Goal: Information Seeking & Learning: Find specific fact

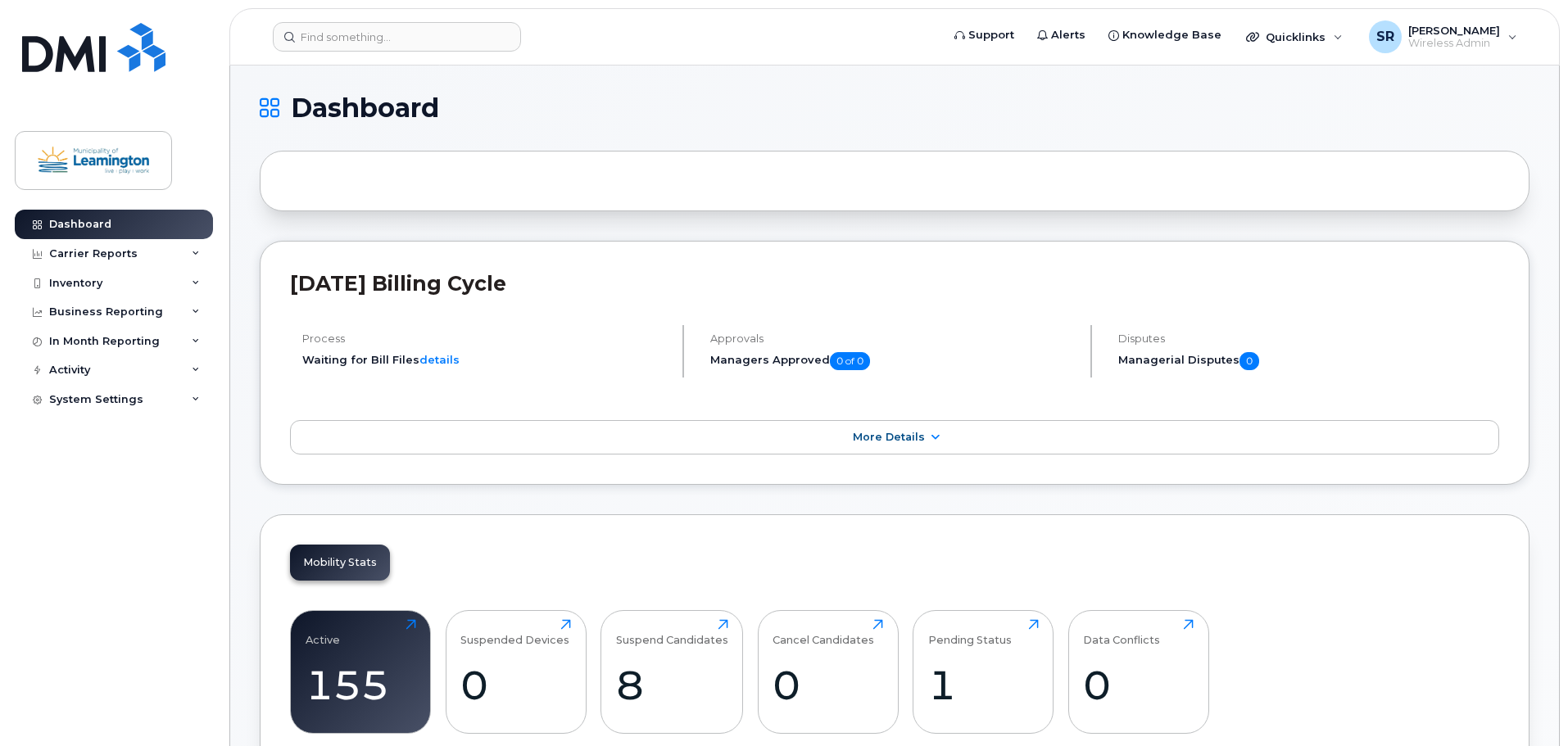
click at [105, 307] on div "Business Reporting" at bounding box center [106, 312] width 114 height 13
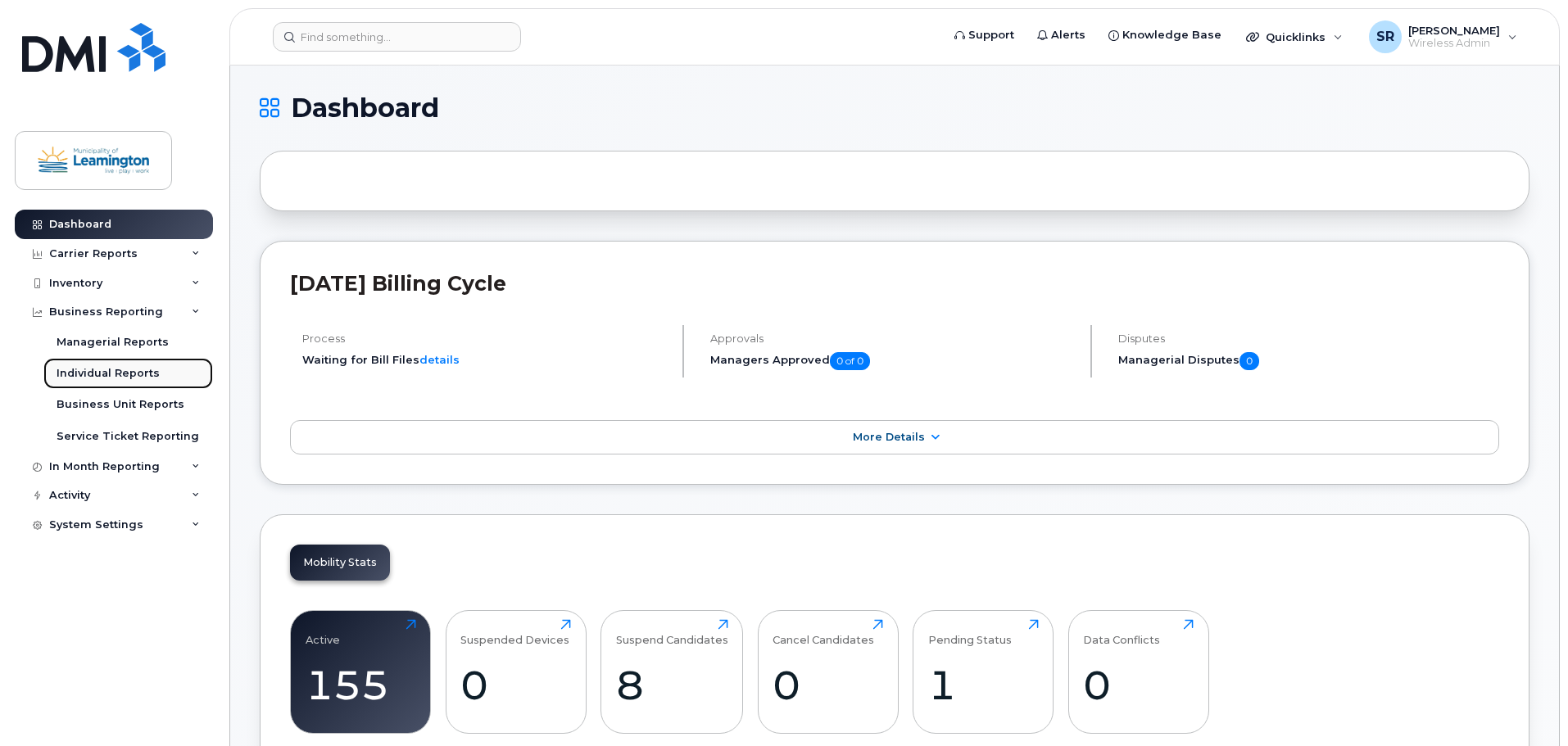
click at [153, 373] on div "Individual Reports" at bounding box center [108, 373] width 103 height 14
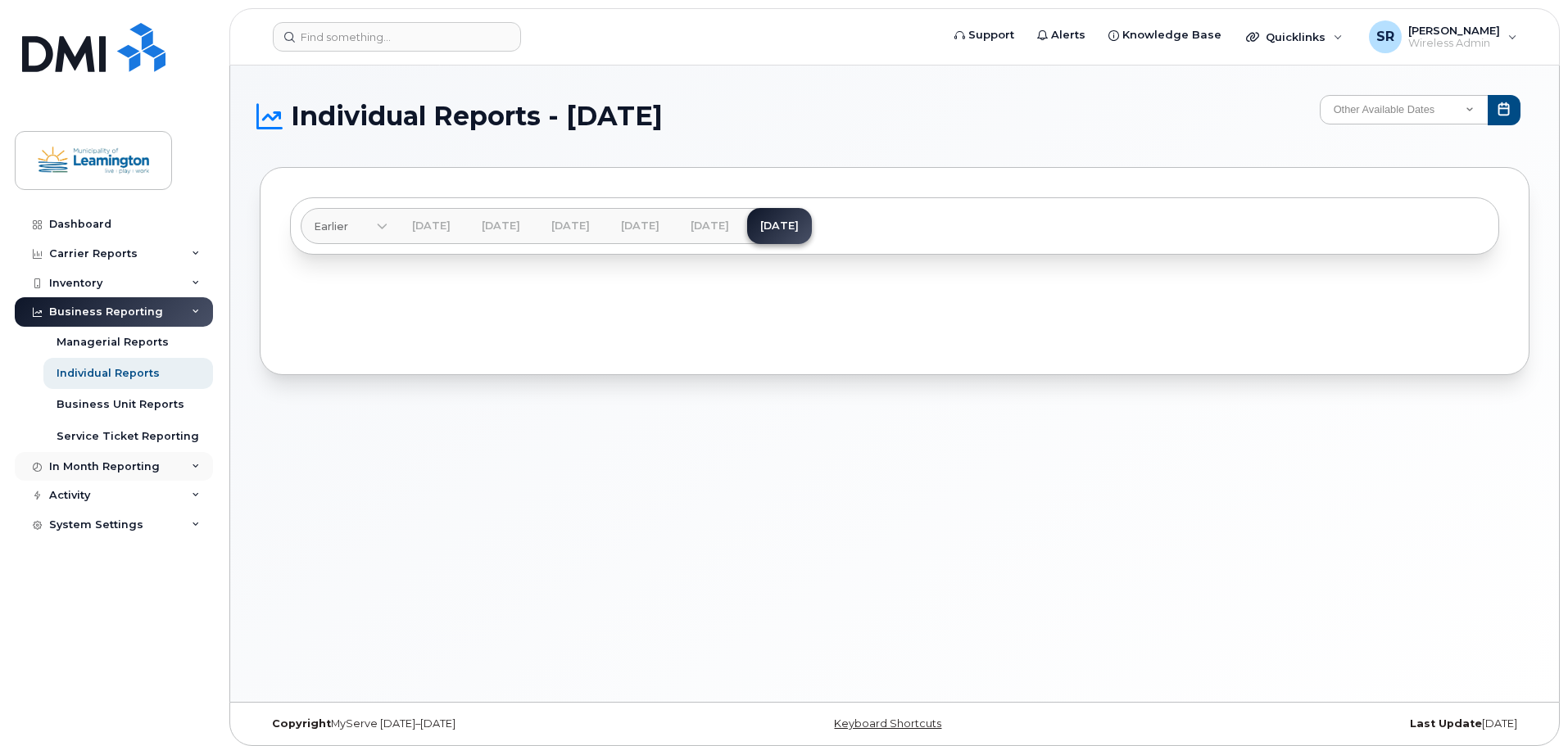
click at [123, 462] on div "In Month Reporting" at bounding box center [104, 467] width 110 height 13
click at [99, 257] on div "Carrier Reports" at bounding box center [93, 254] width 89 height 13
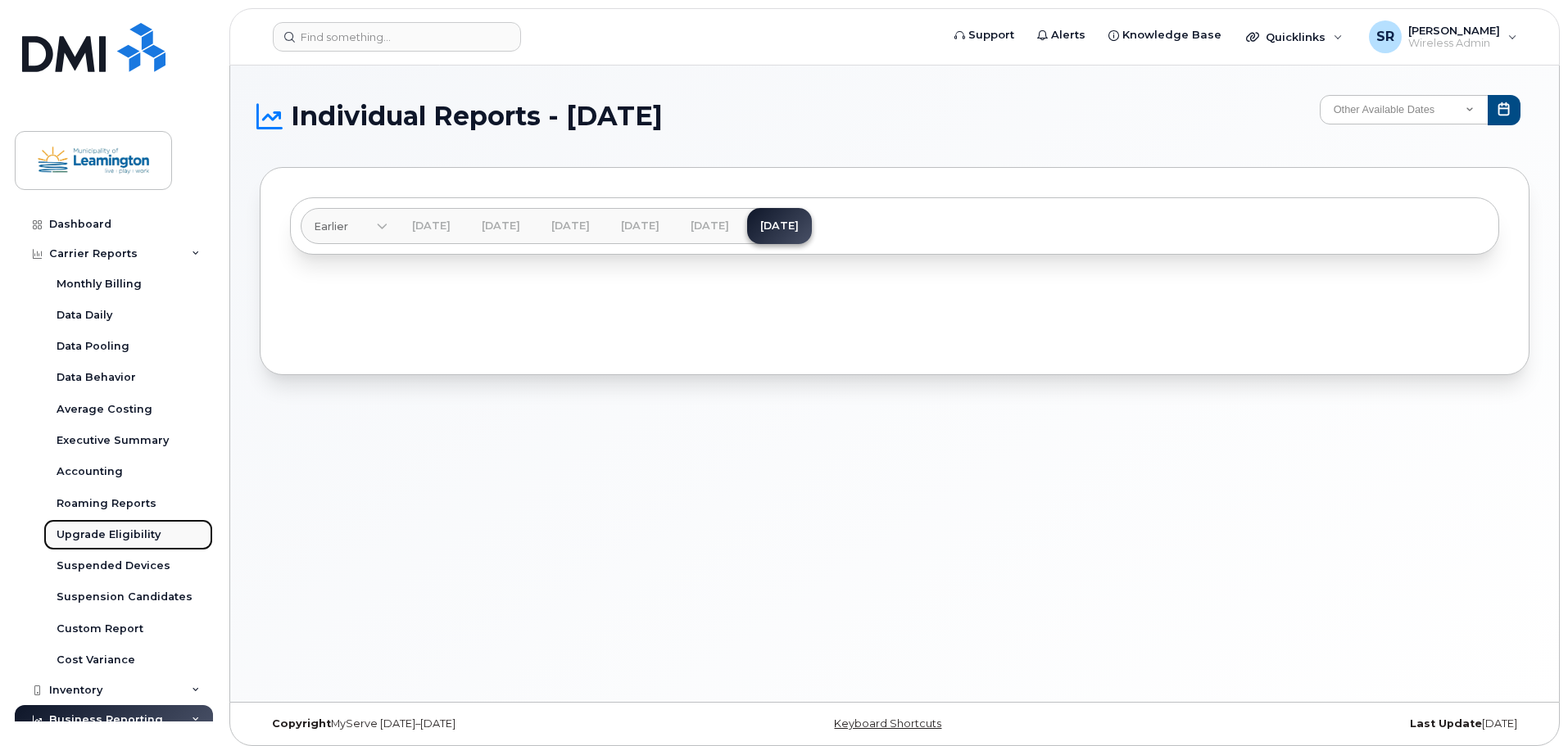
click at [113, 538] on div "Upgrade Eligibility" at bounding box center [109, 535] width 104 height 14
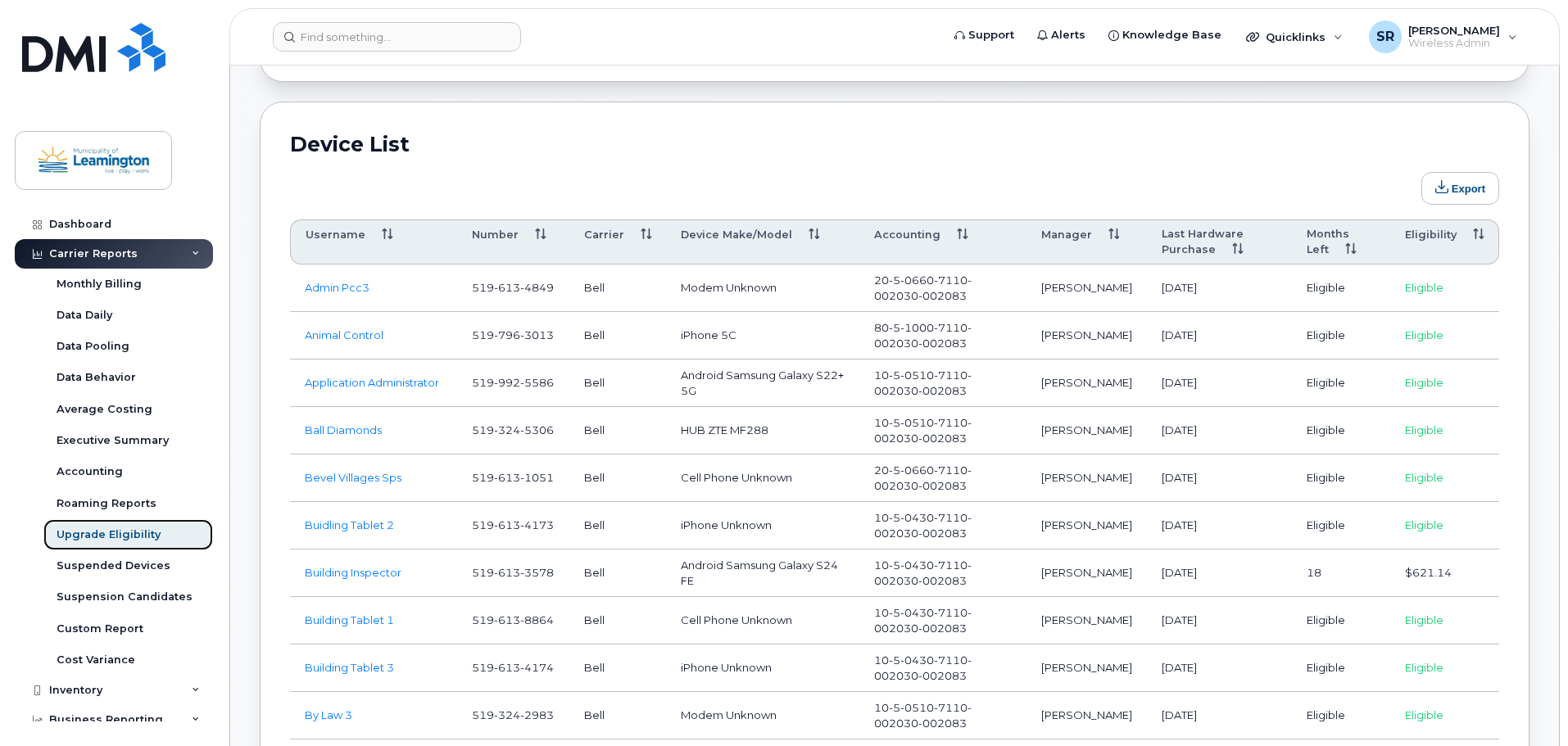
scroll to position [737, 0]
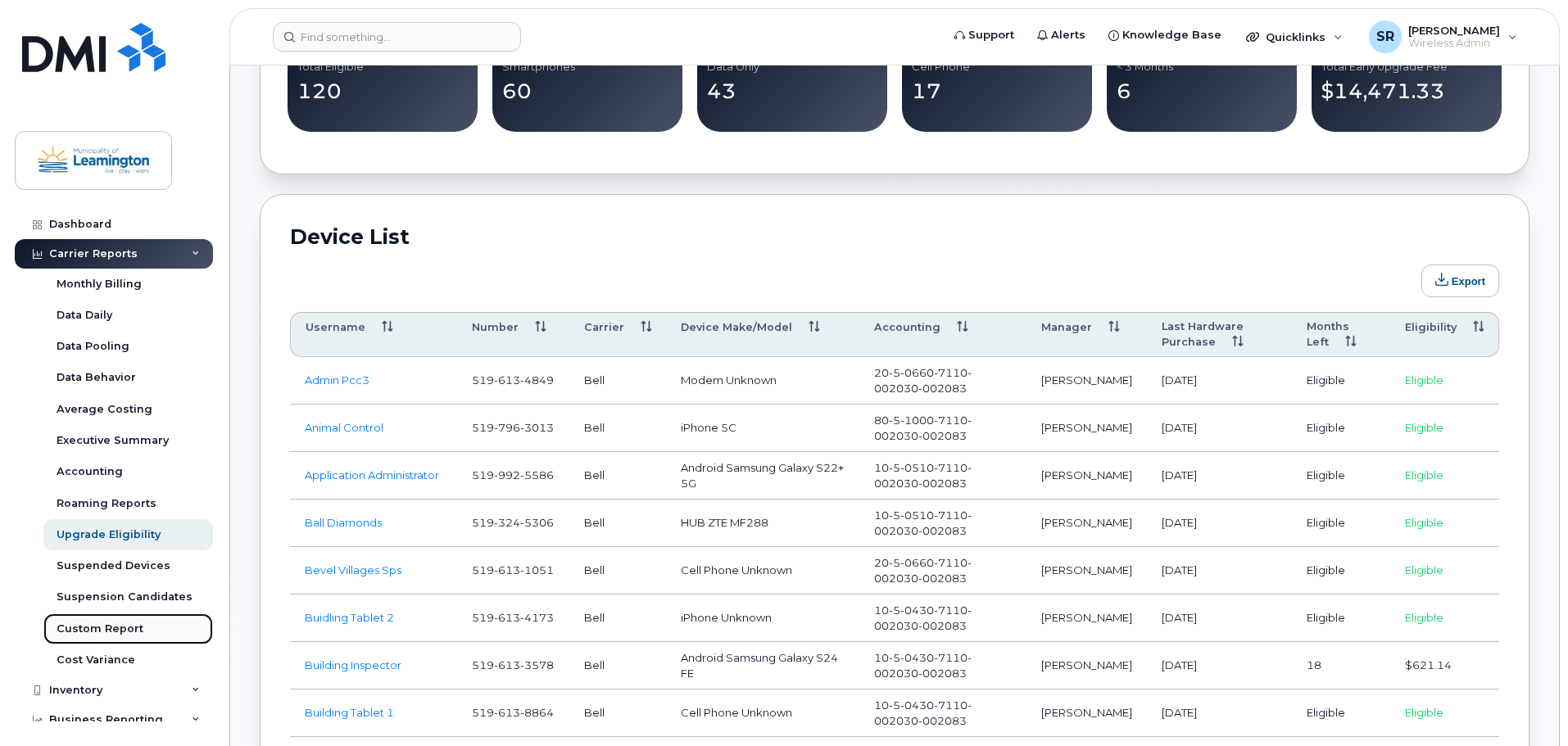
click at [114, 626] on div "Custom Report" at bounding box center [100, 629] width 87 height 14
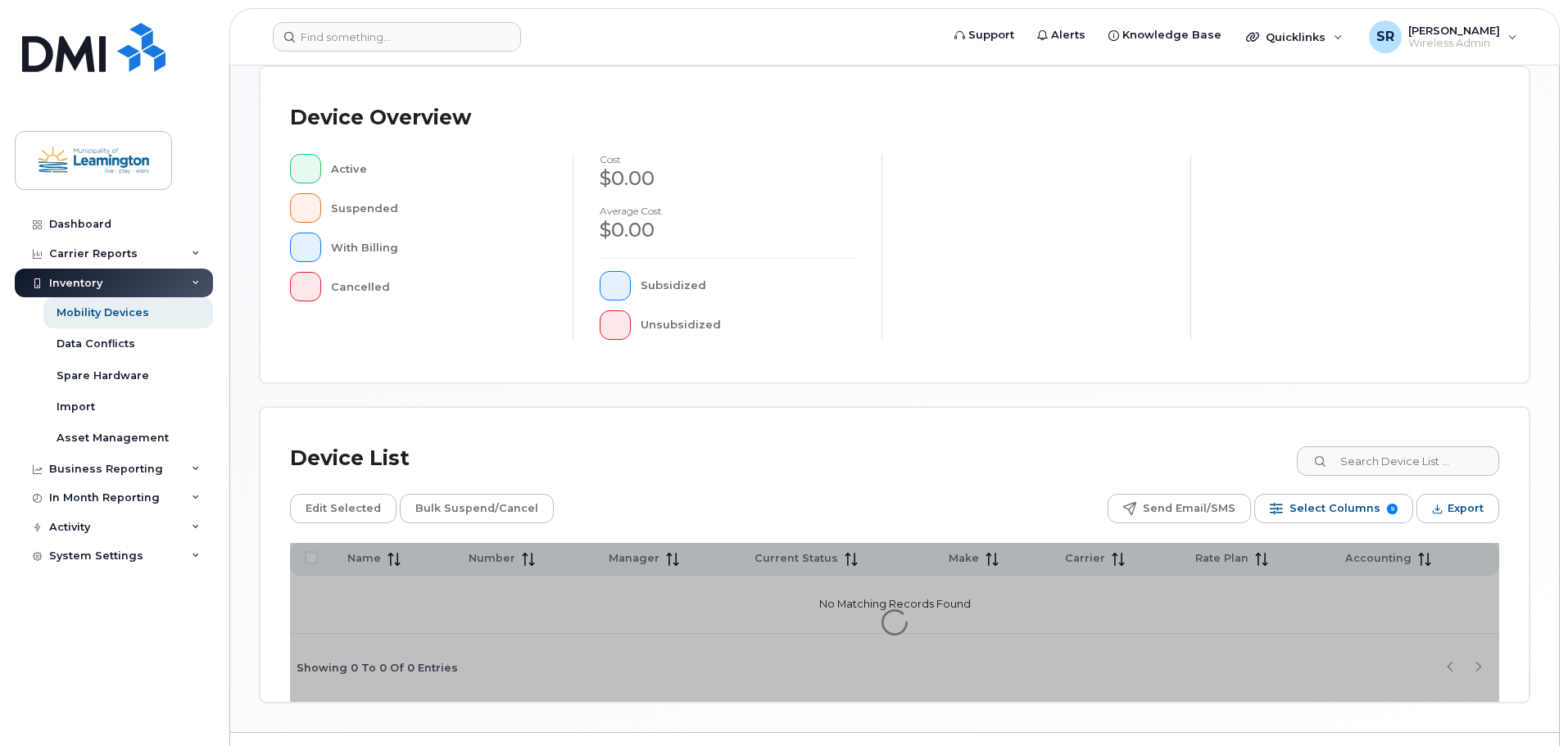
scroll to position [380, 0]
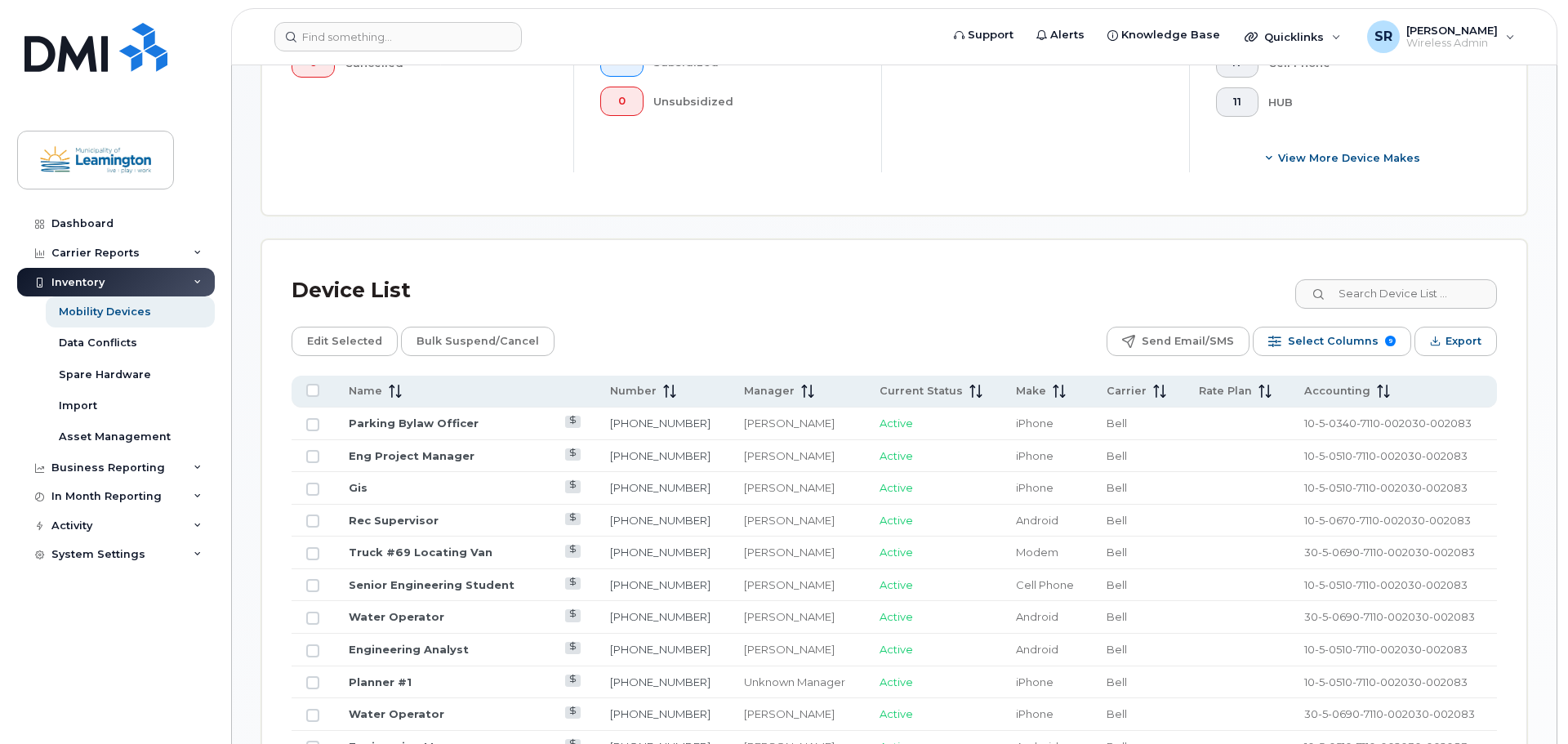
scroll to position [706, 0]
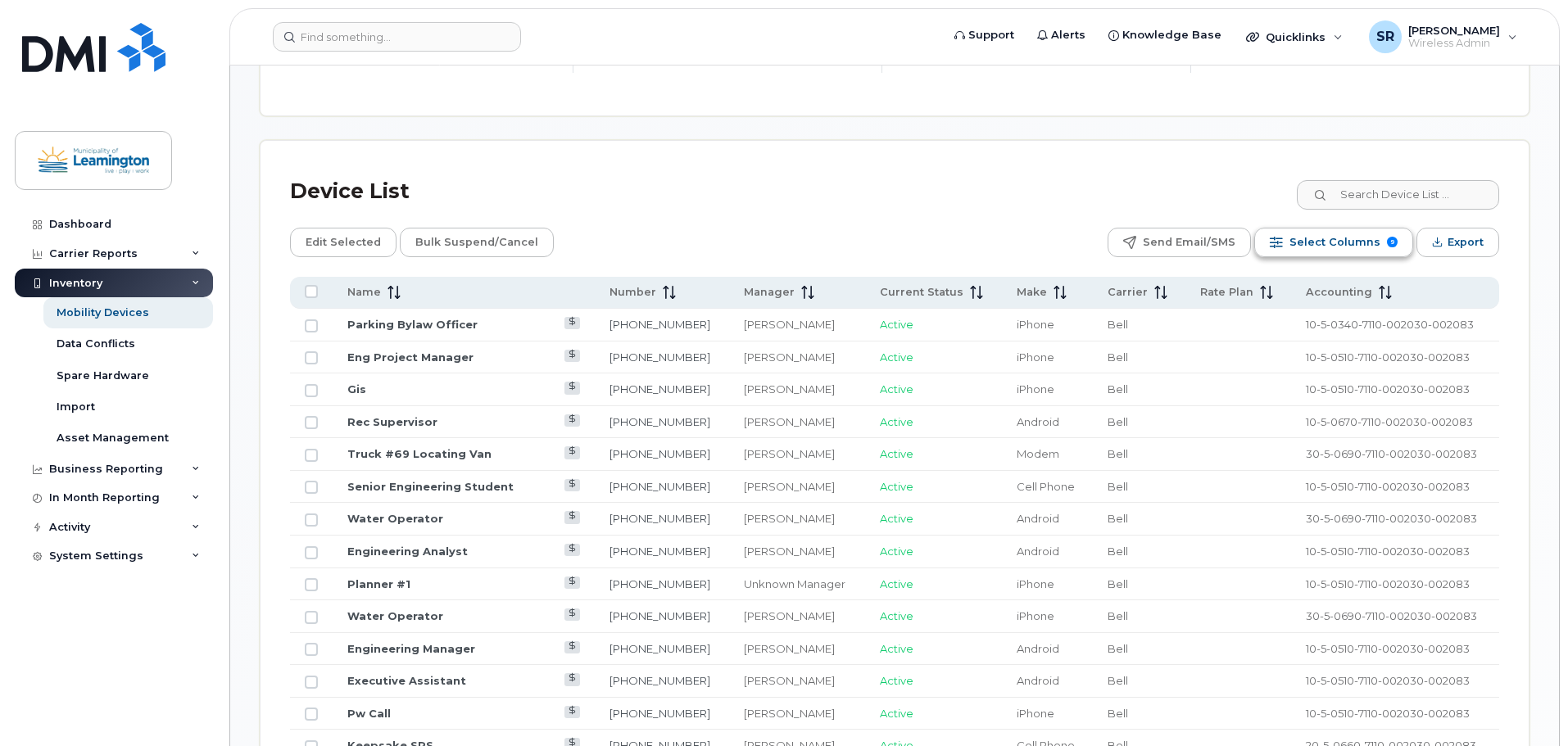
click at [1345, 230] on span "Select Columns" at bounding box center [1334, 241] width 91 height 24
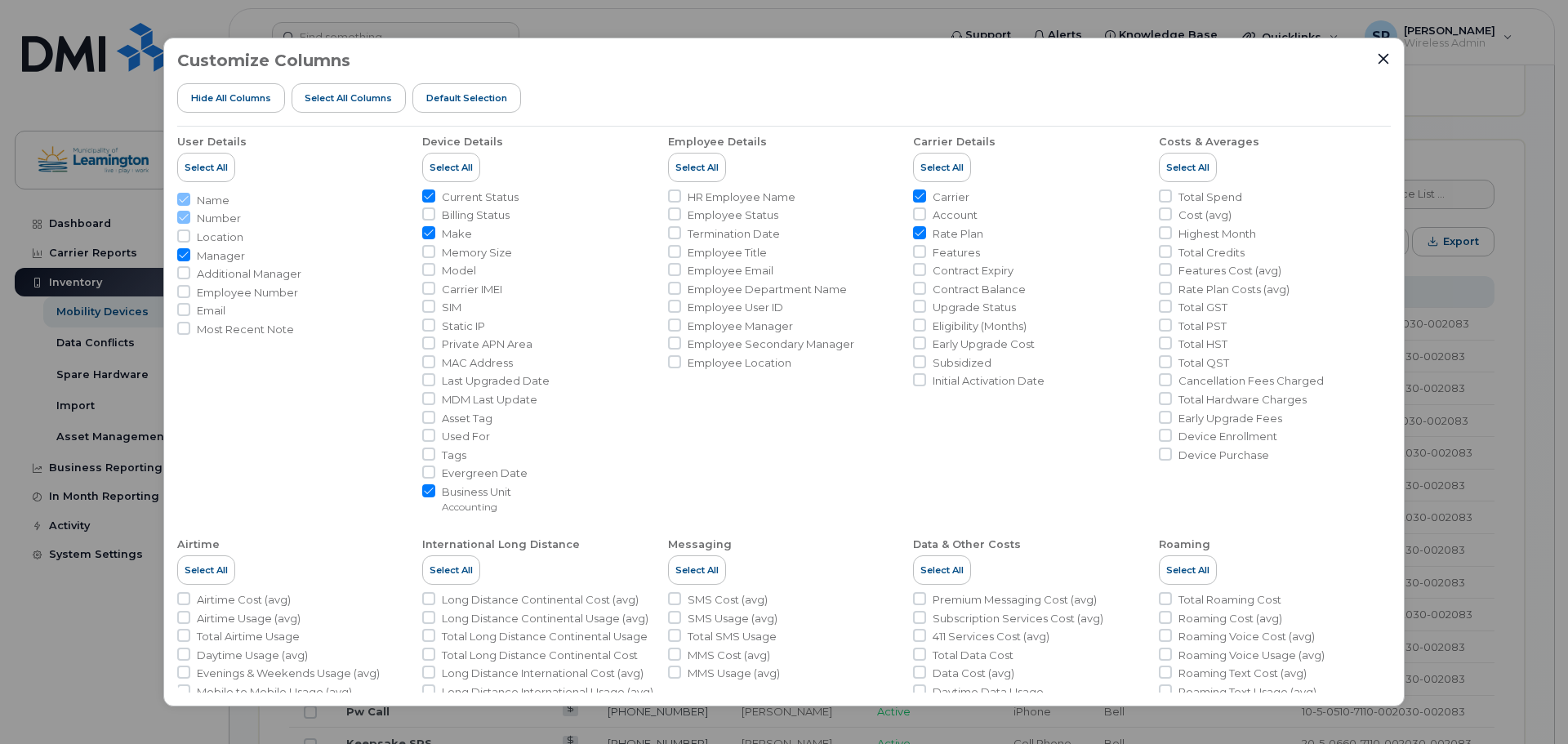
scroll to position [0, 0]
click at [916, 277] on input "Contract Expiry" at bounding box center [919, 274] width 13 height 13
checkbox input "true"
click at [920, 329] on input "Eligibility (Months)" at bounding box center [919, 329] width 13 height 13
checkbox input "true"
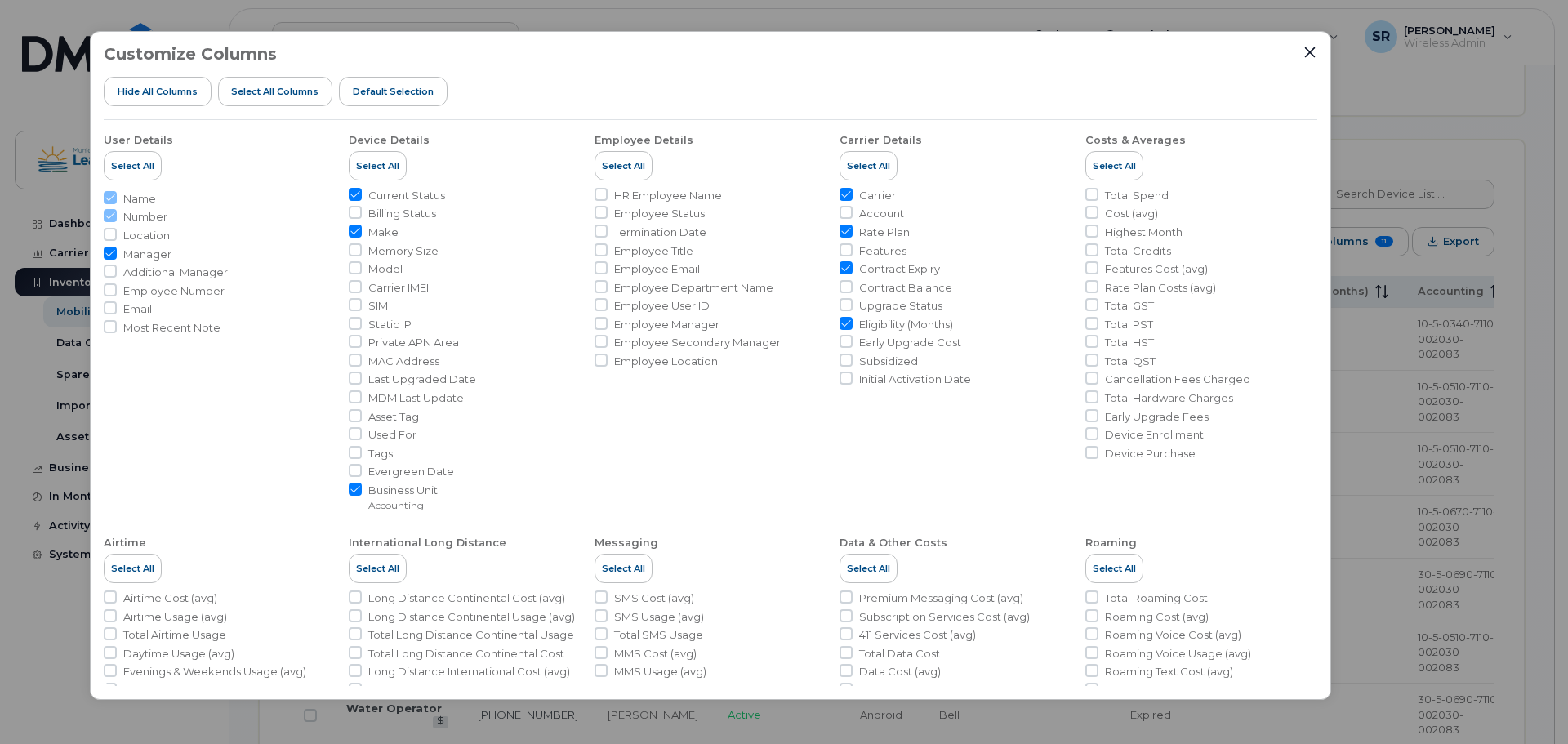
drag, startPoint x: 1042, startPoint y: 58, endPoint x: 967, endPoint y: 51, distance: 75.3
click at [967, 51] on div "Customize Columns Hide All Columns Select all Columns Default Selection" at bounding box center [711, 82] width 1214 height 75
click at [355, 492] on input "Business Unit Accounting" at bounding box center [355, 489] width 13 height 13
checkbox input "false"
click at [350, 232] on input "Make" at bounding box center [355, 231] width 13 height 13
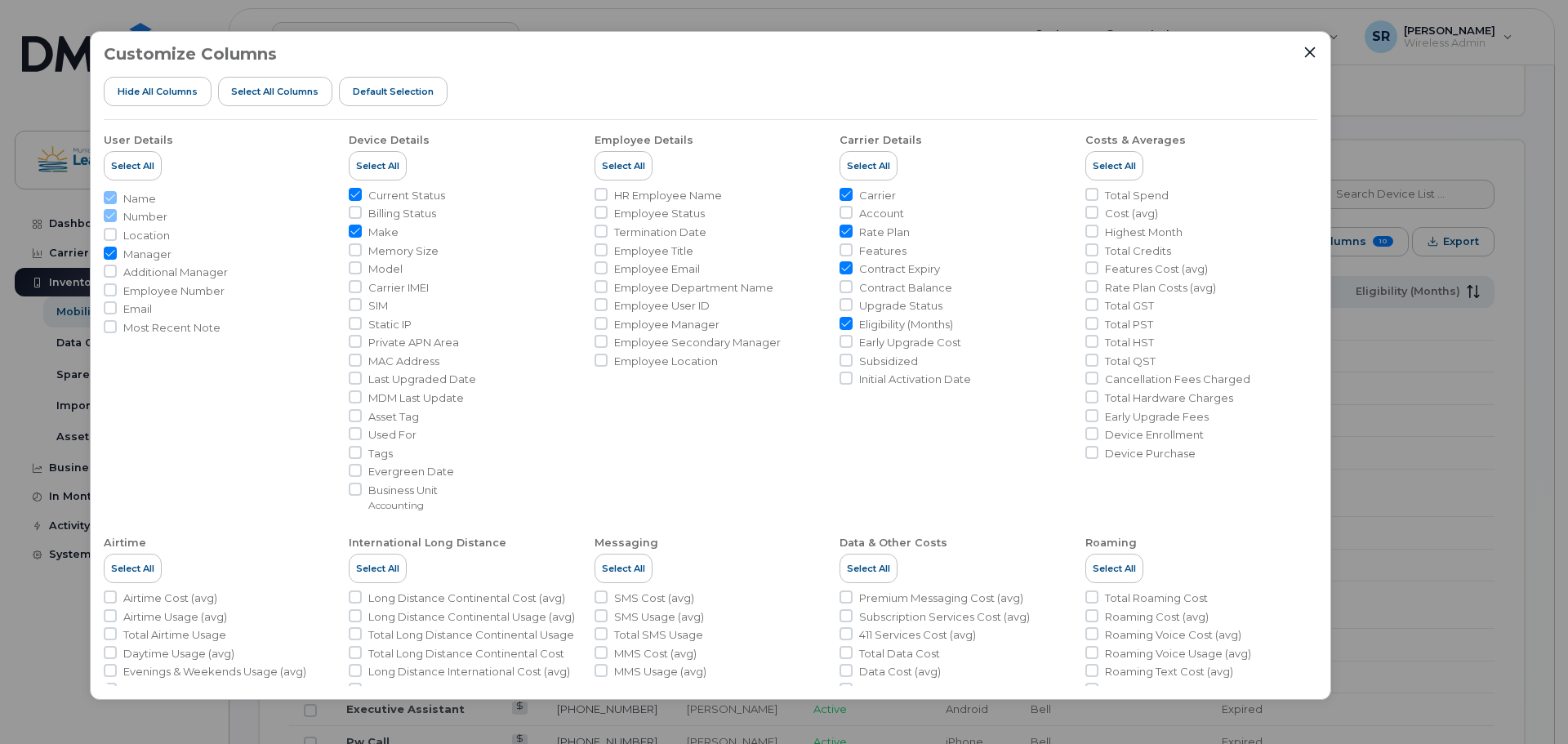
checkbox input "false"
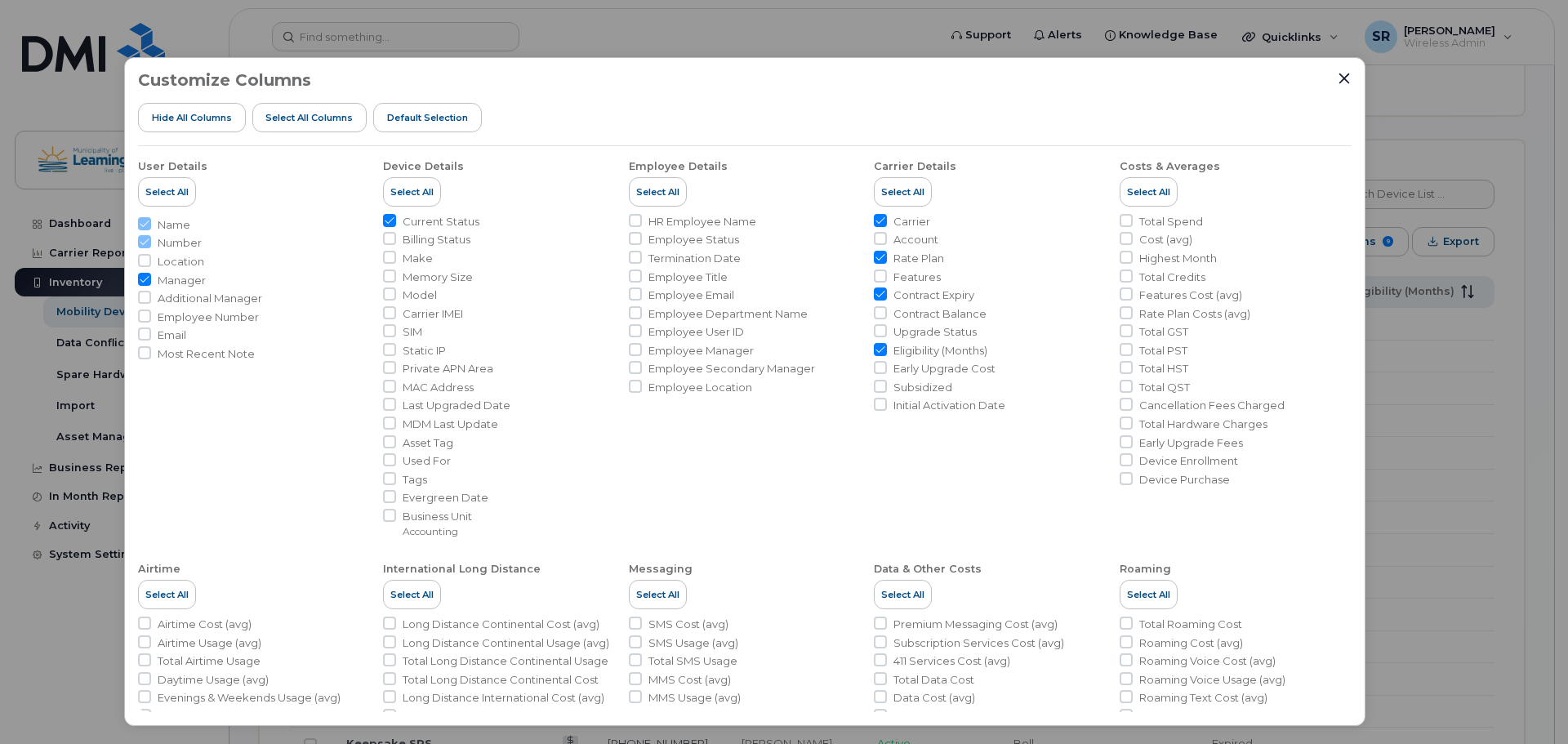
drag, startPoint x: 724, startPoint y: 51, endPoint x: 759, endPoint y: 119, distance: 76.5
click at [759, 119] on div "Customize Columns Hide All Columns Select all Columns Default Selection" at bounding box center [745, 108] width 1214 height 75
click at [875, 406] on input "Initial Activation Date" at bounding box center [880, 404] width 13 height 13
checkbox input "true"
click at [874, 329] on input "Upgrade Status" at bounding box center [880, 330] width 13 height 13
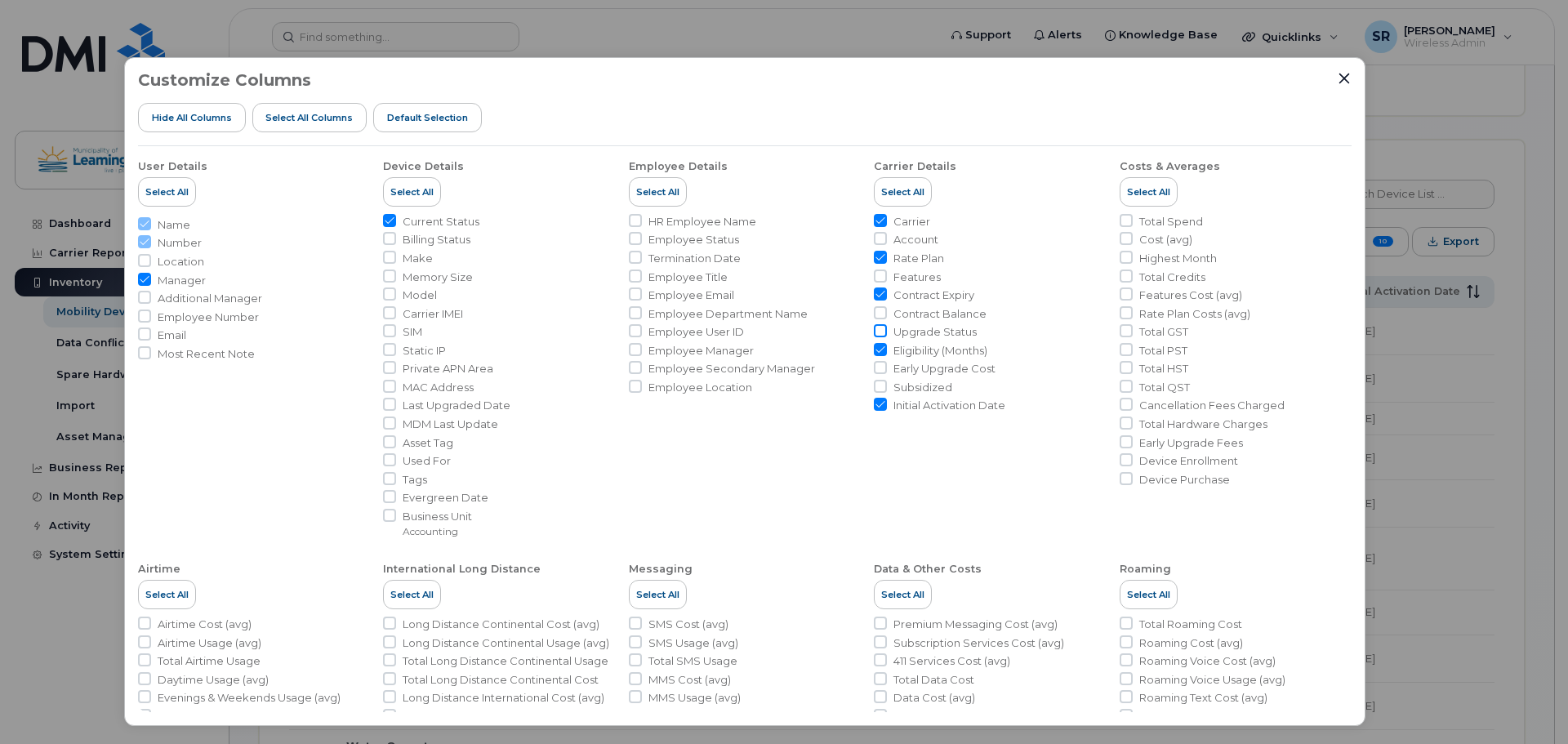
checkbox input "true"
click at [878, 389] on input "Subsidized" at bounding box center [880, 386] width 13 height 13
click at [874, 388] on input "Subsidized" at bounding box center [880, 386] width 13 height 13
checkbox input "false"
click at [1342, 81] on icon "Close" at bounding box center [1345, 78] width 11 height 11
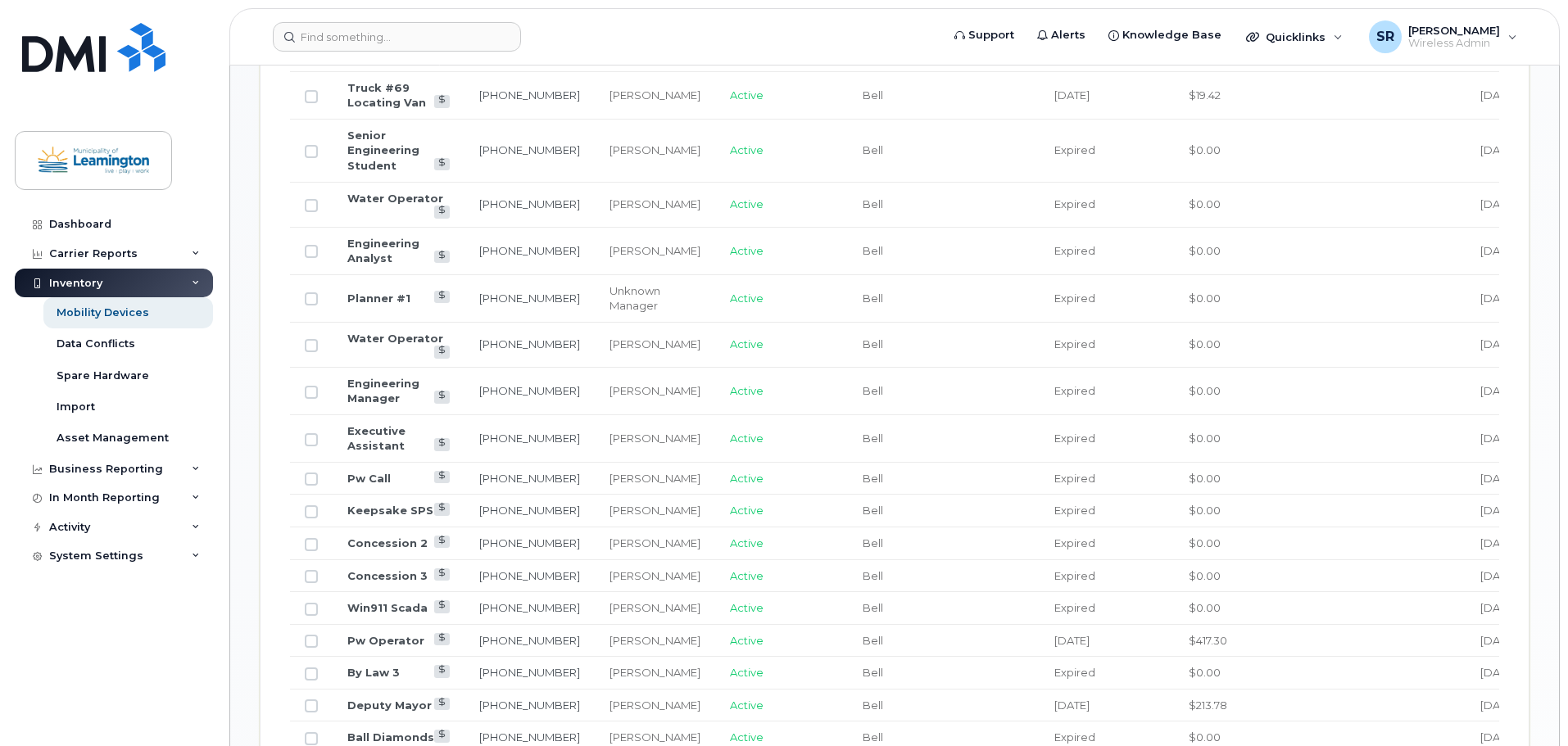
scroll to position [707, 0]
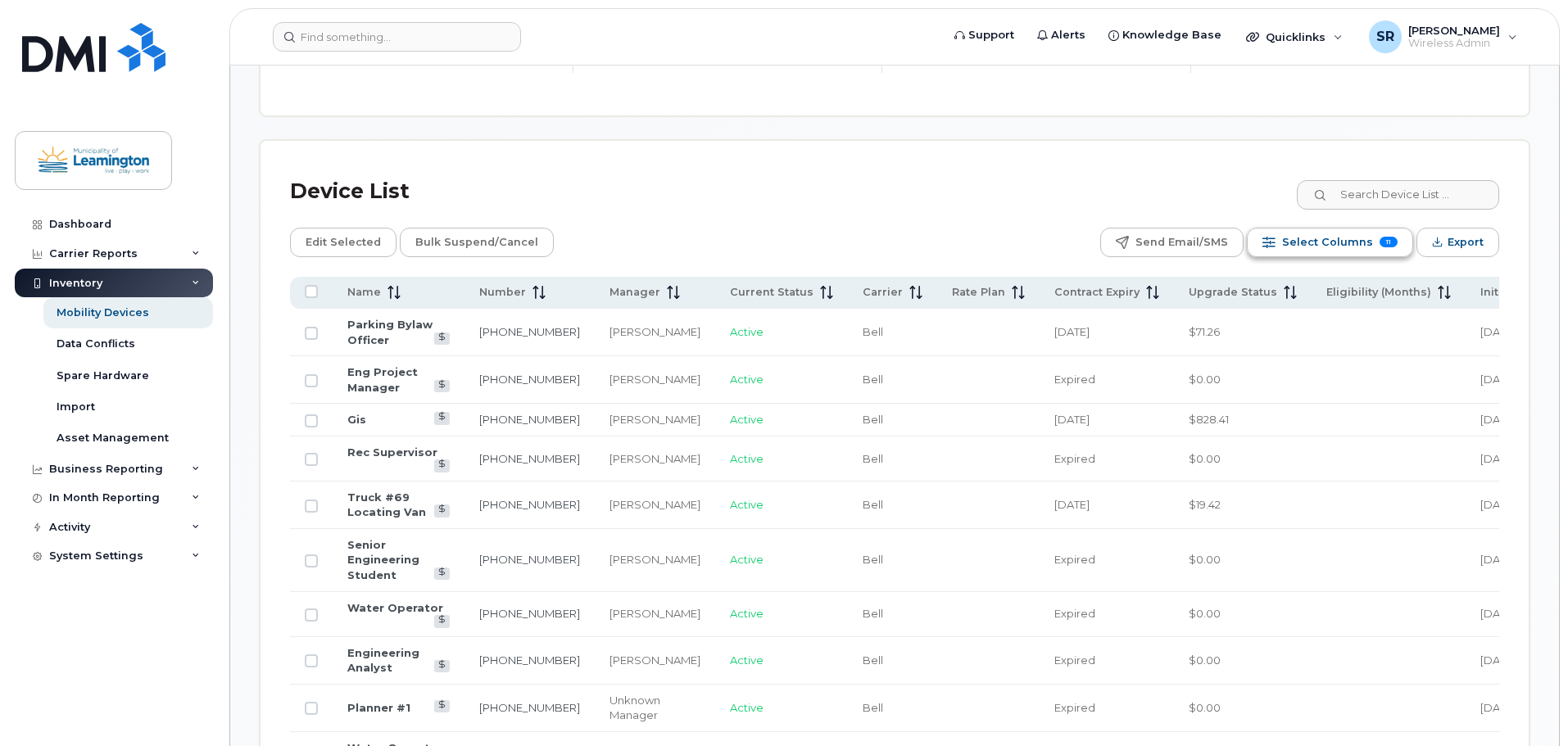
click at [1345, 234] on span "Select Columns" at bounding box center [1327, 241] width 91 height 24
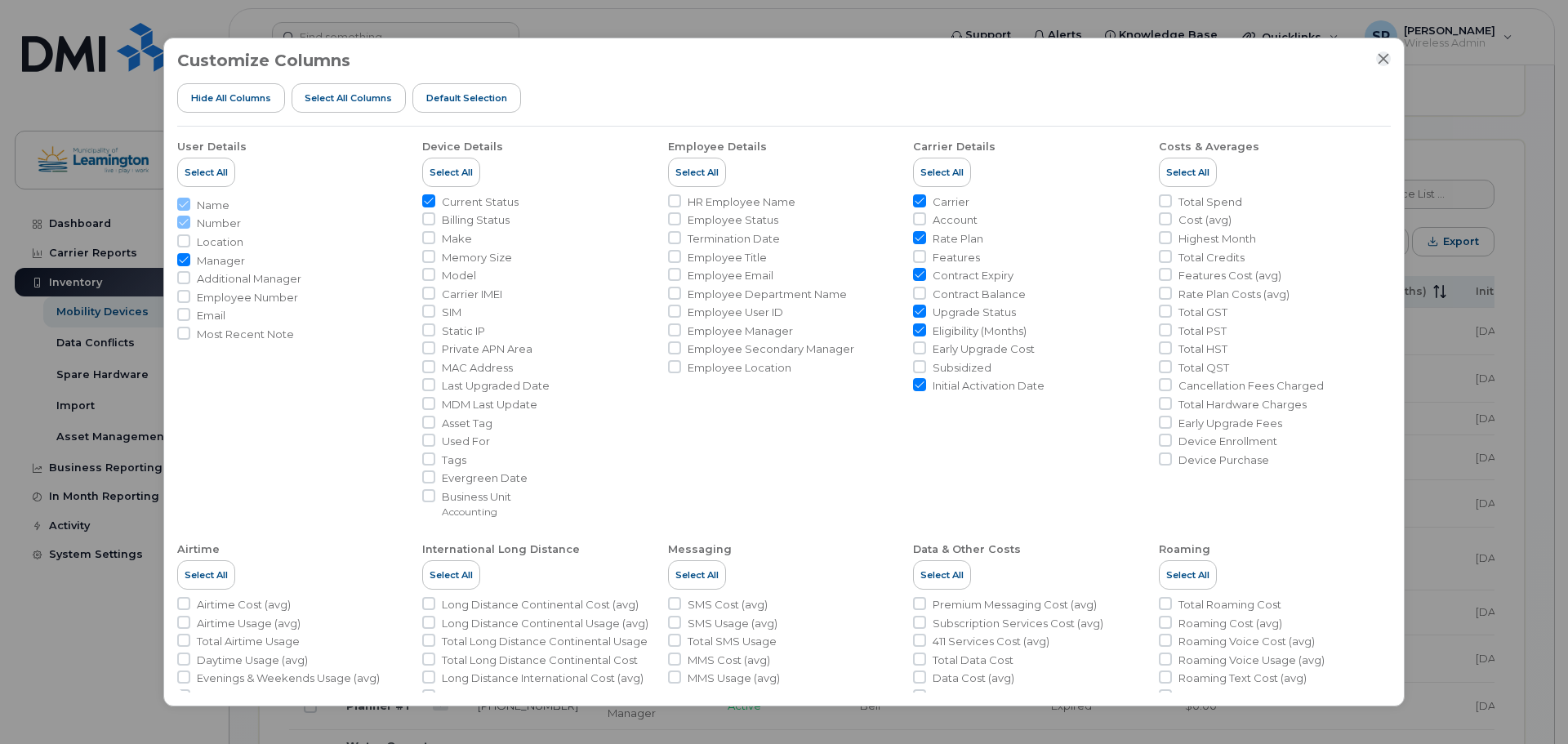
click at [1381, 61] on icon "Close" at bounding box center [1384, 58] width 13 height 13
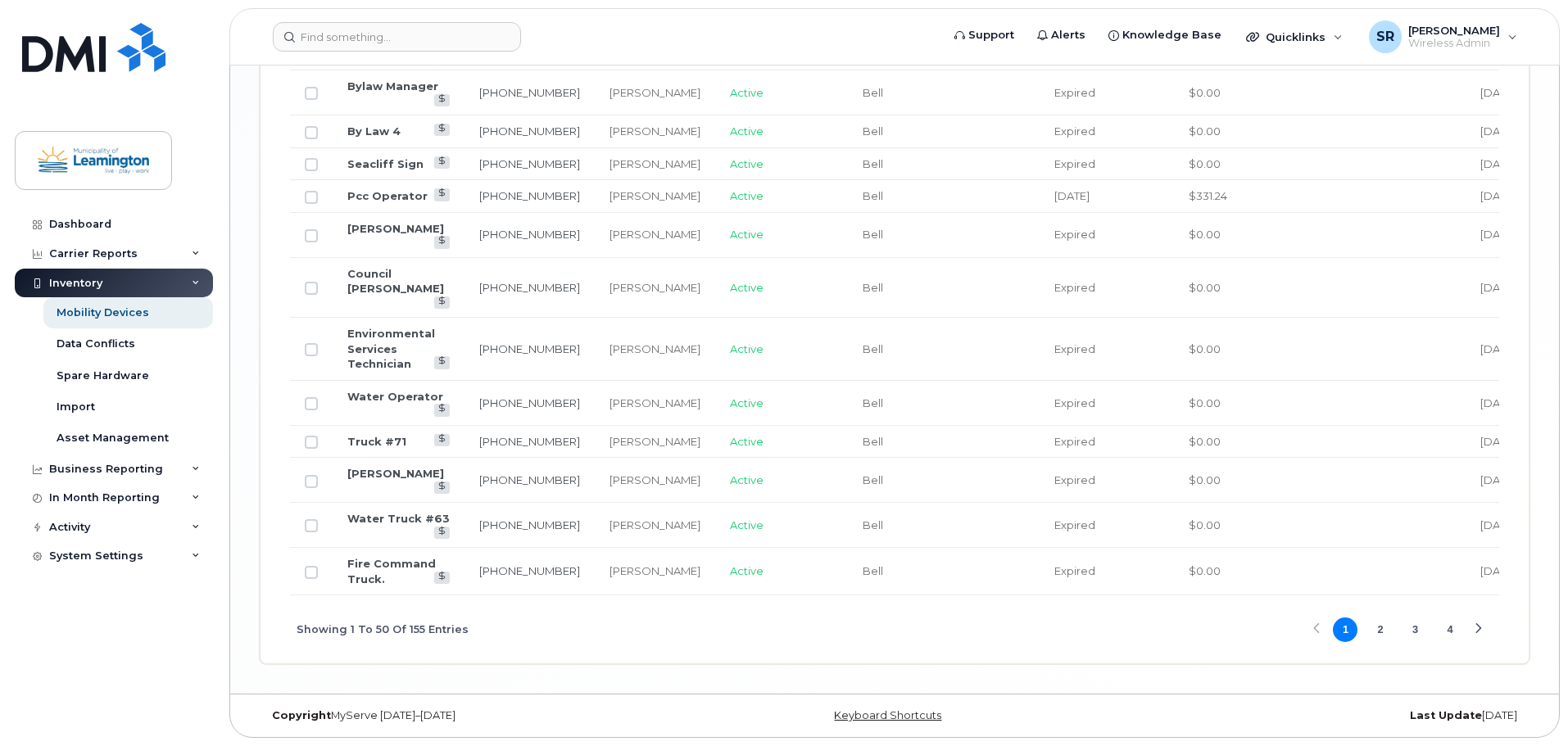
scroll to position [2851, 0]
click at [1446, 633] on button "4" at bounding box center [1450, 629] width 24 height 24
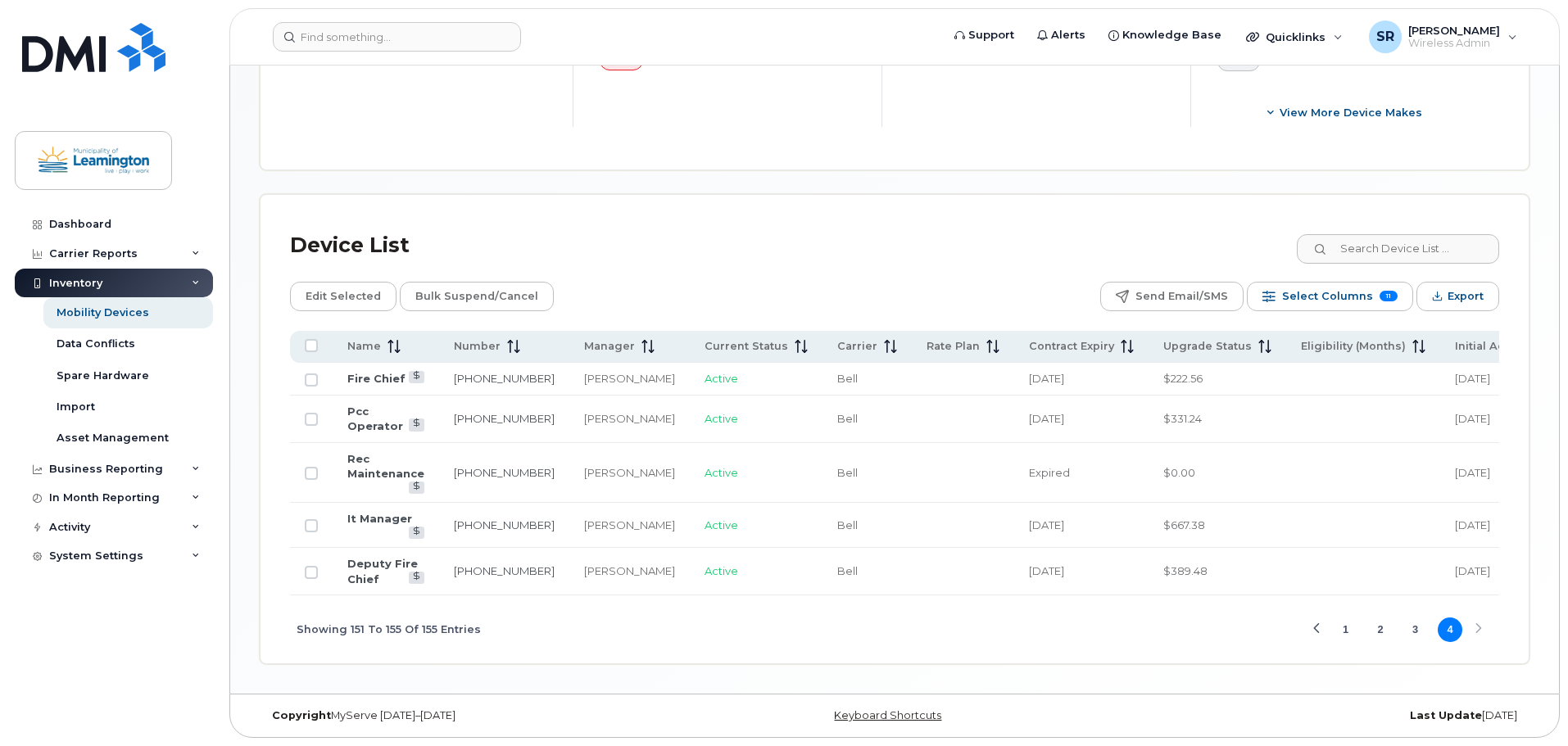
scroll to position [662, 0]
click at [1353, 633] on button "1" at bounding box center [1345, 629] width 24 height 24
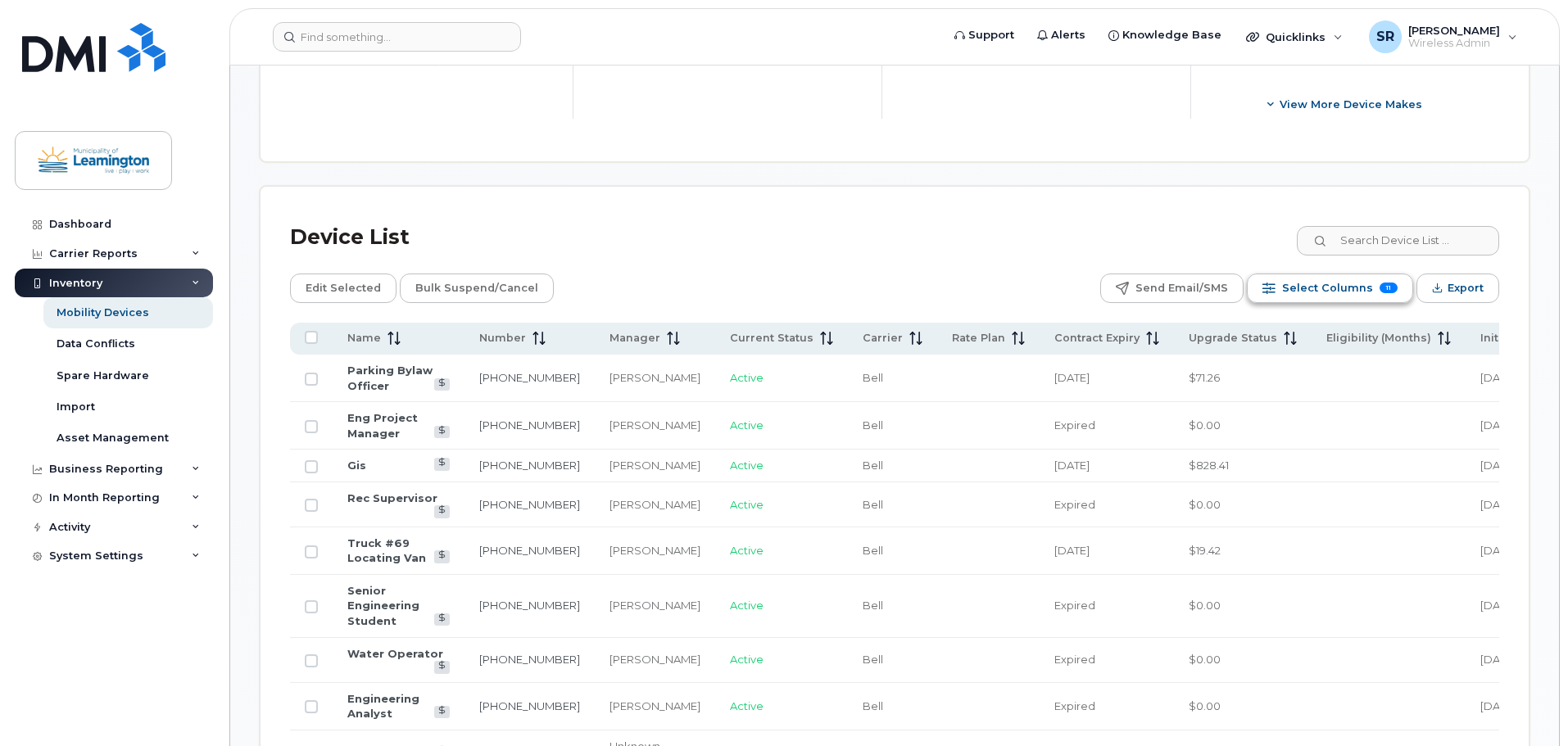
click at [1375, 276] on button "Select Columns 11" at bounding box center [1329, 288] width 166 height 30
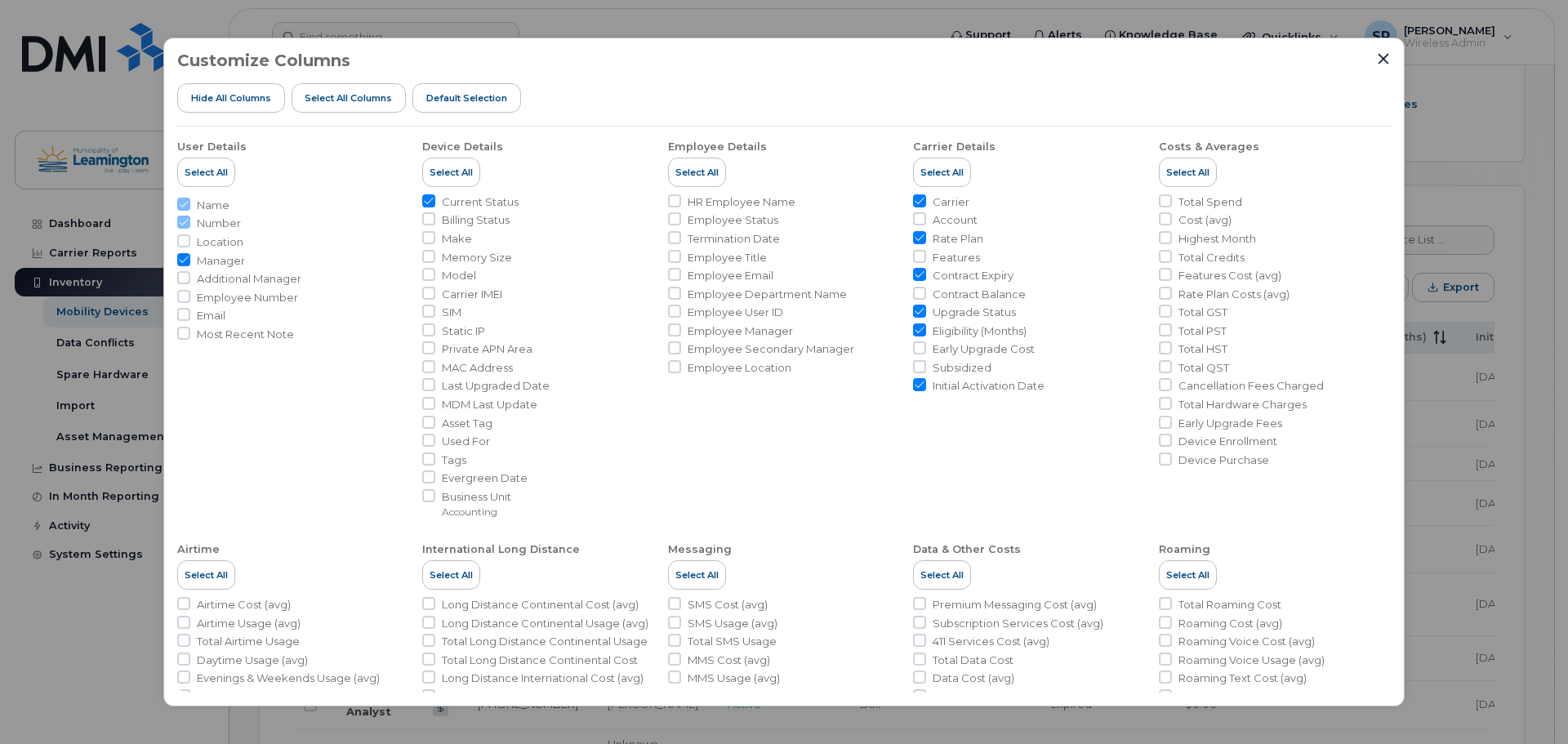
click at [922, 308] on input "Upgrade Status" at bounding box center [919, 311] width 13 height 13
checkbox input "false"
click at [915, 219] on input "Account" at bounding box center [919, 218] width 13 height 13
checkbox input "true"
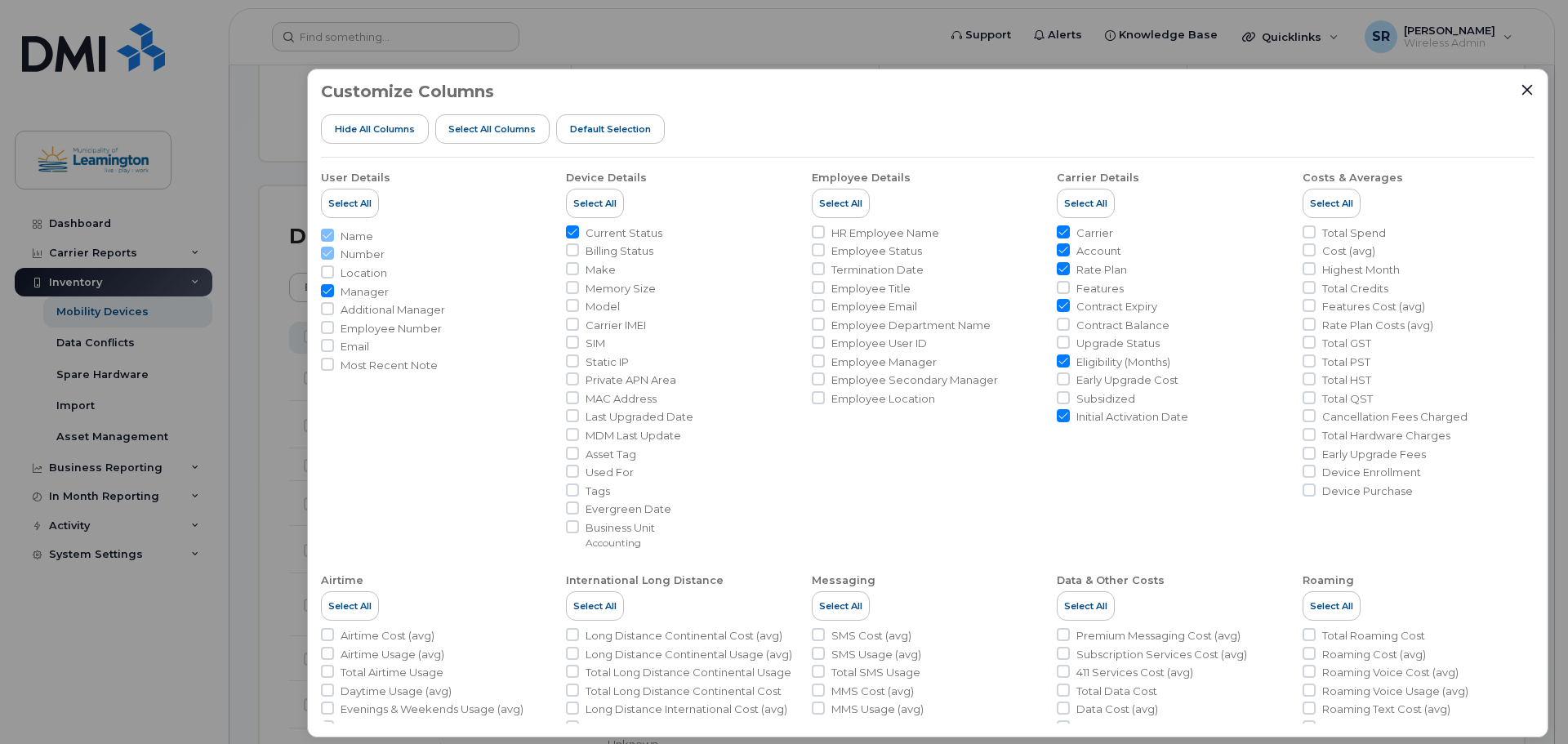
drag, startPoint x: 1069, startPoint y: 61, endPoint x: 1172, endPoint y: 210, distance: 181.1
click at [1172, 210] on div "Customize Columns Hide All Columns Select all Columns Default Selection User De…" at bounding box center [927, 404] width 1241 height 670
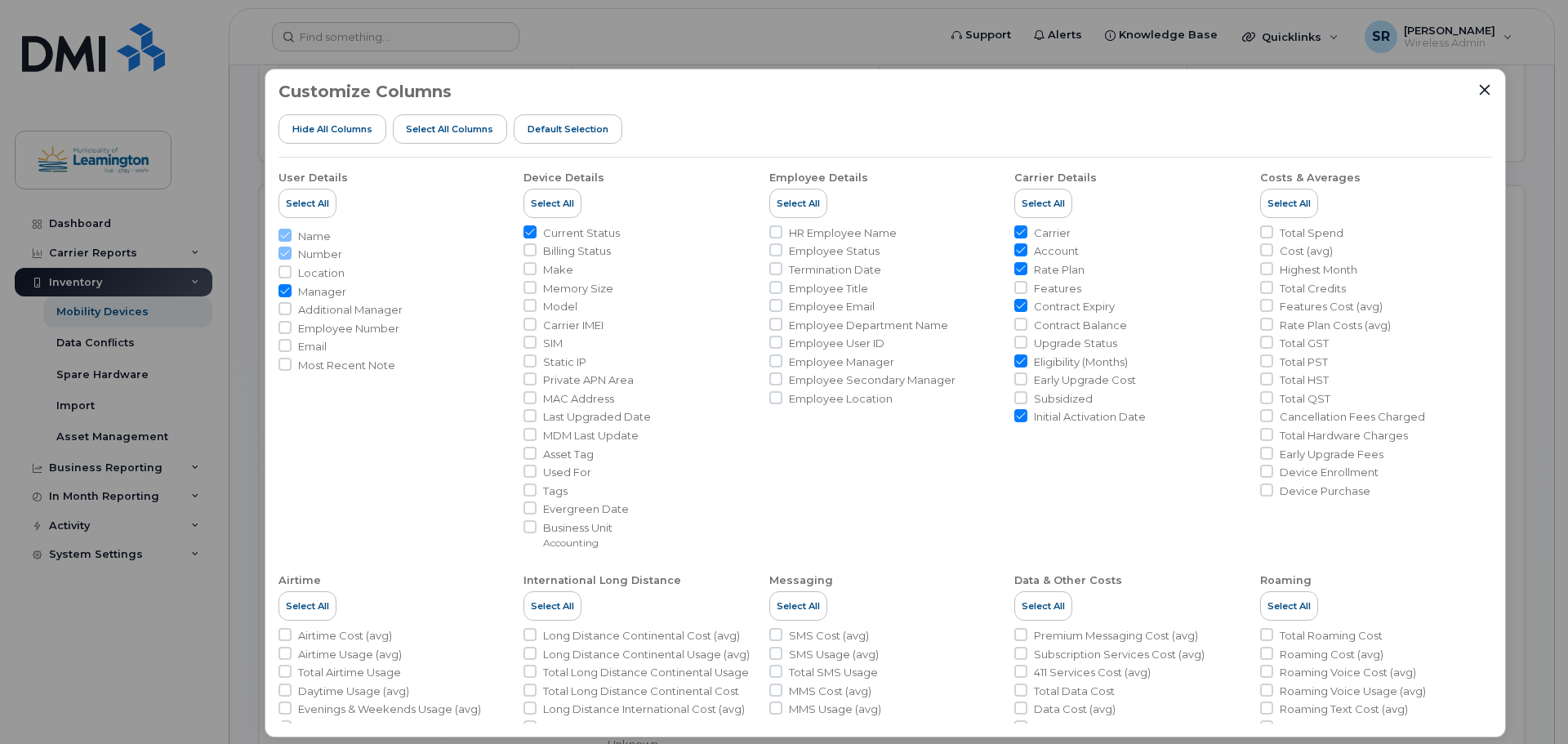
click at [1495, 81] on div "Customize Columns Hide All Columns Select all Columns Default Selection User De…" at bounding box center [885, 404] width 1241 height 670
click at [1484, 89] on icon "Close" at bounding box center [1486, 90] width 11 height 11
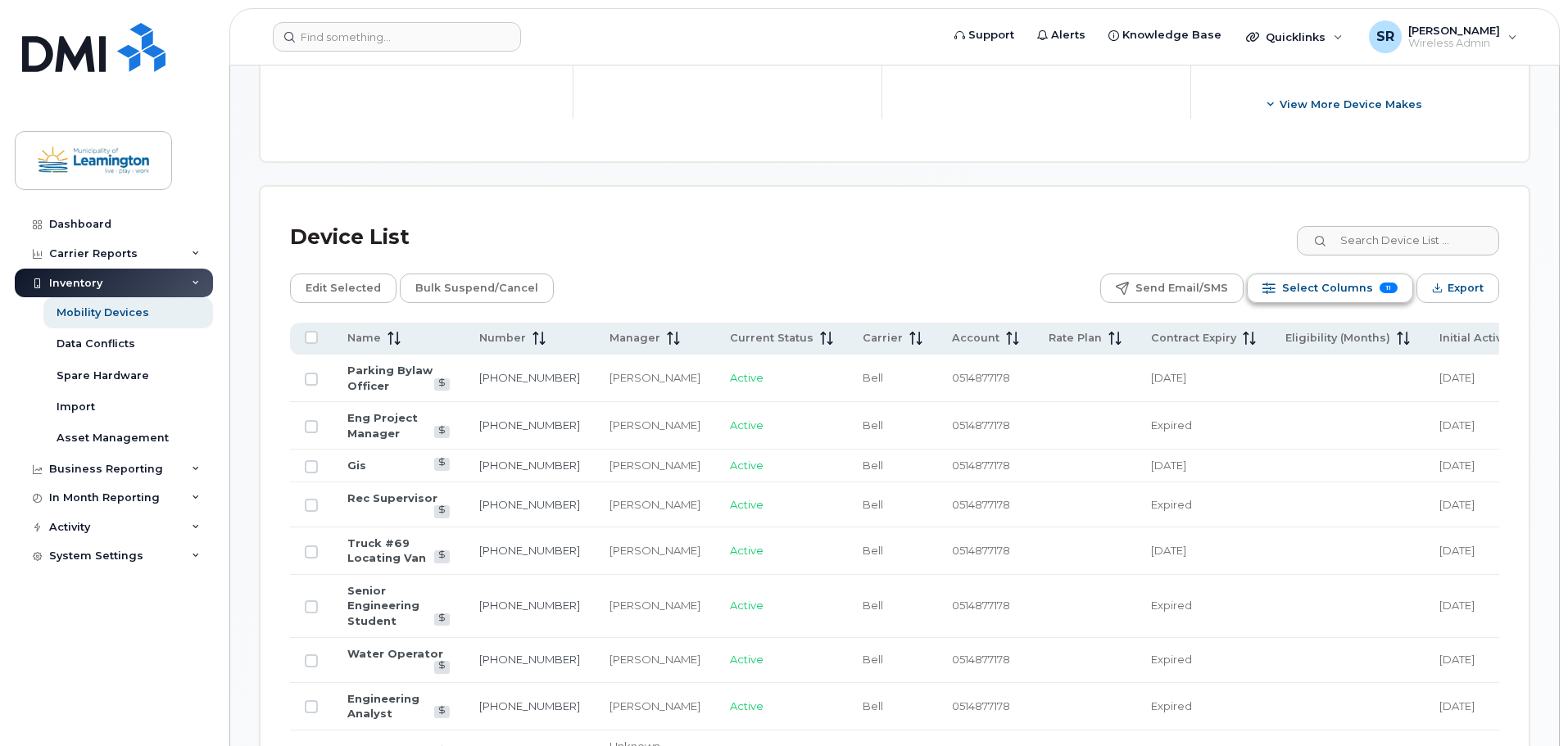
click at [1346, 276] on span "Select Columns" at bounding box center [1327, 288] width 91 height 24
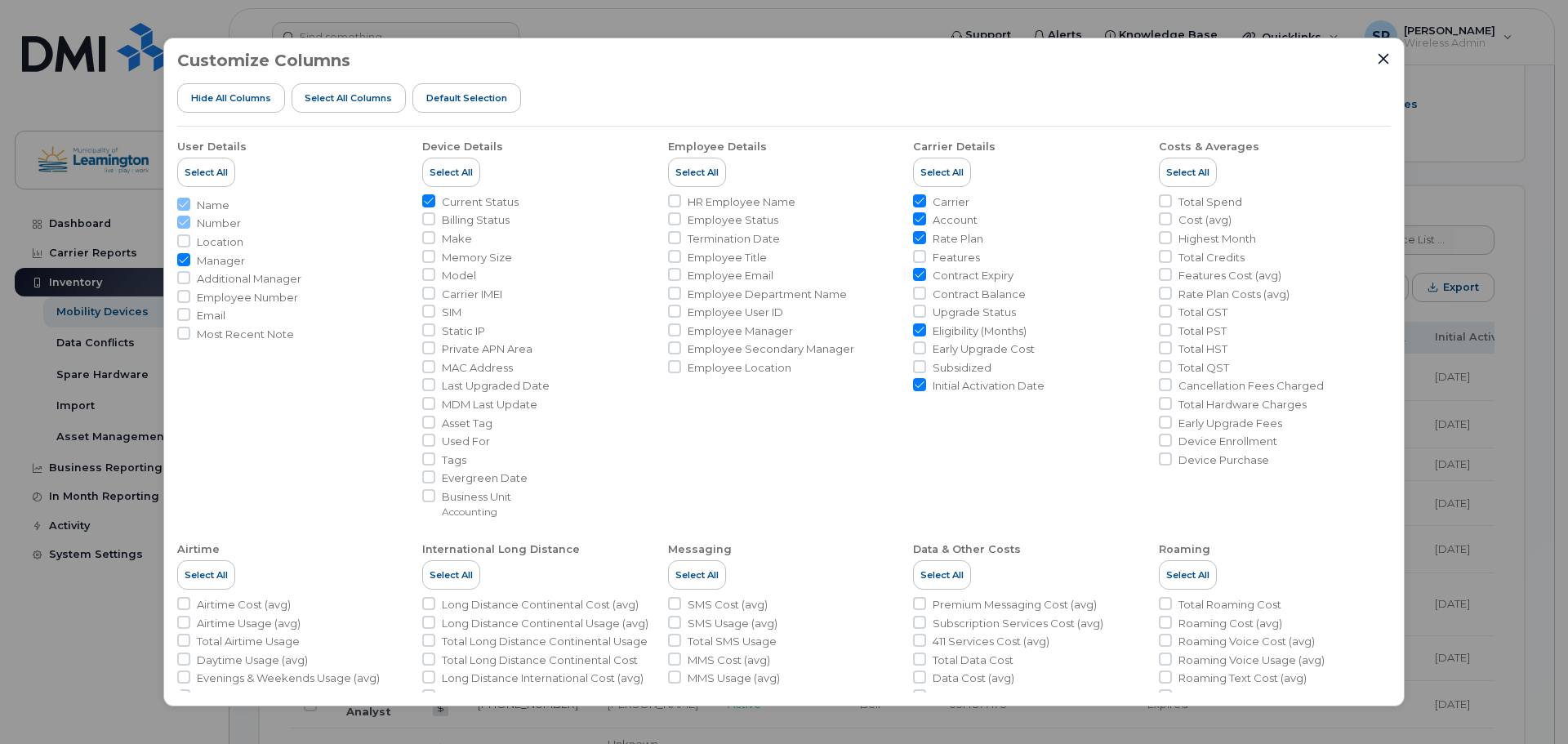
click at [916, 219] on input "Account" at bounding box center [919, 218] width 13 height 13
checkbox input "false"
click at [1381, 60] on icon "Close" at bounding box center [1384, 58] width 13 height 13
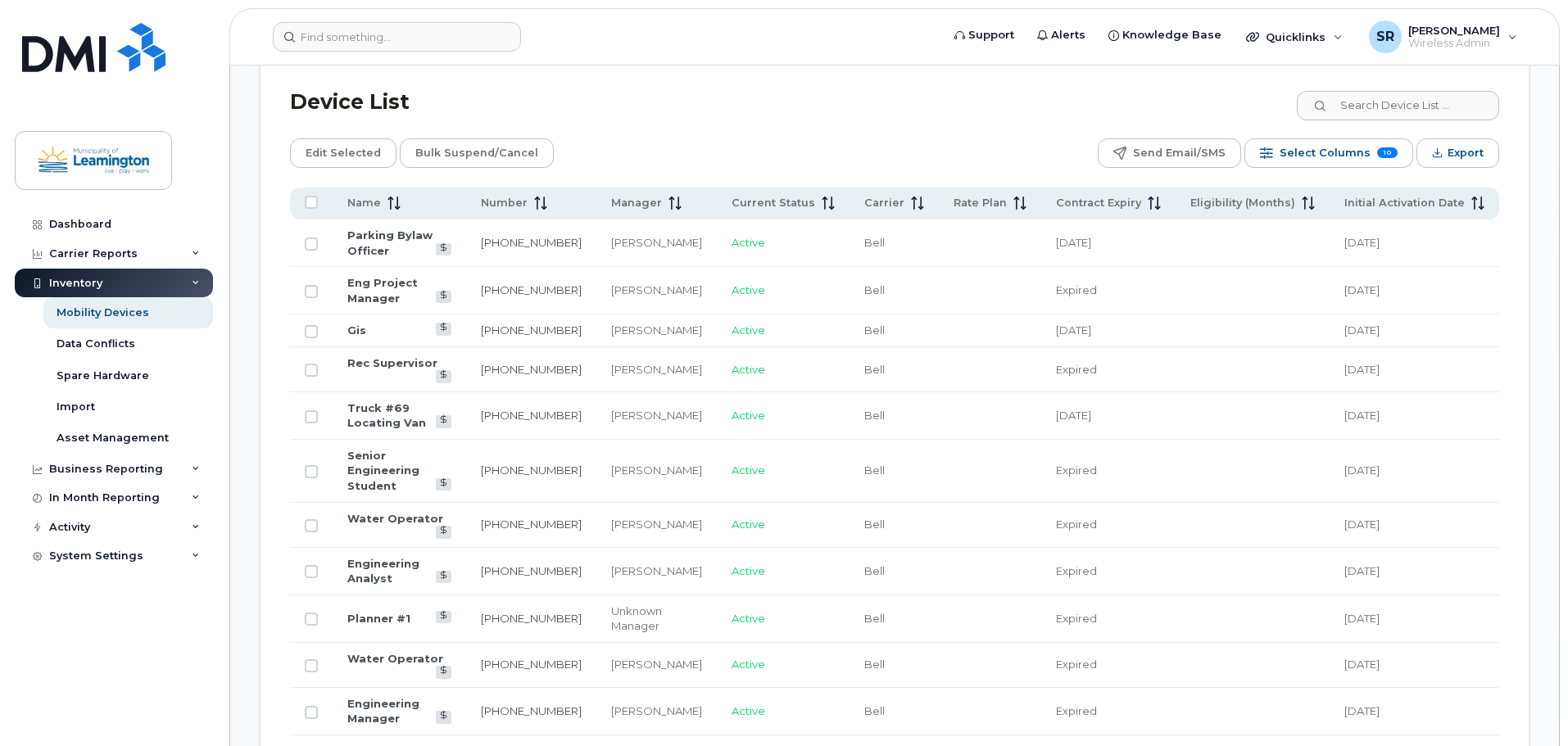
scroll to position [715, 0]
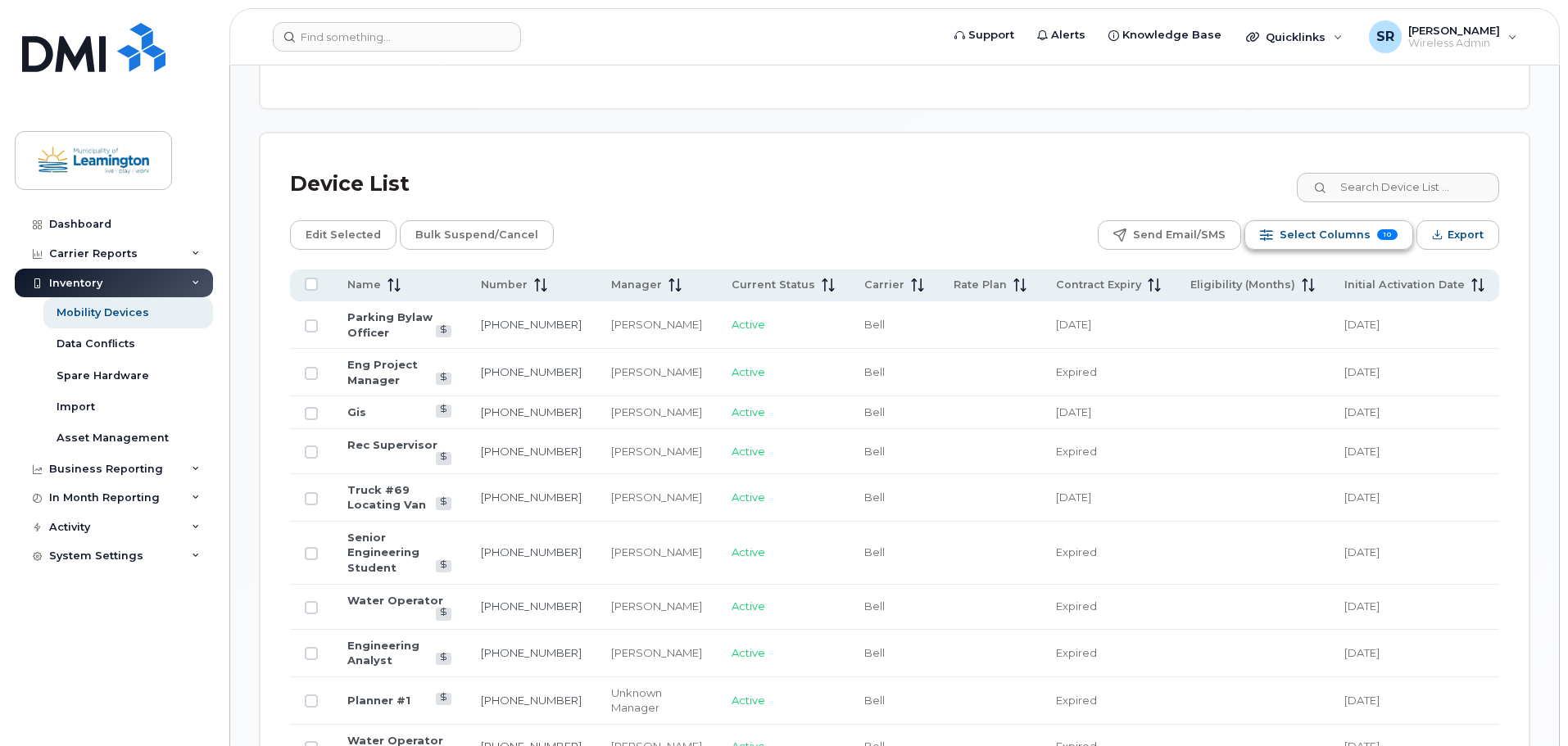
click at [1369, 225] on span "Select Columns" at bounding box center [1324, 234] width 91 height 24
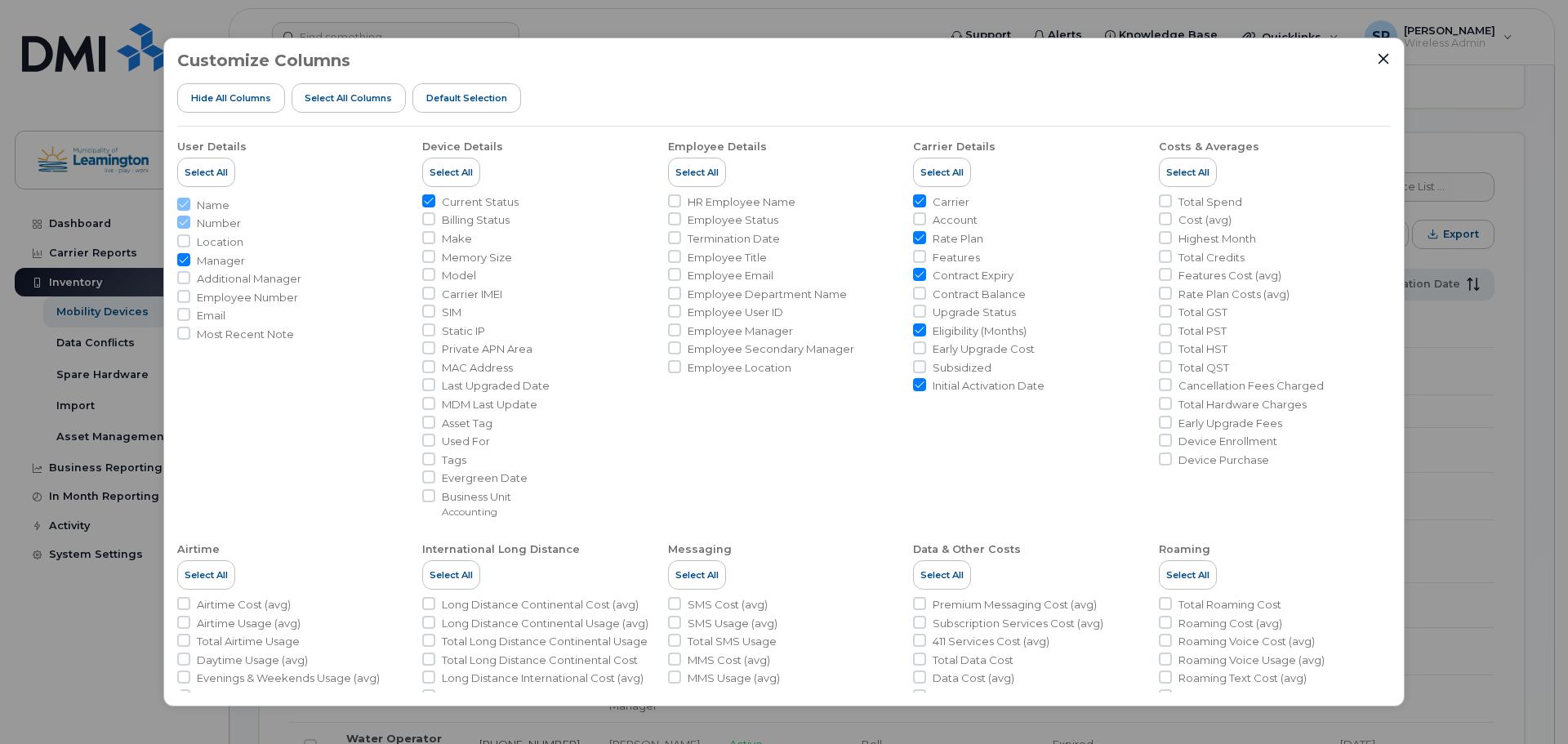
click at [917, 239] on input "Rate Plan" at bounding box center [919, 237] width 13 height 13
checkbox input "false"
click at [914, 326] on input "Eligibility (Months)" at bounding box center [919, 329] width 13 height 13
checkbox input "false"
click at [920, 292] on input "Contract Balance" at bounding box center [919, 293] width 13 height 13
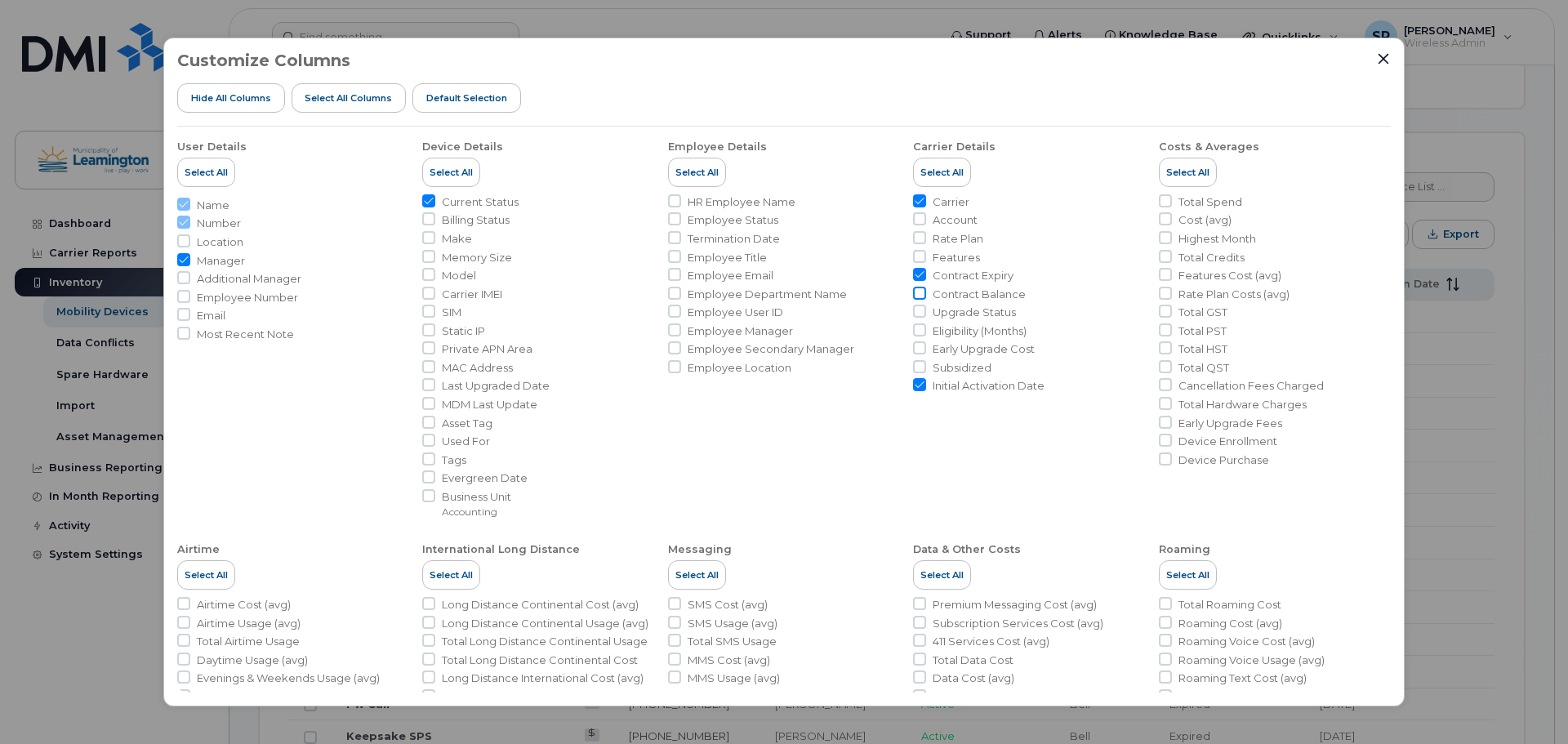
checkbox input "true"
click at [1383, 60] on icon "Close" at bounding box center [1384, 58] width 11 height 11
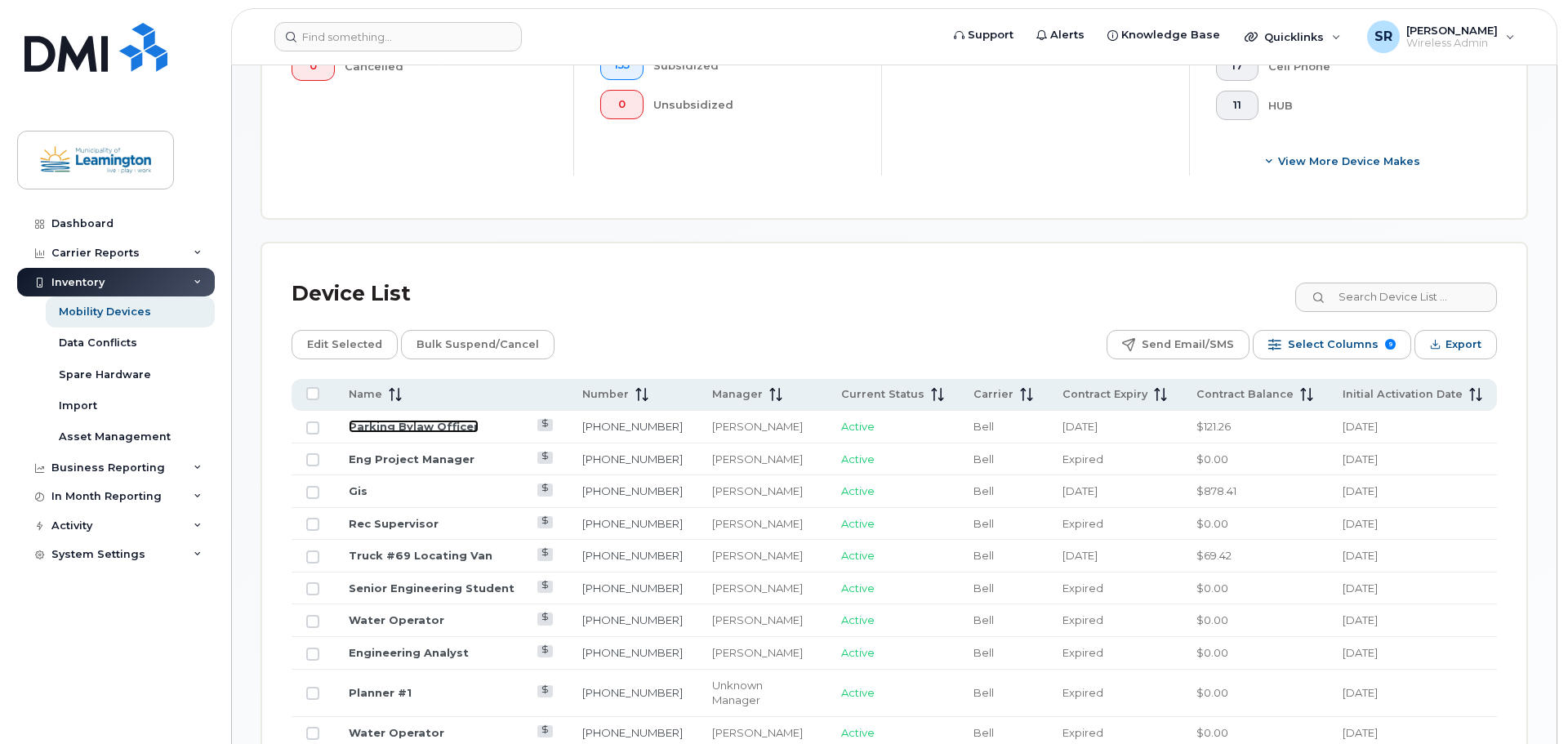
scroll to position [631, 0]
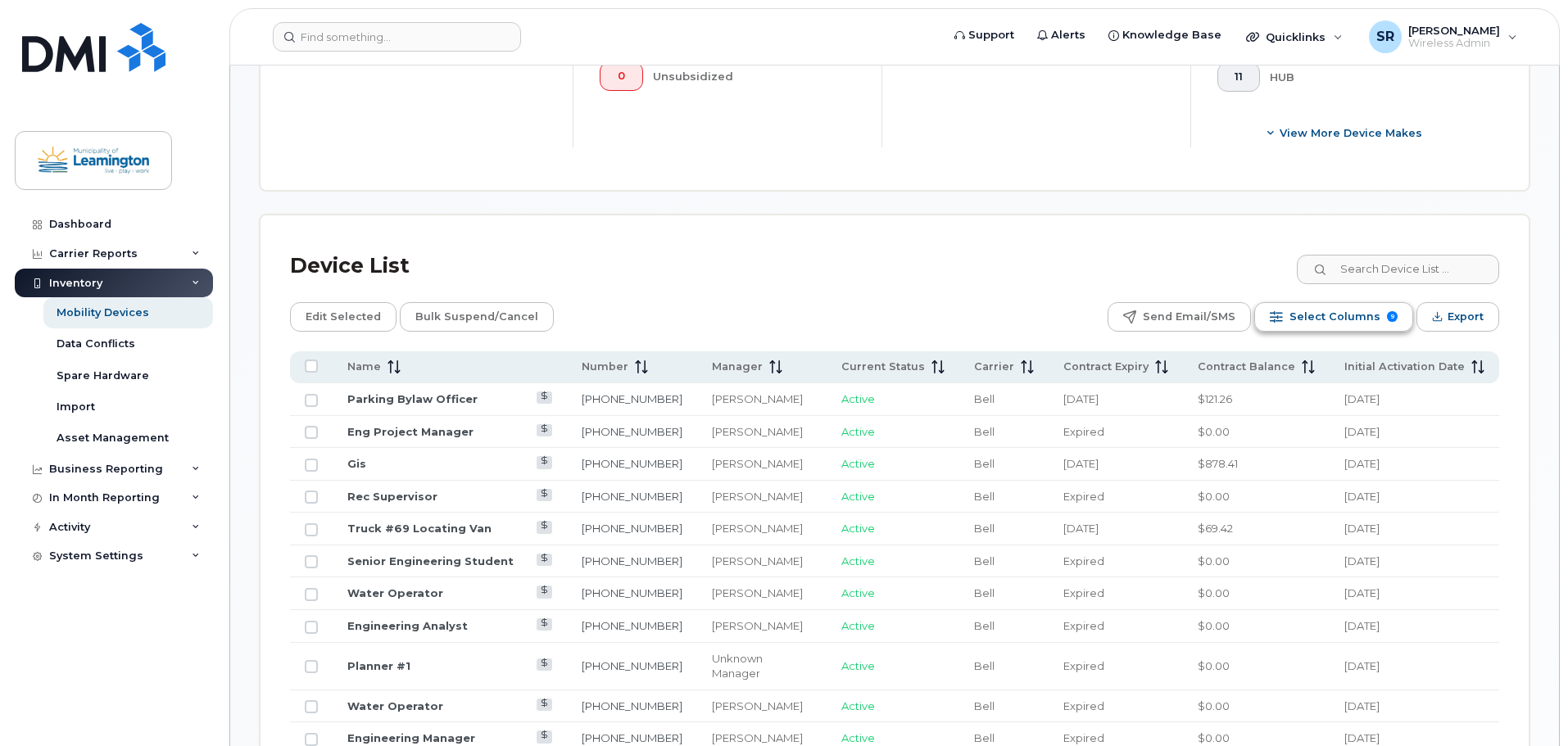
click at [1355, 304] on span "Select Columns" at bounding box center [1334, 316] width 91 height 24
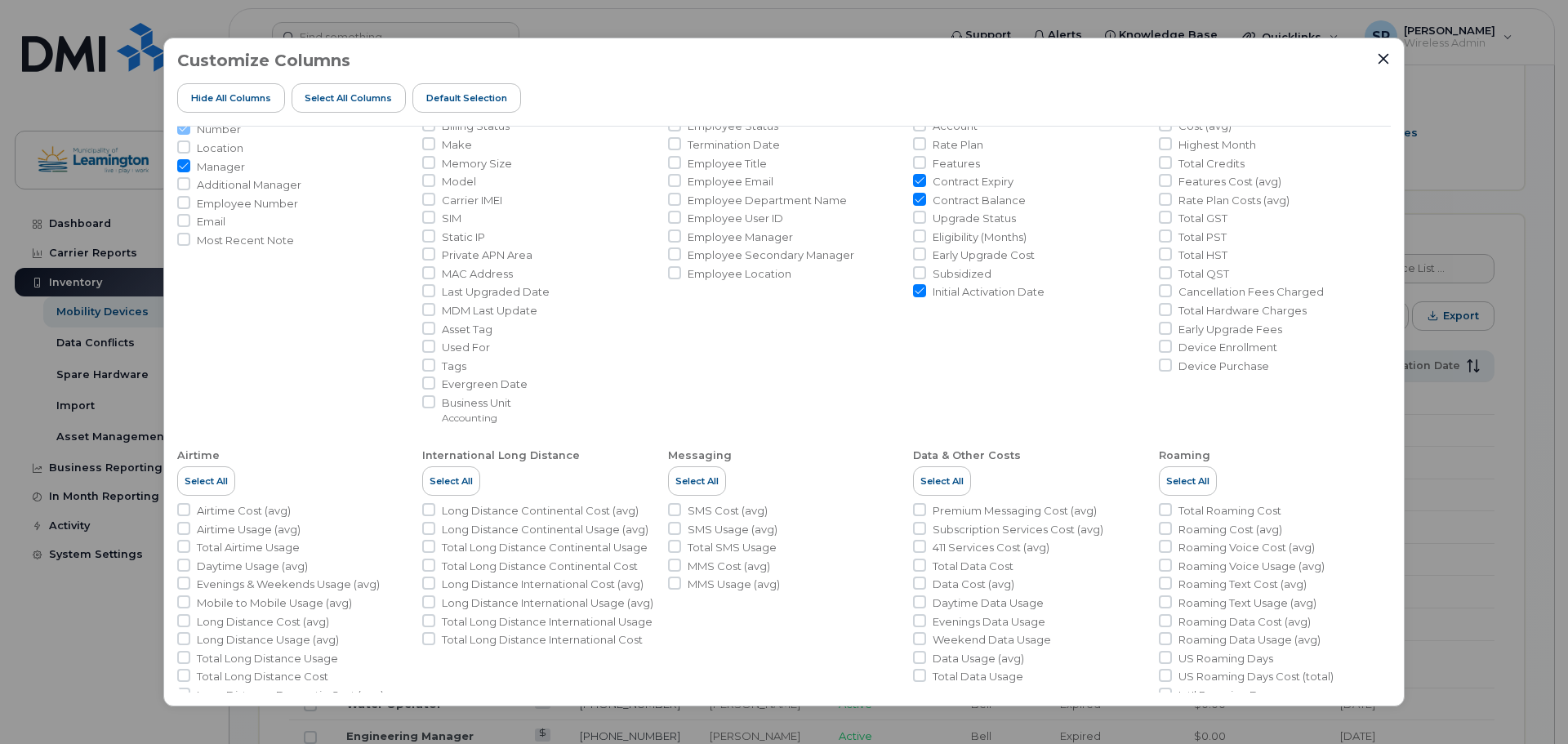
scroll to position [0, 0]
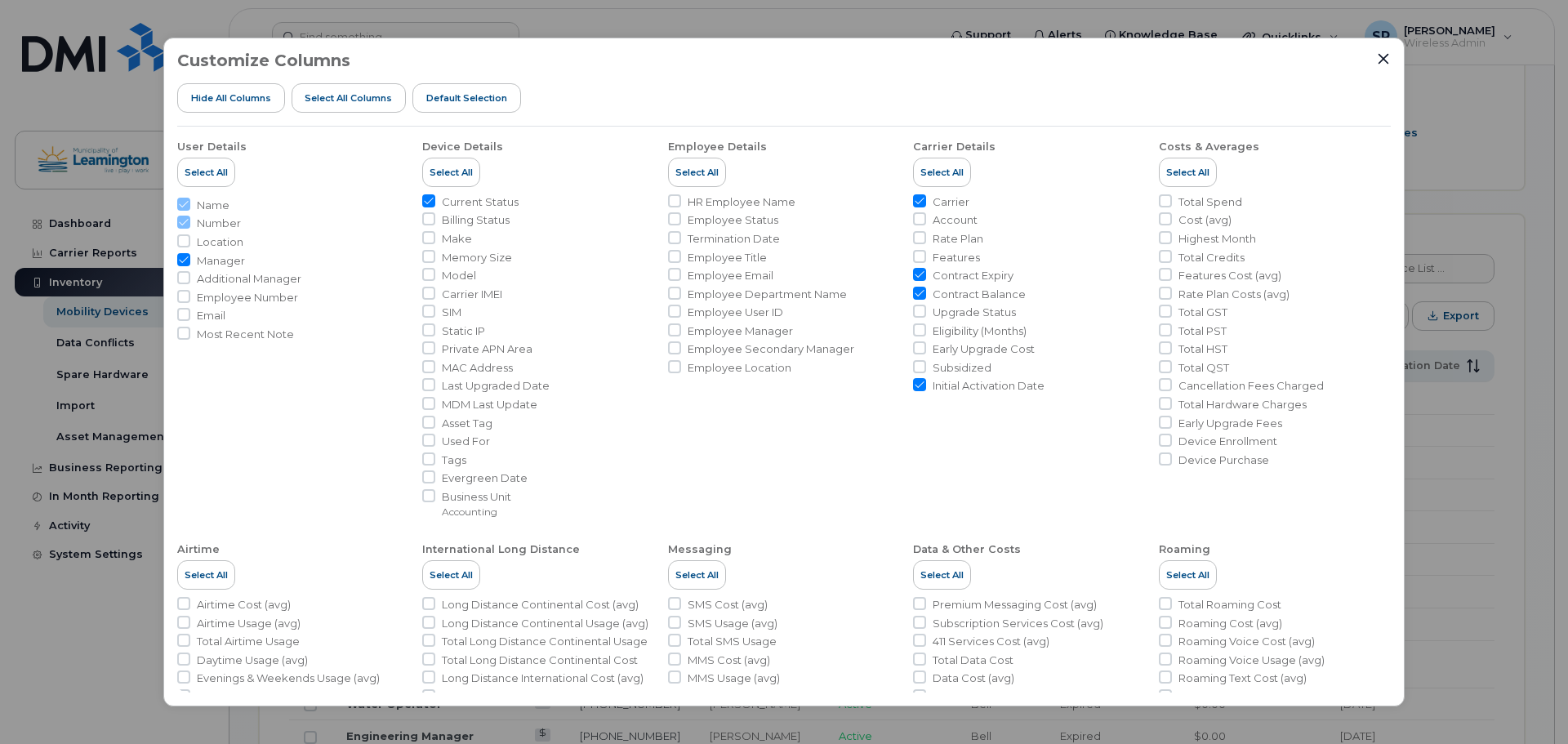
click at [917, 383] on input "Initial Activation Date" at bounding box center [919, 385] width 13 height 13
checkbox input "false"
click at [922, 202] on input "Carrier" at bounding box center [919, 201] width 13 height 13
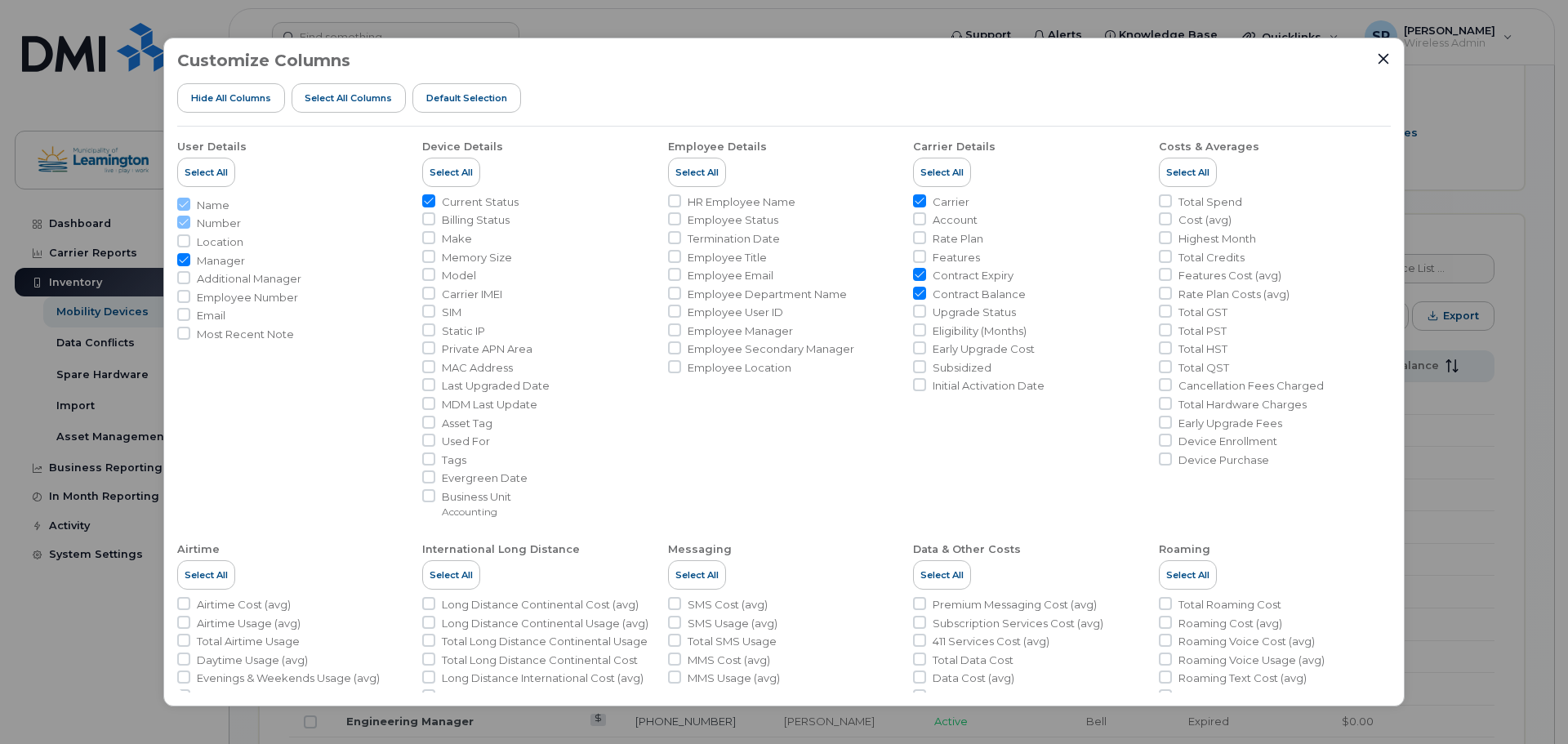
checkbox input "false"
click at [922, 238] on input "Rate Plan" at bounding box center [919, 237] width 13 height 13
checkbox input "false"
click at [918, 253] on input "Features" at bounding box center [919, 256] width 13 height 13
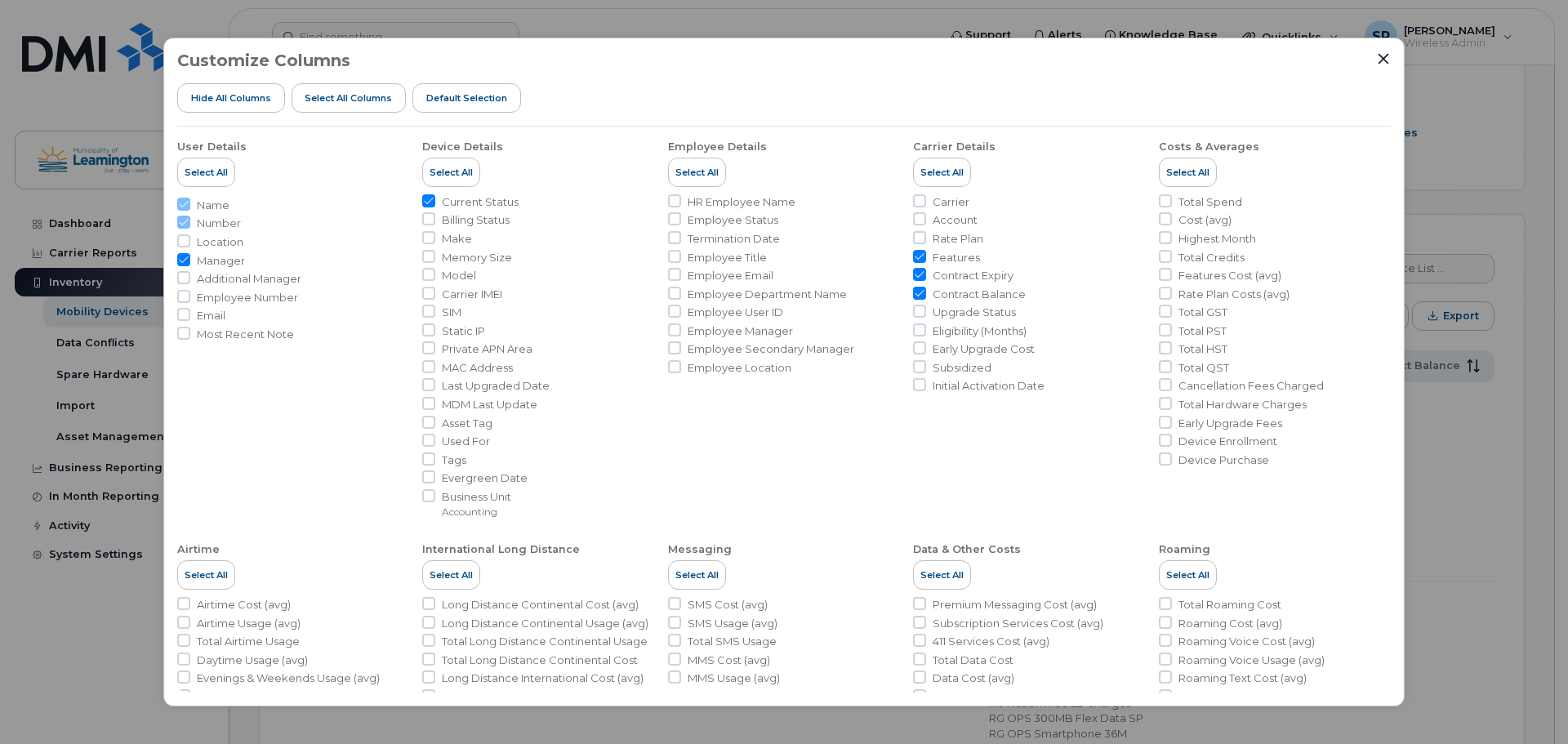
click at [918, 253] on input "Features" at bounding box center [919, 256] width 13 height 13
checkbox input "false"
click at [1385, 58] on icon "Close" at bounding box center [1384, 58] width 11 height 11
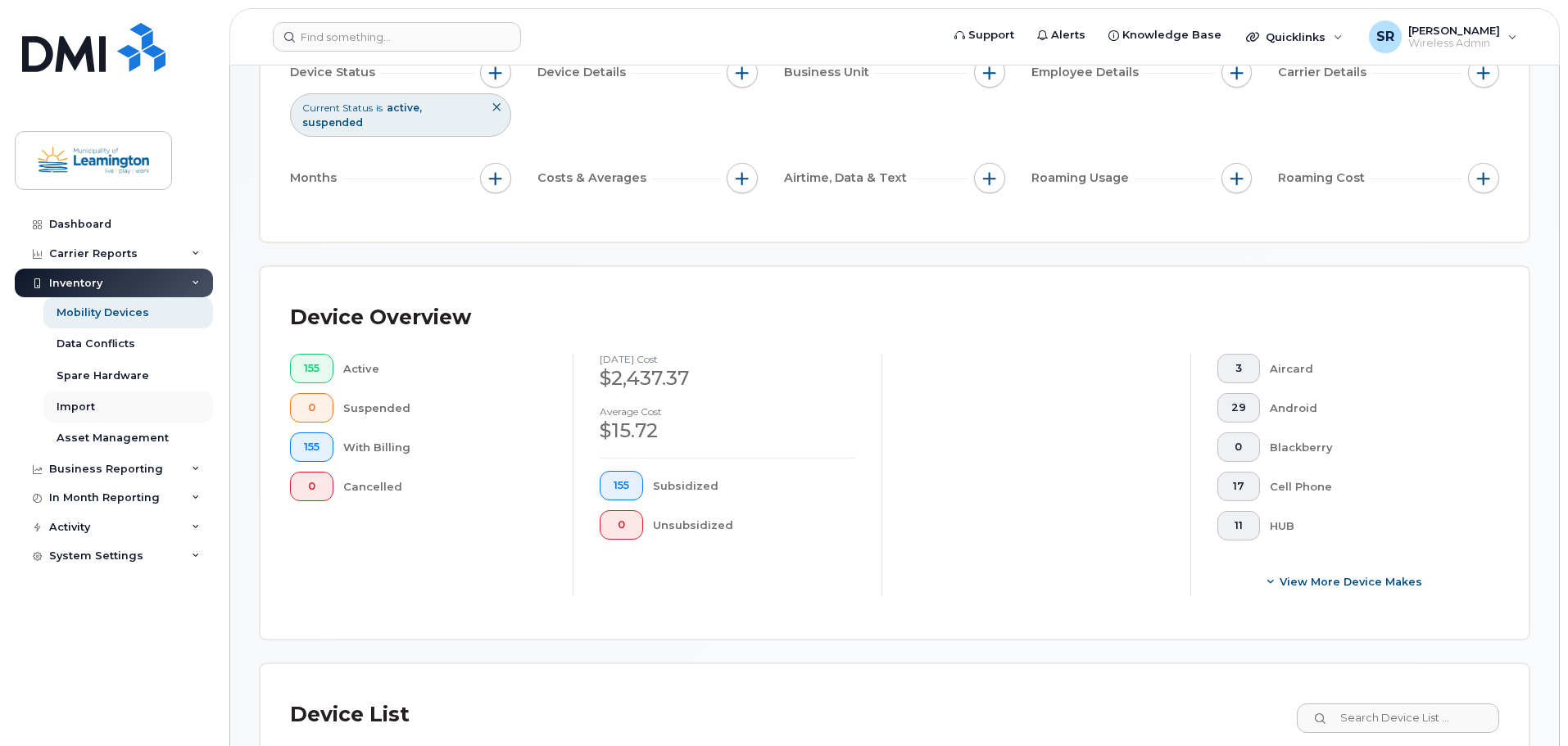
scroll to position [492, 0]
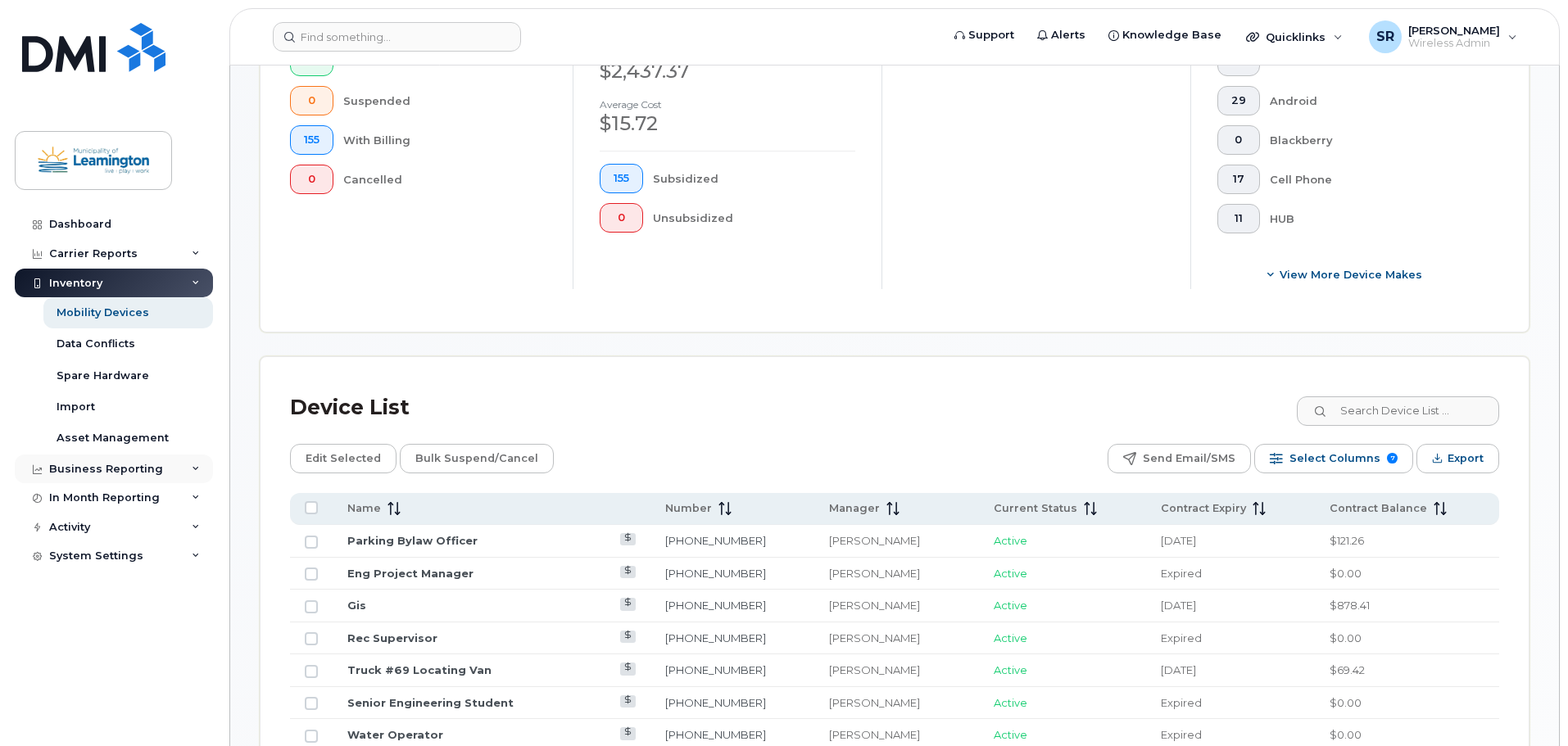
click at [111, 475] on div "Business Reporting" at bounding box center [106, 470] width 114 height 13
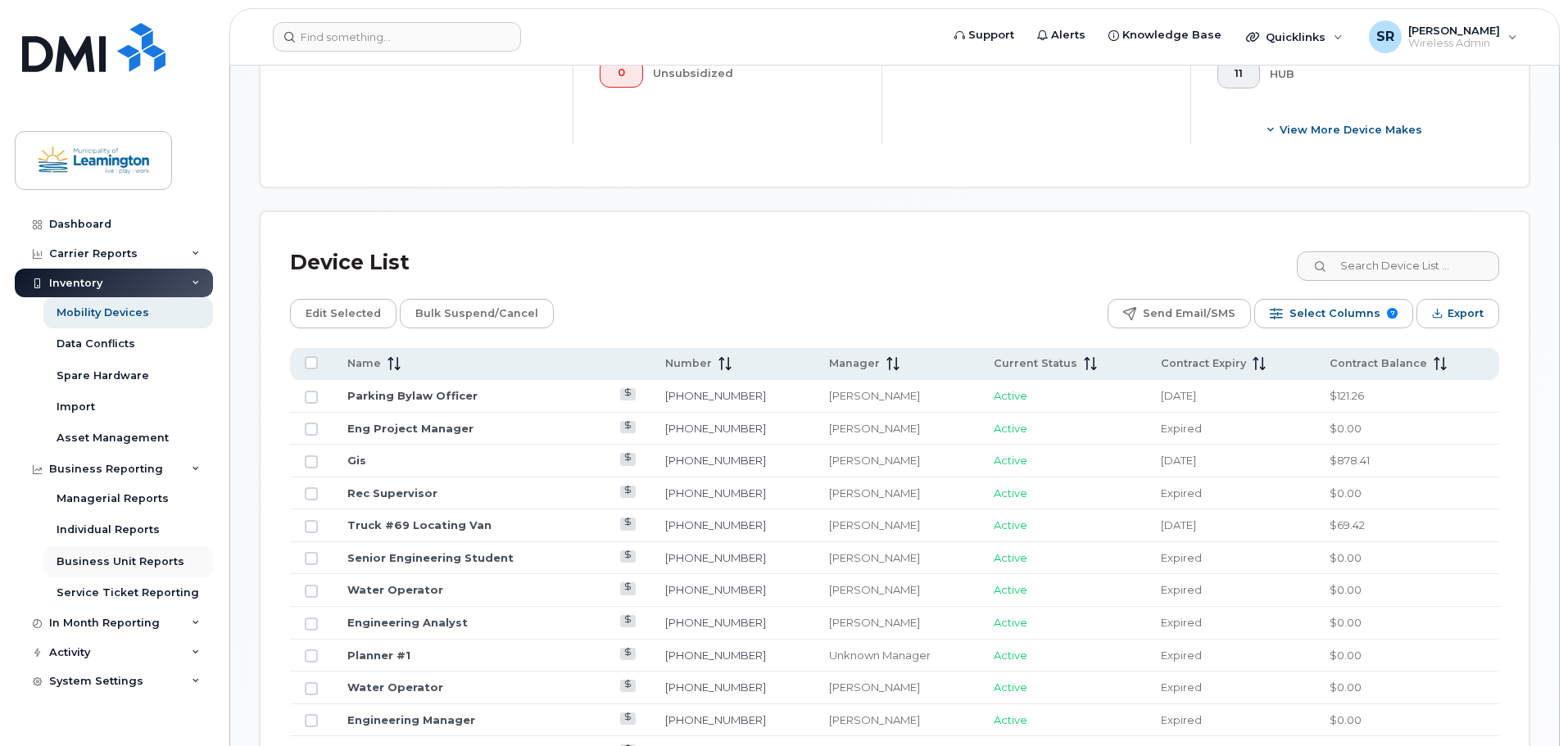
scroll to position [655, 0]
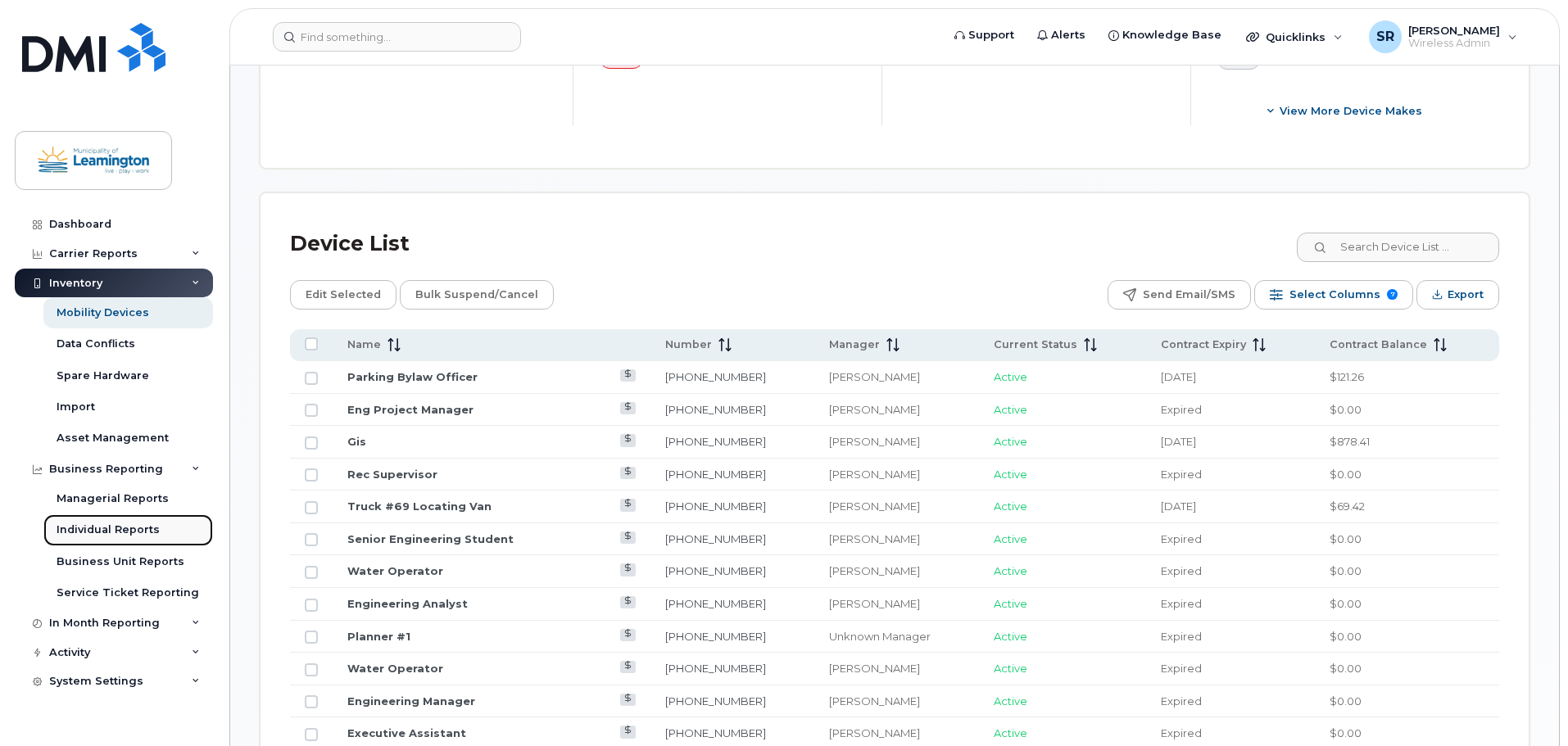
click at [116, 530] on div "Individual Reports" at bounding box center [108, 530] width 103 height 14
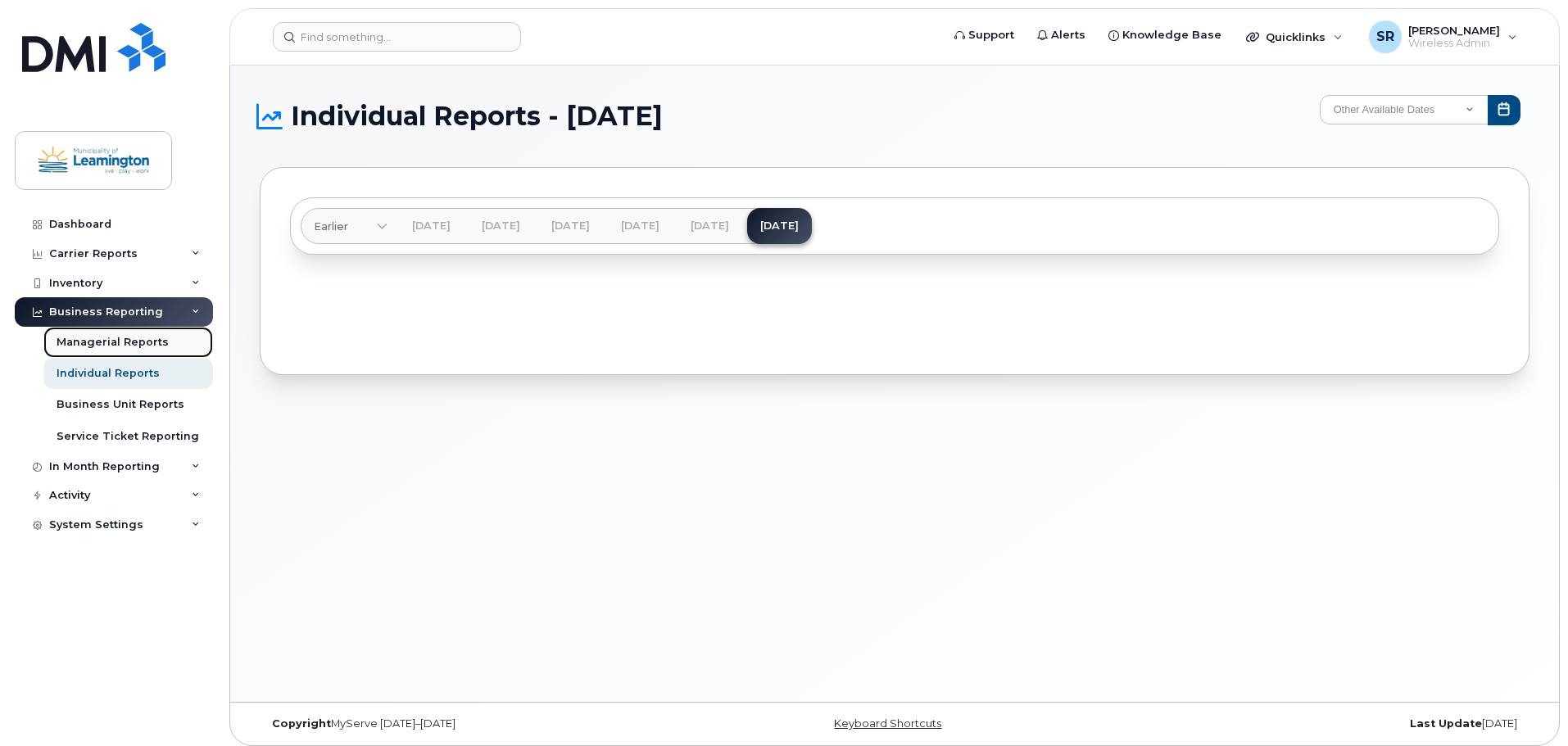
click at [108, 342] on div "Managerial Reports" at bounding box center [112, 342] width 112 height 14
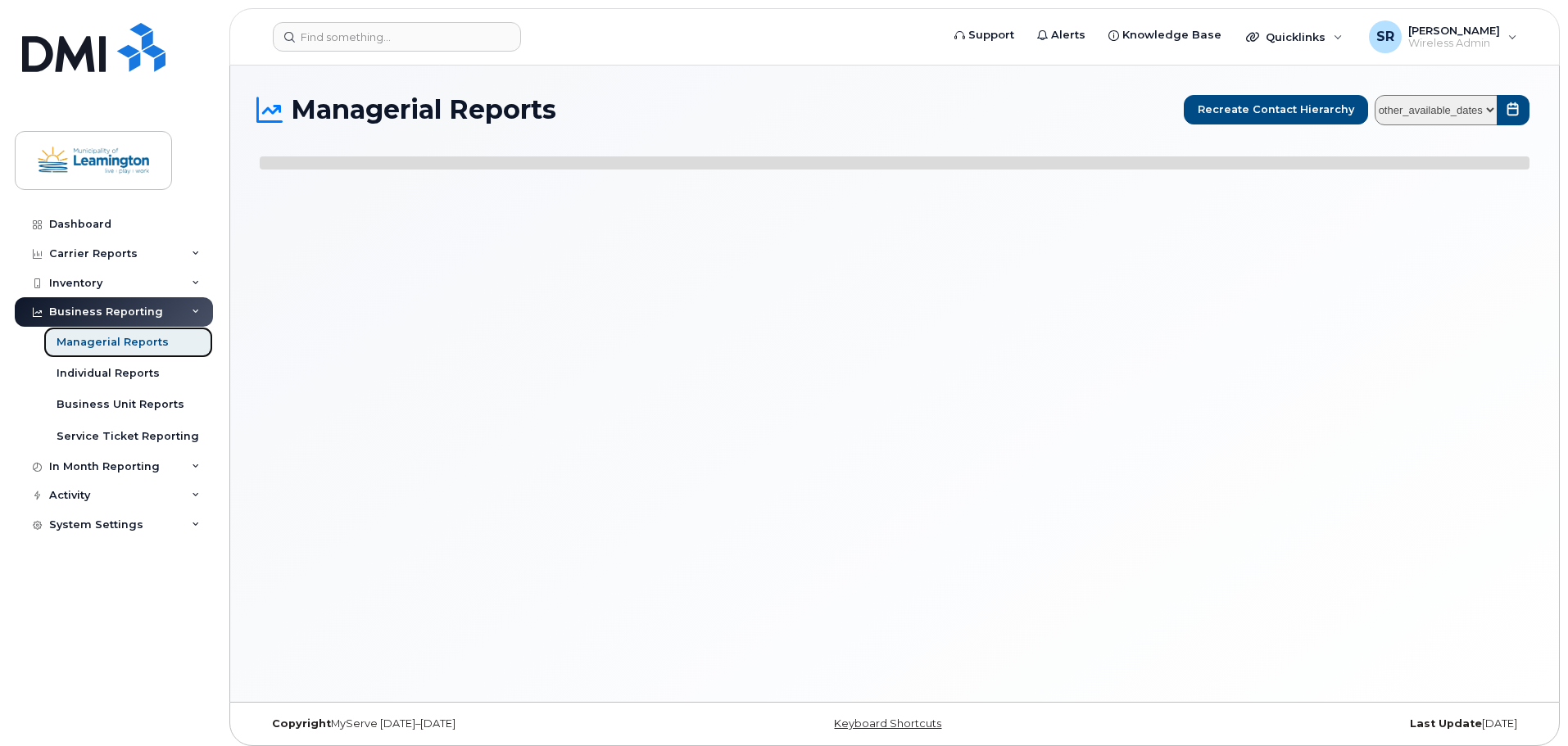
select select
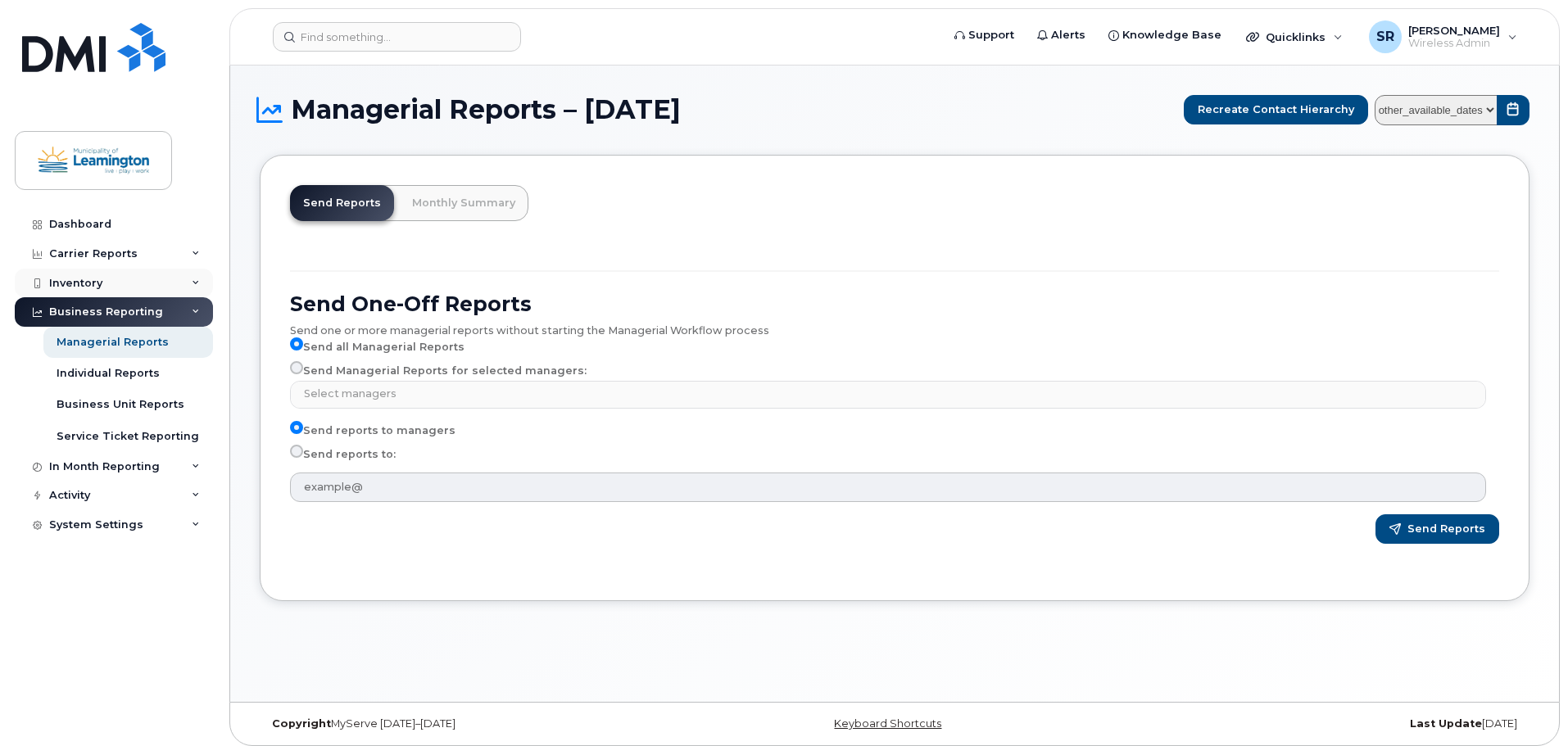
click at [91, 282] on div "Inventory" at bounding box center [75, 283] width 53 height 13
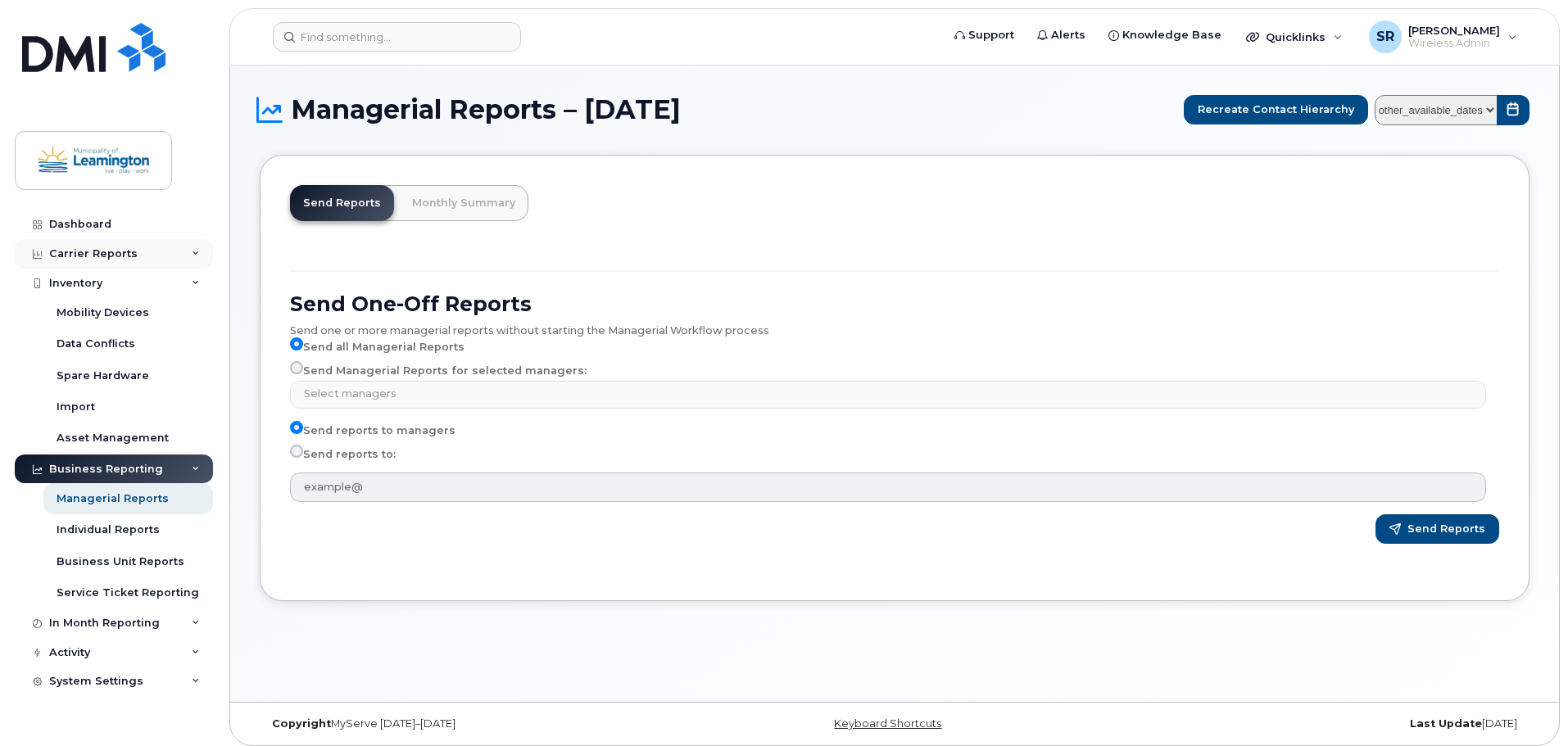
click at [135, 249] on div "Carrier Reports" at bounding box center [113, 253] width 198 height 30
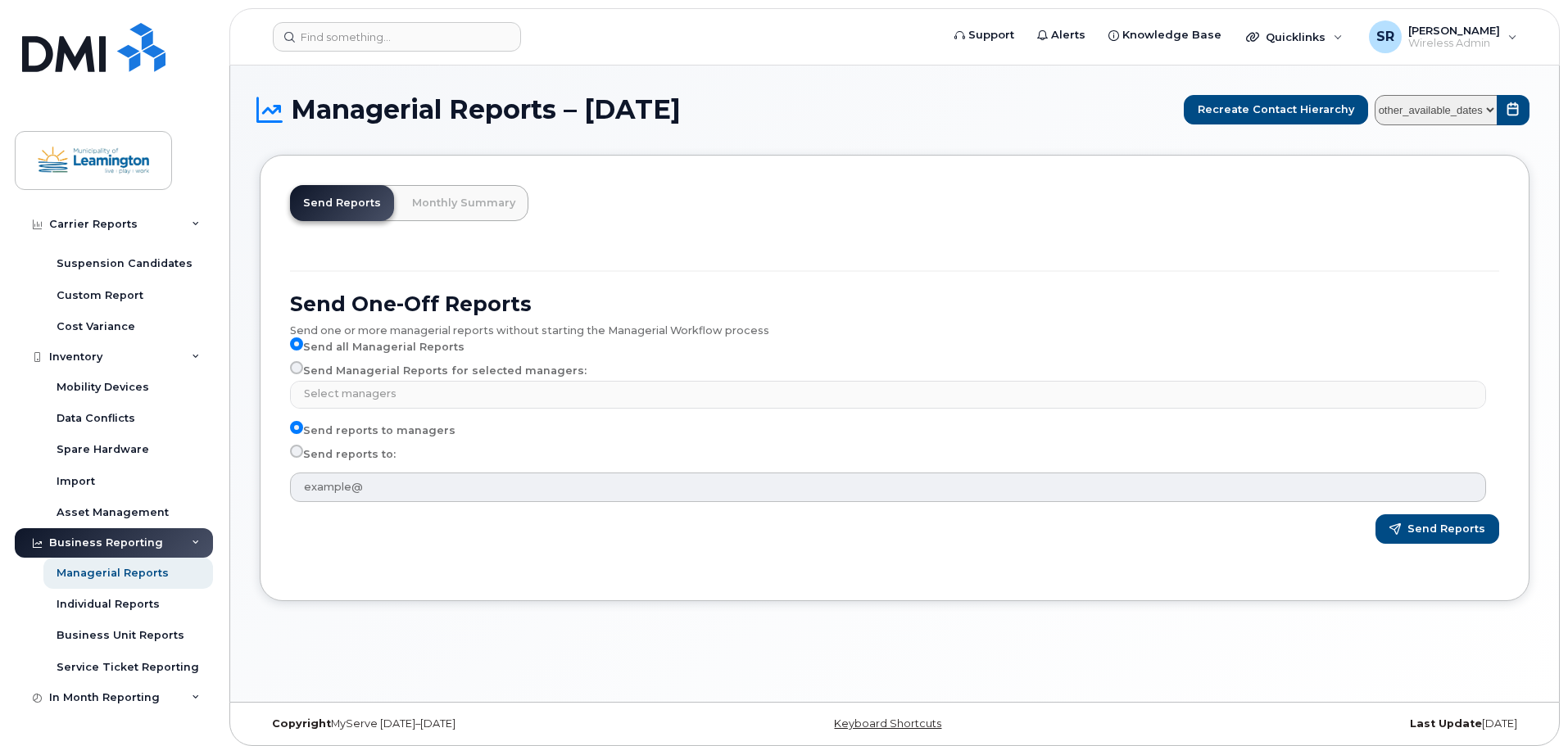
scroll to position [382, 0]
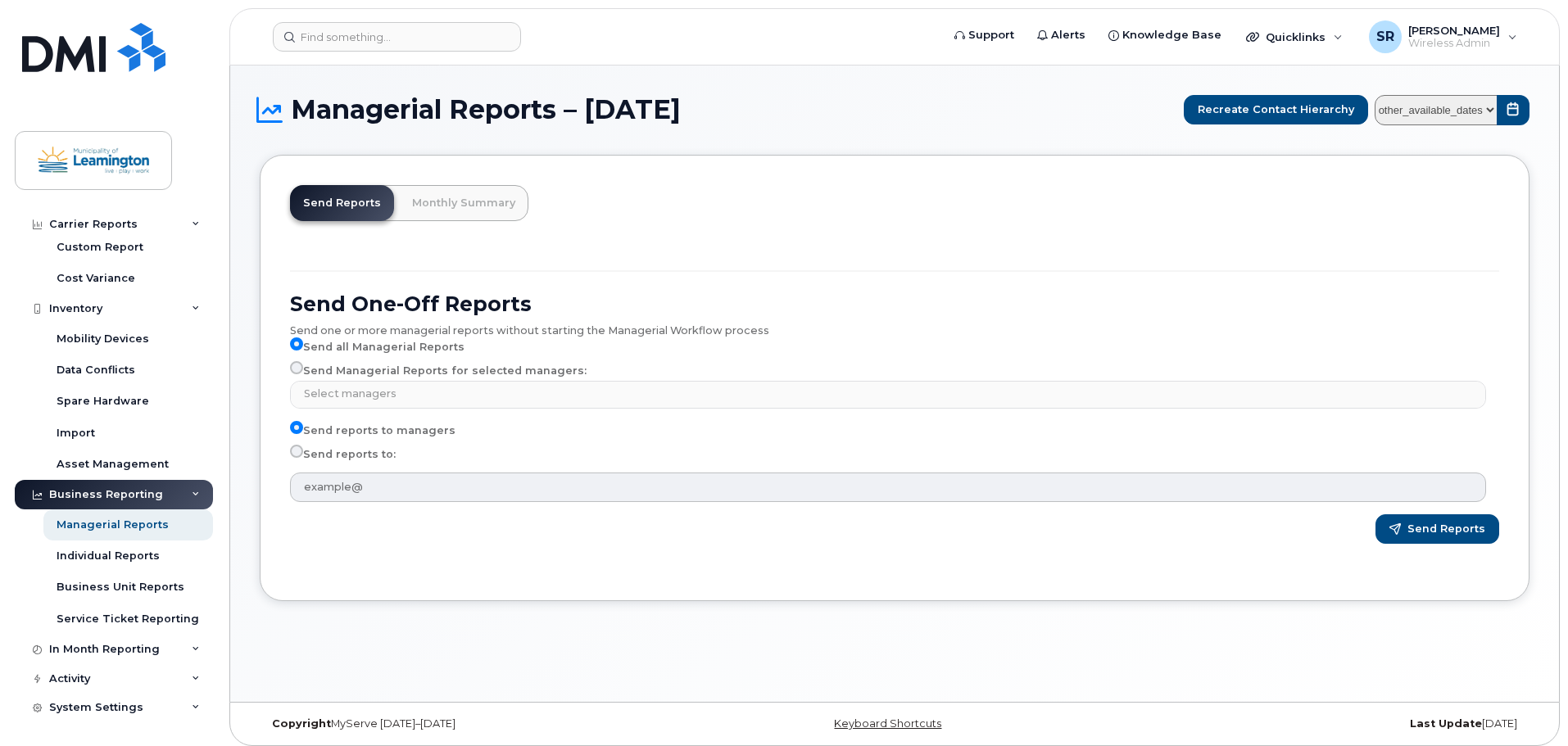
click at [839, 80] on div "Managerial Reports – September 2025 Recreate Contact Hierarchy other_available_…" at bounding box center [894, 383] width 1328 height 636
click at [131, 591] on div "Business Unit Reports" at bounding box center [120, 587] width 127 height 14
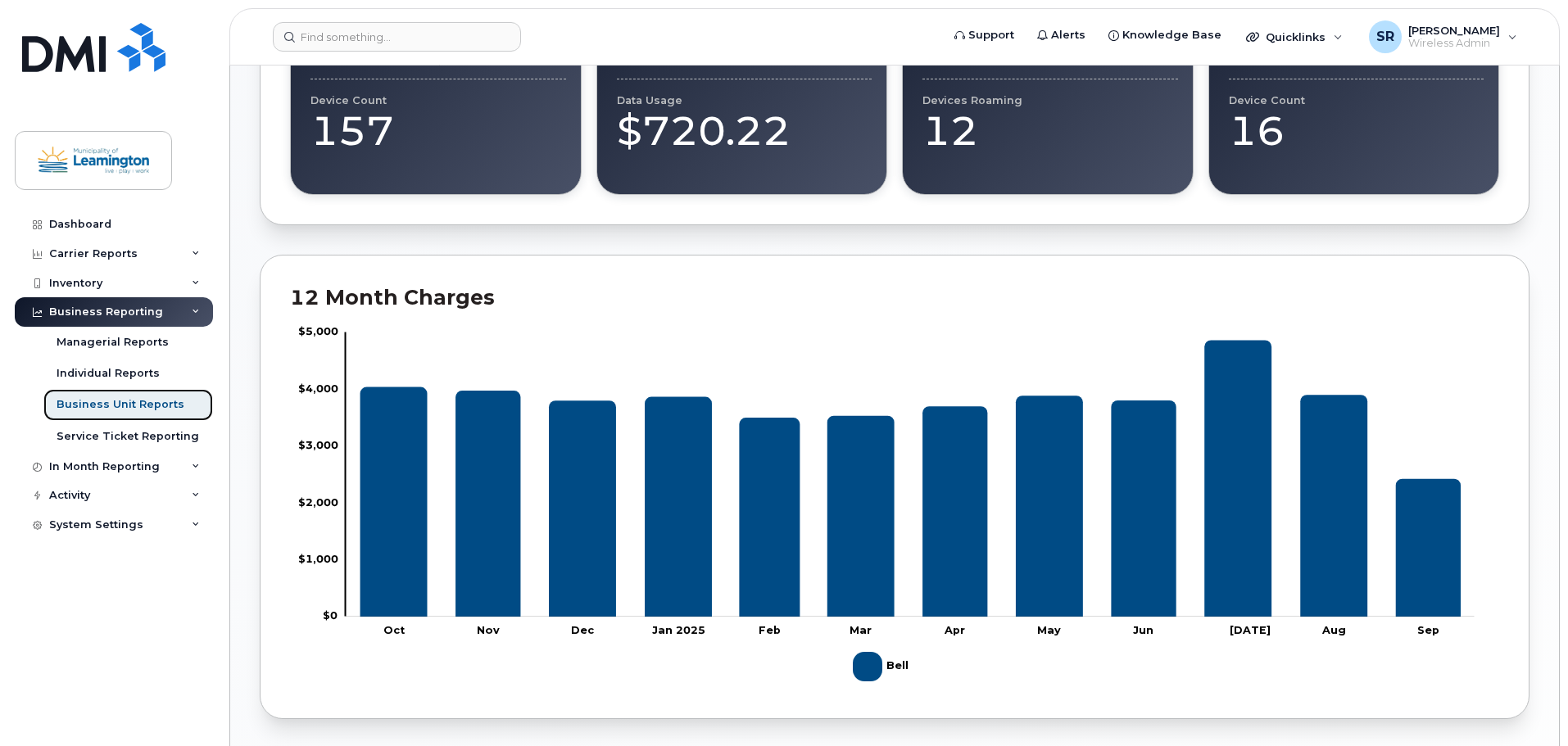
scroll to position [530, 0]
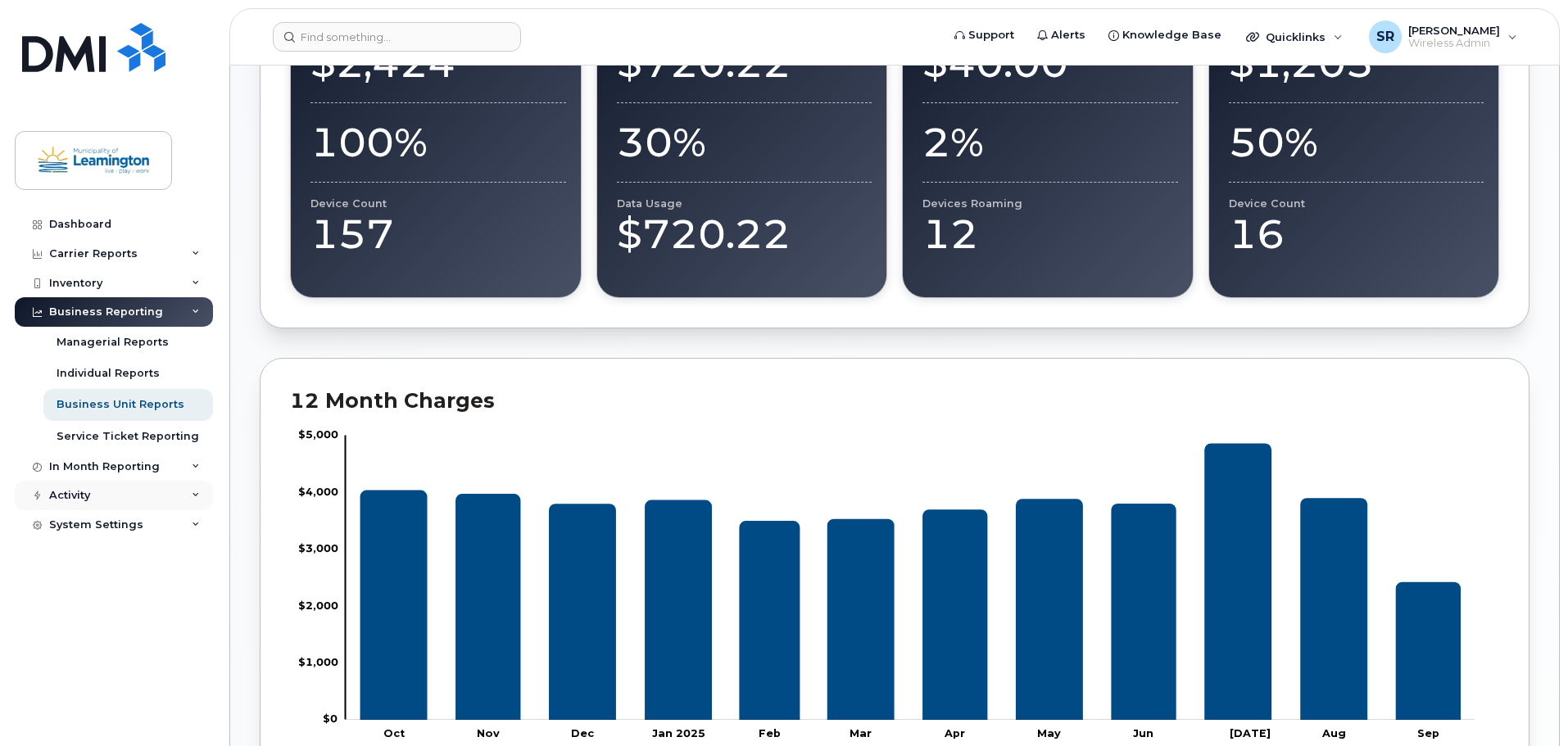
click at [101, 496] on div "Activity" at bounding box center [113, 496] width 198 height 30
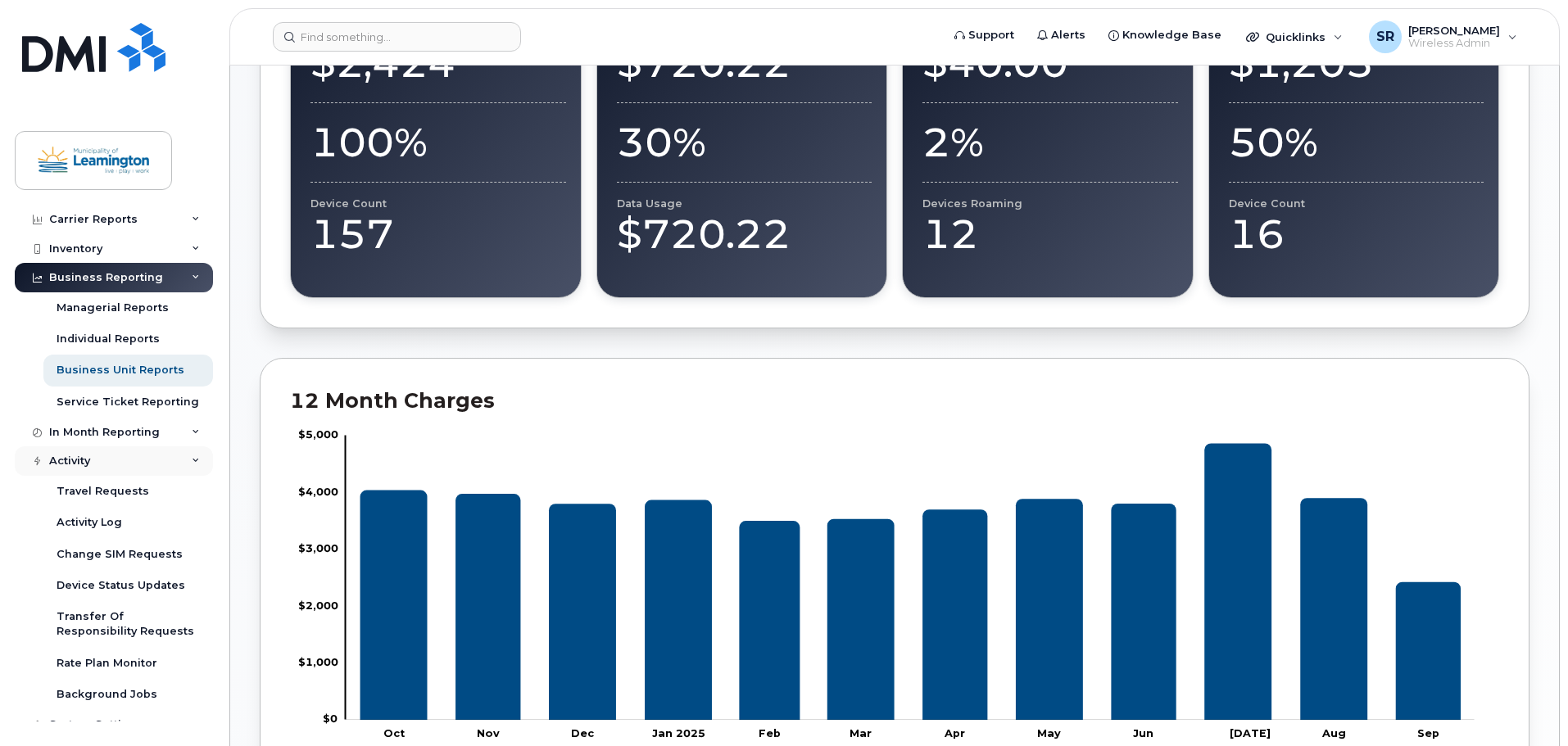
scroll to position [52, 0]
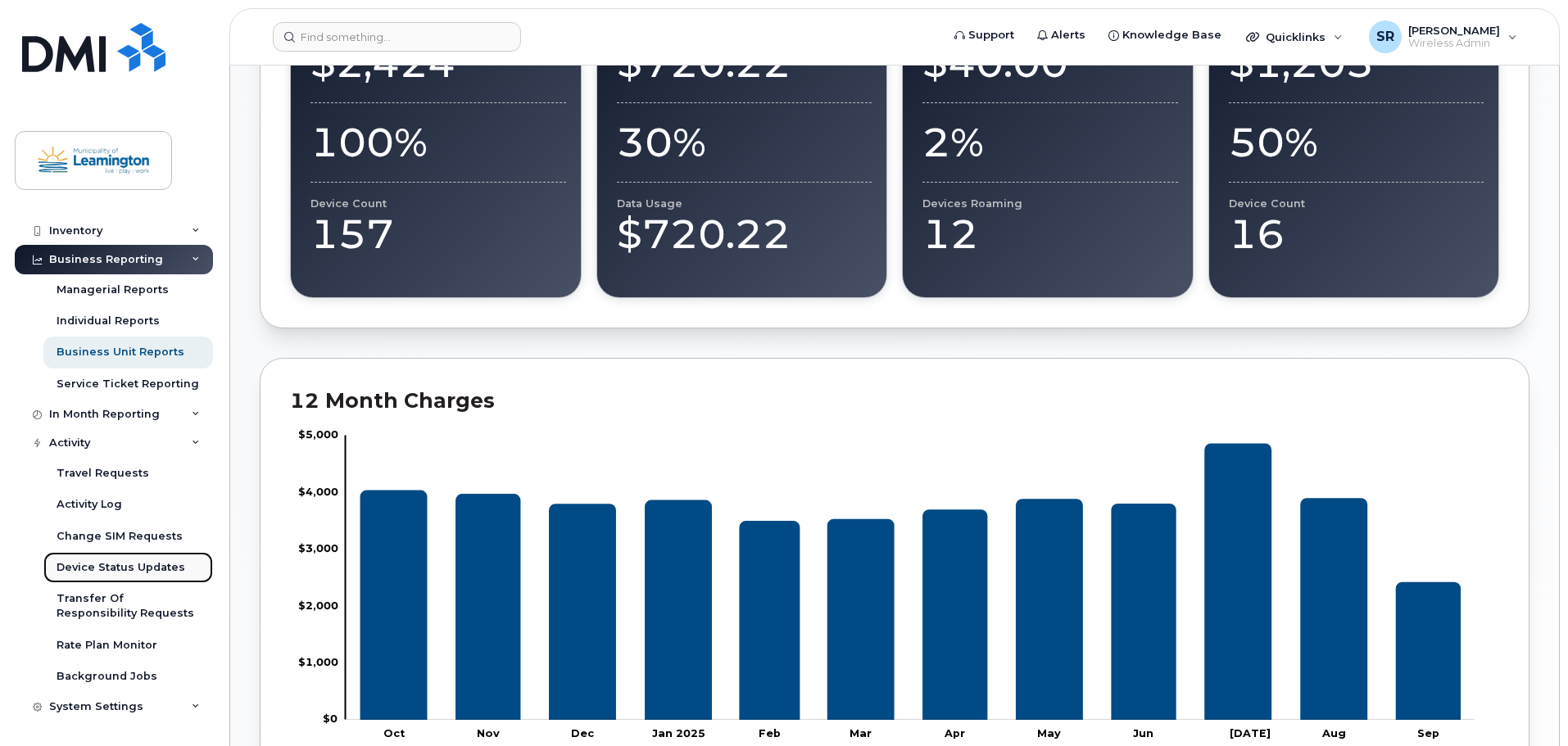
click at [124, 566] on div "Device Status Updates" at bounding box center [120, 567] width 128 height 14
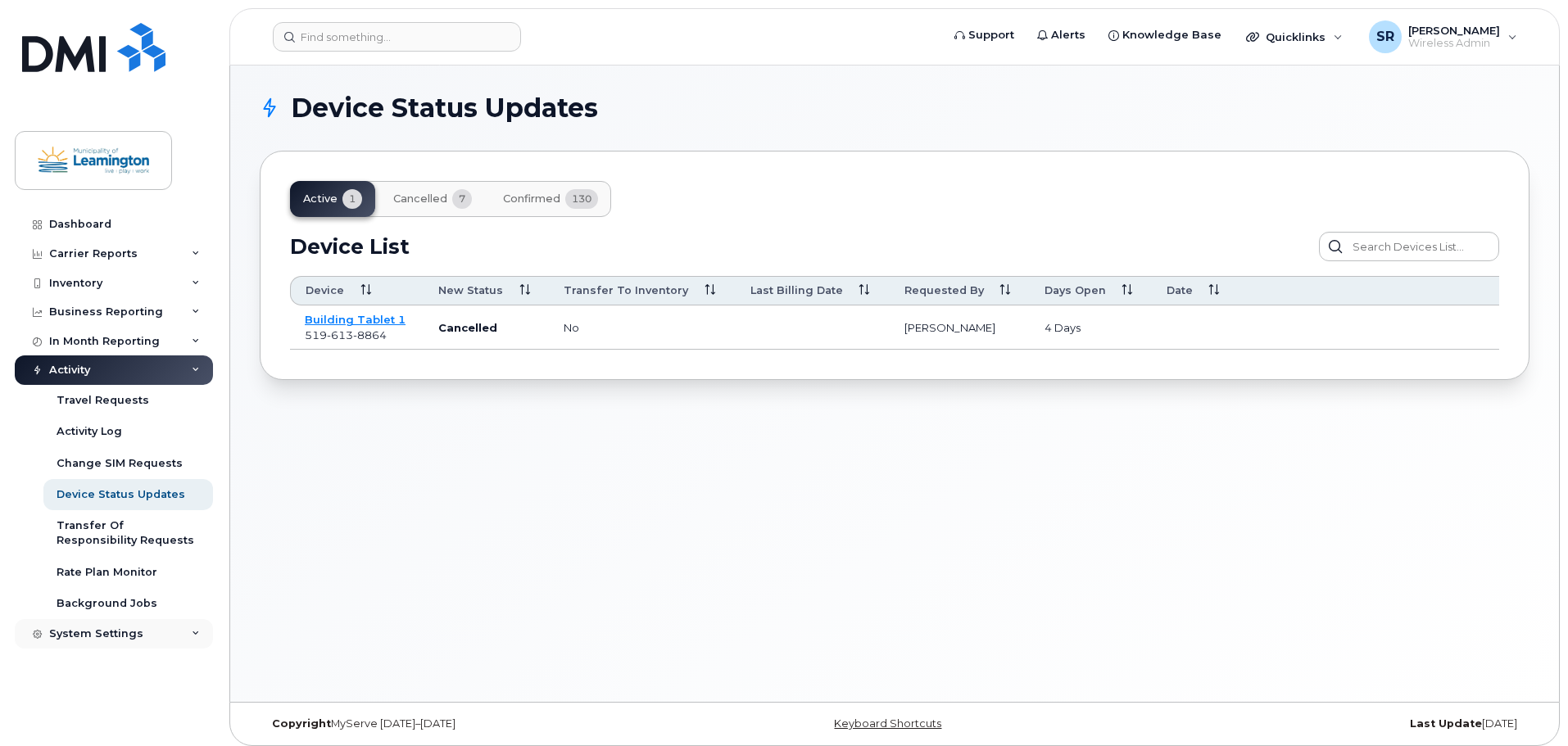
click at [127, 637] on div "System Settings" at bounding box center [96, 634] width 94 height 13
click at [117, 338] on div "In Month Reporting" at bounding box center [104, 341] width 110 height 13
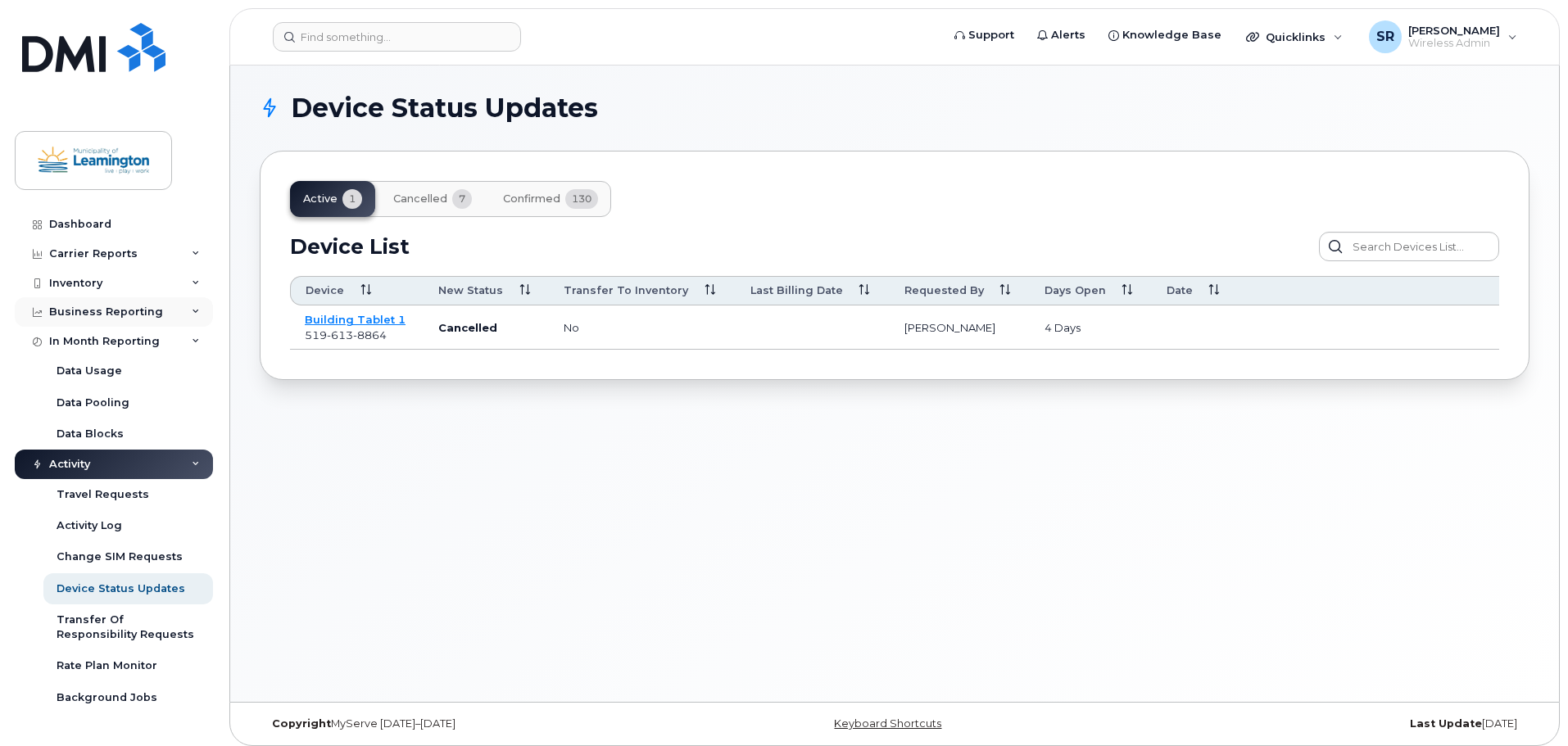
click at [118, 314] on div "Business Reporting" at bounding box center [106, 312] width 114 height 13
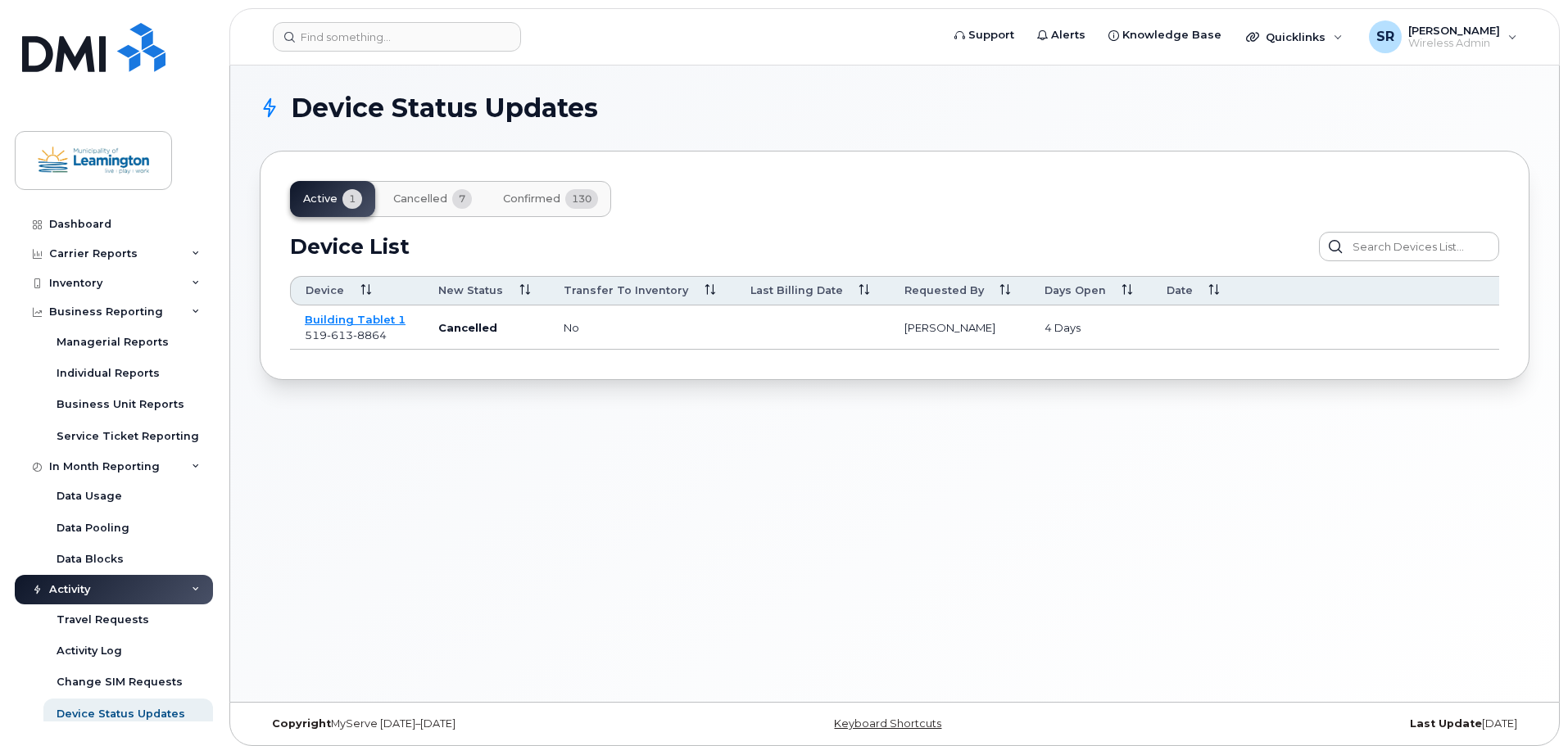
click at [758, 496] on div "Device Status Updates Active 1 Cancelled 7 Confirmed 130 Device List Confirm Re…" at bounding box center [894, 383] width 1328 height 636
click at [685, 516] on div "Device Status Updates Active 1 Cancelled 7 Confirmed 130 Device List Confirm Re…" at bounding box center [894, 383] width 1328 height 636
click at [89, 285] on div "Inventory" at bounding box center [75, 283] width 53 height 13
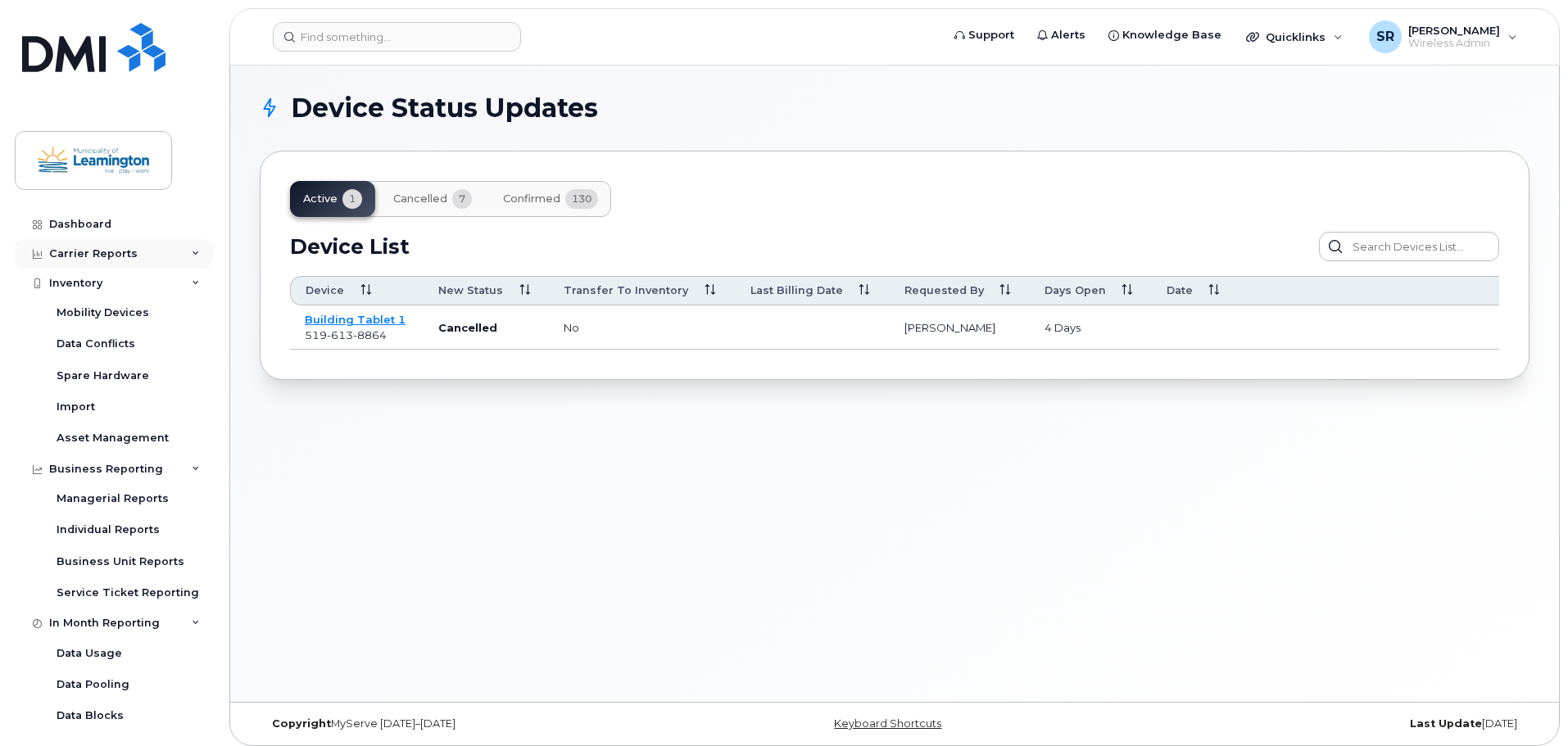
click at [117, 253] on div "Carrier Reports" at bounding box center [93, 254] width 89 height 13
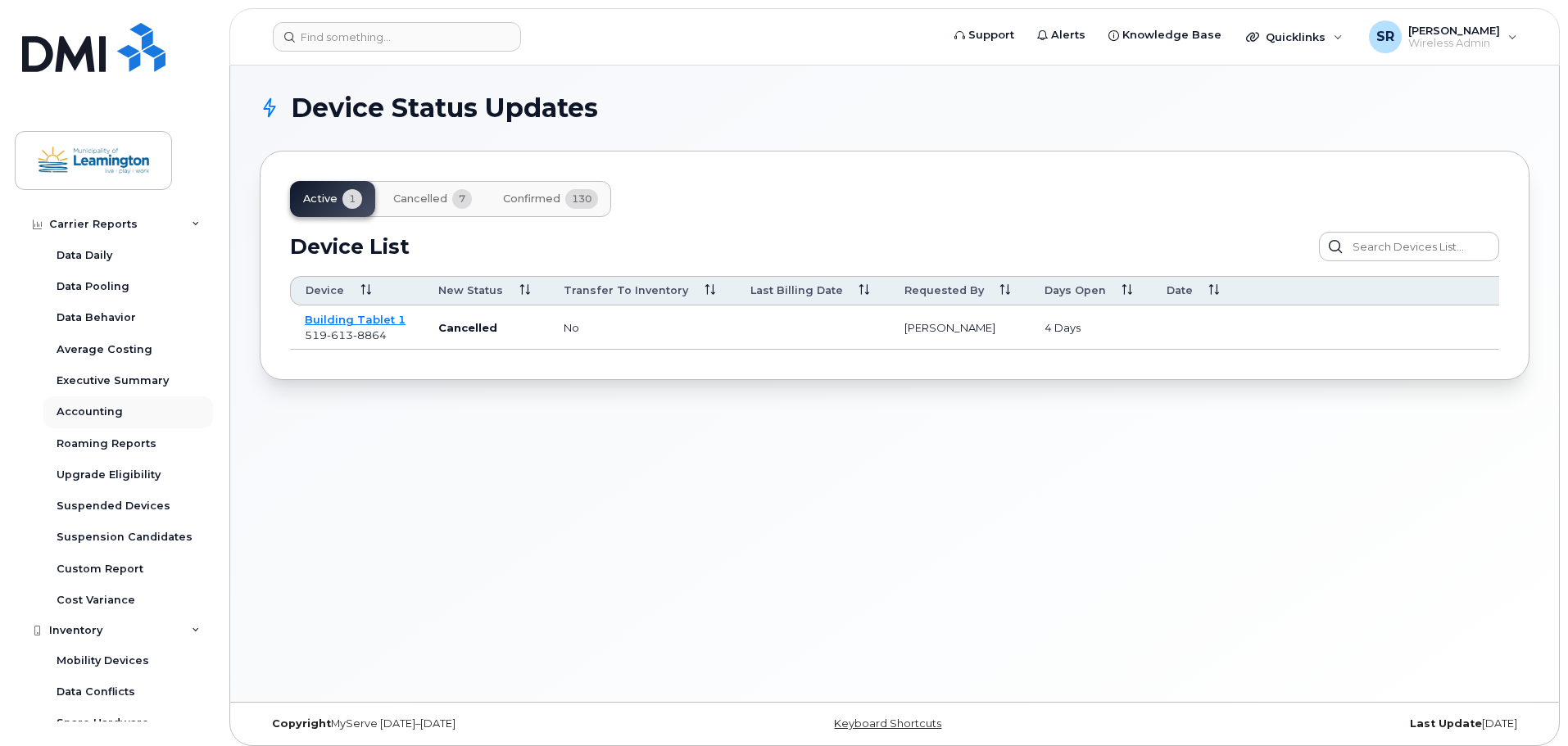
scroll to position [246, 0]
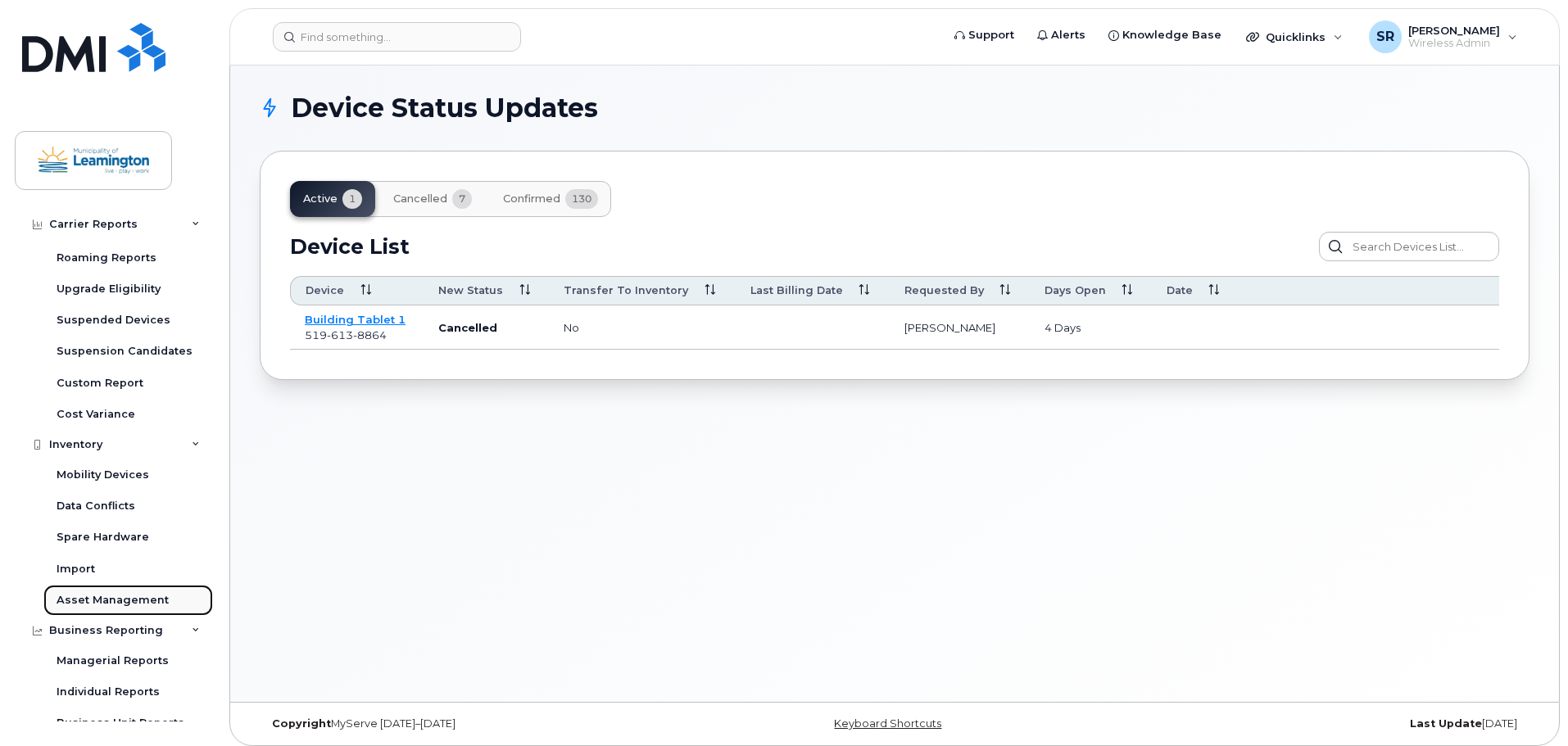
click at [108, 598] on div "Asset Management" at bounding box center [112, 601] width 112 height 14
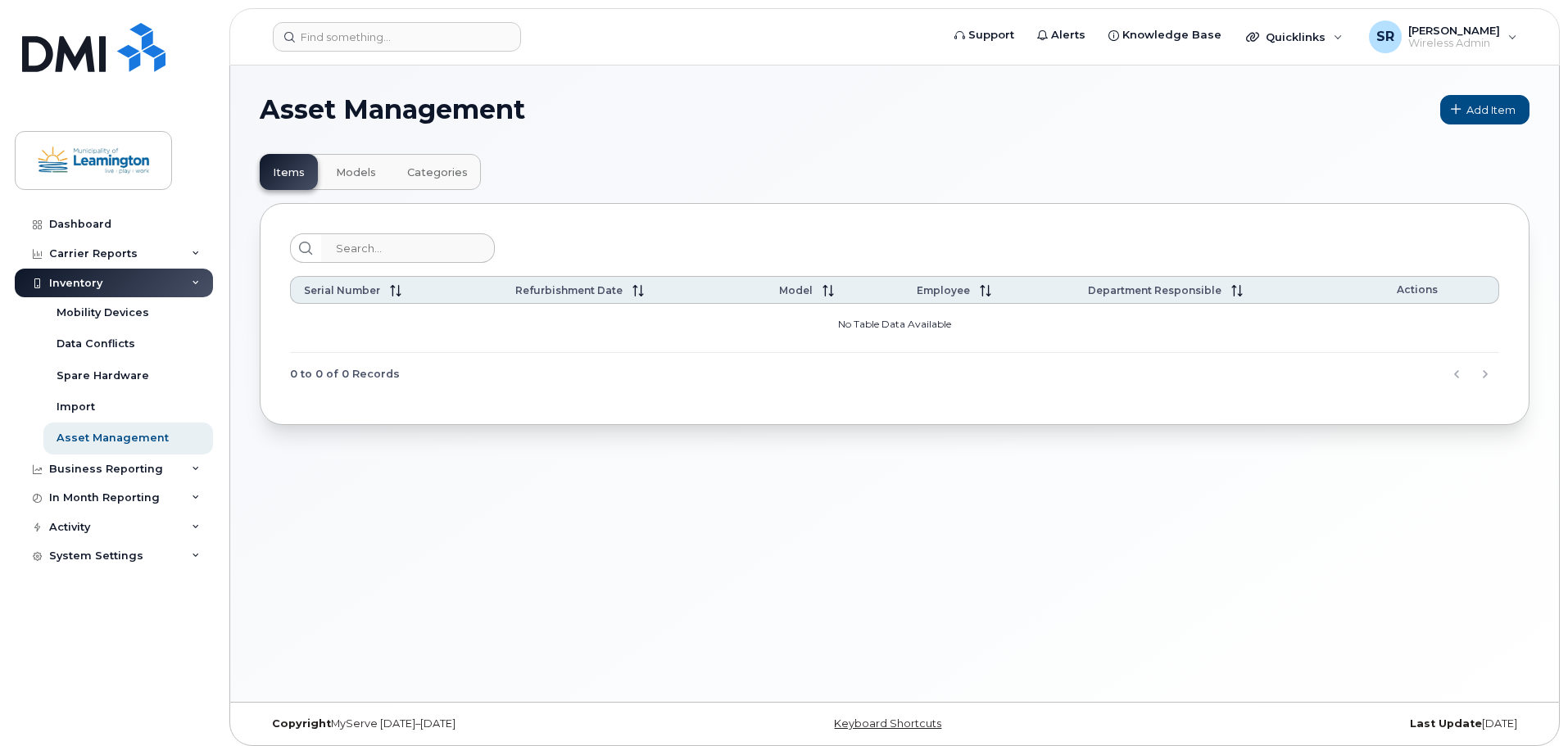
click at [541, 557] on div "Asset Management Add Item Items Models Categories Serial Number Refurbishment D…" at bounding box center [894, 383] width 1328 height 636
click at [119, 364] on link "Spare Hardware" at bounding box center [127, 376] width 170 height 31
click at [120, 372] on div "Spare Hardware" at bounding box center [102, 376] width 92 height 14
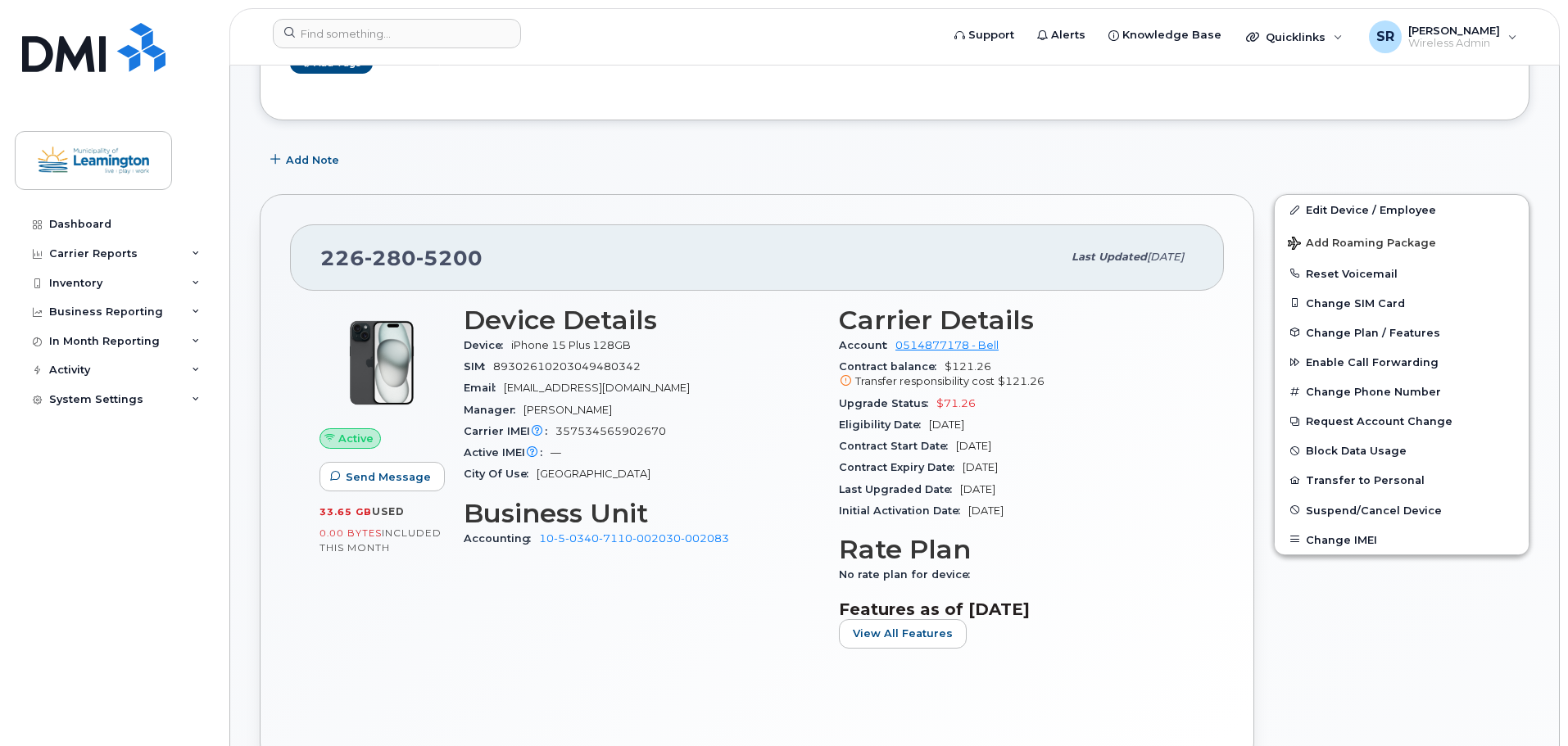
scroll to position [328, 0]
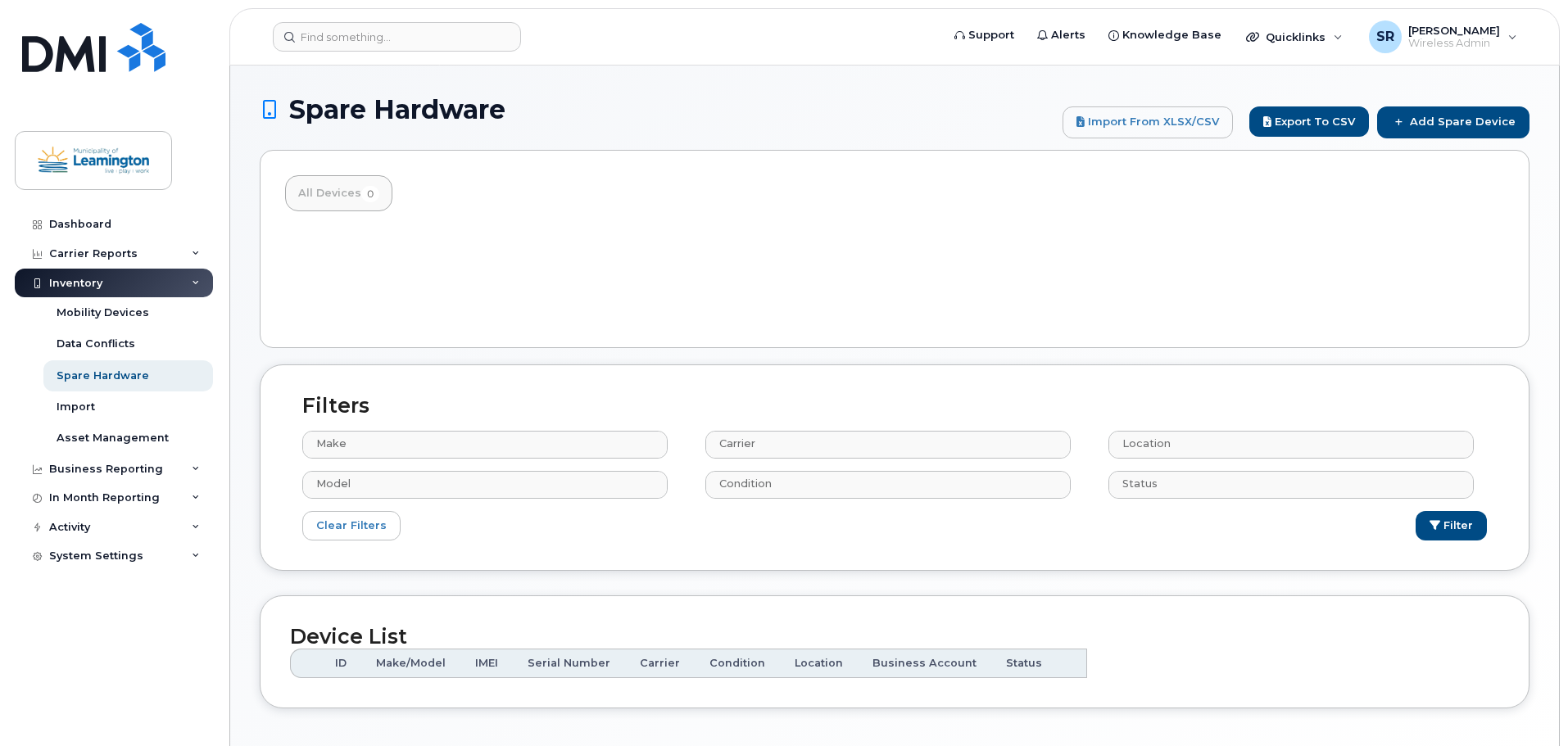
select select
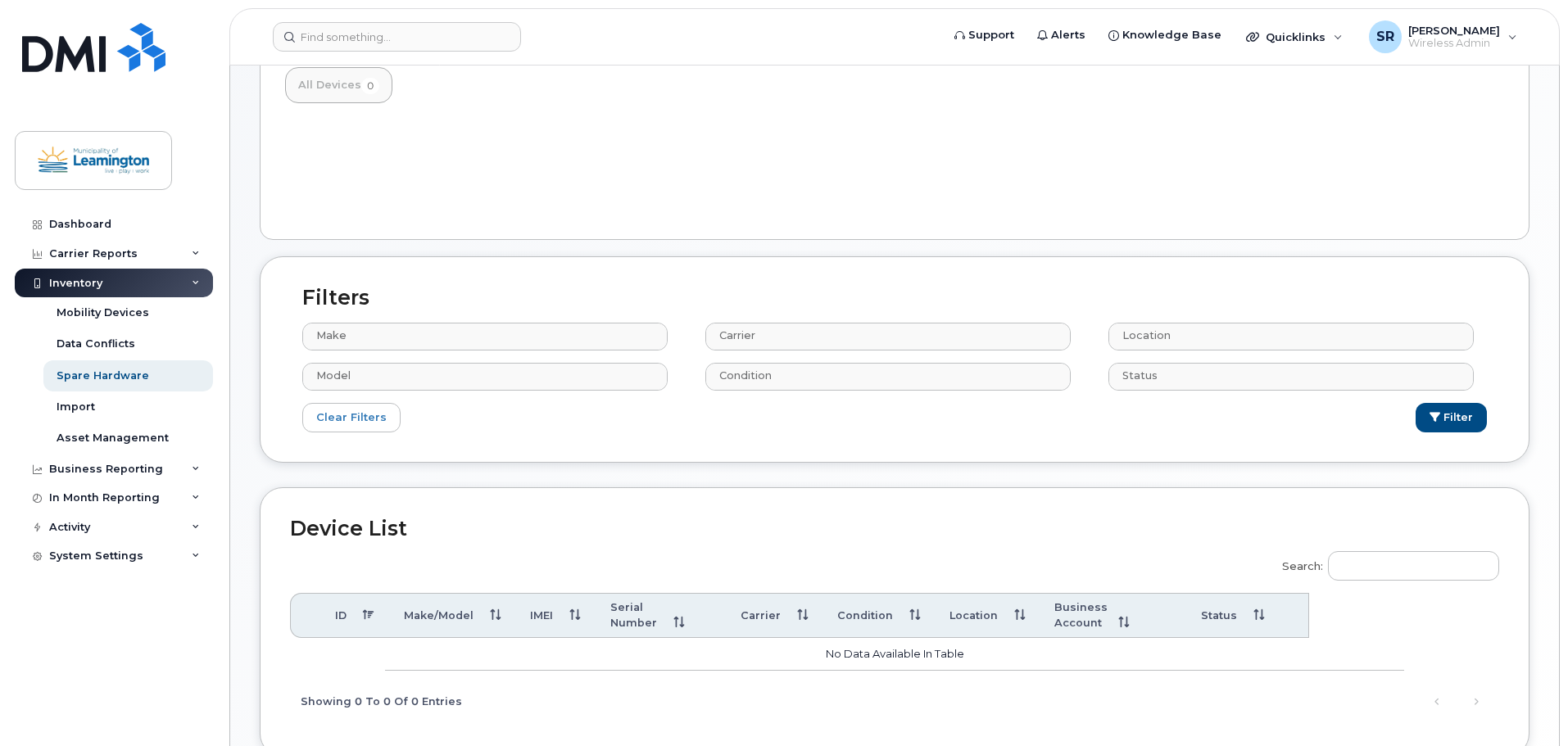
scroll to position [211, 0]
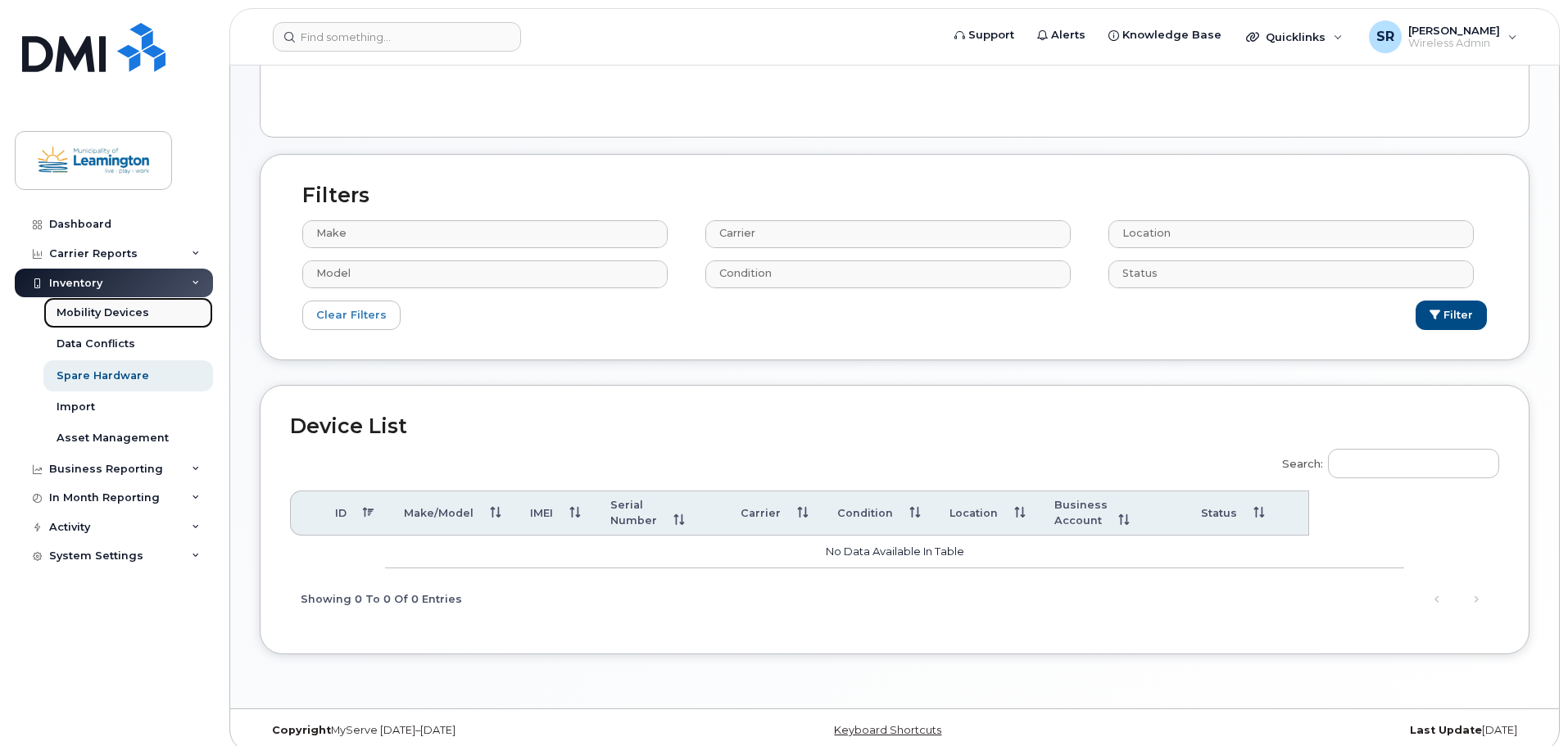
click at [107, 316] on div "Mobility Devices" at bounding box center [102, 312] width 92 height 14
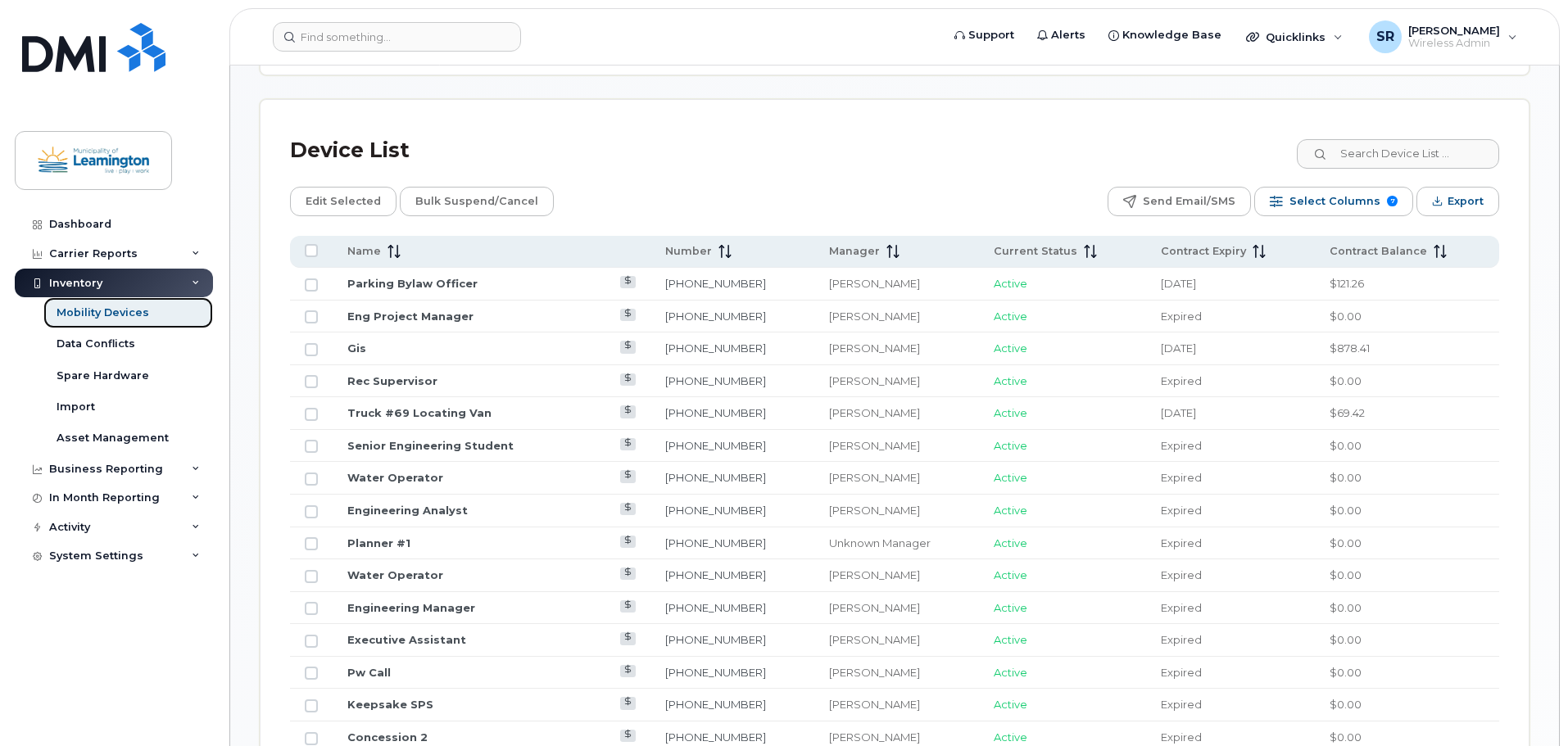
scroll to position [737, 0]
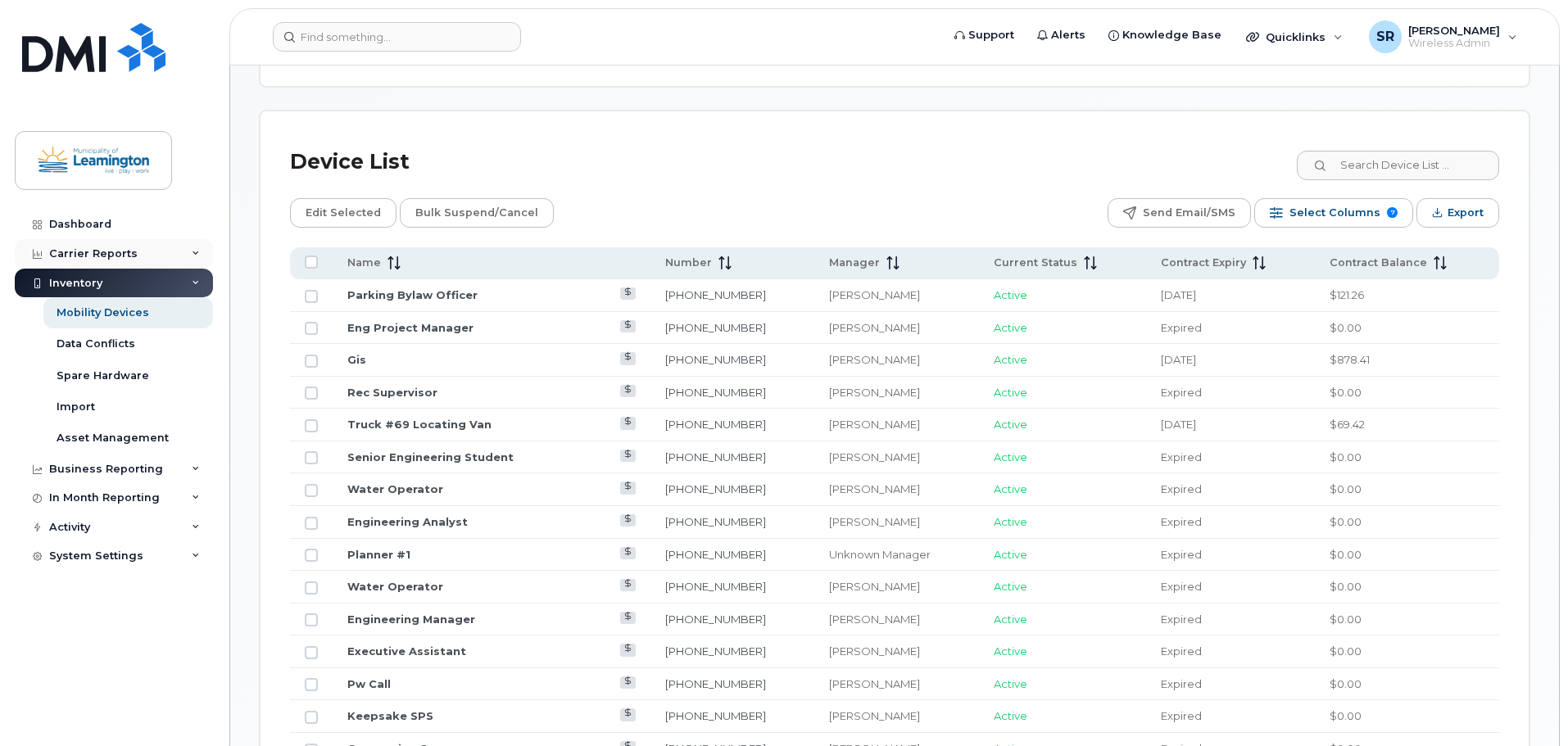
click at [121, 253] on div "Carrier Reports" at bounding box center [93, 254] width 89 height 13
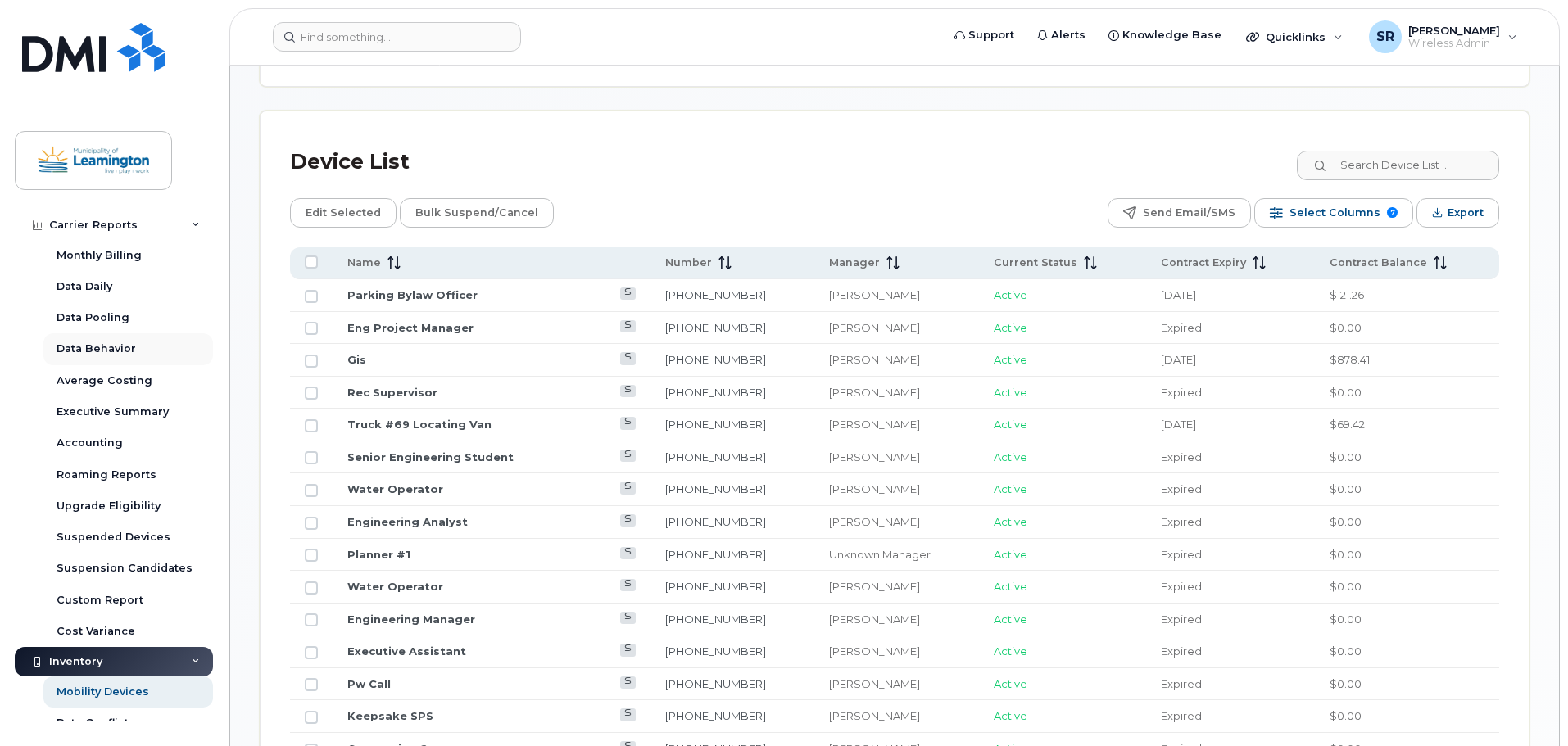
scroll to position [0, 0]
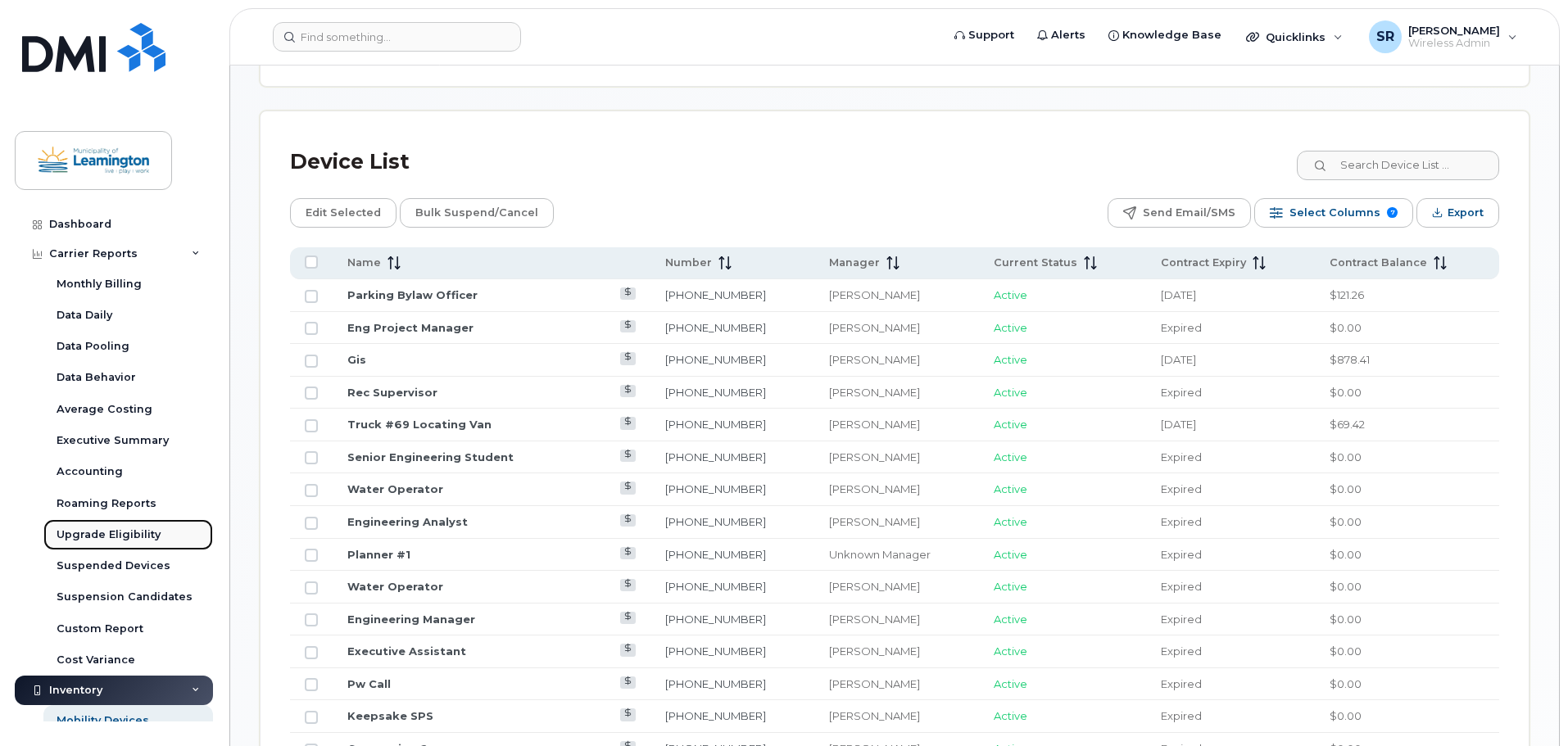
click at [114, 532] on div "Upgrade Eligibility" at bounding box center [109, 535] width 104 height 14
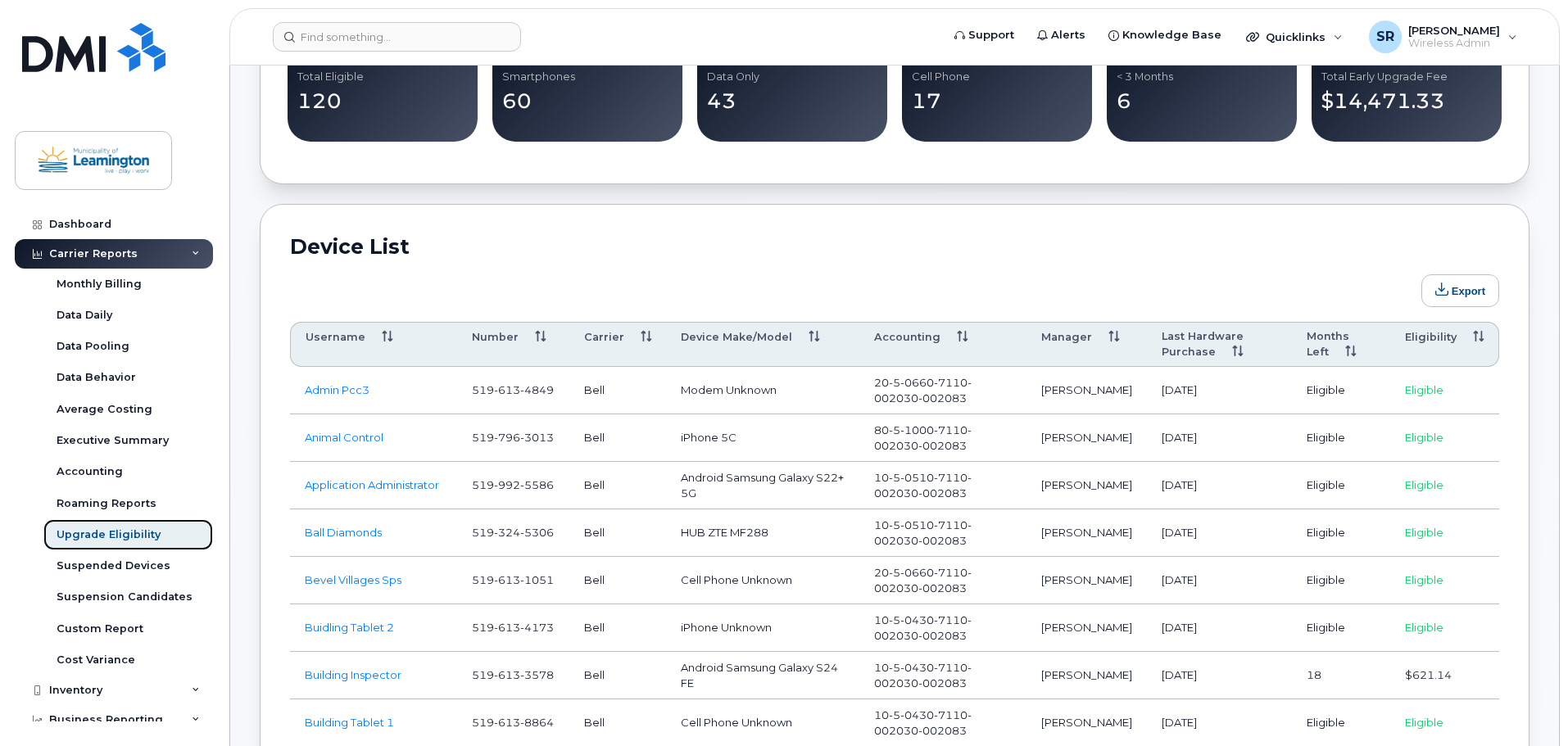
scroll to position [737, 0]
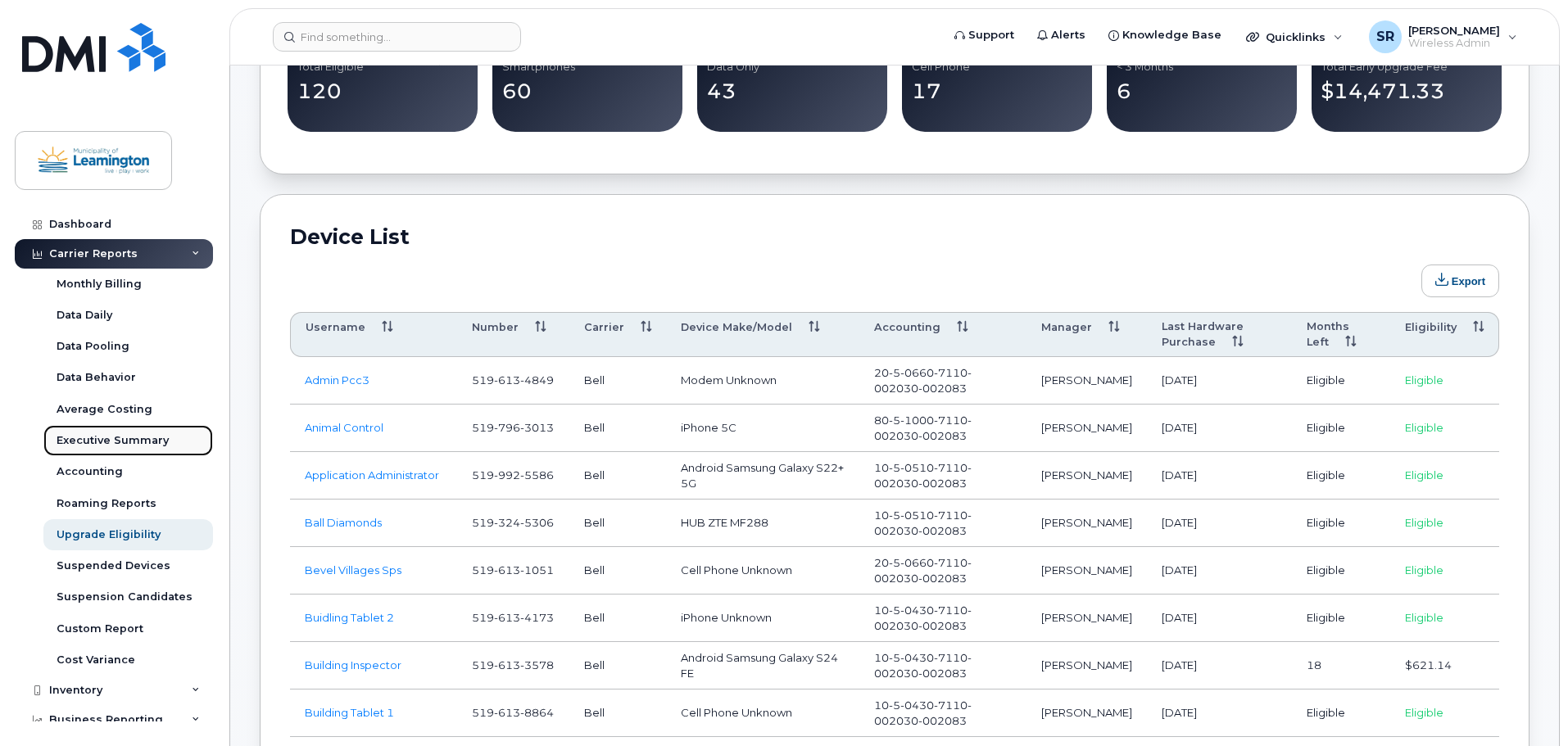
click at [98, 434] on div "Executive Summary" at bounding box center [112, 441] width 112 height 14
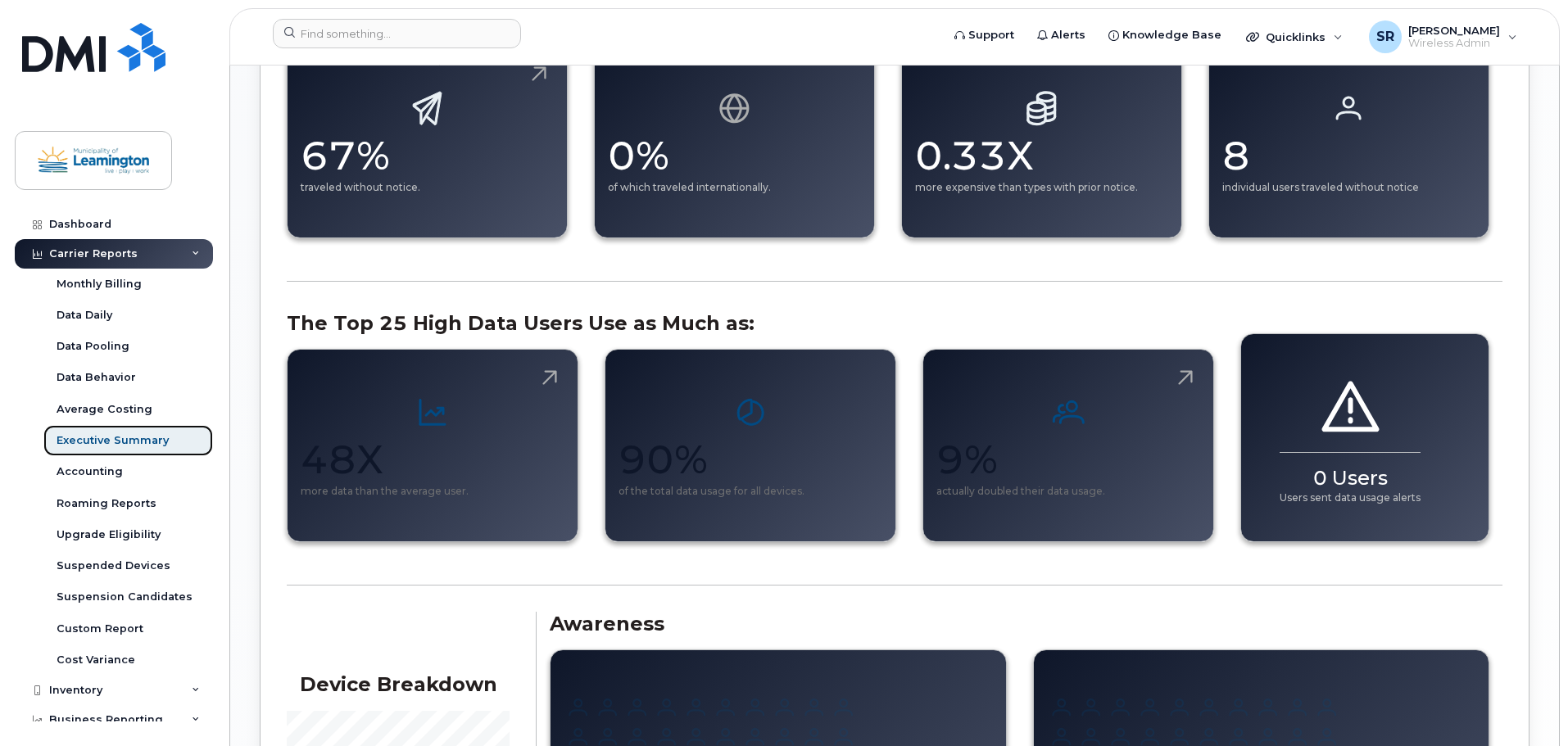
scroll to position [1010, 0]
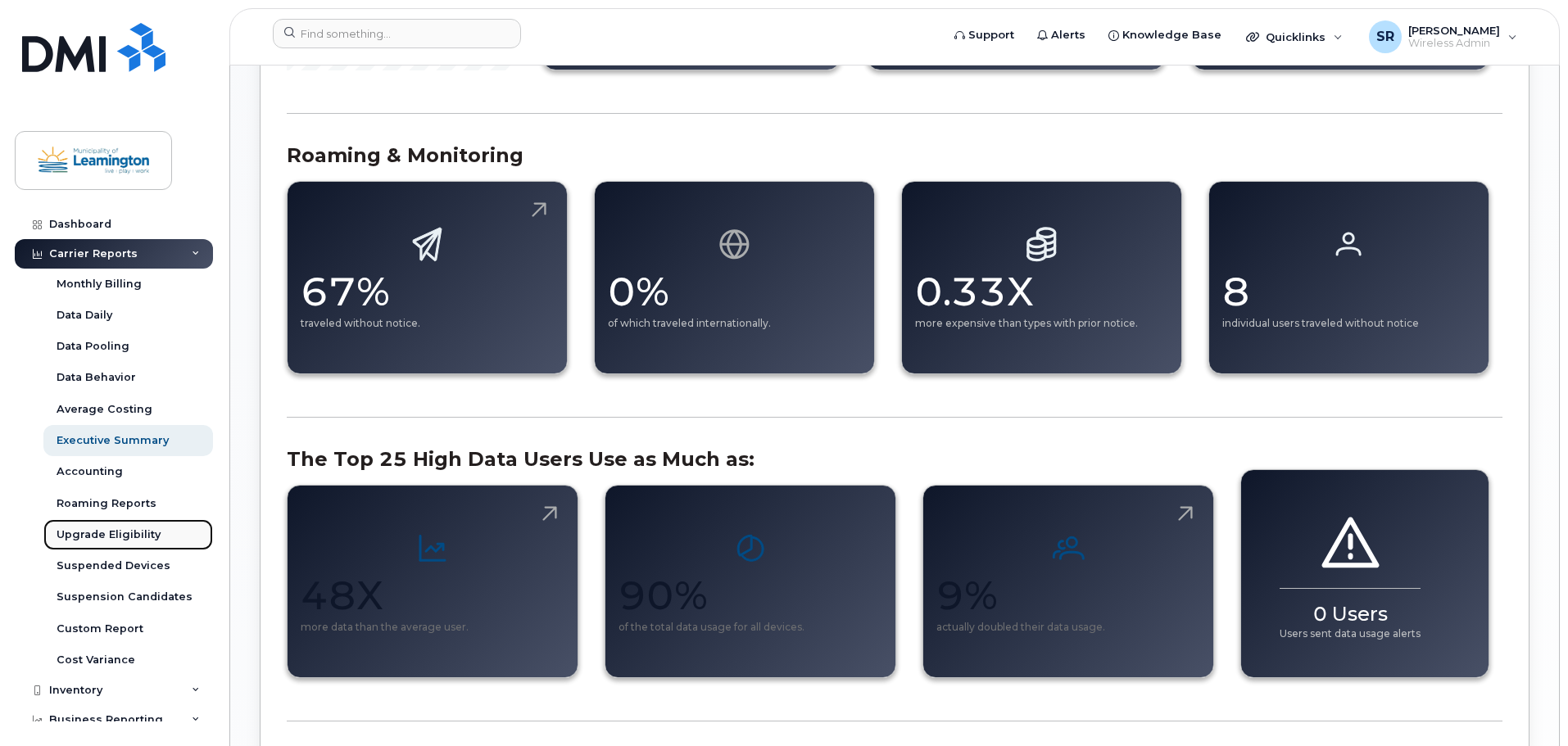
click at [127, 535] on div "Upgrade Eligibility" at bounding box center [109, 535] width 104 height 14
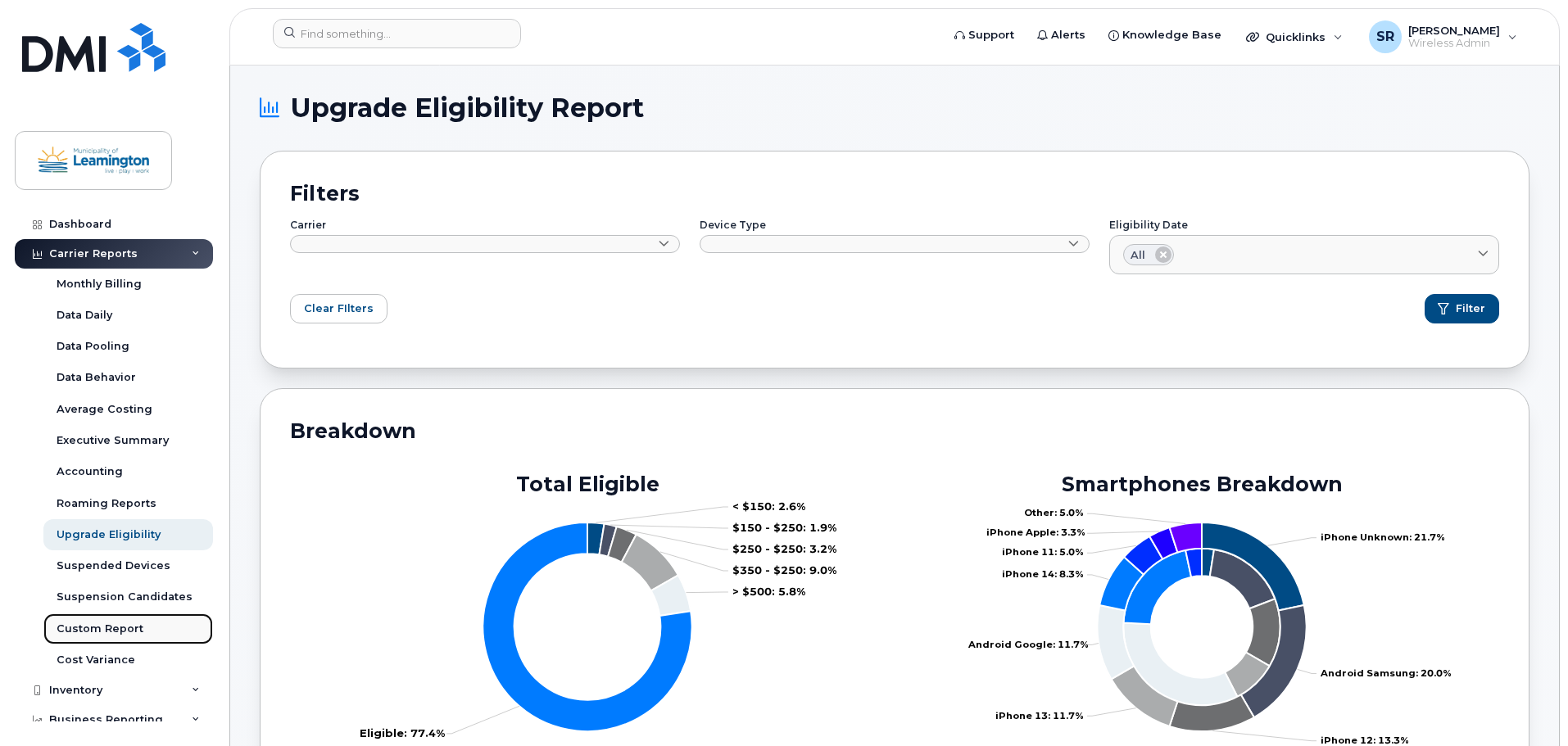
click at [128, 617] on link "Custom Report" at bounding box center [127, 629] width 170 height 31
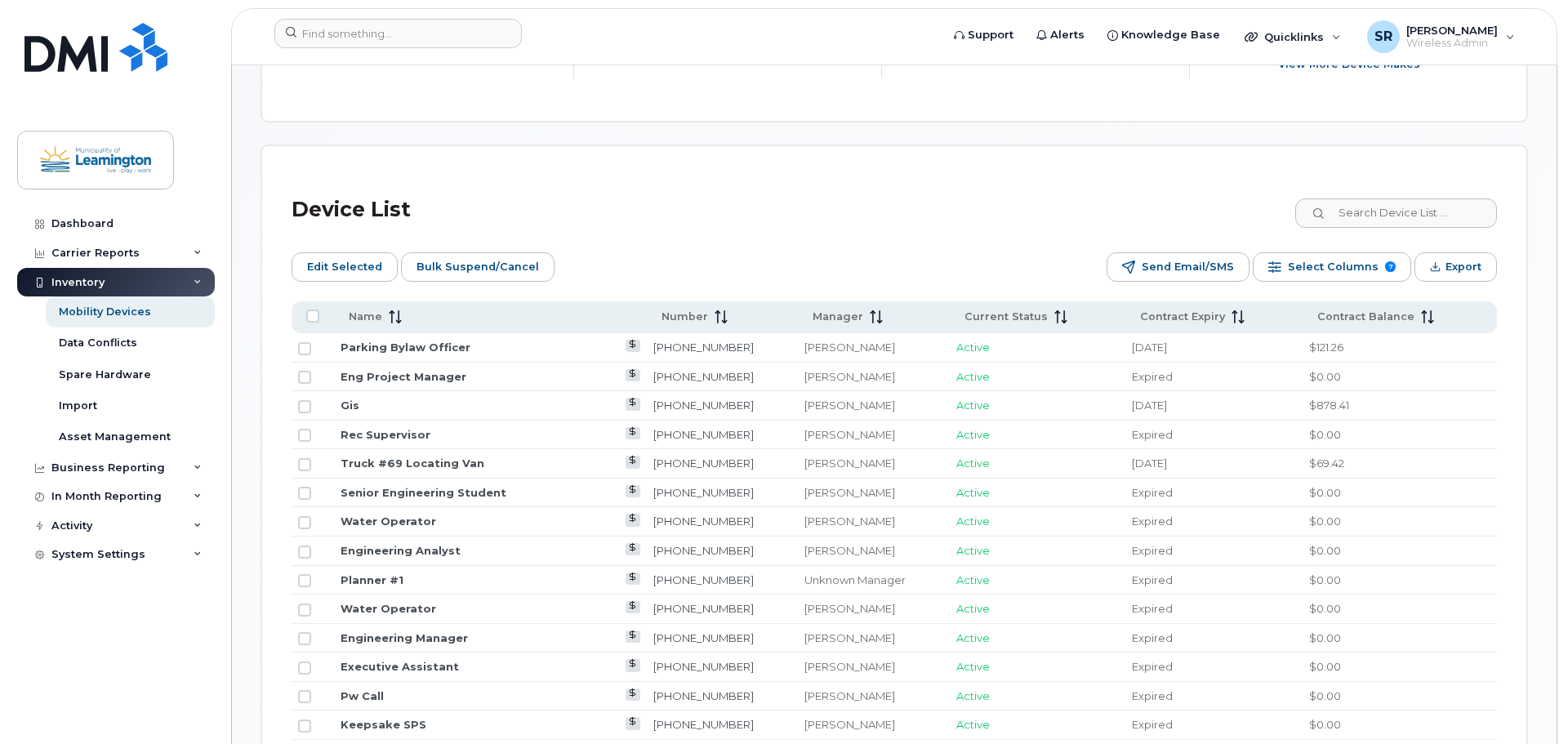
scroll to position [898, 0]
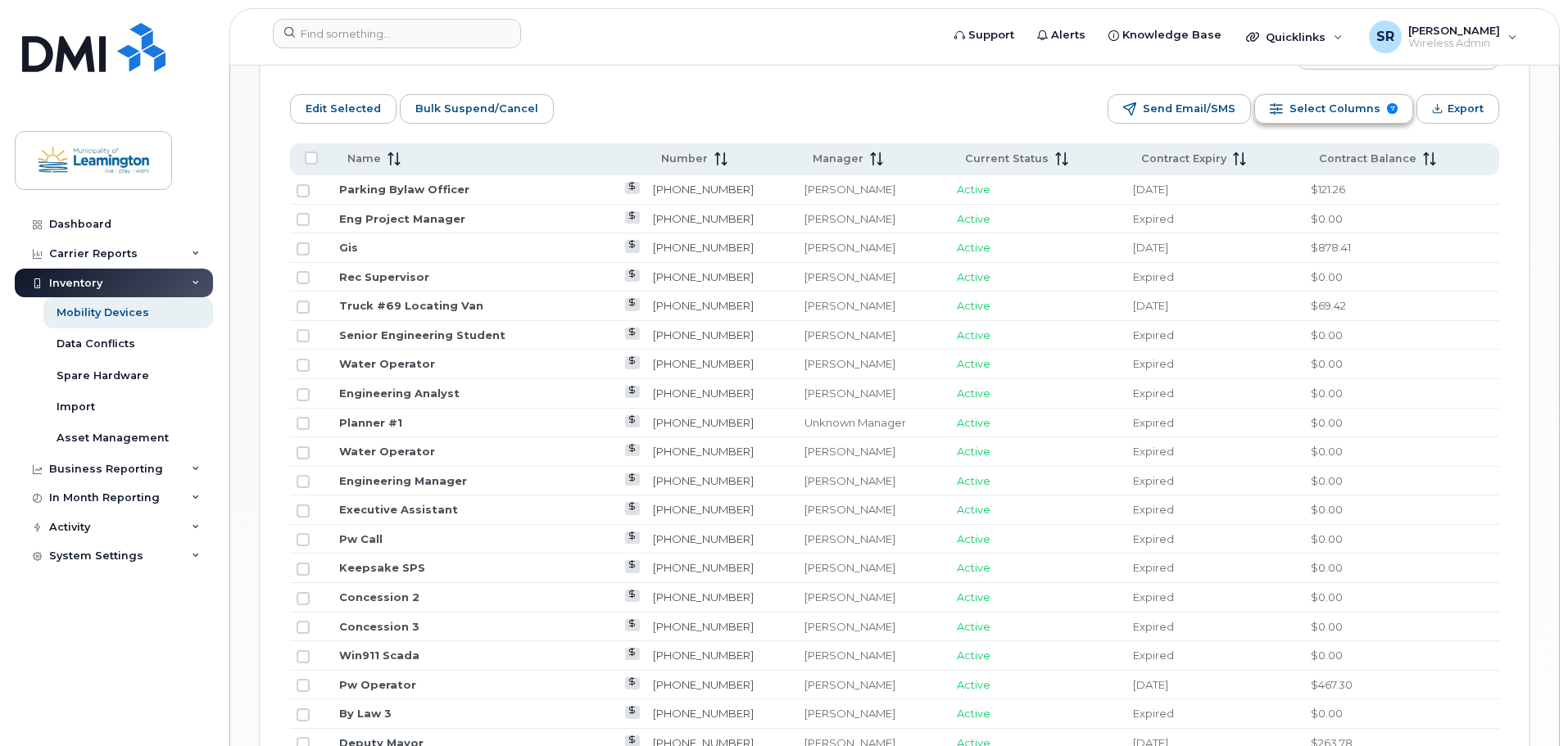
click at [1358, 97] on span "Select Columns" at bounding box center [1334, 109] width 91 height 24
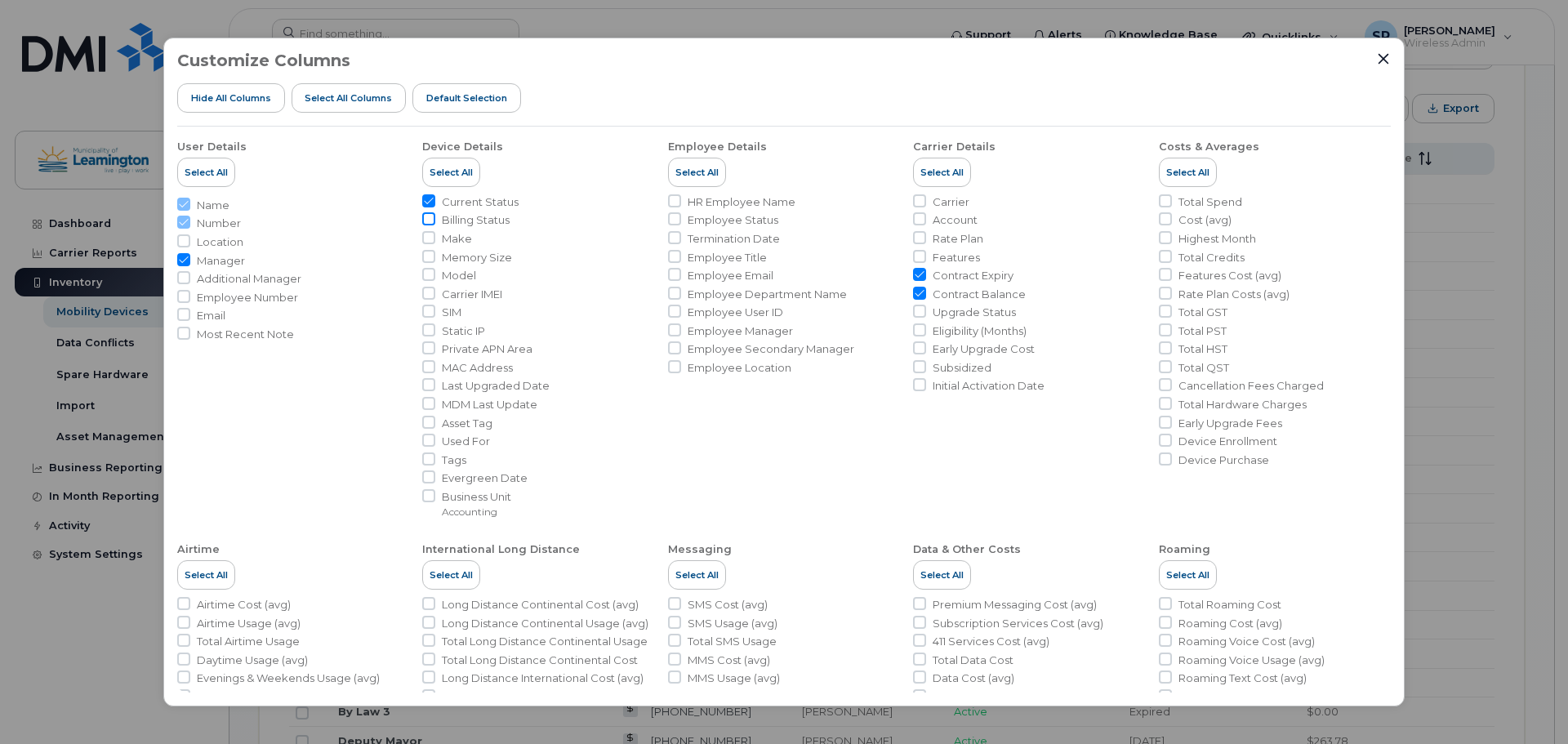
click at [427, 219] on input "Billing Status" at bounding box center [429, 218] width 13 height 13
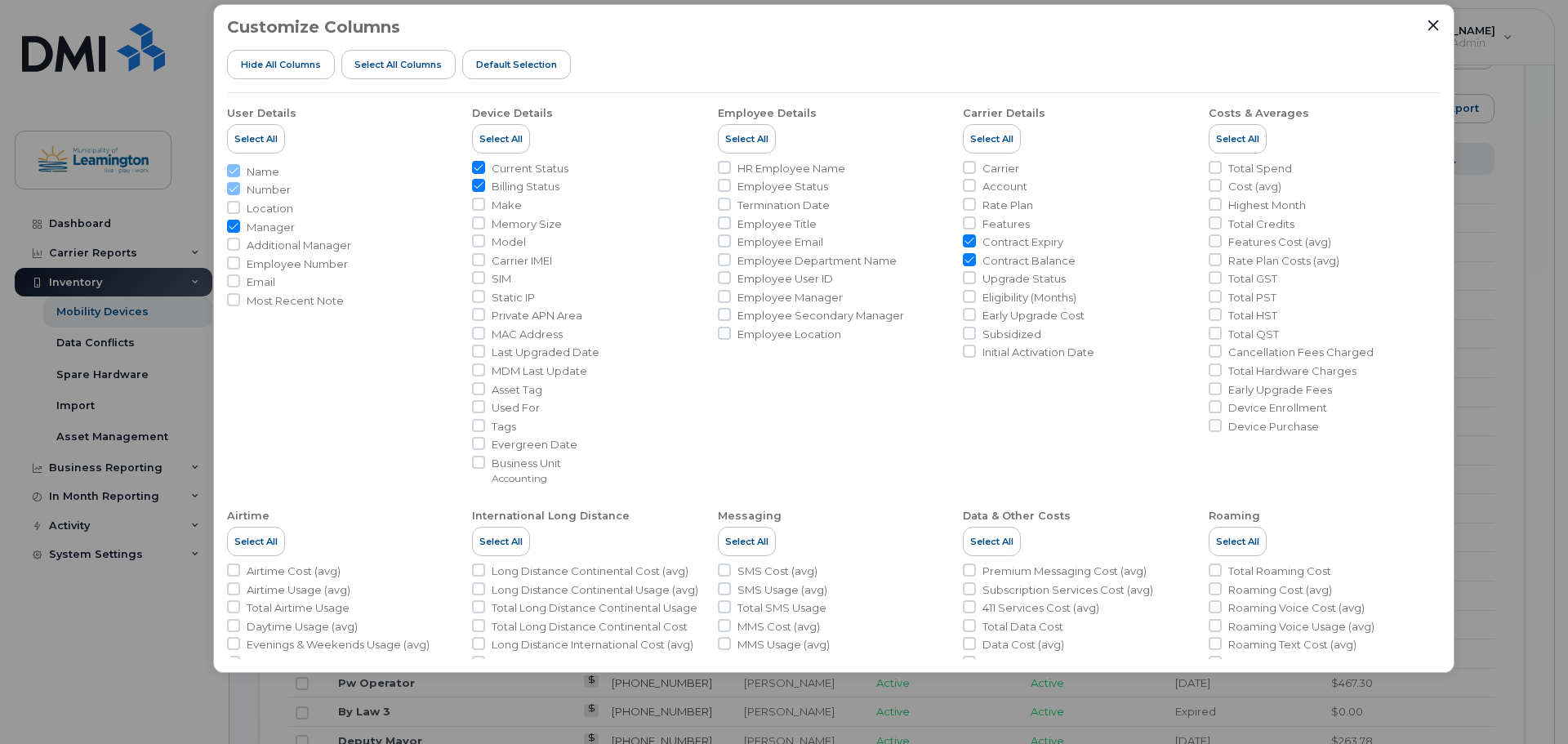
drag, startPoint x: 989, startPoint y: 66, endPoint x: 1039, endPoint y: -3, distance: 85.2
click at [1039, 0] on html "Support Alerts Knowledge Base Quicklinks Suspend / Cancel Device Change SIM Car…" at bounding box center [784, 461] width 1568 height 2718
click at [480, 183] on input "Billing Status" at bounding box center [478, 185] width 13 height 13
checkbox input "false"
click at [479, 353] on input "Last Upgraded Date" at bounding box center [478, 351] width 13 height 13
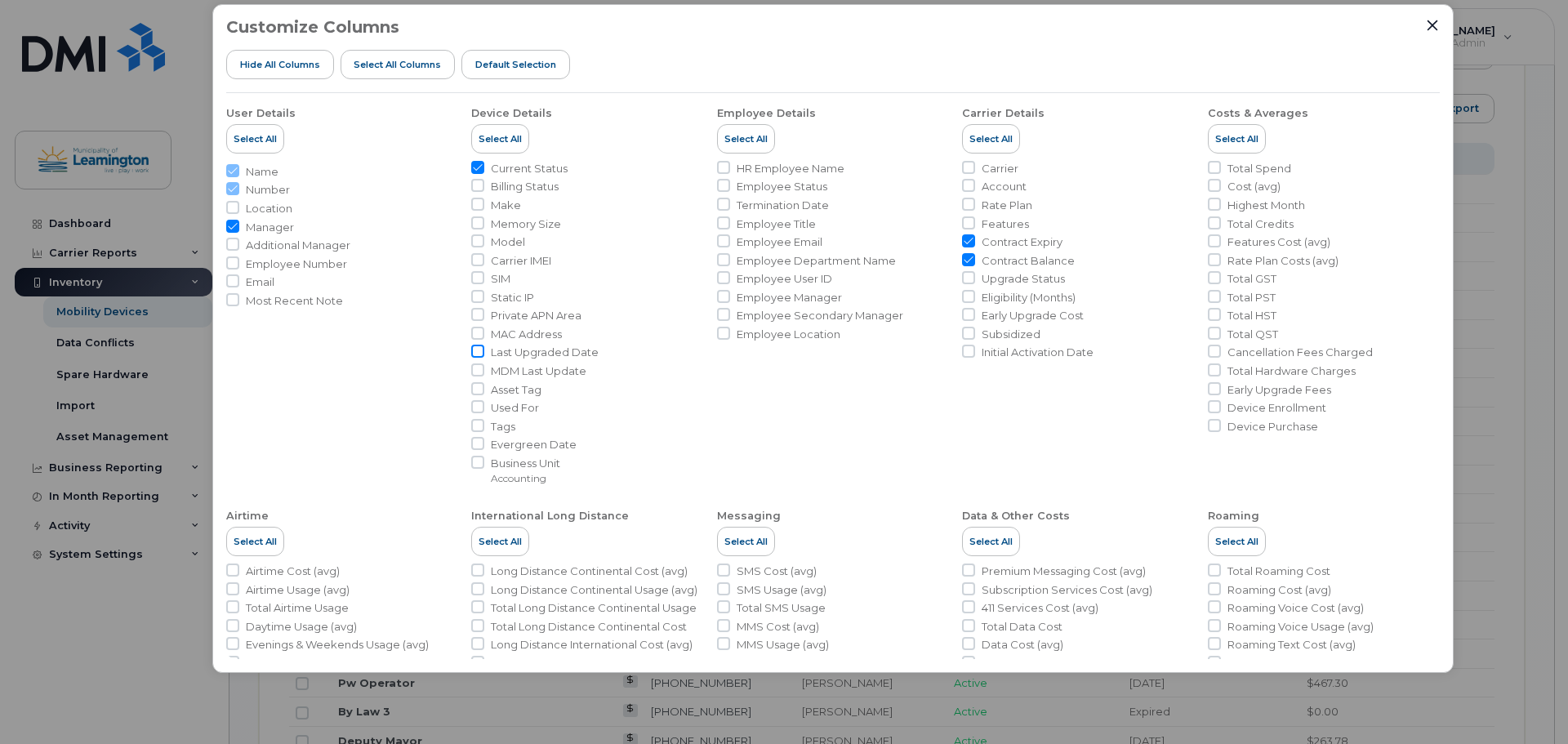
checkbox input "true"
click at [966, 295] on input "Eligibility (Months)" at bounding box center [968, 296] width 13 height 13
checkbox input "false"
click at [963, 280] on input "Upgrade Status" at bounding box center [968, 278] width 13 height 13
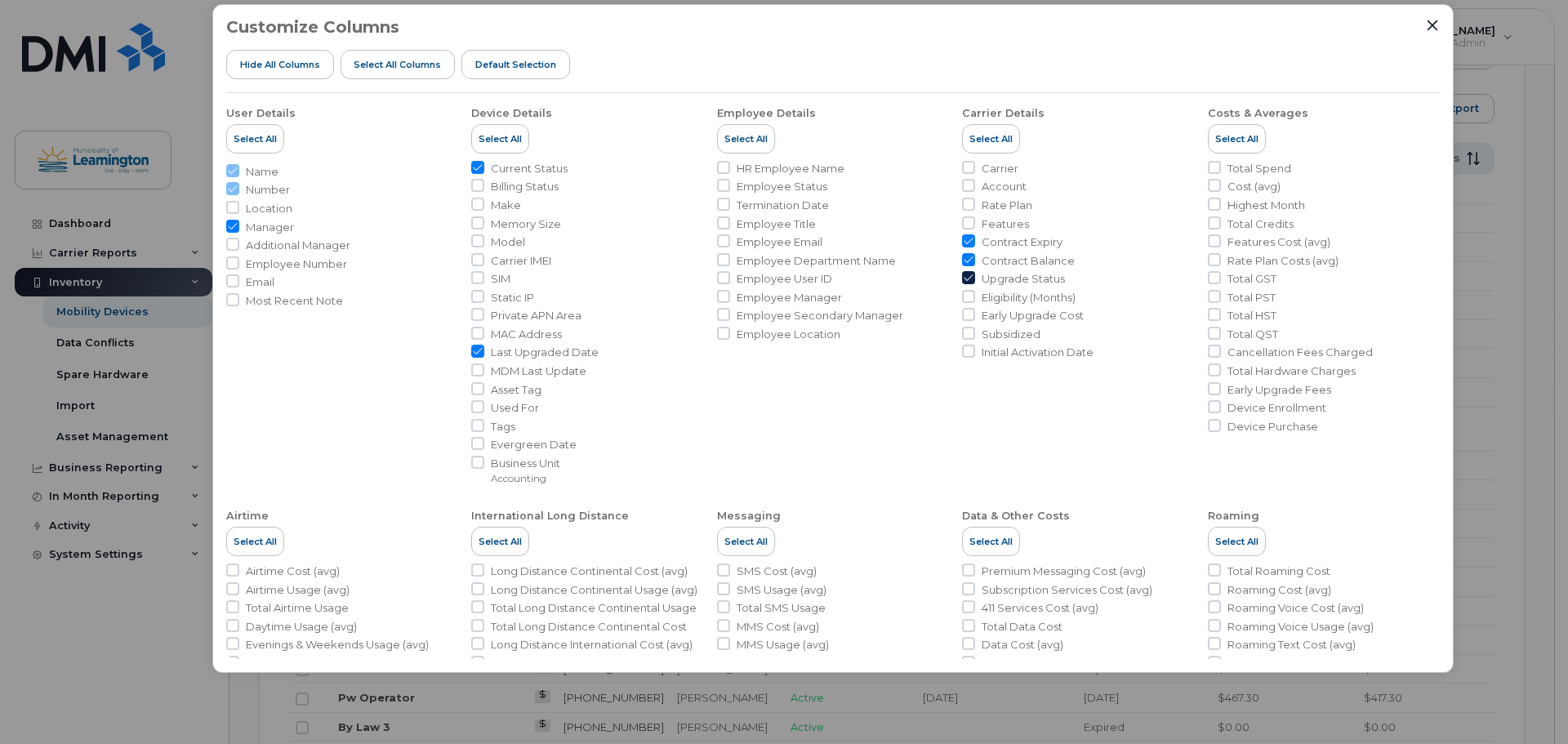
click at [963, 280] on input "Upgrade Status" at bounding box center [968, 278] width 13 height 13
checkbox input "false"
click at [1434, 27] on icon "Close" at bounding box center [1432, 25] width 13 height 13
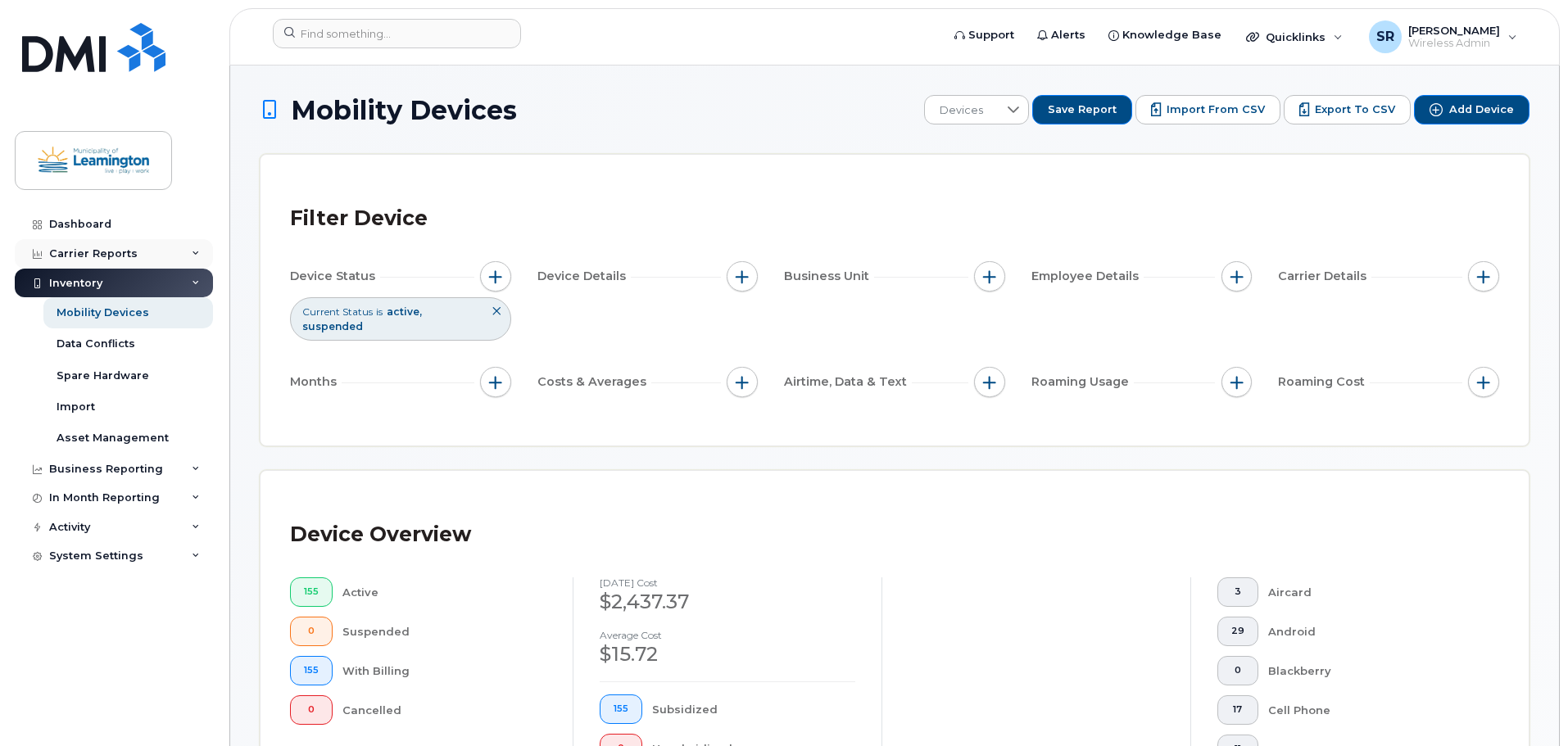
click at [110, 262] on div "Carrier Reports" at bounding box center [113, 253] width 198 height 30
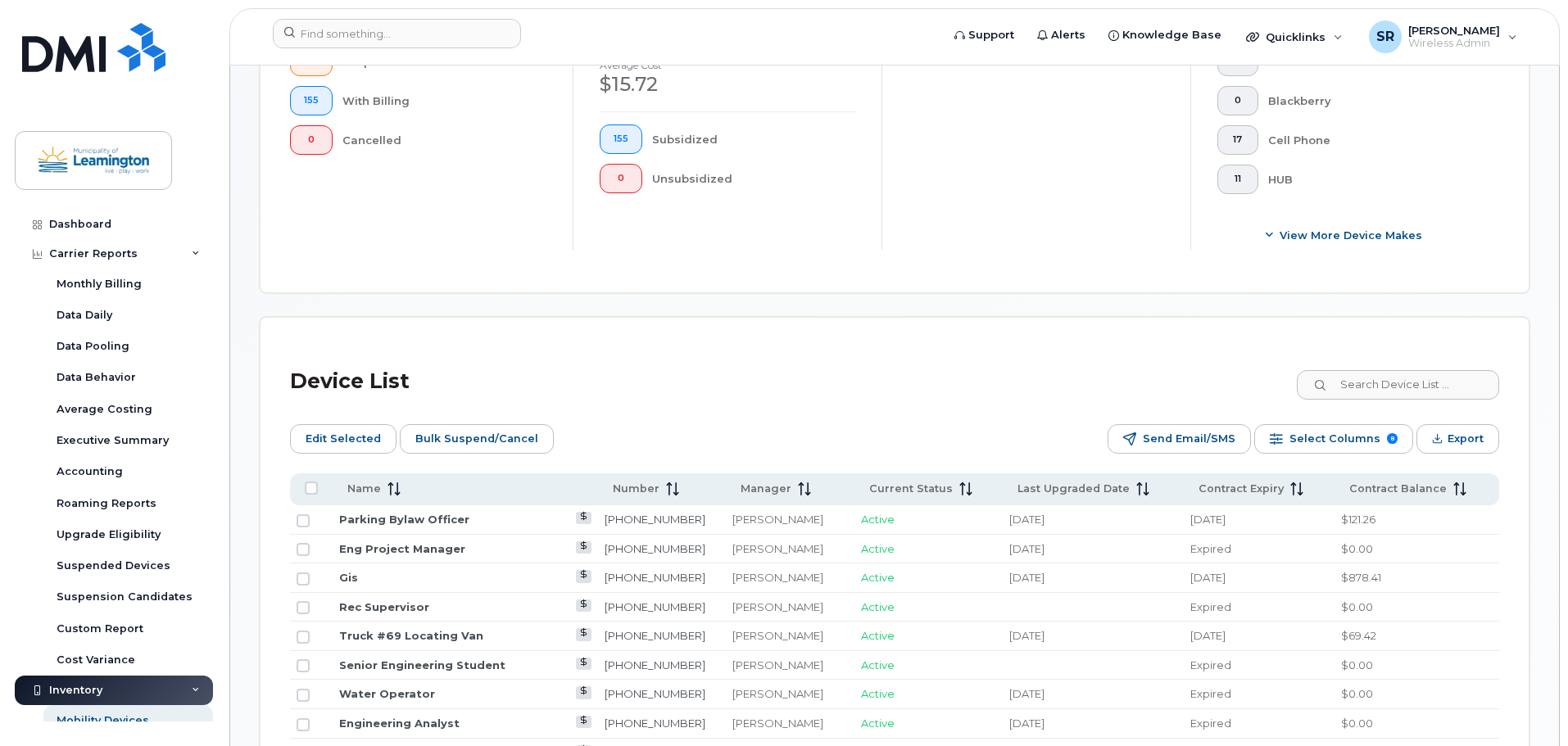
scroll to position [574, 0]
click at [87, 627] on div "Custom Report" at bounding box center [100, 629] width 87 height 14
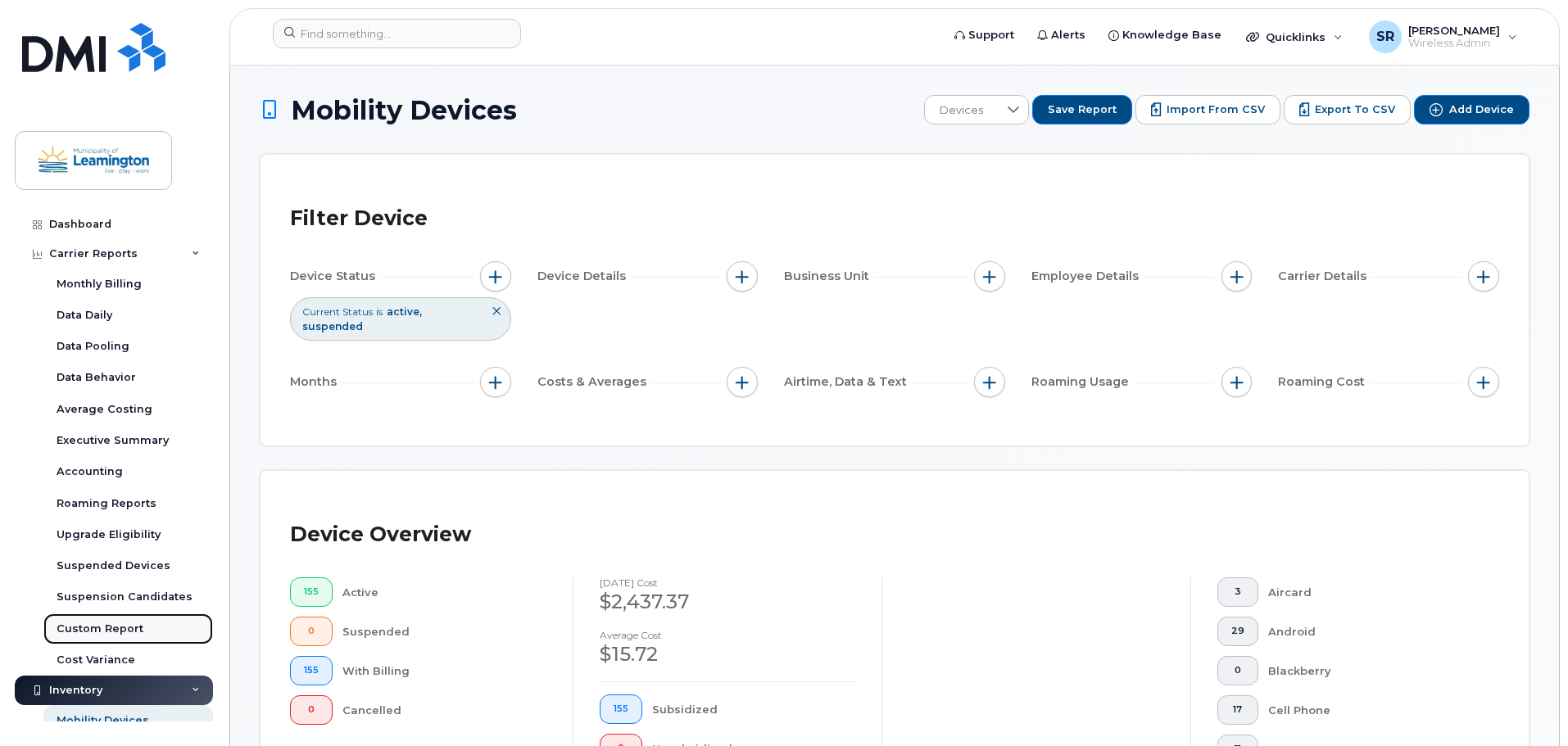
click at [99, 627] on div "Custom Report" at bounding box center [100, 629] width 87 height 14
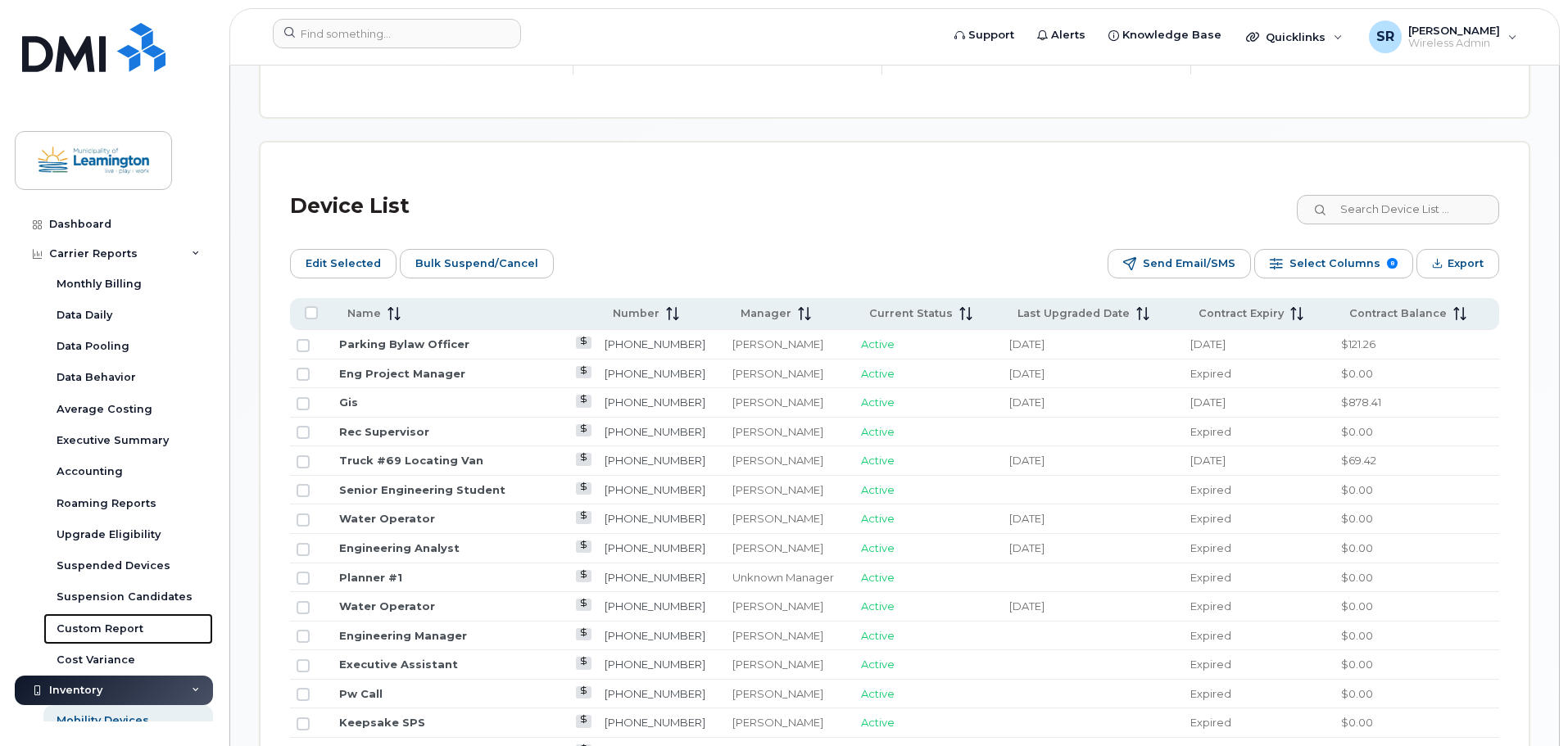
scroll to position [737, 0]
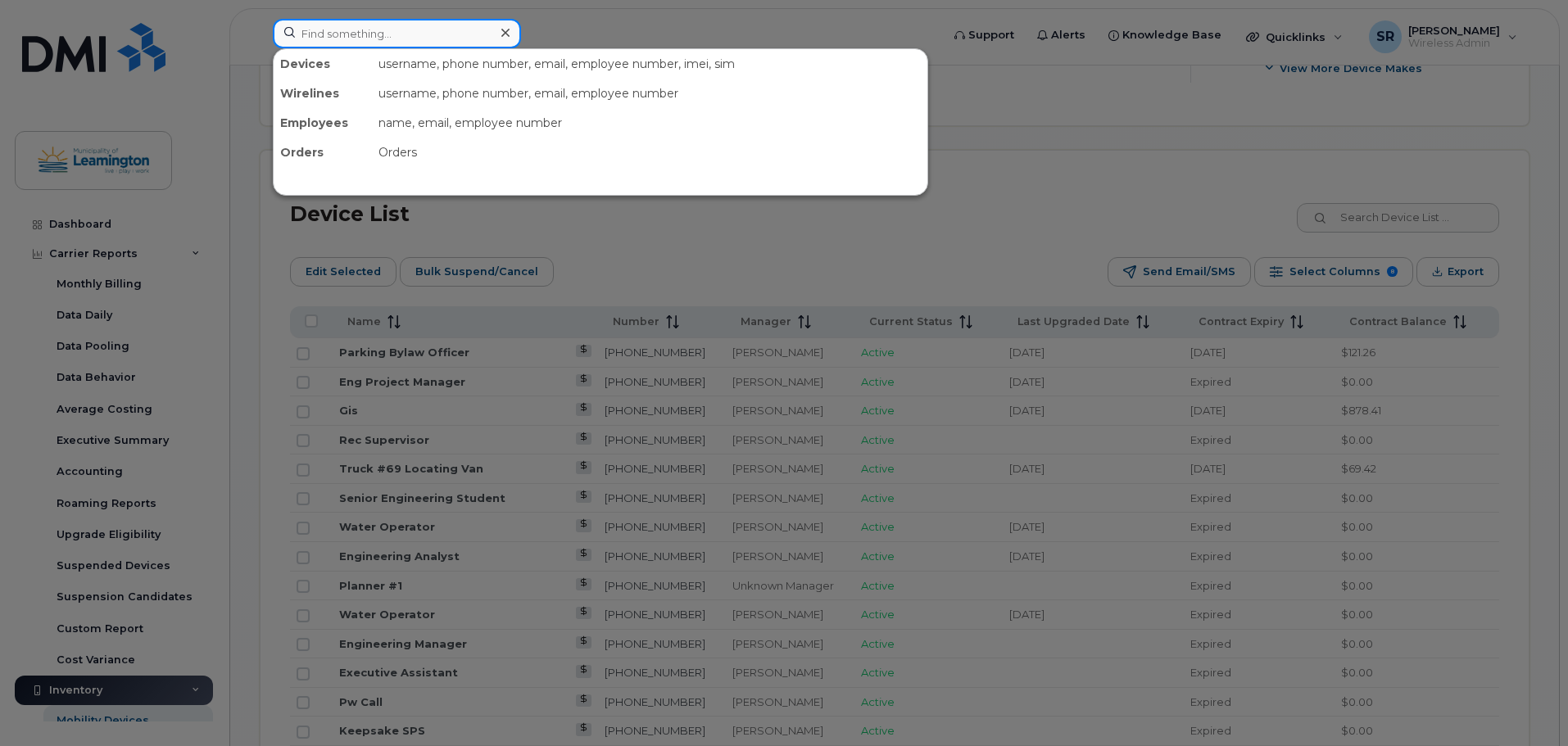
click at [356, 34] on input at bounding box center [397, 33] width 249 height 30
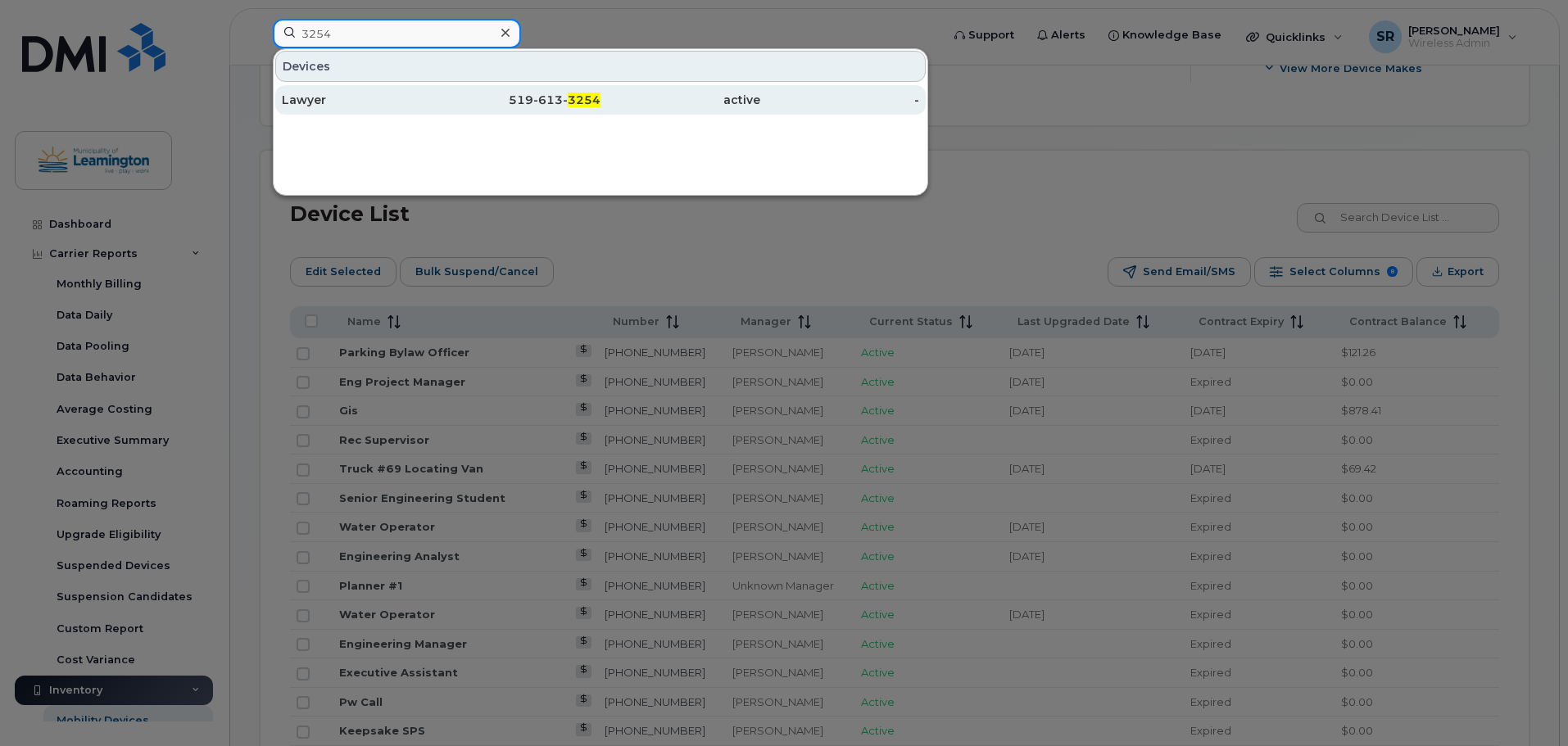
type input "3254"
click at [352, 108] on div "Lawyer" at bounding box center [362, 100] width 160 height 16
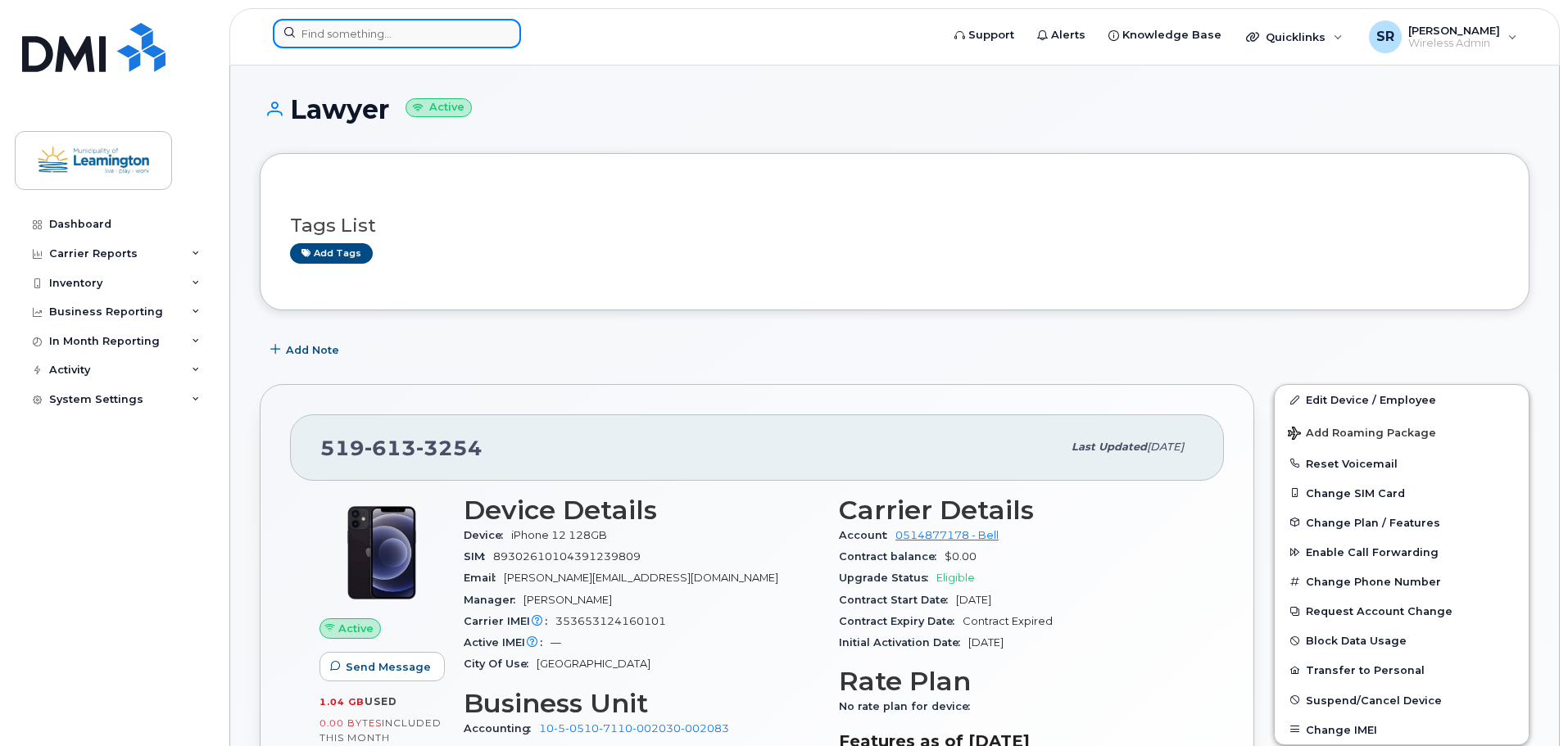
click at [432, 42] on input at bounding box center [397, 33] width 249 height 30
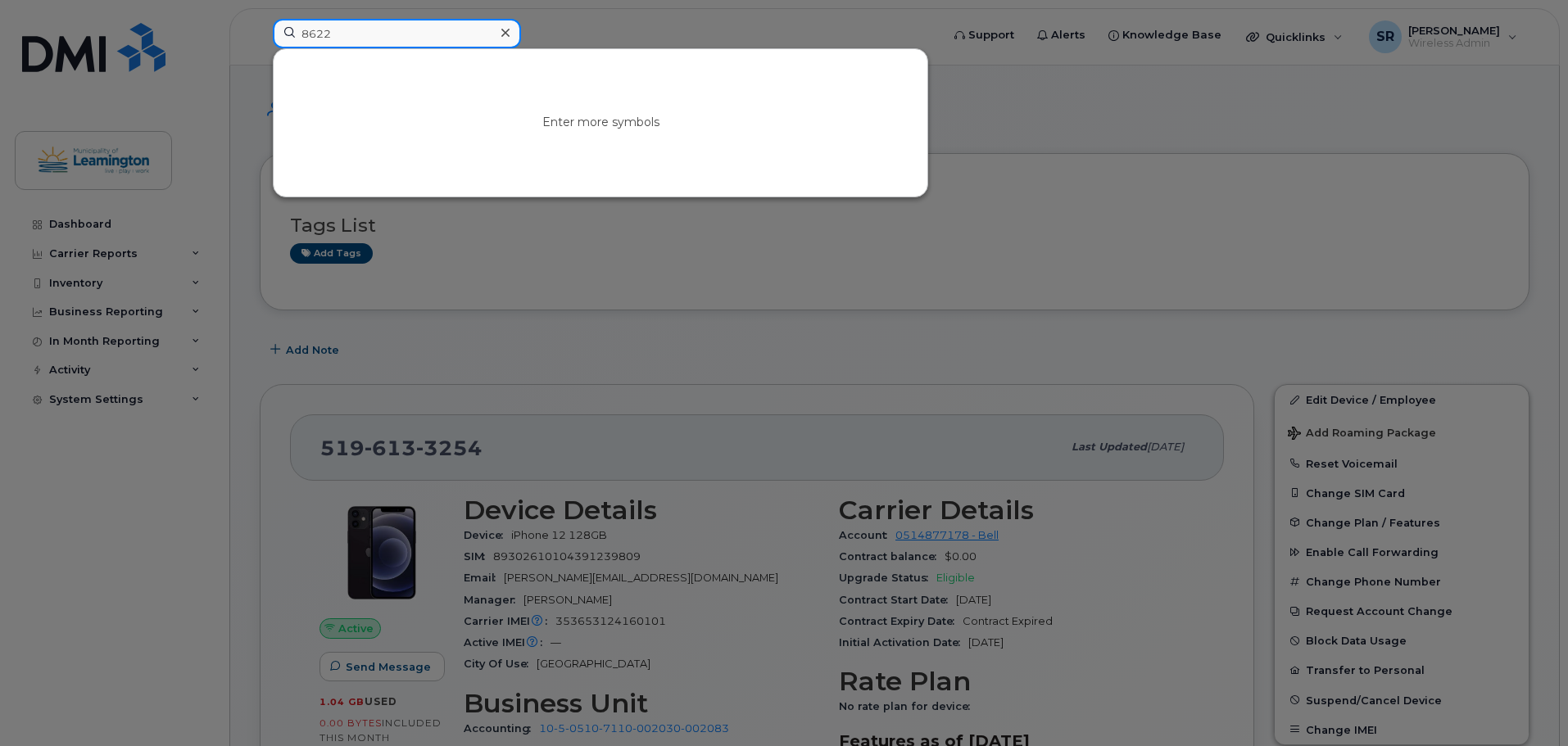
type input "8622"
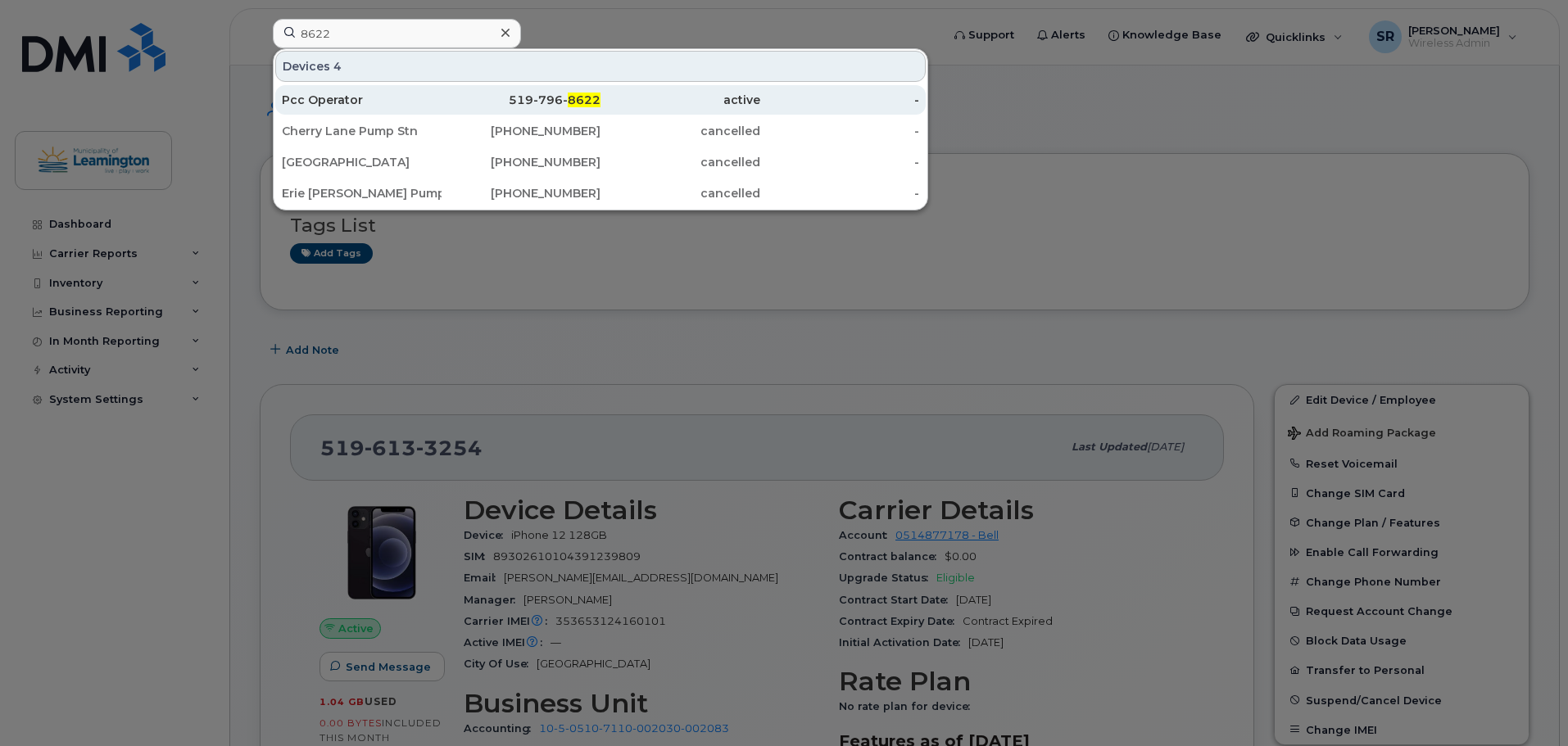
click at [548, 95] on div "519-796- 8622" at bounding box center [521, 100] width 160 height 16
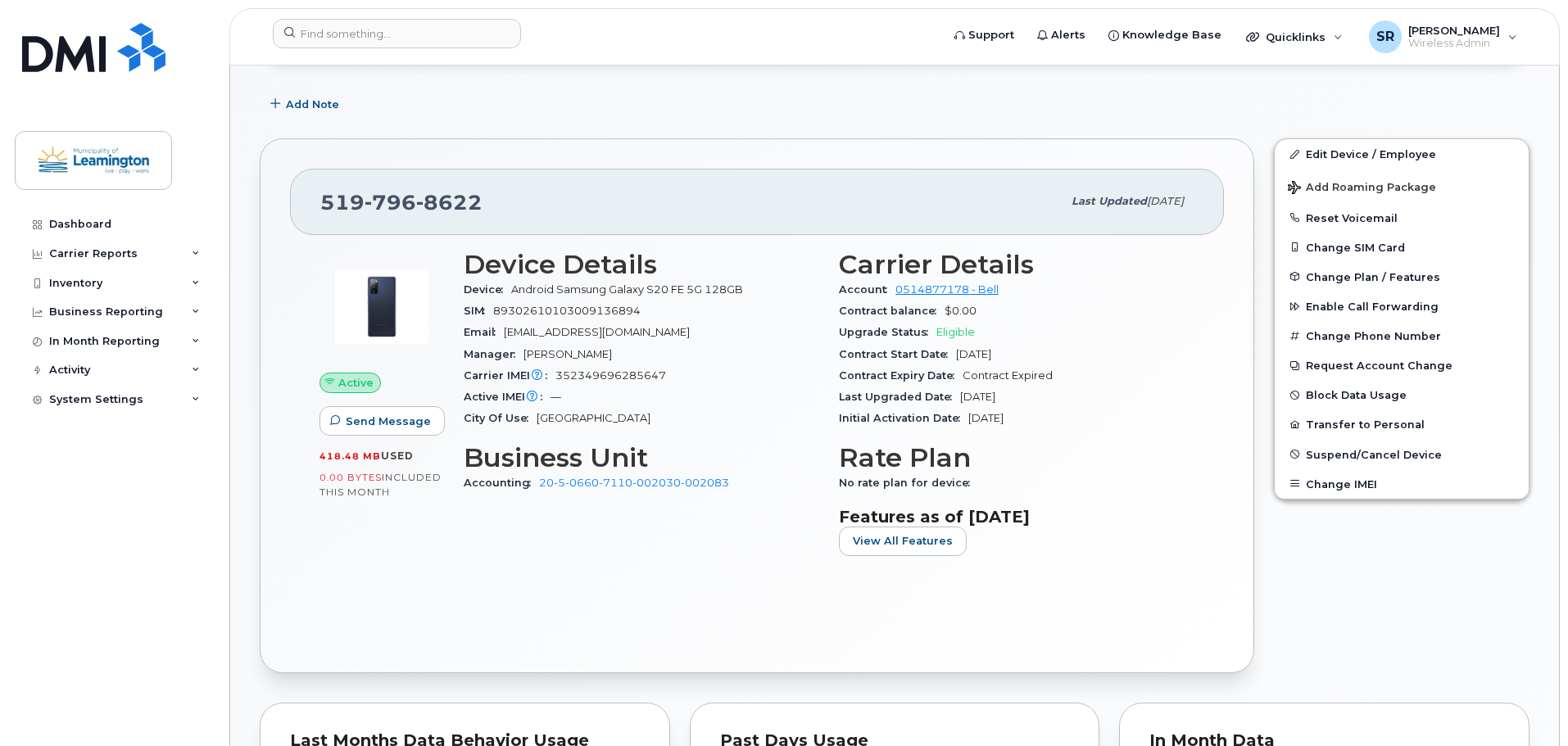
scroll to position [385, 0]
drag, startPoint x: 1038, startPoint y: 352, endPoint x: 946, endPoint y: 351, distance: 92.0
click at [946, 351] on div "Contract Start Date May 27, 2021" at bounding box center [1016, 355] width 355 height 22
copy span "May 27, 2021"
drag, startPoint x: 618, startPoint y: 563, endPoint x: 325, endPoint y: 198, distance: 468.1
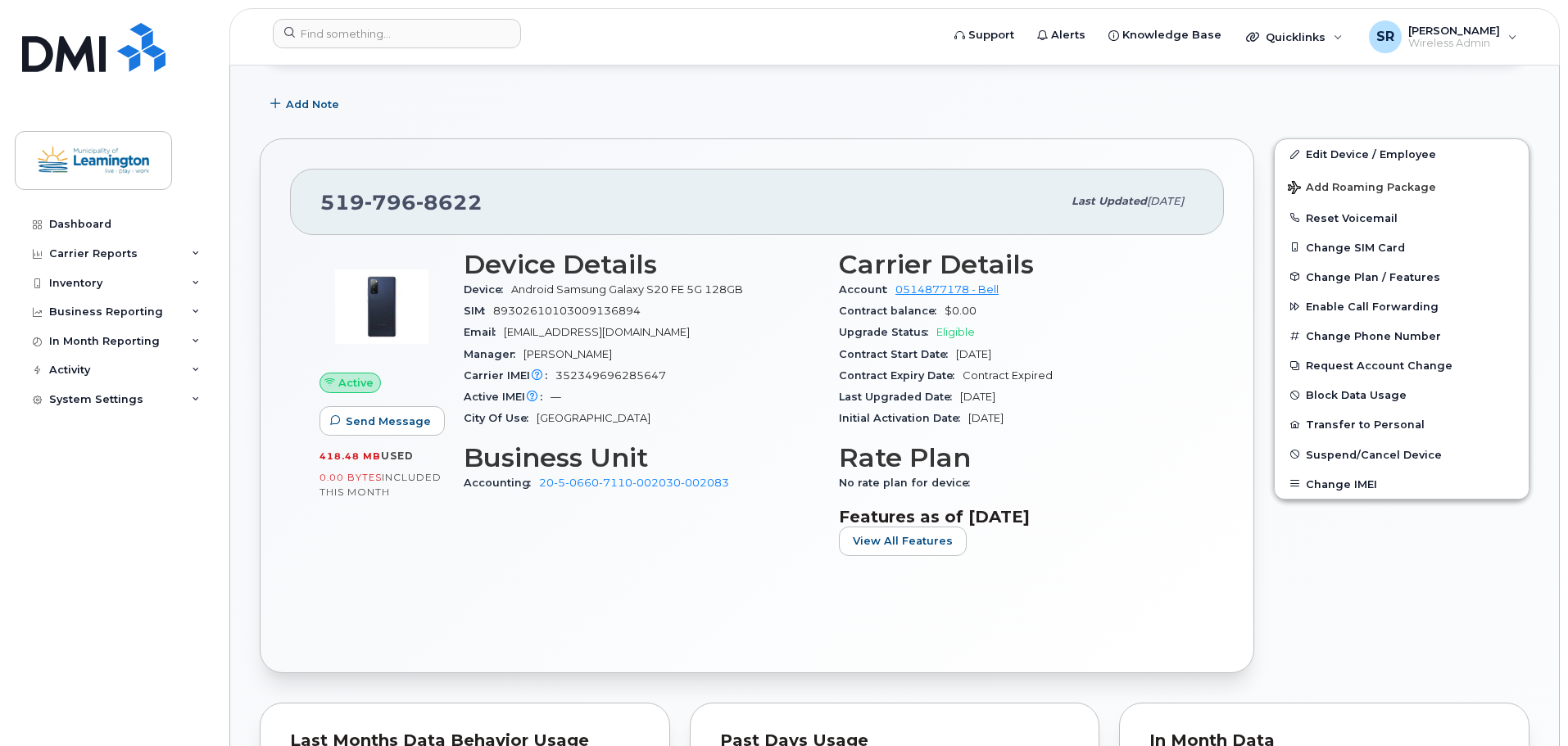
click at [615, 549] on div "Device Details Device Android Samsung Galaxy S20 FE 5G 128GB SIM 89302610103009…" at bounding box center [642, 409] width 375 height 339
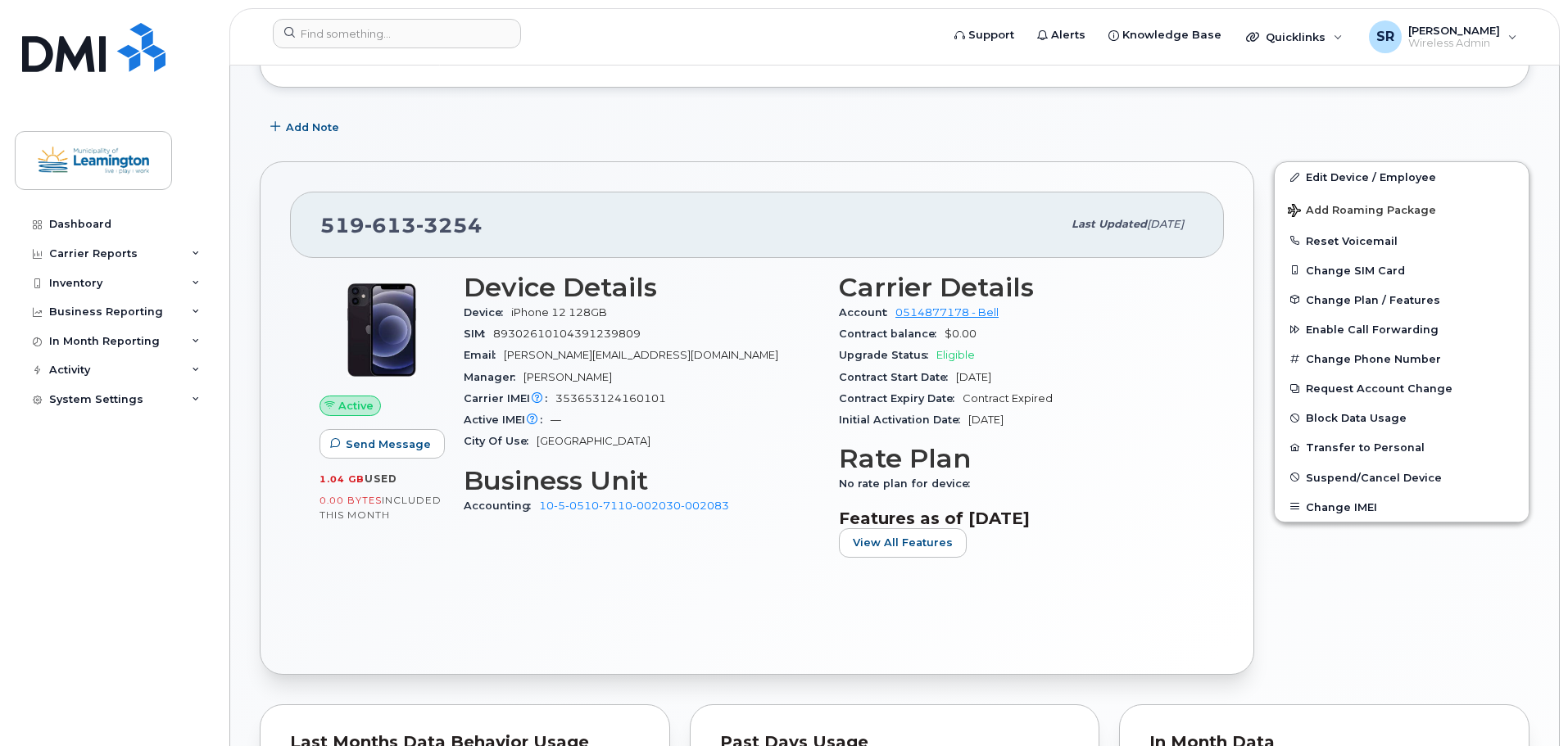
scroll to position [246, 0]
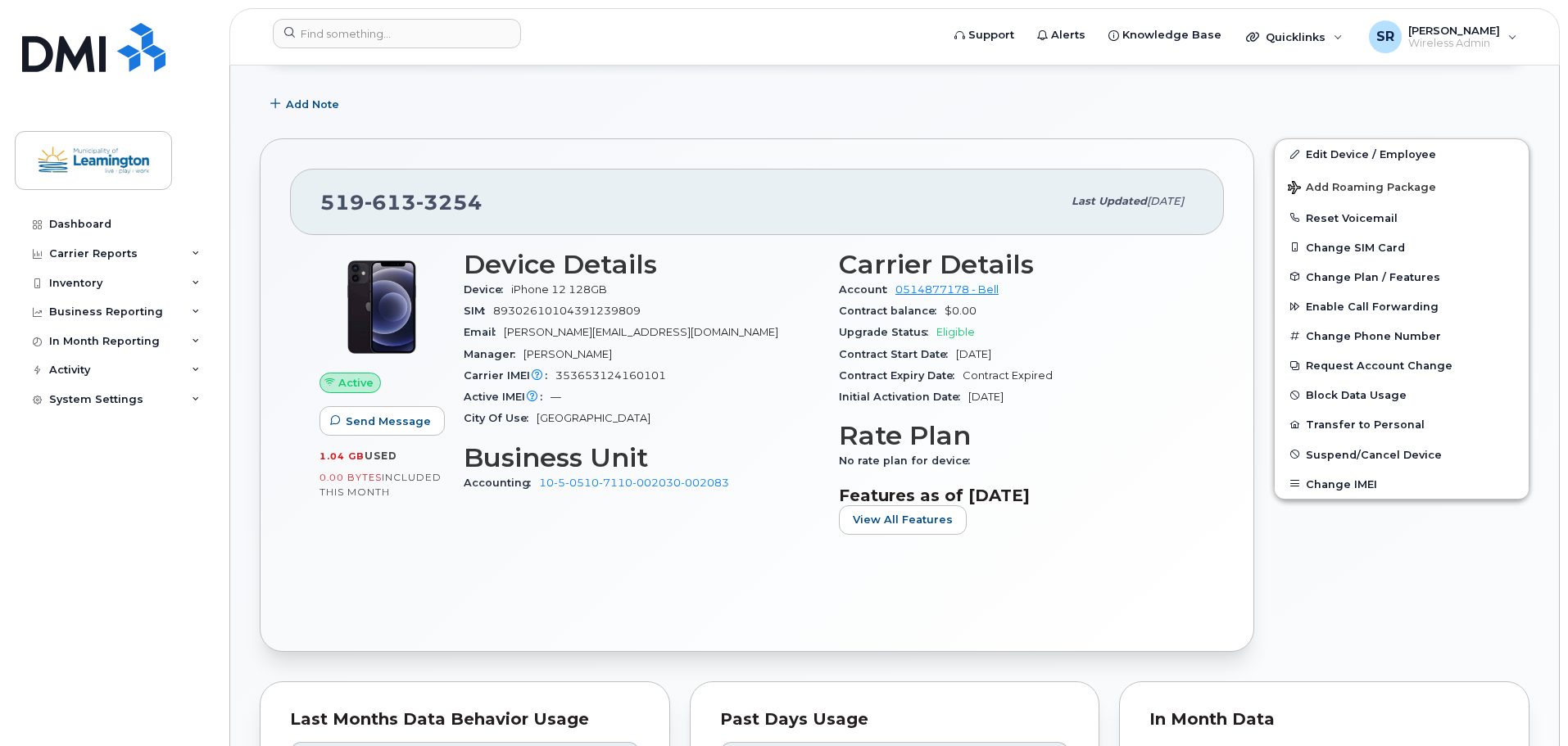
drag, startPoint x: 1036, startPoint y: 354, endPoint x: 956, endPoint y: 356, distance: 80.0
click at [956, 356] on div "Contract Start Date [DATE]" at bounding box center [1016, 355] width 355 height 22
copy span "[DATE]"
click at [425, 33] on input at bounding box center [397, 33] width 249 height 30
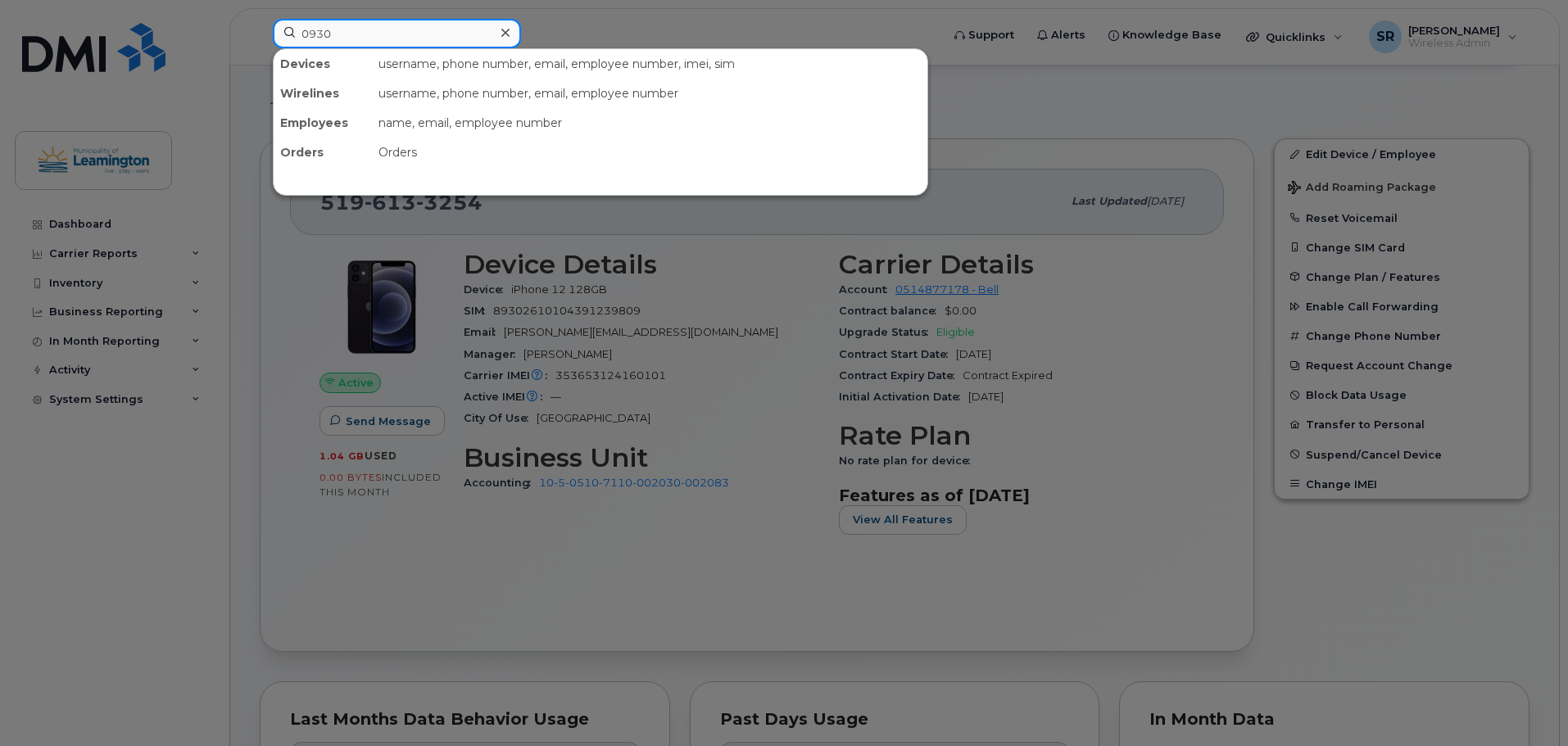
type input "0930"
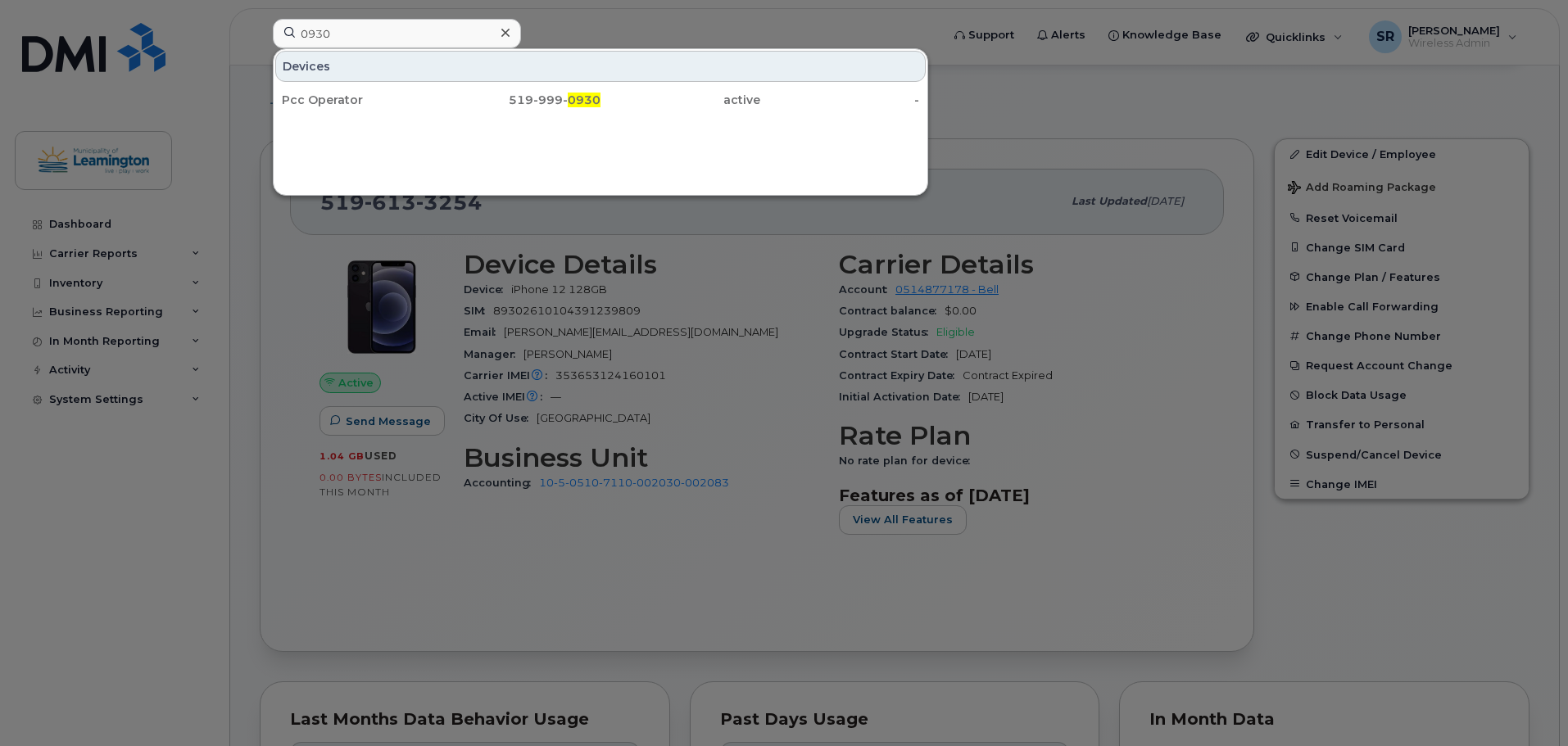
drag, startPoint x: 343, startPoint y: 101, endPoint x: 984, endPoint y: 173, distance: 645.0
click at [343, 101] on div "Pcc Operator" at bounding box center [362, 100] width 160 height 16
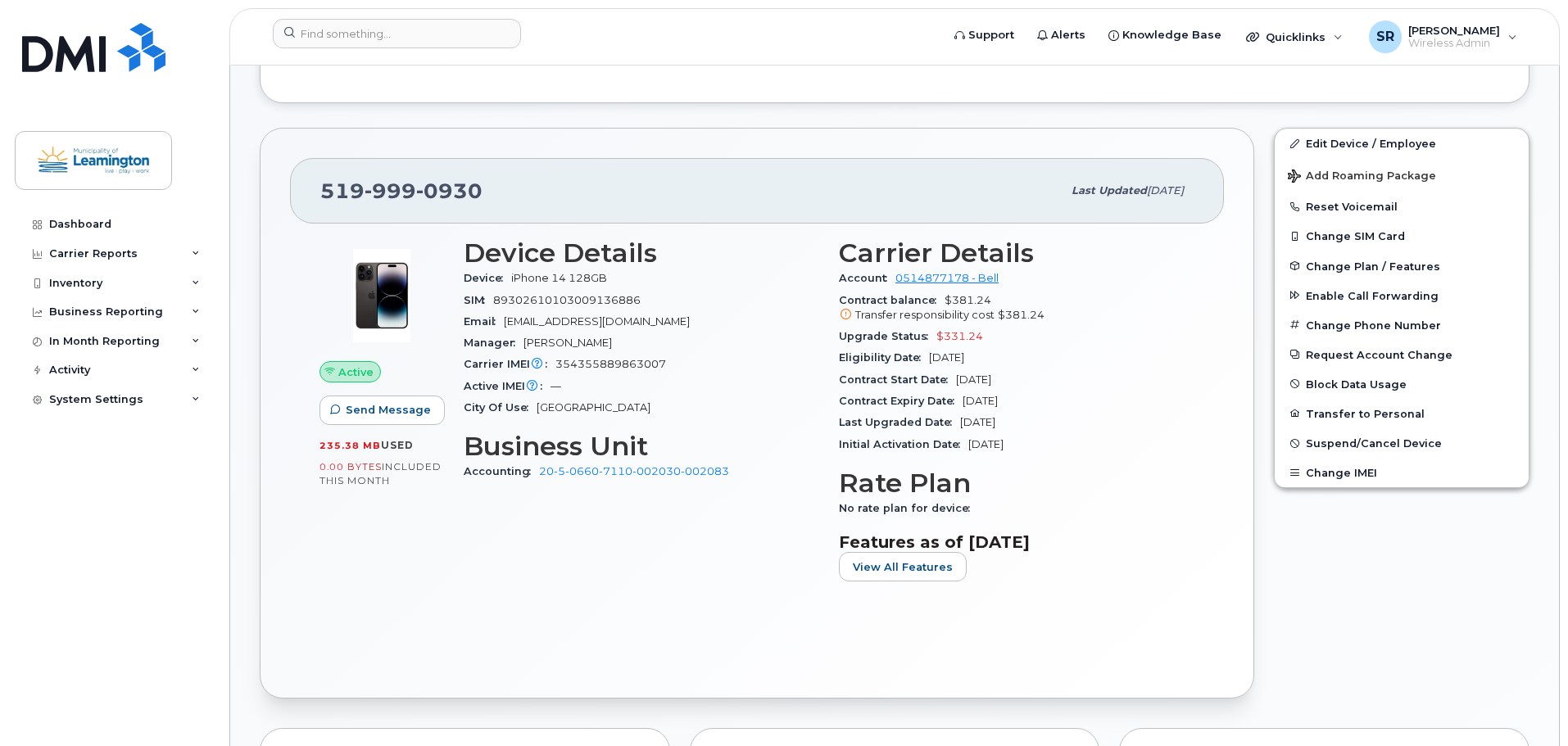
scroll to position [549, 0]
drag, startPoint x: 1032, startPoint y: 382, endPoint x: 958, endPoint y: 382, distance: 74.0
click at [958, 382] on div "Contract Start Date [DATE]" at bounding box center [1016, 381] width 355 height 22
copy span "[DATE]"
drag, startPoint x: 1046, startPoint y: 397, endPoint x: 964, endPoint y: 399, distance: 82.0
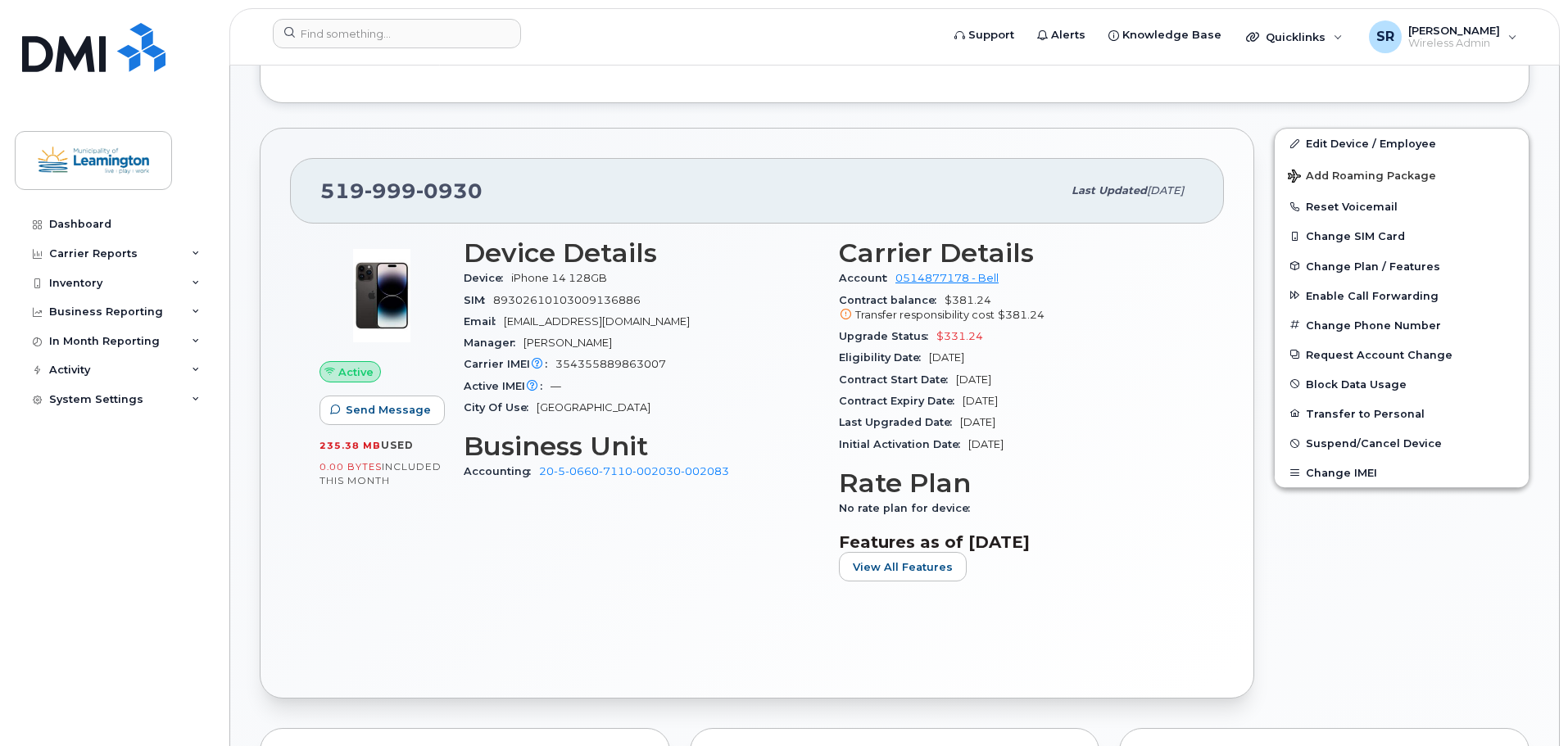
click at [964, 399] on div "Contract Expiry Date [DATE]" at bounding box center [1016, 401] width 355 height 22
copy span "[DATE]"
click at [381, 35] on input at bounding box center [397, 33] width 249 height 30
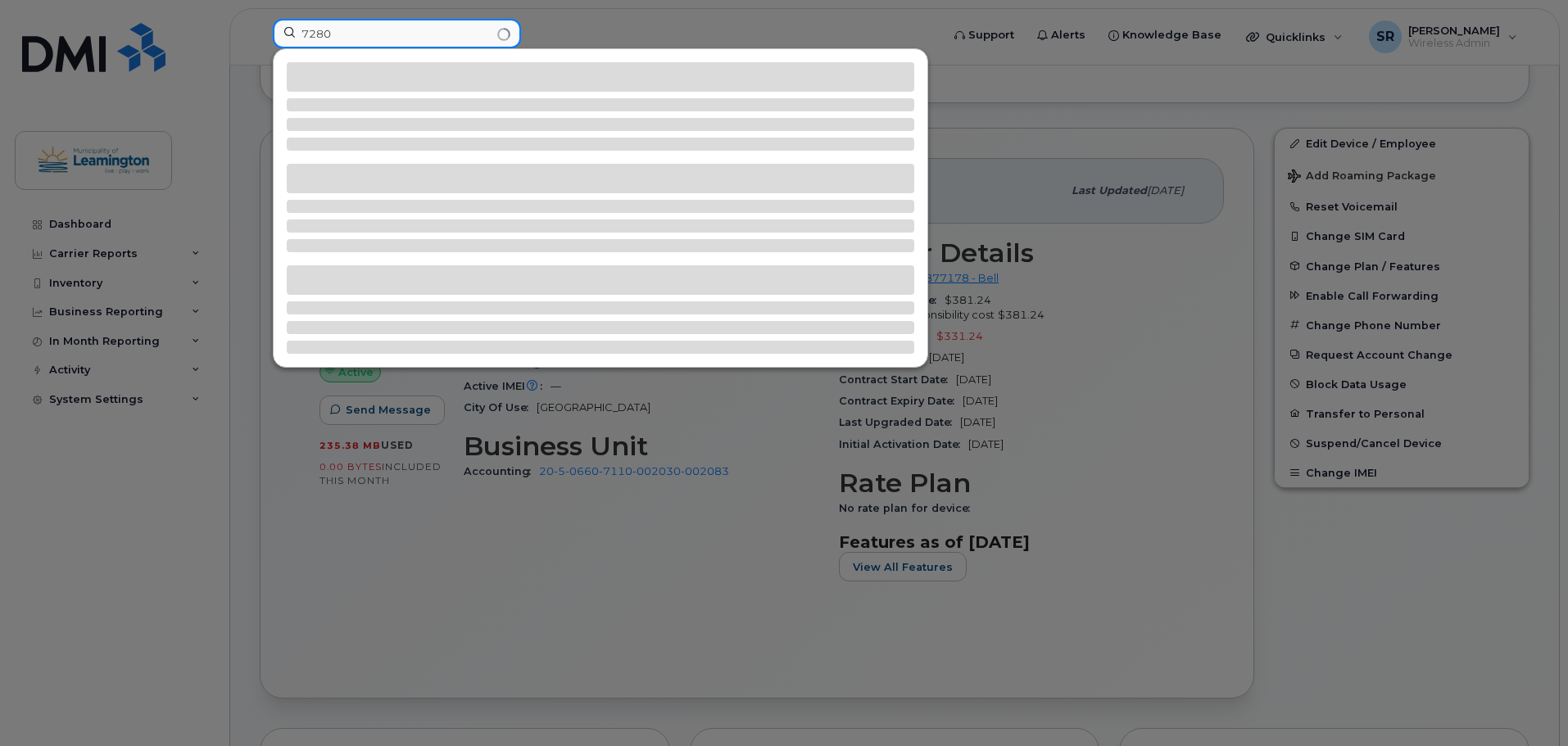
type input "7280"
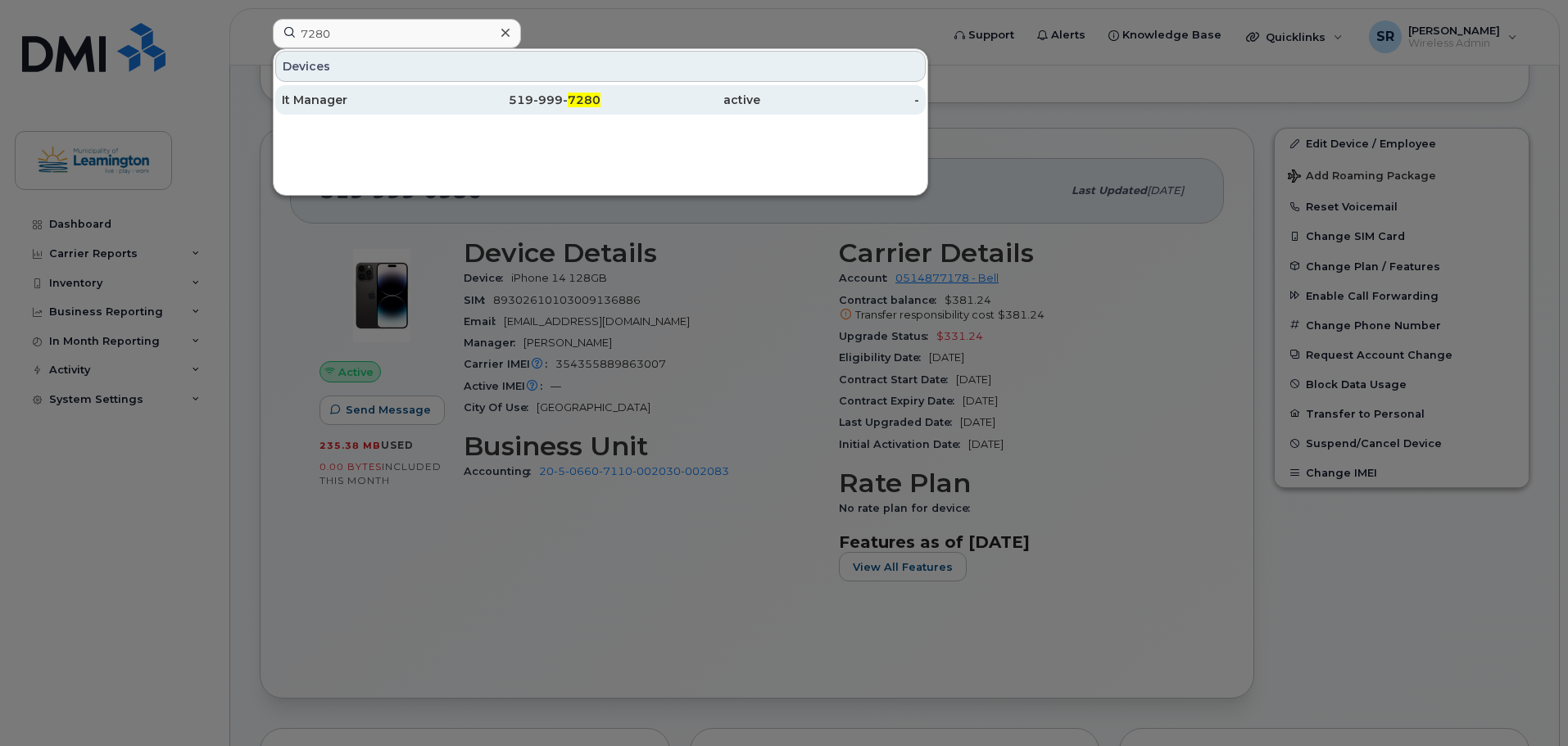
click at [346, 99] on div "It Manager" at bounding box center [362, 100] width 160 height 16
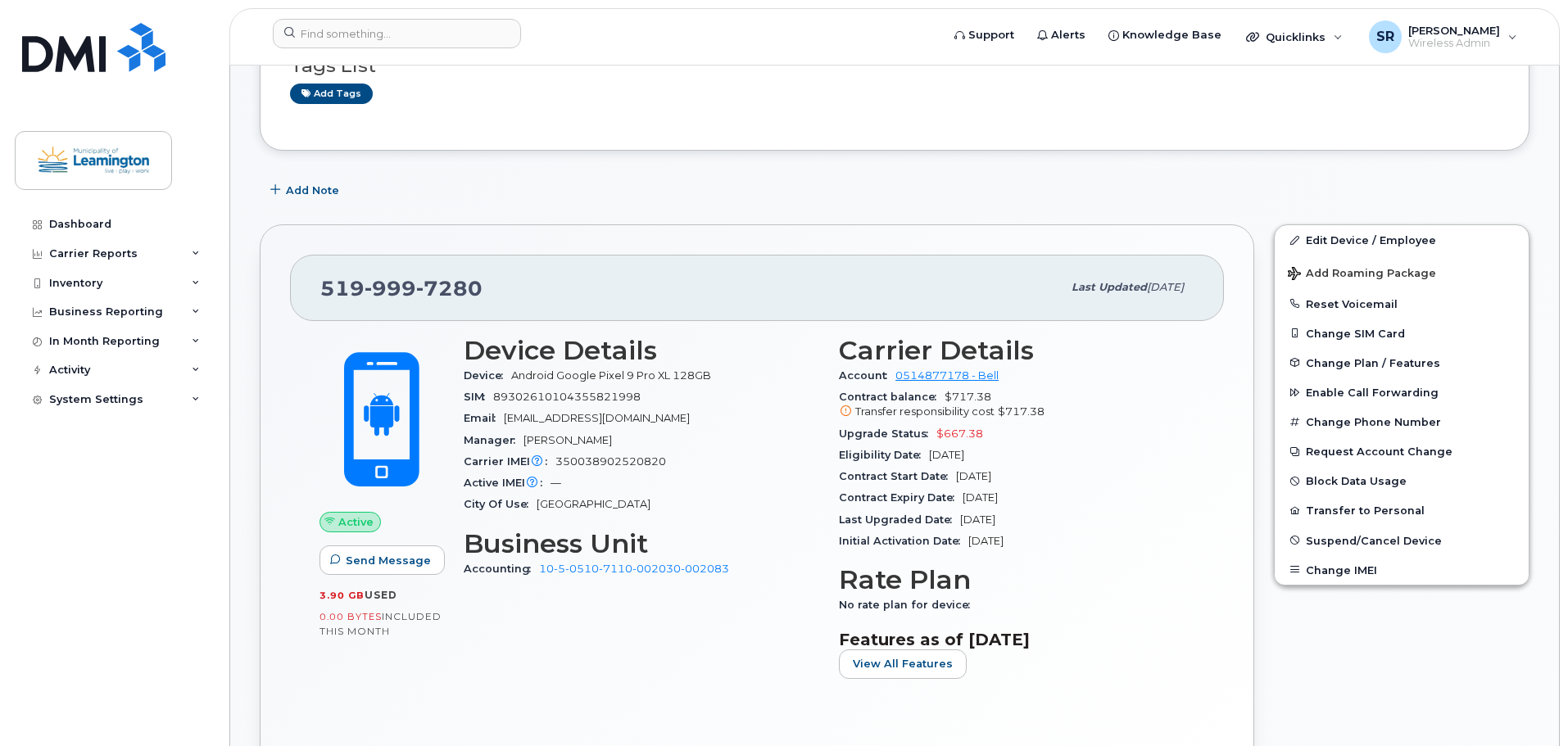
scroll to position [328, 0]
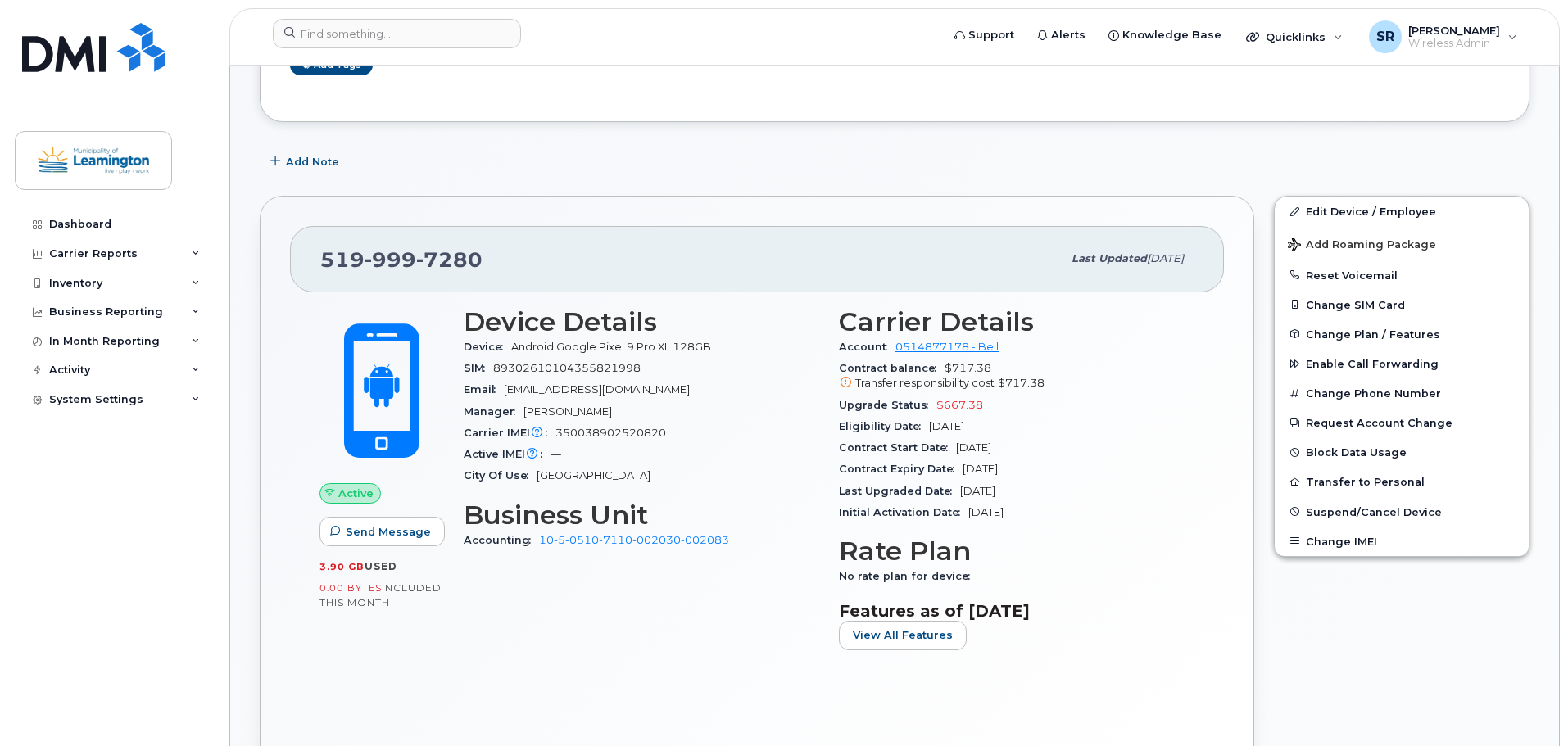
drag, startPoint x: 1029, startPoint y: 451, endPoint x: 956, endPoint y: 447, distance: 73.1
click at [956, 447] on div "Contract Start Date [DATE]" at bounding box center [1016, 448] width 355 height 22
copy span "[DATE]"
drag, startPoint x: 1044, startPoint y: 470, endPoint x: 966, endPoint y: 469, distance: 78.0
click at [966, 469] on div "Contract Expiry Date Oct 16, 2026" at bounding box center [1016, 470] width 355 height 22
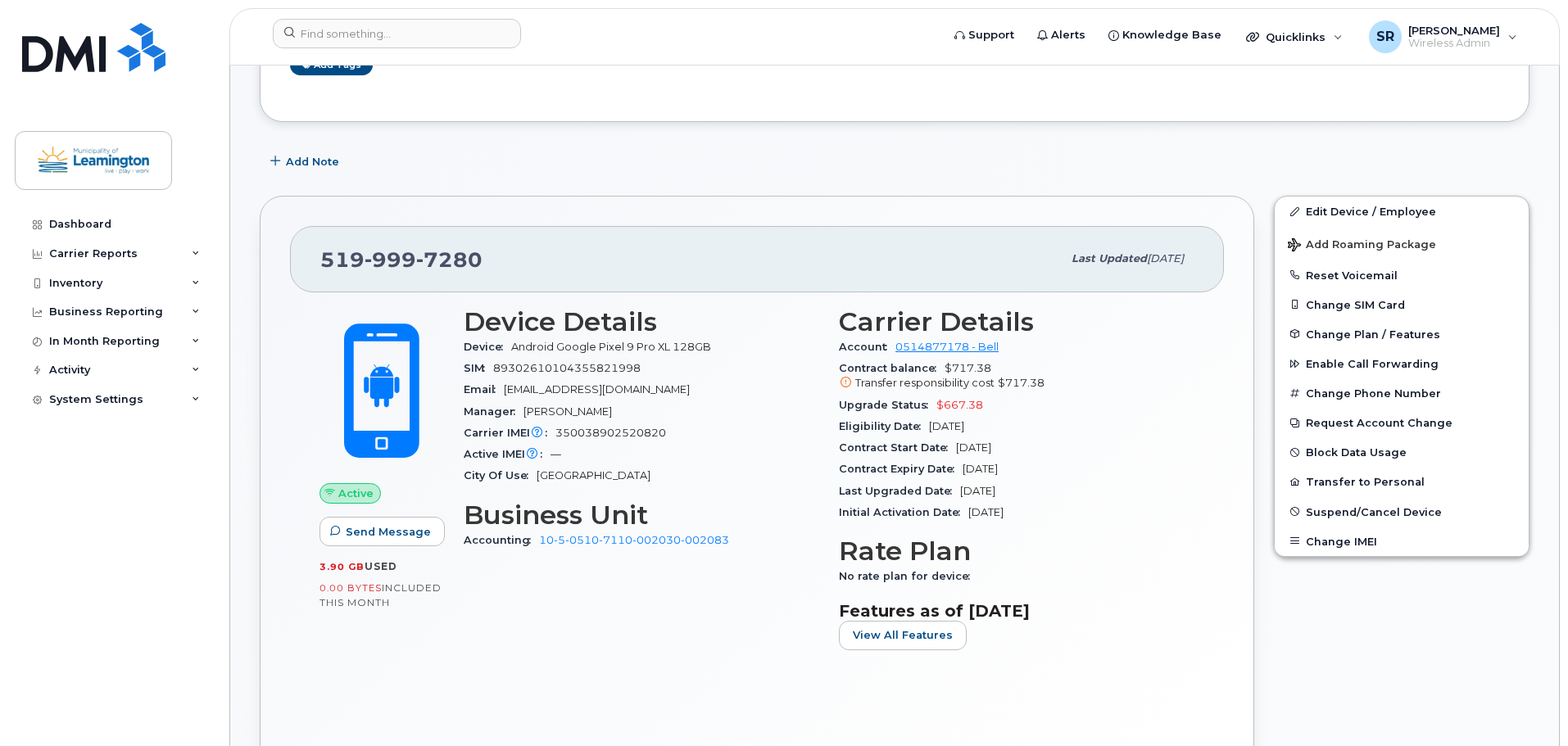
copy span "[DATE]"
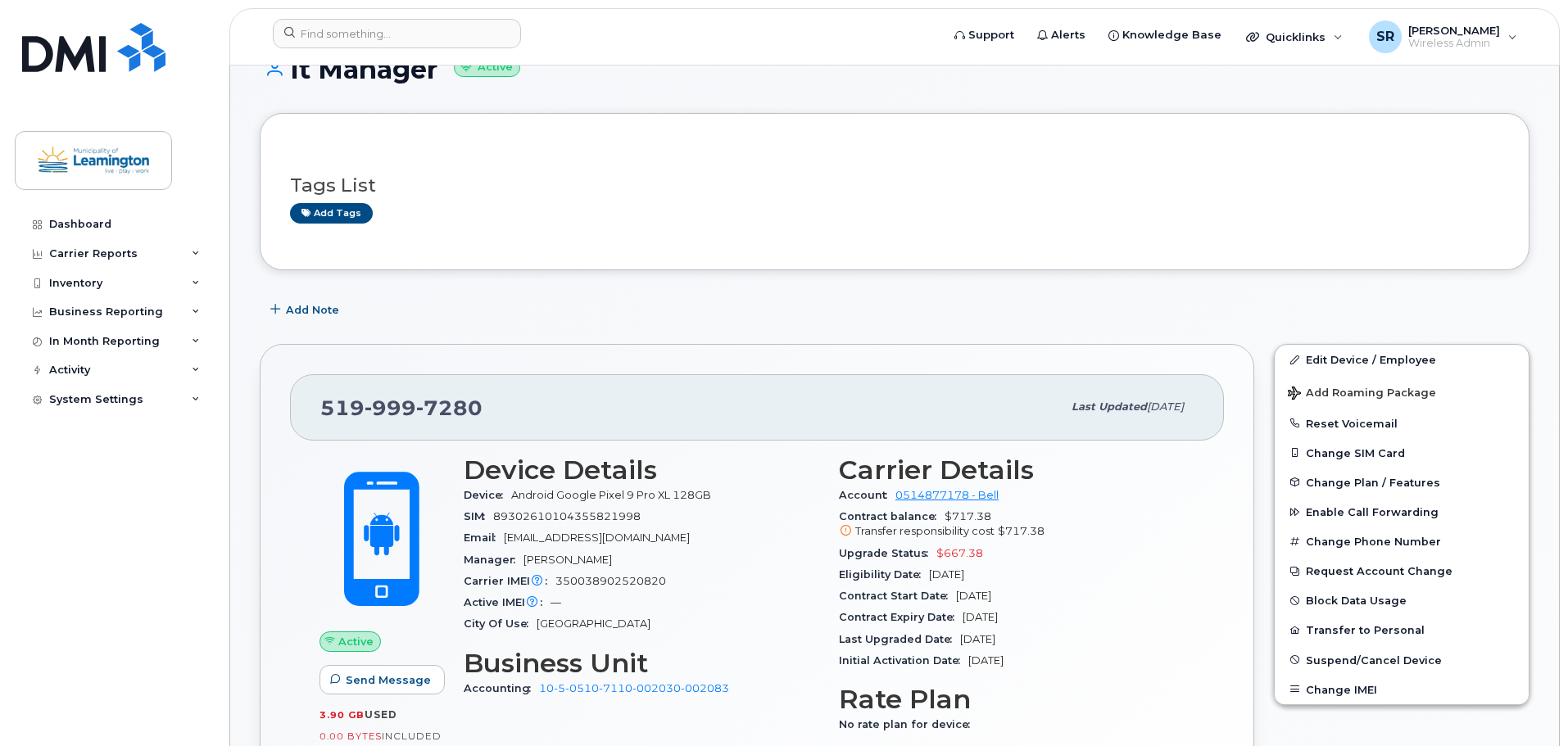
scroll to position [0, 0]
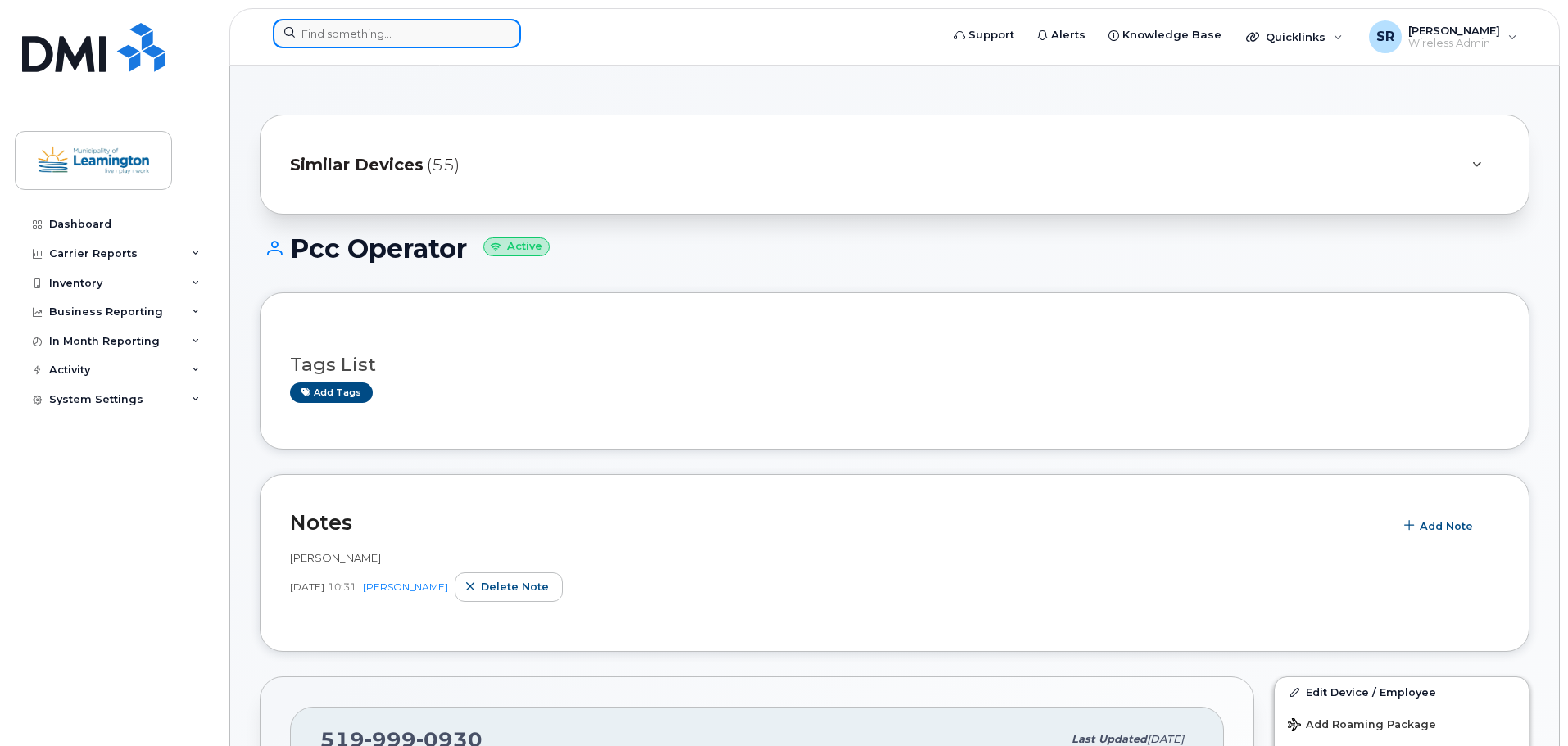
click at [351, 32] on input at bounding box center [397, 33] width 249 height 30
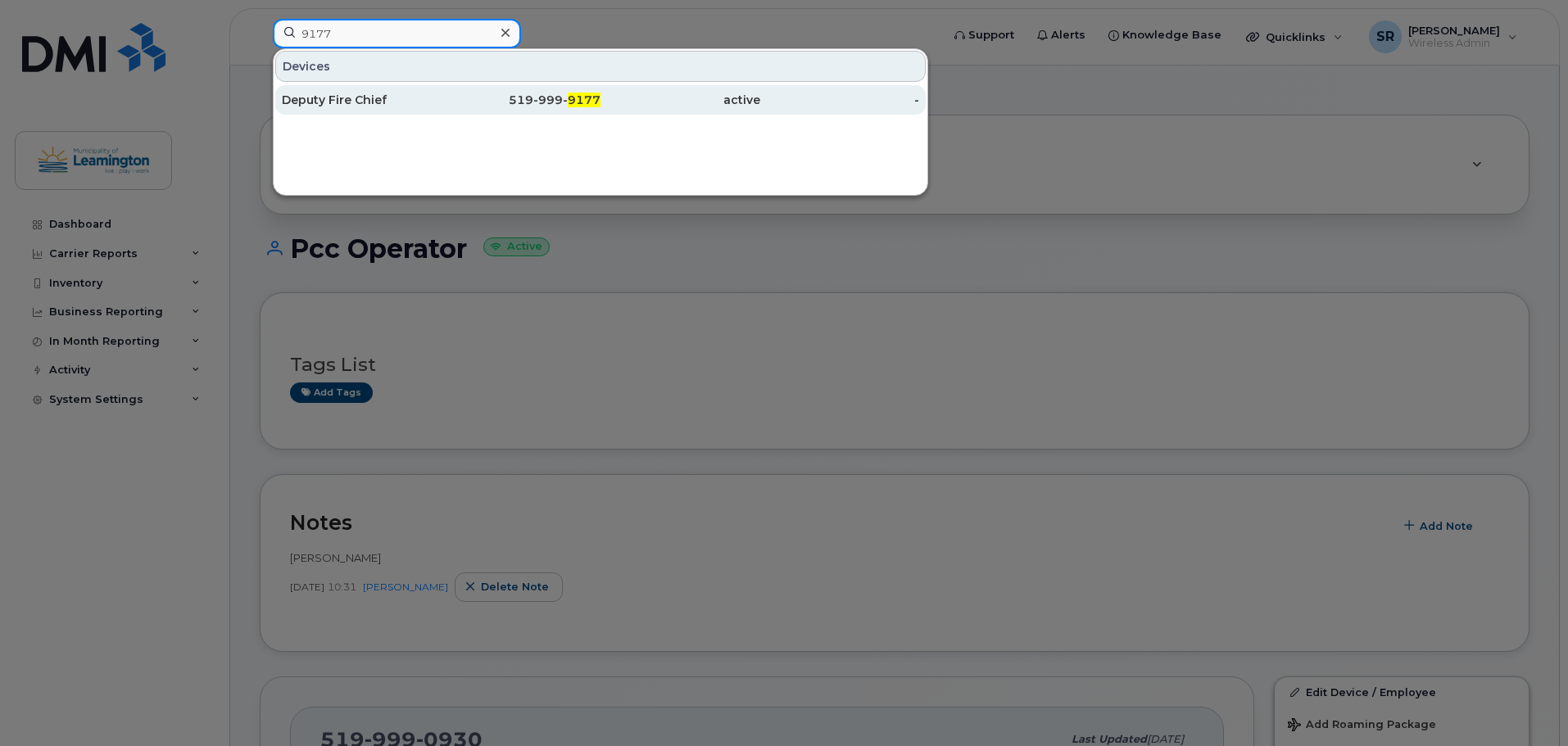
type input "9177"
drag, startPoint x: 351, startPoint y: 92, endPoint x: 451, endPoint y: 108, distance: 101.3
click at [351, 92] on div "Deputy Fire Chief" at bounding box center [362, 100] width 160 height 30
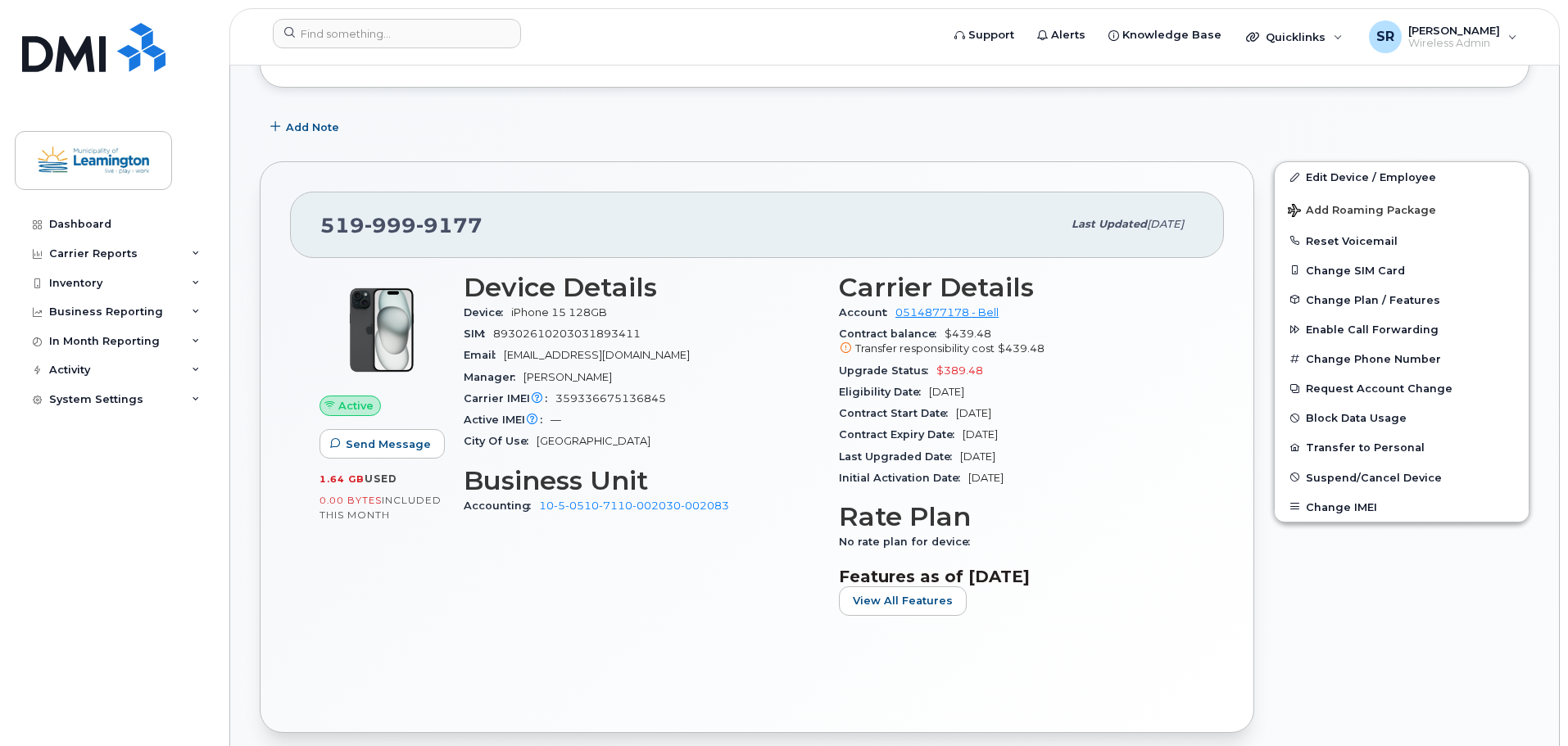
scroll to position [409, 0]
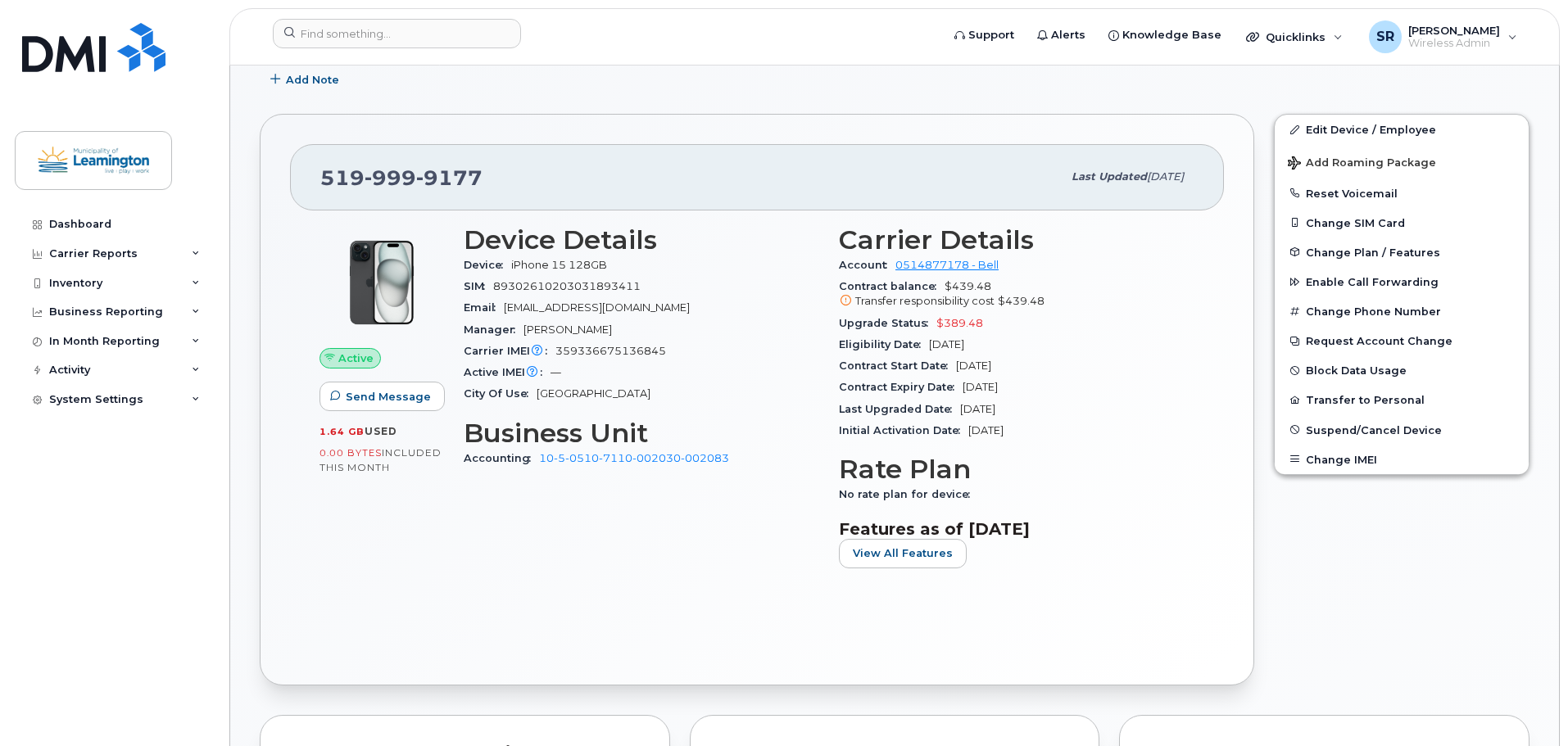
drag, startPoint x: 1025, startPoint y: 362, endPoint x: 1069, endPoint y: 362, distance: 44.0
click at [954, 364] on div "Contract Start Date Nov 05, 2024" at bounding box center [1016, 366] width 355 height 22
copy span "Nov 05, 2024"
click at [1038, 387] on div "Contract Expiry Date Nov 04, 2026" at bounding box center [1016, 388] width 355 height 22
drag, startPoint x: 1035, startPoint y: 389, endPoint x: 960, endPoint y: 389, distance: 75.0
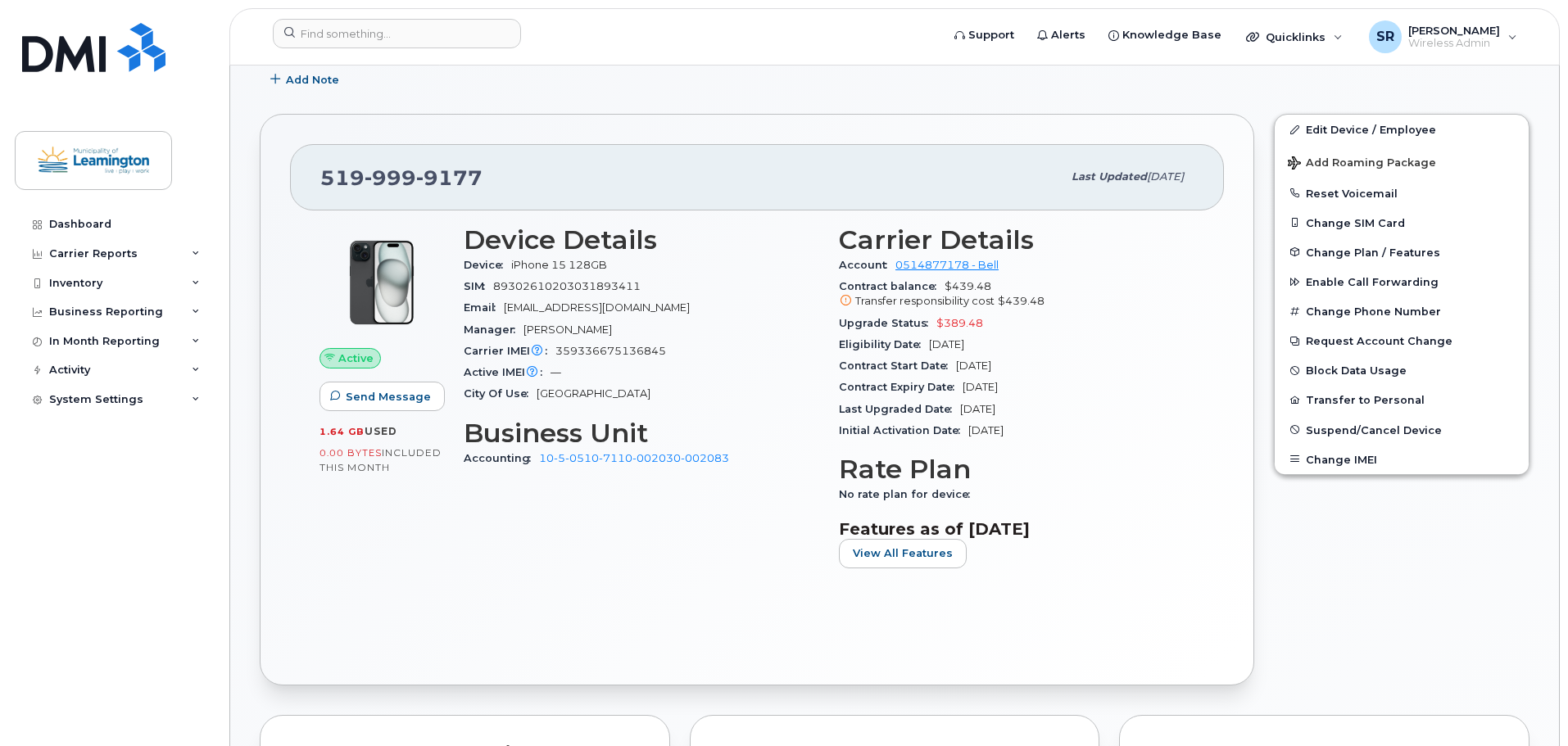
click at [960, 389] on div "Contract Expiry Date Nov 04, 2026" at bounding box center [1016, 388] width 355 height 22
copy span "Nov 04, 2026"
click at [402, 42] on input at bounding box center [397, 33] width 249 height 30
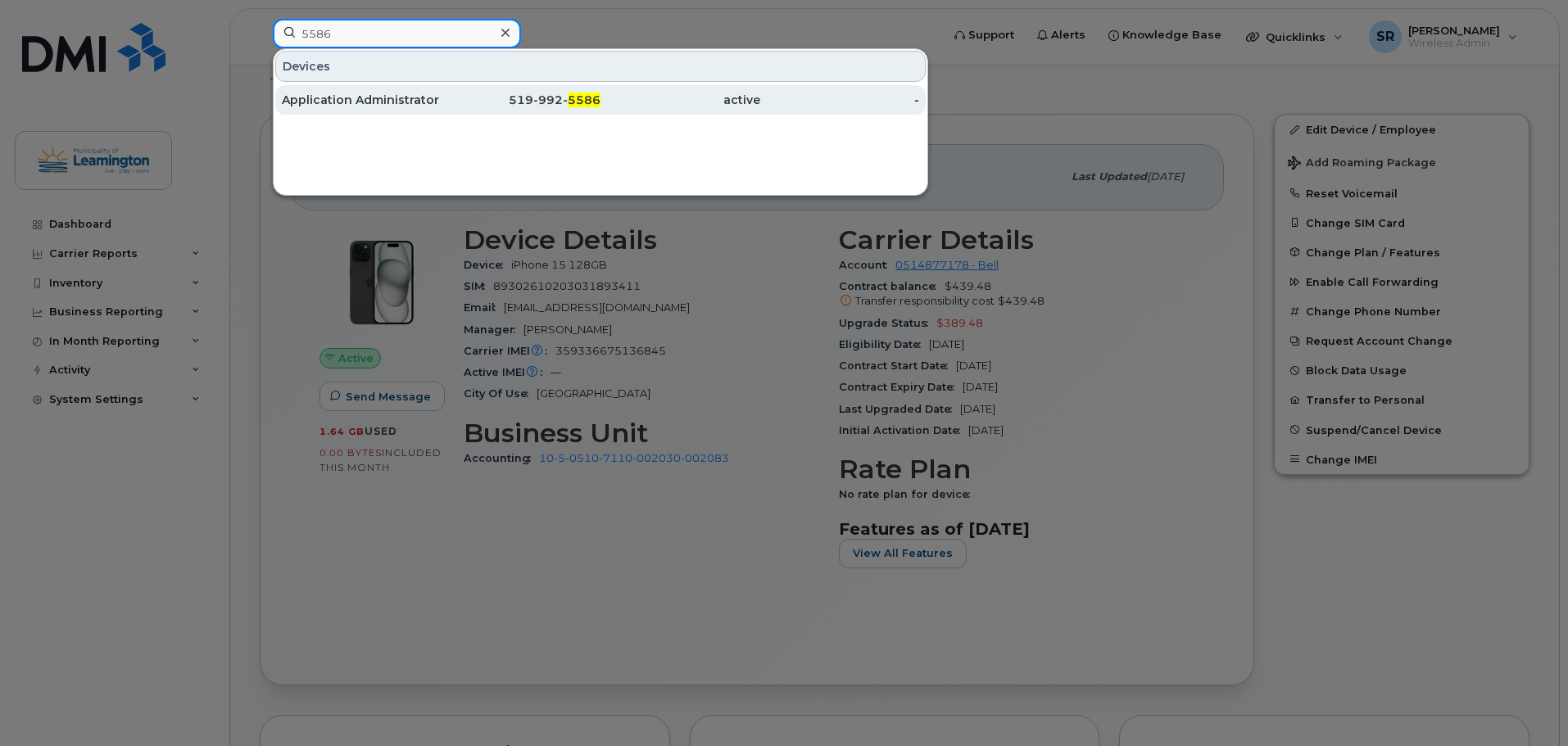
type input "5586"
drag, startPoint x: 451, startPoint y: 86, endPoint x: 467, endPoint y: 93, distance: 17.5
click at [451, 86] on div "519-992- 5586" at bounding box center [521, 100] width 160 height 30
click at [429, 101] on div "Application Administrator" at bounding box center [362, 100] width 160 height 16
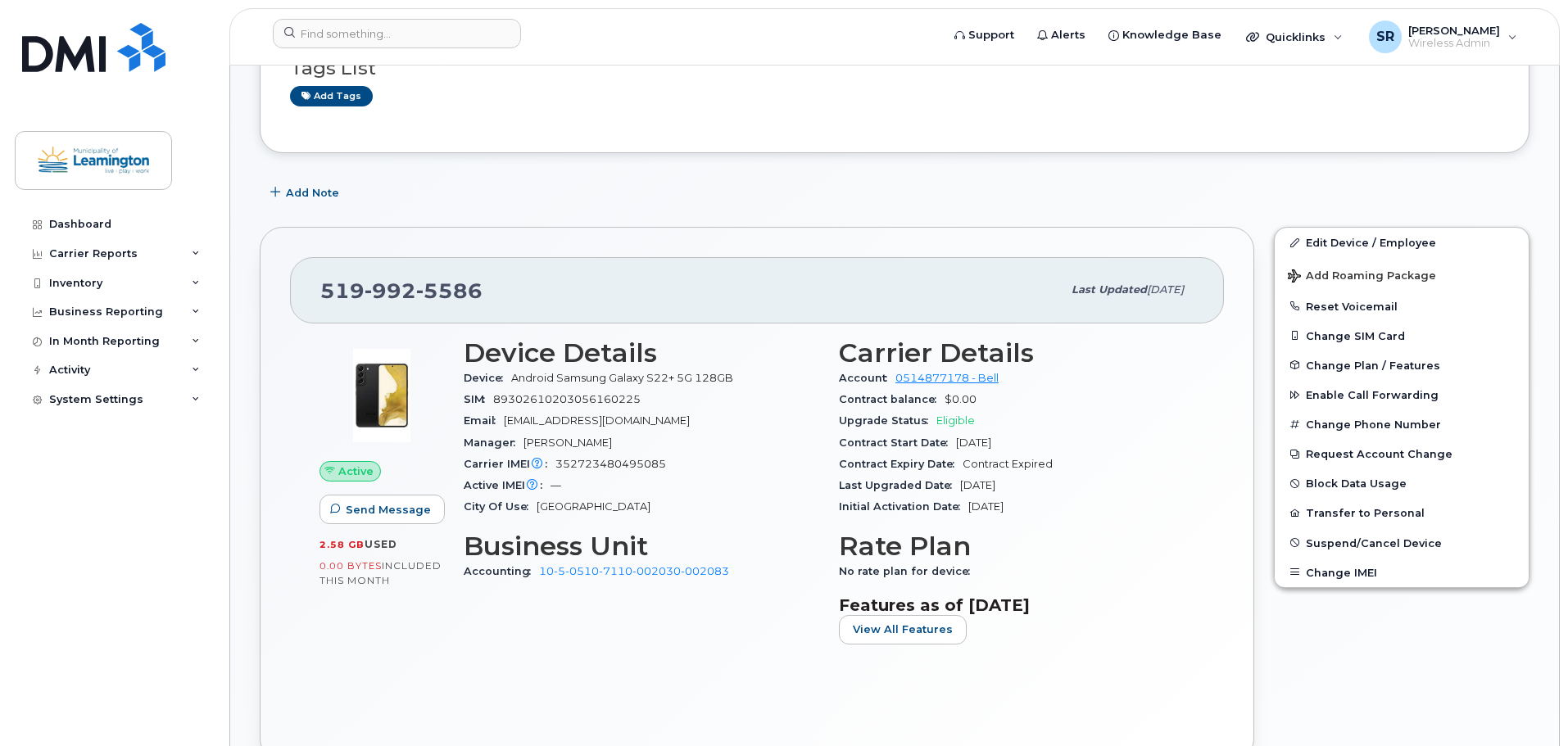
scroll to position [164, 0]
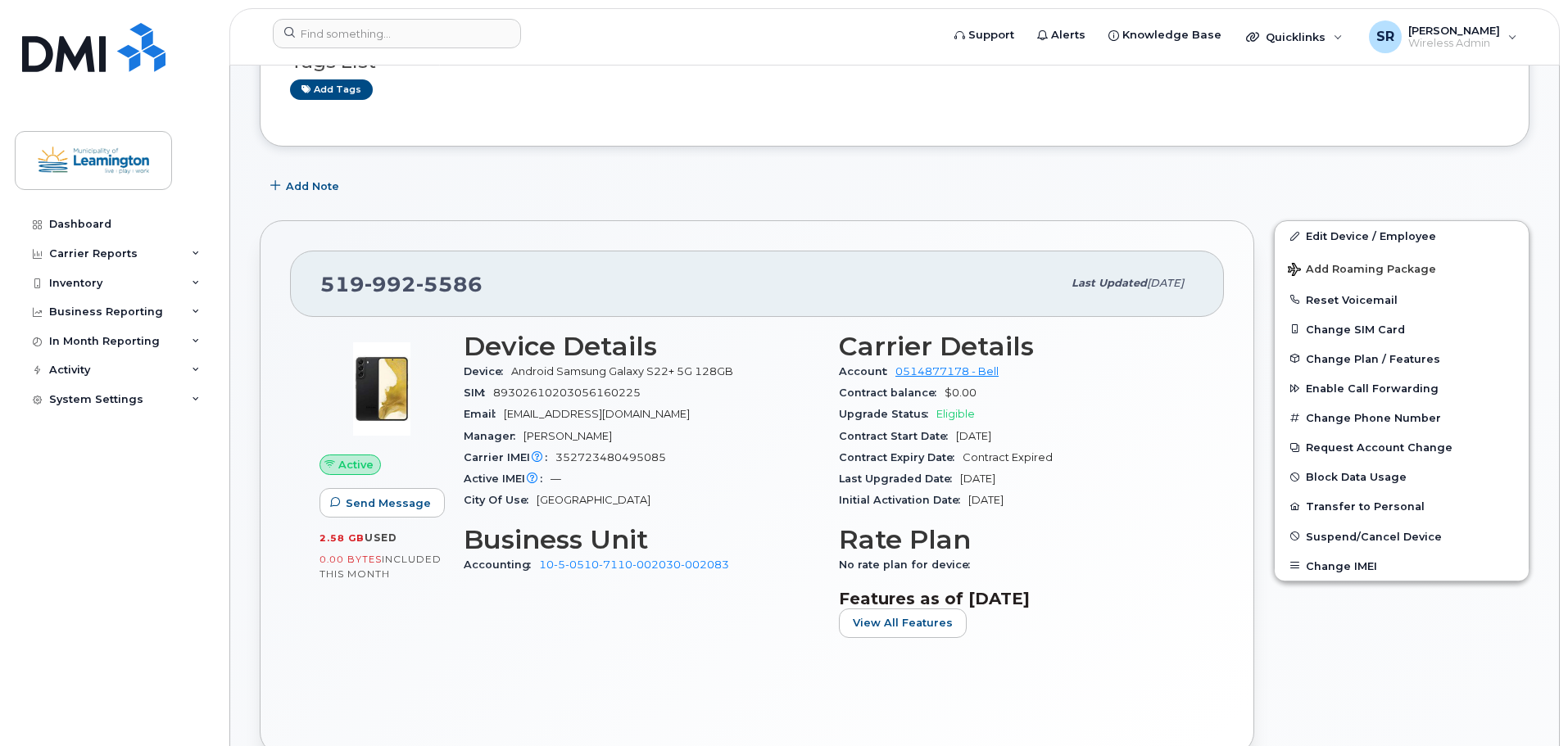
drag, startPoint x: 1025, startPoint y: 435, endPoint x: 957, endPoint y: 437, distance: 68.0
click at [957, 437] on div "Contract Start Date [DATE]" at bounding box center [1016, 437] width 355 height 22
copy span "[DATE]"
click at [381, 20] on input at bounding box center [397, 33] width 249 height 30
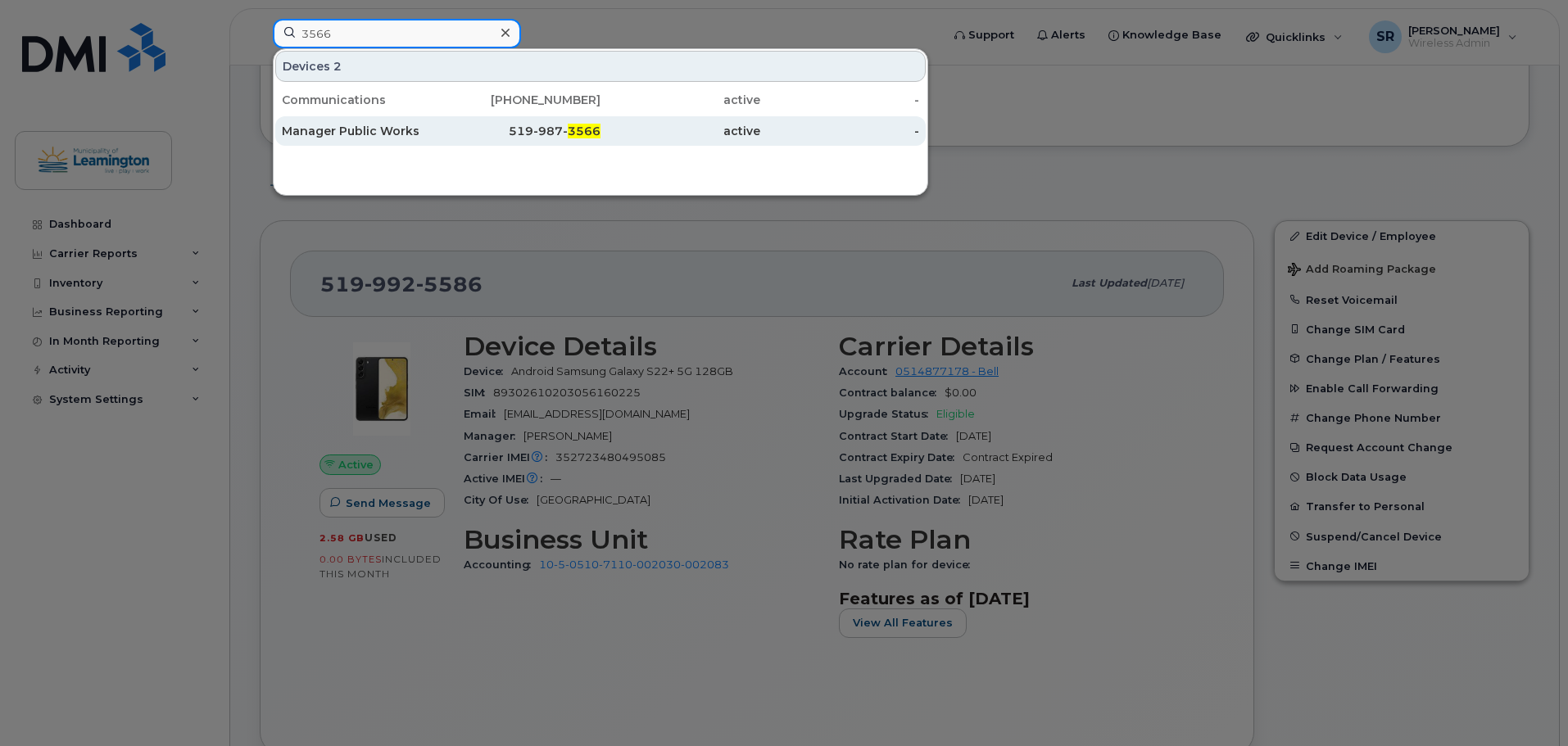
type input "3566"
click at [384, 127] on div "Manager Public Works" at bounding box center [362, 131] width 160 height 16
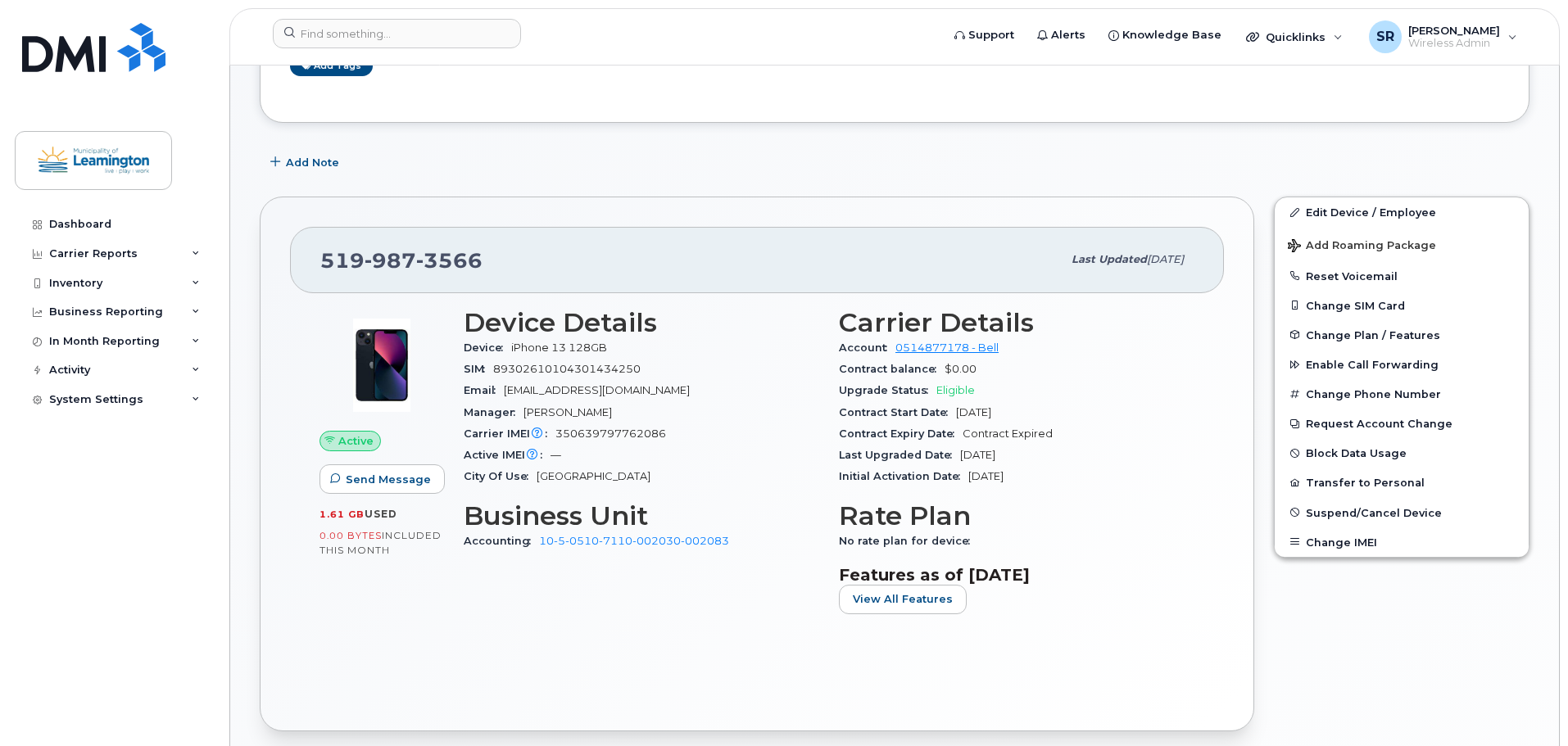
scroll to position [328, 0]
drag, startPoint x: 1038, startPoint y: 407, endPoint x: 954, endPoint y: 410, distance: 84.1
click at [954, 410] on div "Contract Start Date Aug 15, 2022" at bounding box center [1016, 412] width 355 height 22
copy span "Aug 15, 2022"
click at [1077, 460] on div "Last Upgraded Date Aug 15, 2022" at bounding box center [1016, 455] width 355 height 22
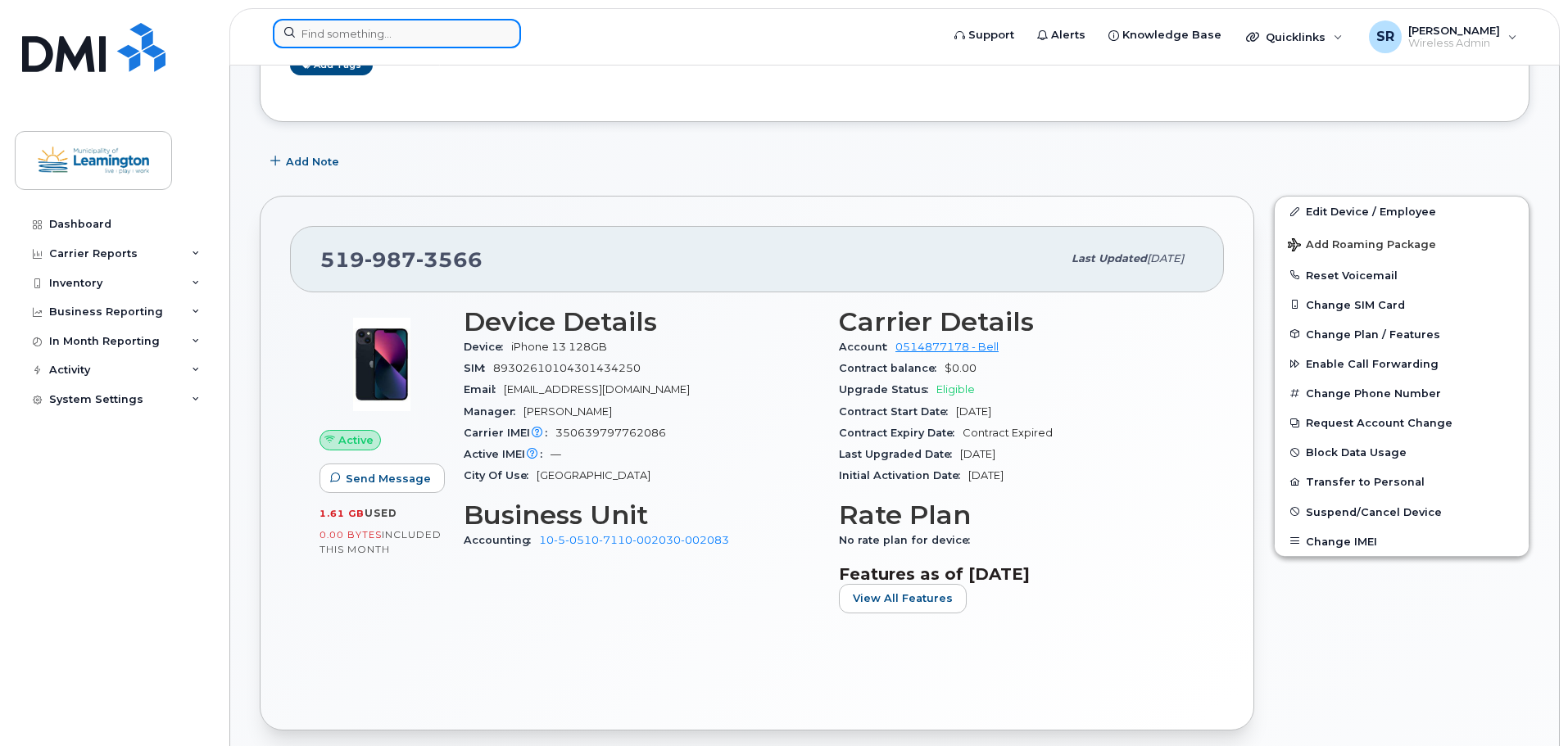
click at [419, 33] on input at bounding box center [397, 33] width 249 height 30
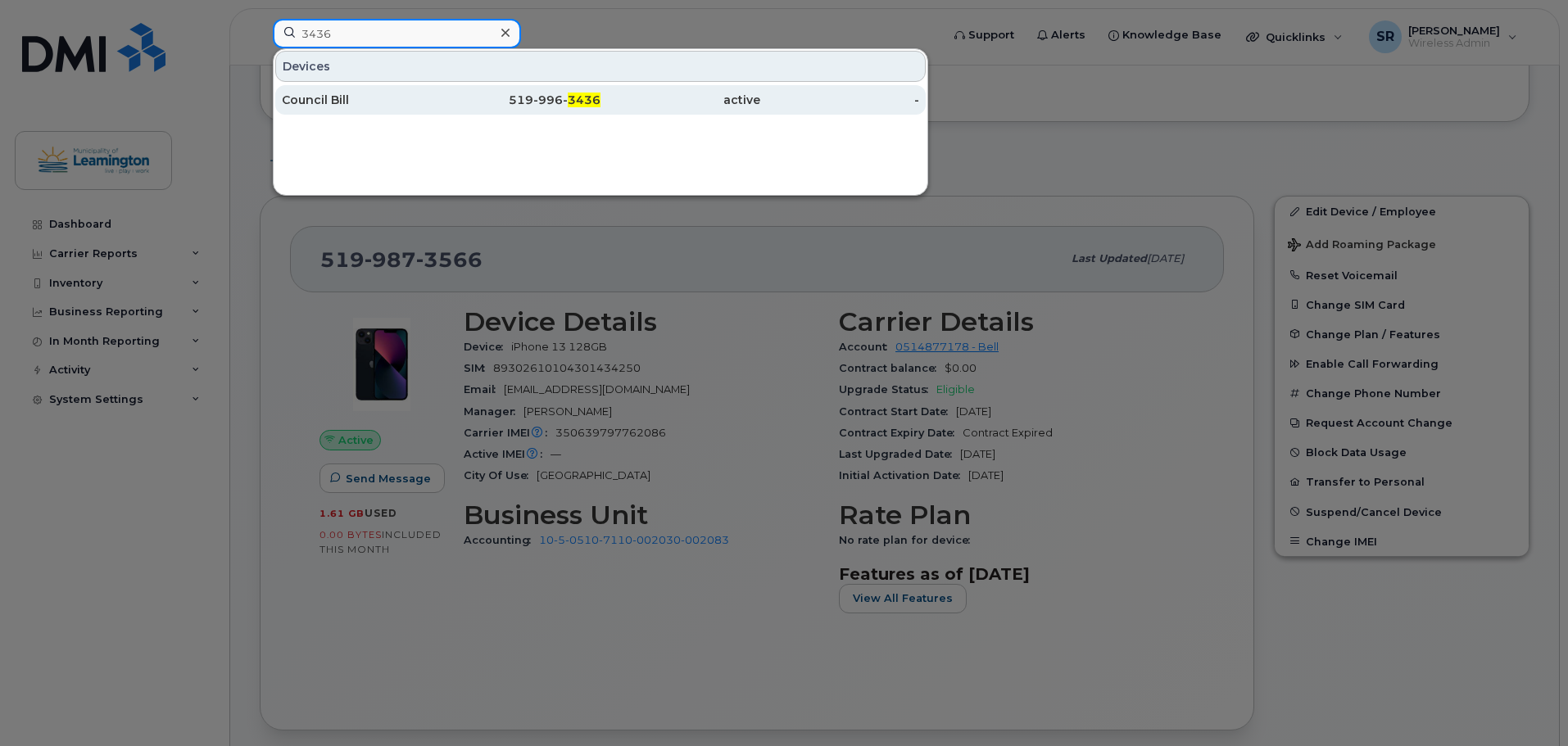
type input "3436"
click at [402, 110] on div "Council Bill" at bounding box center [362, 100] width 160 height 30
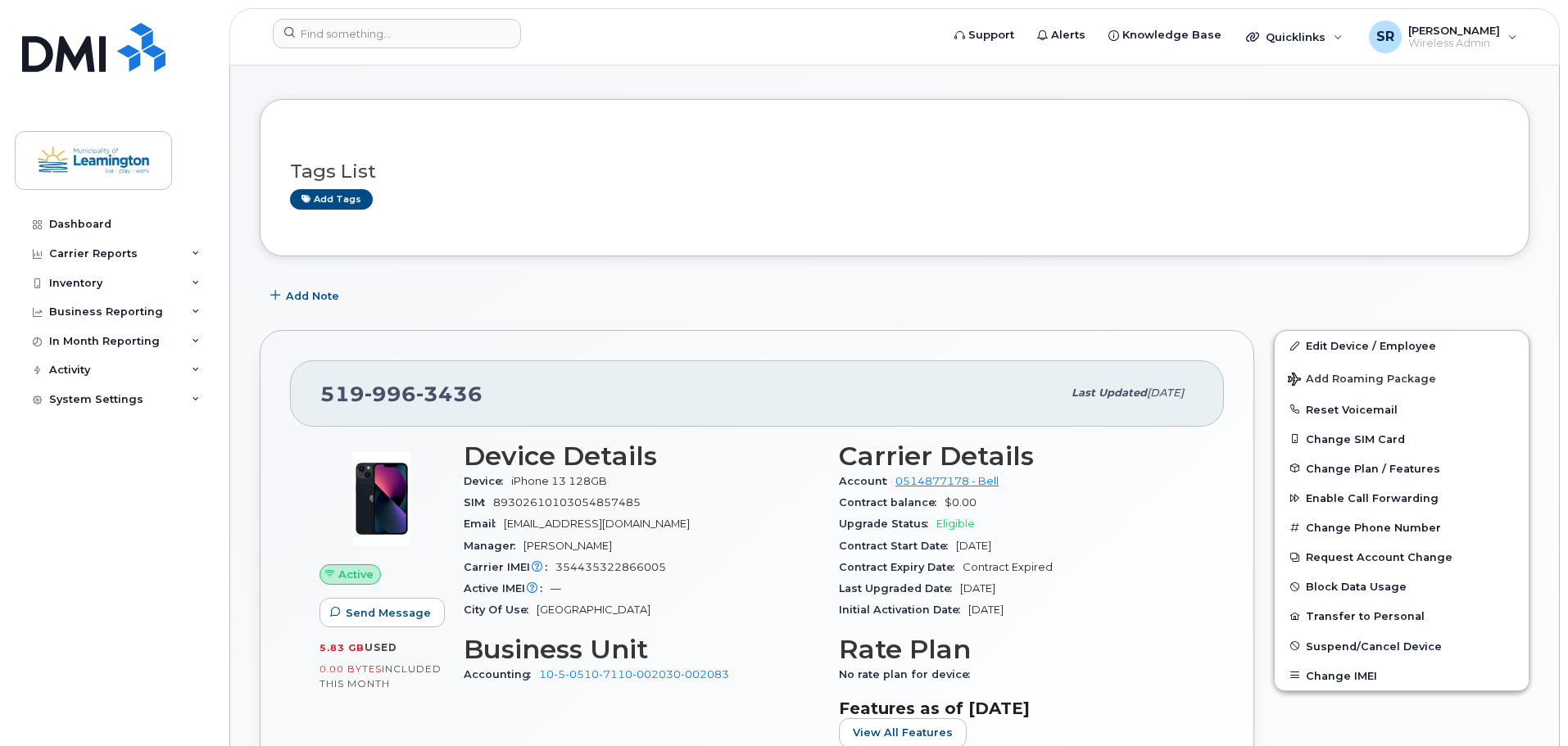
scroll to position [164, 0]
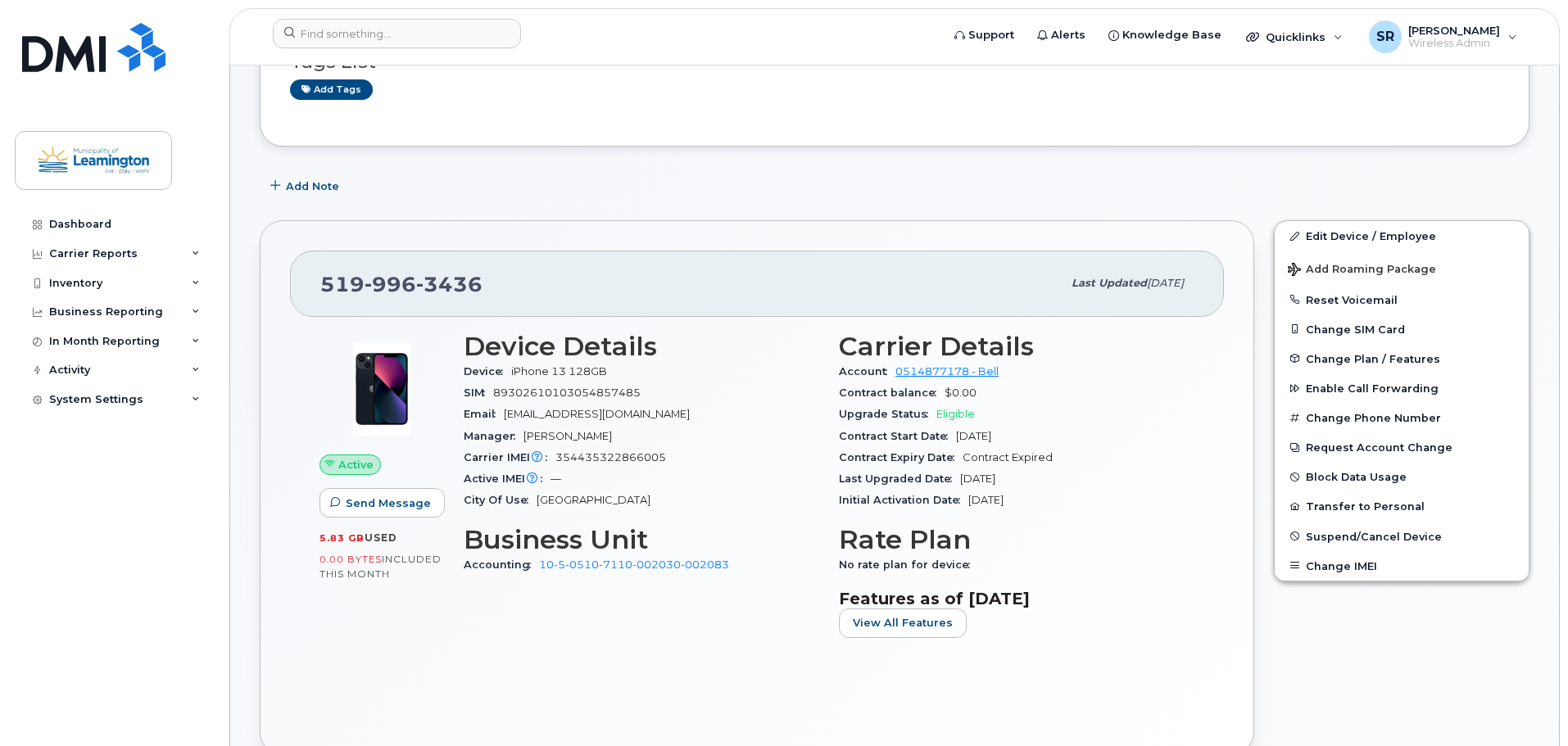
drag, startPoint x: 1033, startPoint y: 438, endPoint x: 958, endPoint y: 435, distance: 75.1
click at [958, 435] on div "Contract Start Date [DATE]" at bounding box center [1016, 437] width 355 height 22
copy span "[DATE]"
click at [1066, 492] on div "Initial Activation Date [DATE]" at bounding box center [1016, 501] width 355 height 22
drag, startPoint x: 1046, startPoint y: 474, endPoint x: 956, endPoint y: 474, distance: 90.0
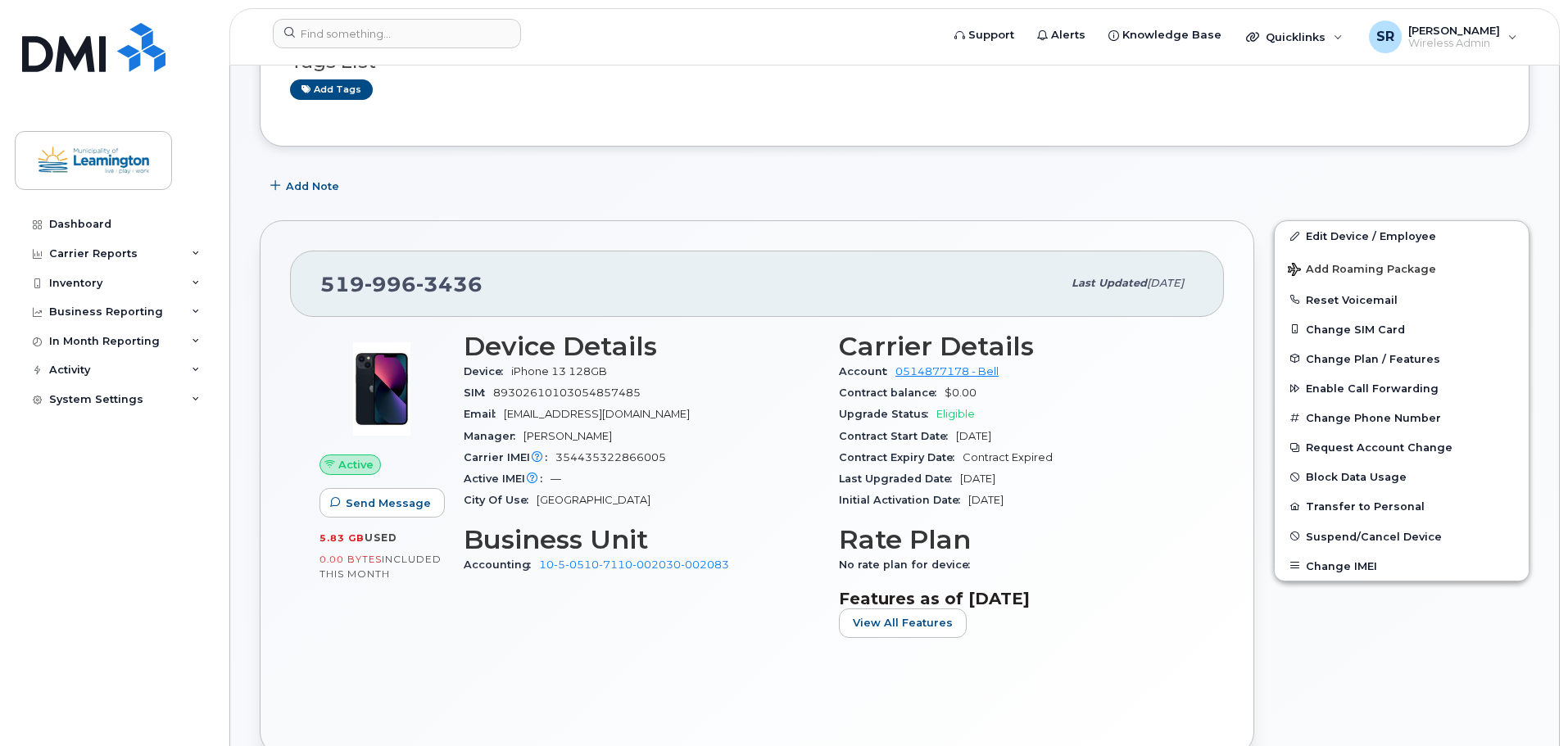
click at [956, 474] on div "Last Upgraded Date [DATE]" at bounding box center [1016, 479] width 355 height 22
drag, startPoint x: 1047, startPoint y: 501, endPoint x: 969, endPoint y: 499, distance: 78.0
click at [969, 499] on div "Initial Activation Date [DATE]" at bounding box center [1016, 501] width 355 height 22
click at [1042, 459] on span "Contract Expired" at bounding box center [1007, 458] width 90 height 13
drag, startPoint x: 1054, startPoint y: 455, endPoint x: 1015, endPoint y: 457, distance: 39.1
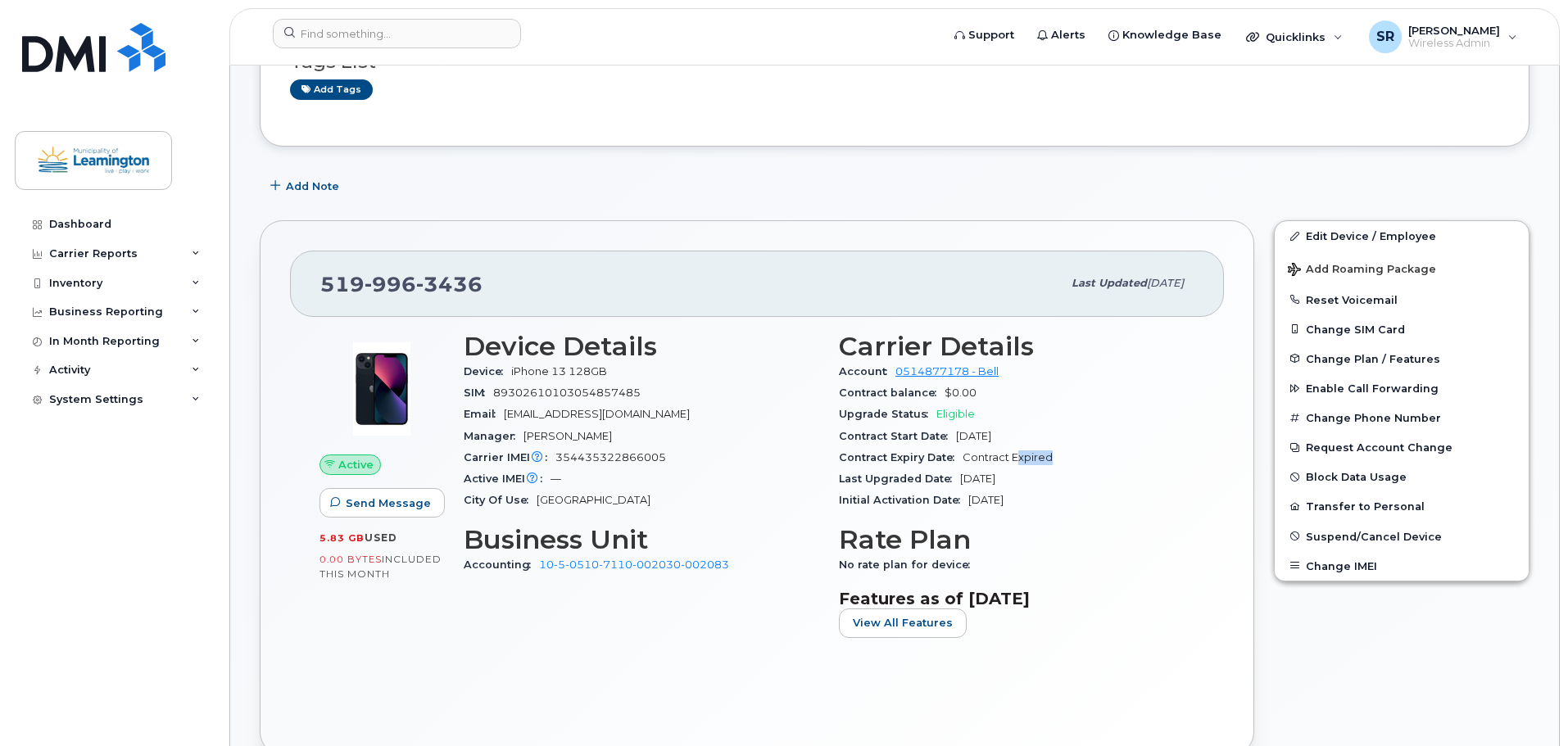
click at [1015, 457] on div "Contract Expiry Date Contract Expired" at bounding box center [1016, 458] width 355 height 22
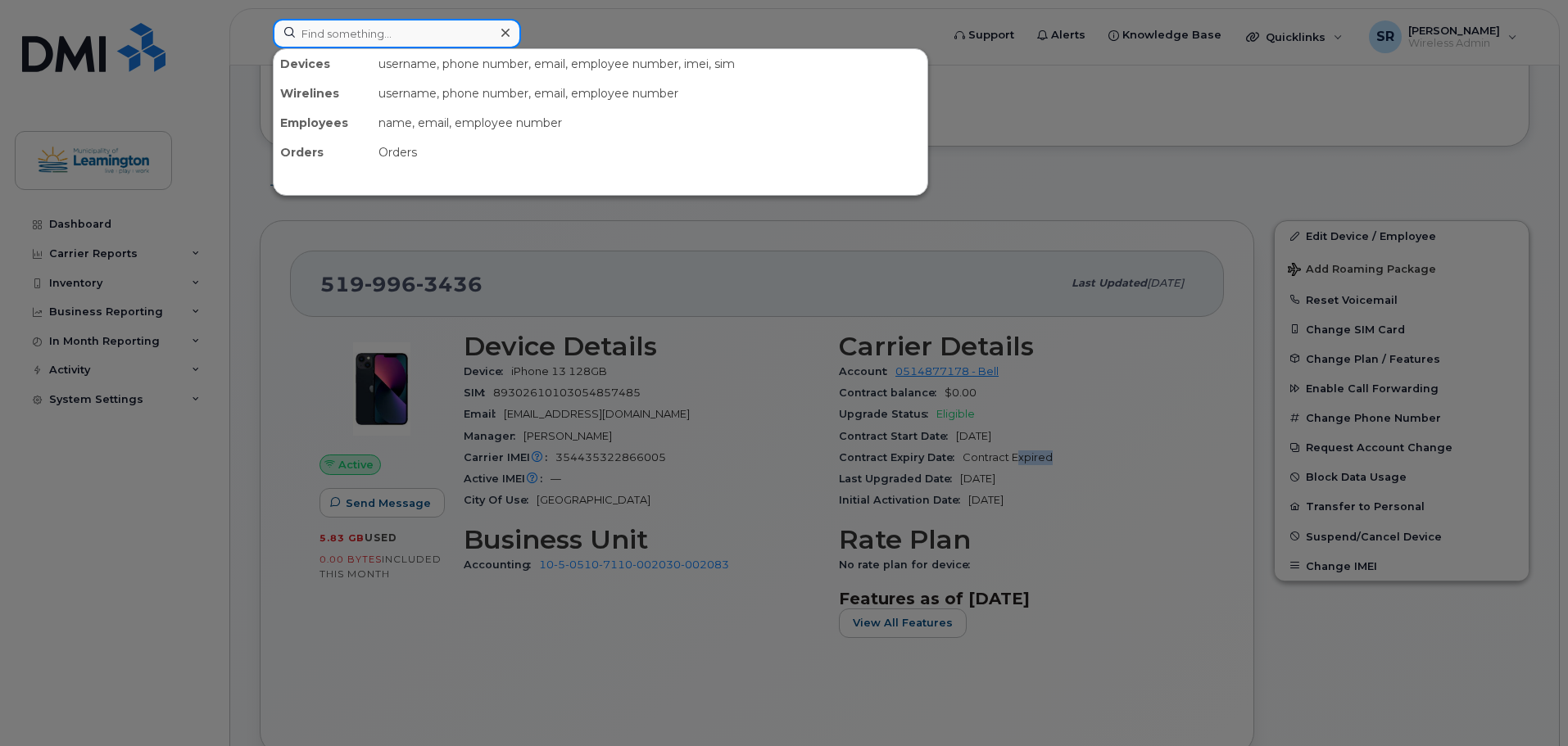
click at [361, 39] on input at bounding box center [397, 33] width 249 height 30
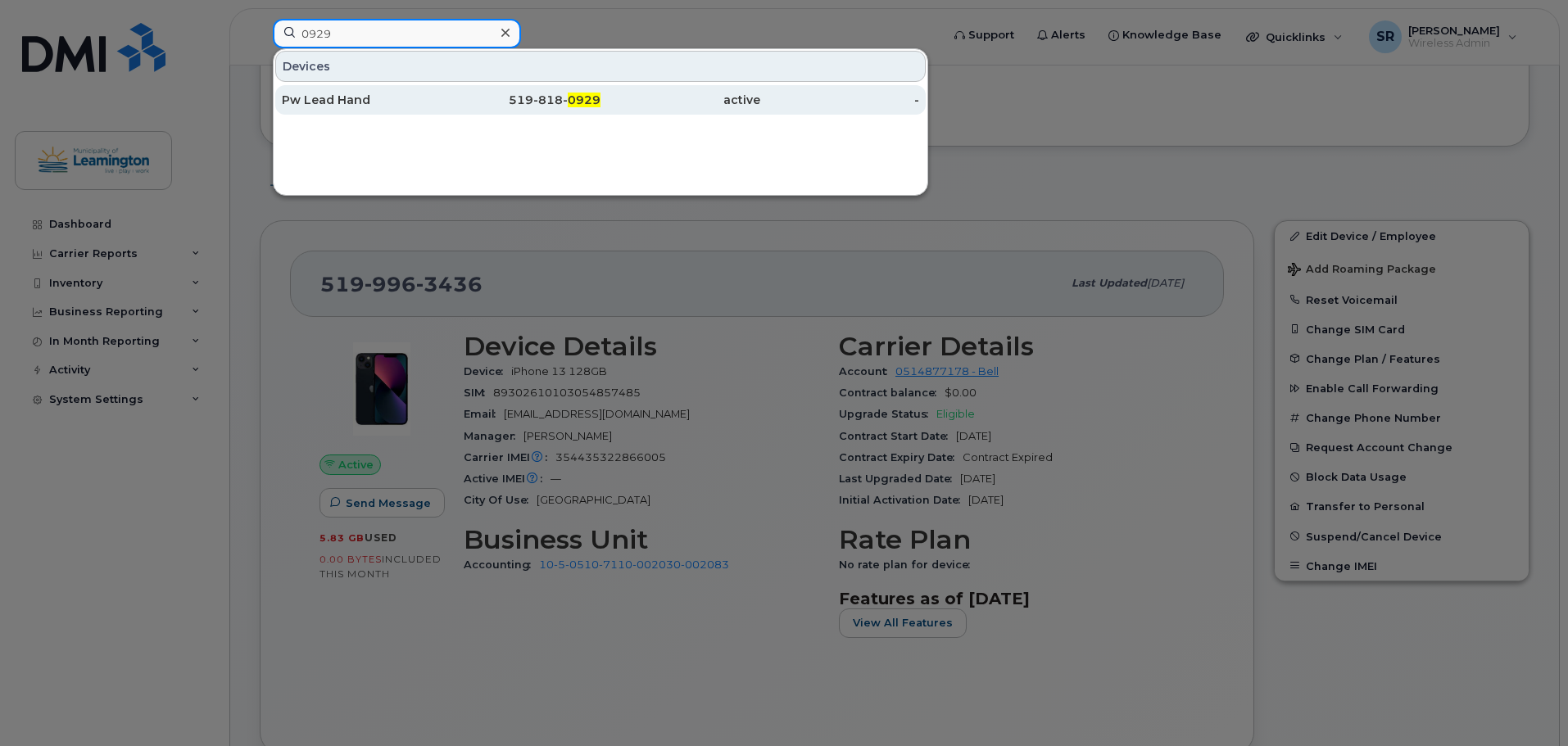
type input "0929"
click at [355, 96] on div "Pw Lead Hand" at bounding box center [362, 100] width 160 height 16
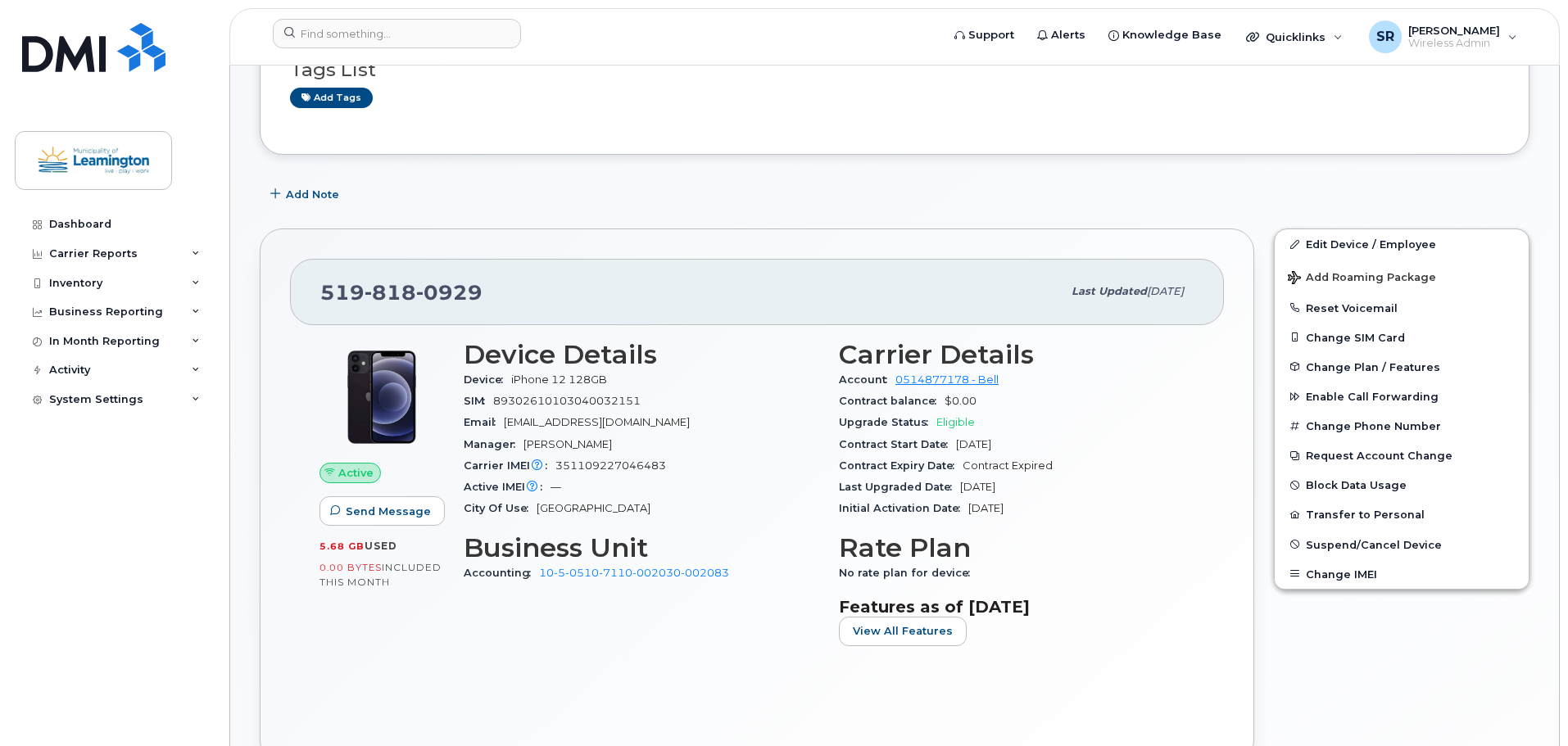
scroll to position [328, 0]
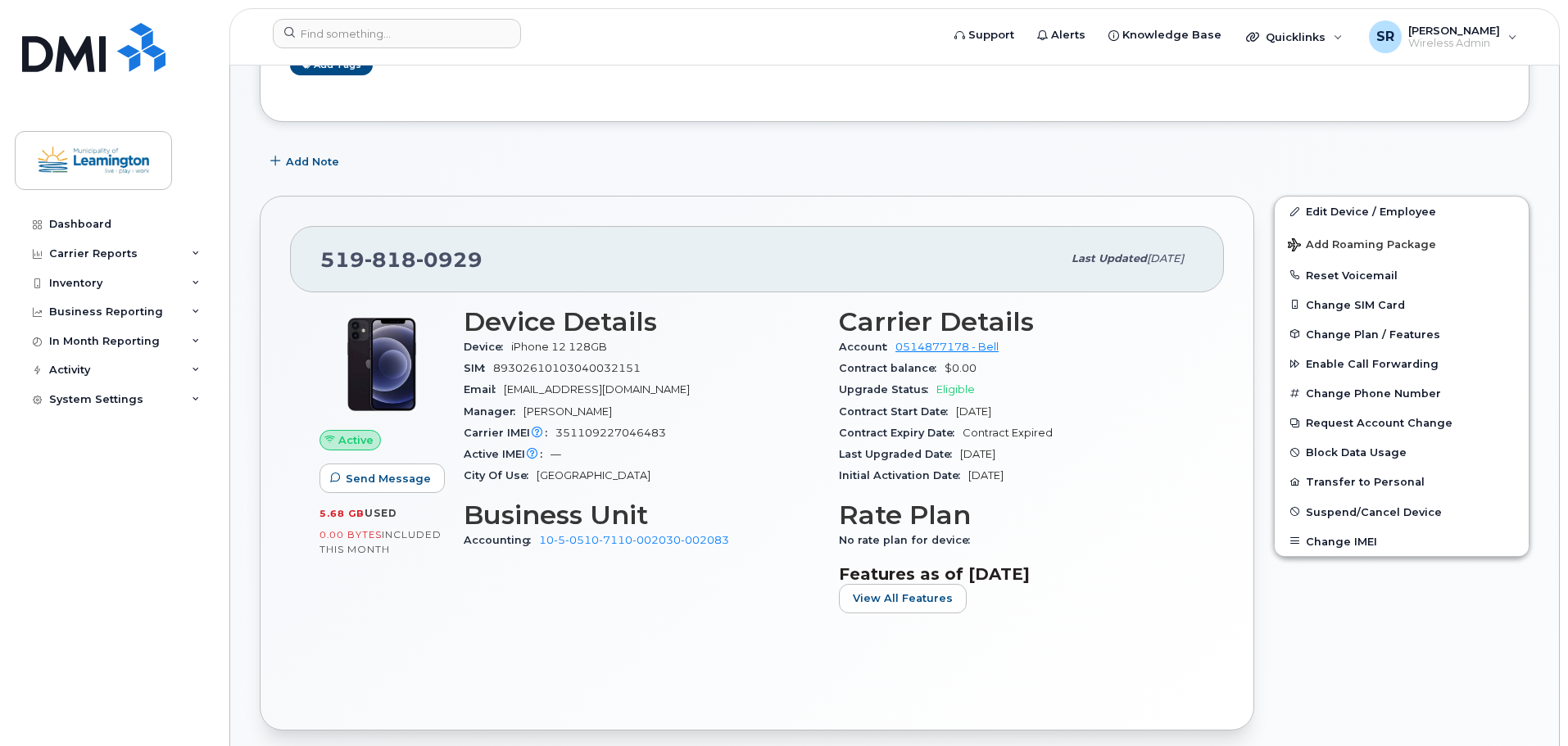
drag, startPoint x: 1034, startPoint y: 417, endPoint x: 948, endPoint y: 409, distance: 86.4
click at [948, 409] on div "Contract Start Date Feb 06, 2023" at bounding box center [1016, 412] width 355 height 22
copy span "Feb 06, 2023"
click at [368, 40] on input at bounding box center [397, 33] width 249 height 30
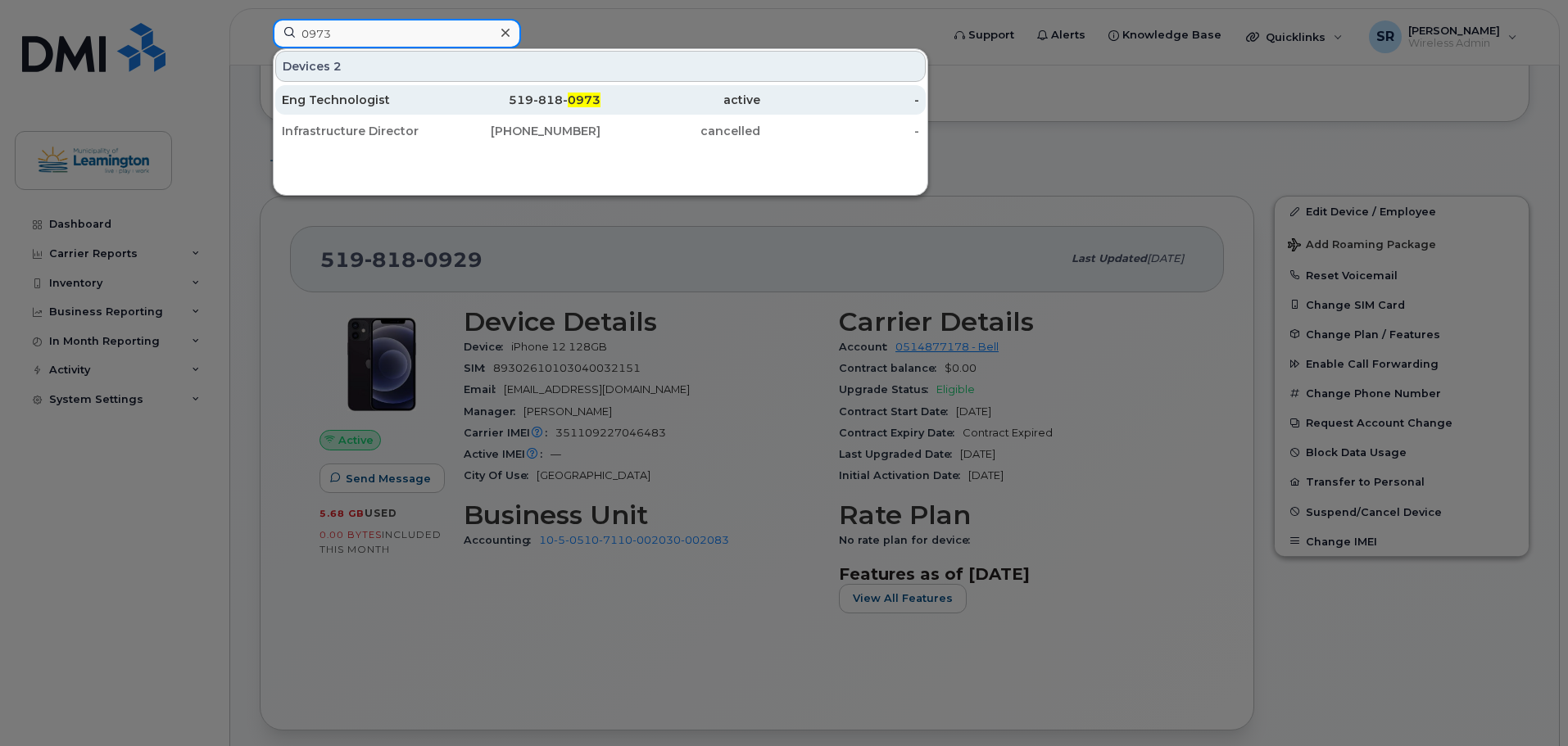
type input "0973"
click at [388, 99] on div "Eng Technologist" at bounding box center [362, 100] width 160 height 16
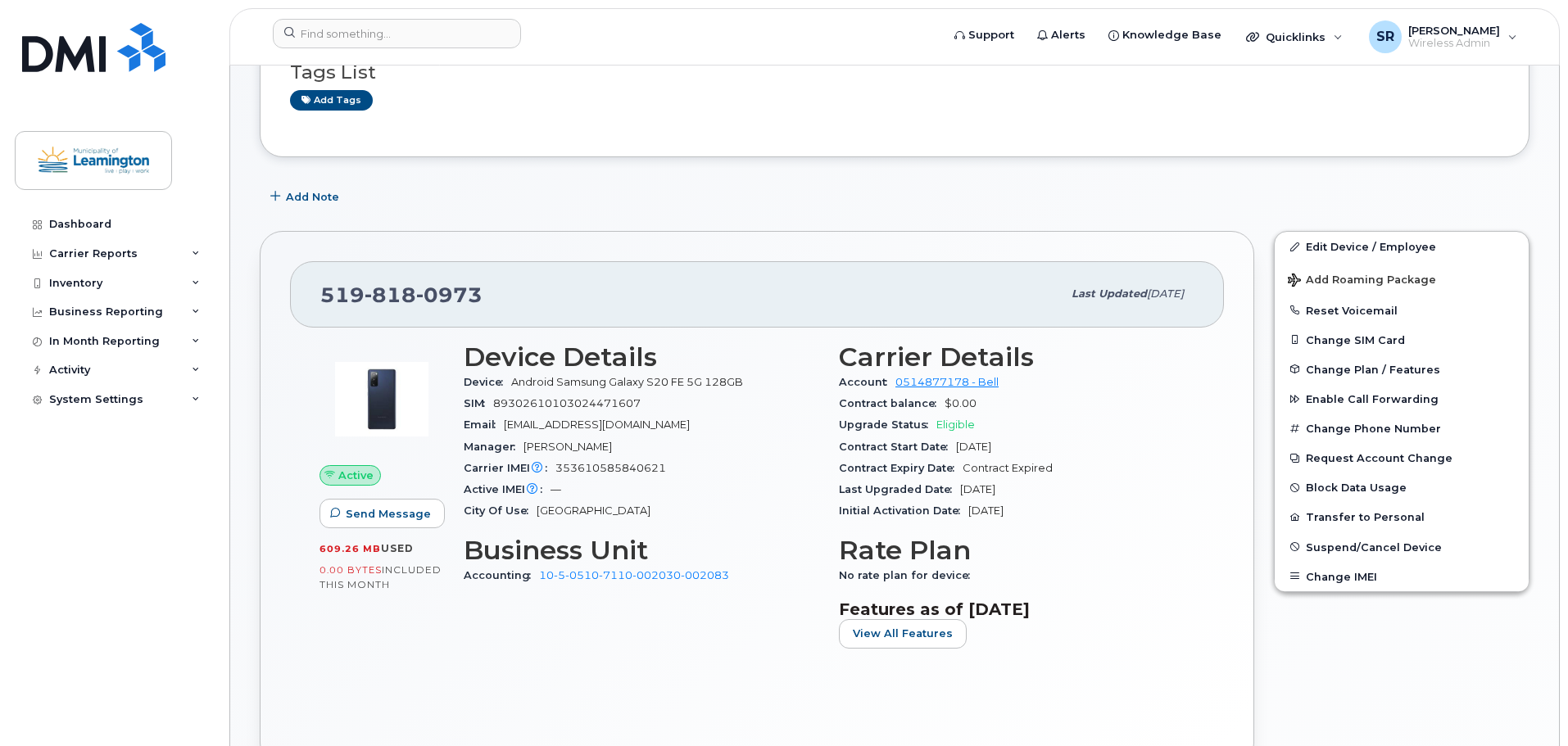
scroll to position [328, 0]
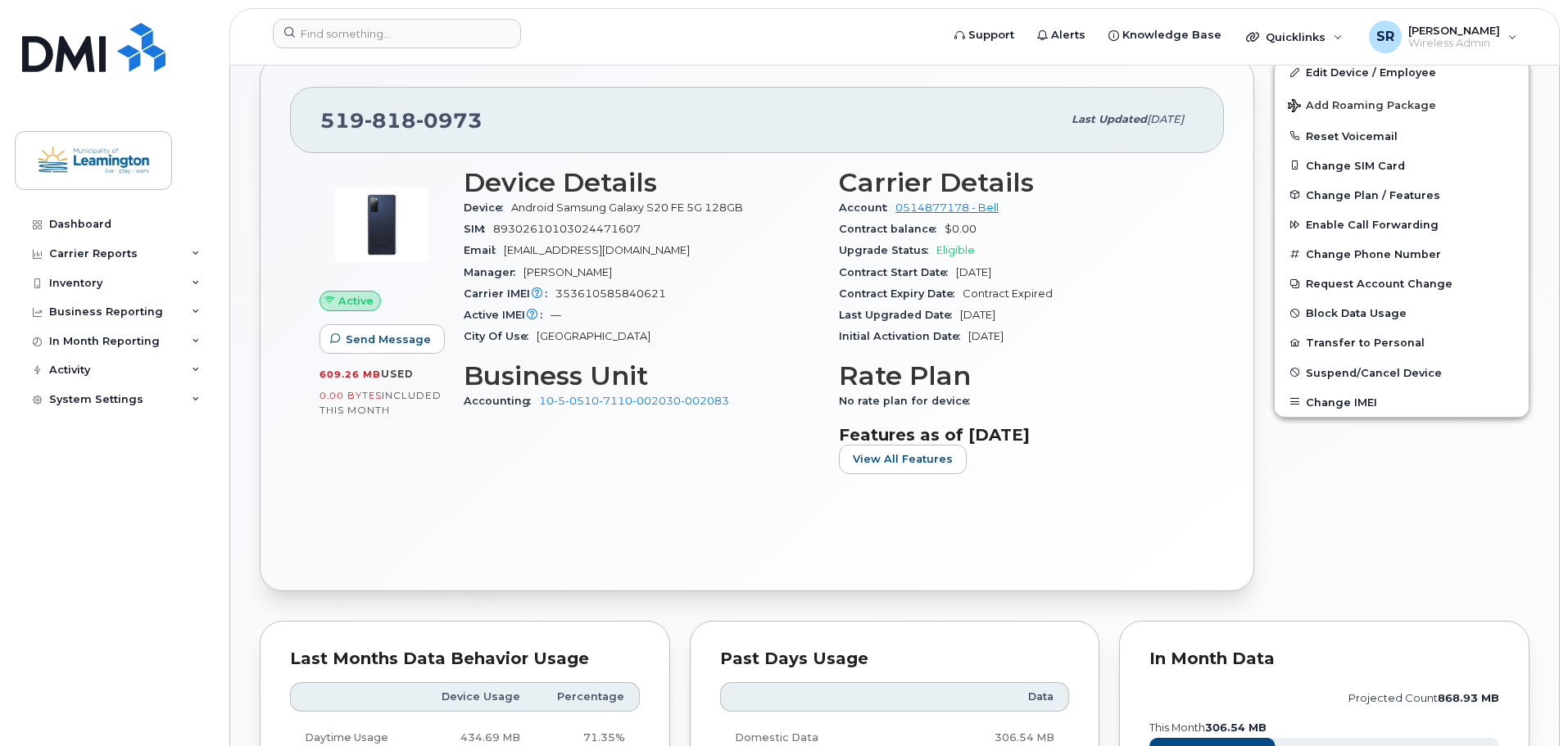
drag, startPoint x: 1032, startPoint y: 276, endPoint x: 957, endPoint y: 277, distance: 75.0
click at [957, 277] on div "Contract Start Date Nov 01, 2022" at bounding box center [1016, 273] width 355 height 22
copy span "Nov 01, 2022"
click at [465, 39] on input at bounding box center [397, 33] width 249 height 30
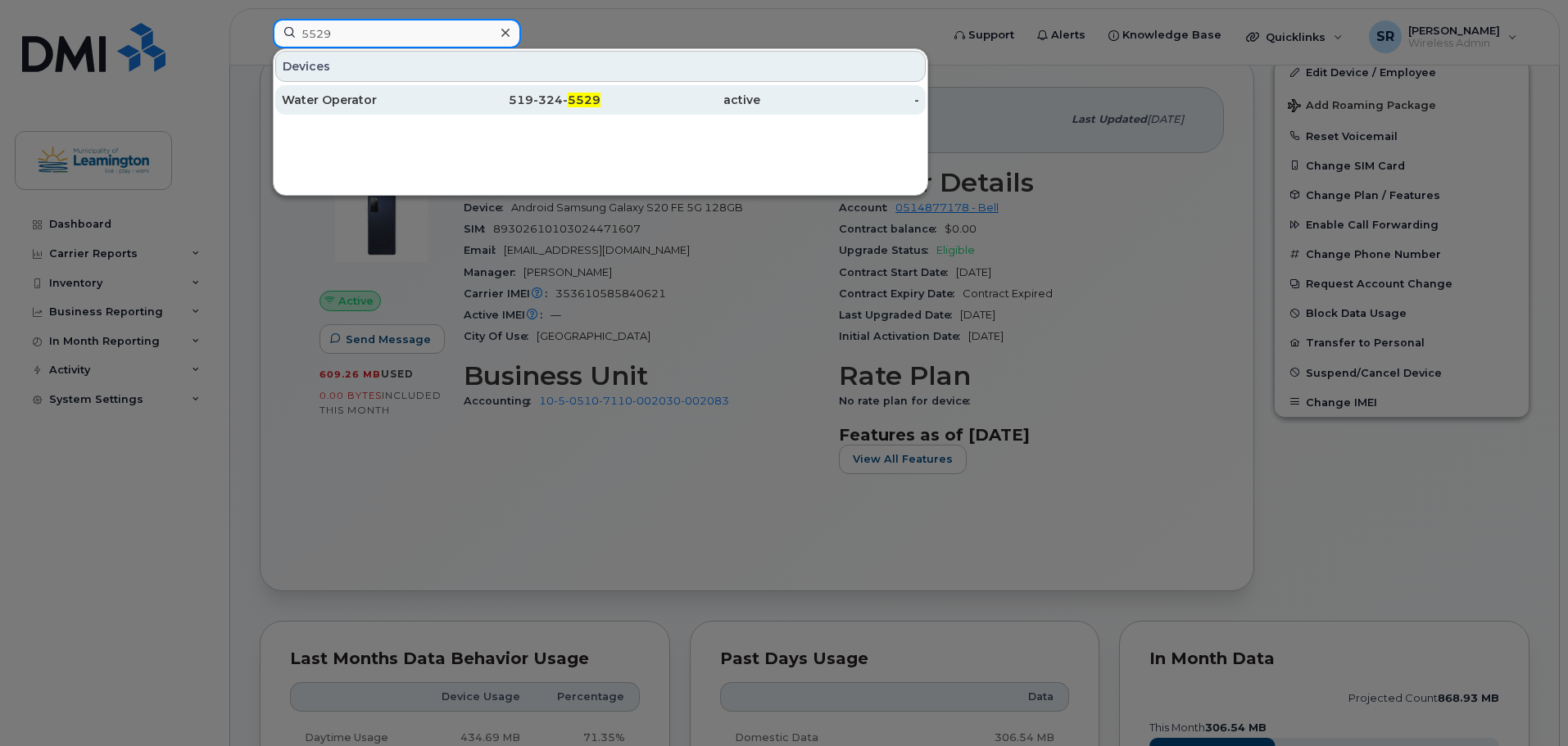
type input "5529"
click at [380, 101] on div "Water Operator" at bounding box center [362, 100] width 160 height 16
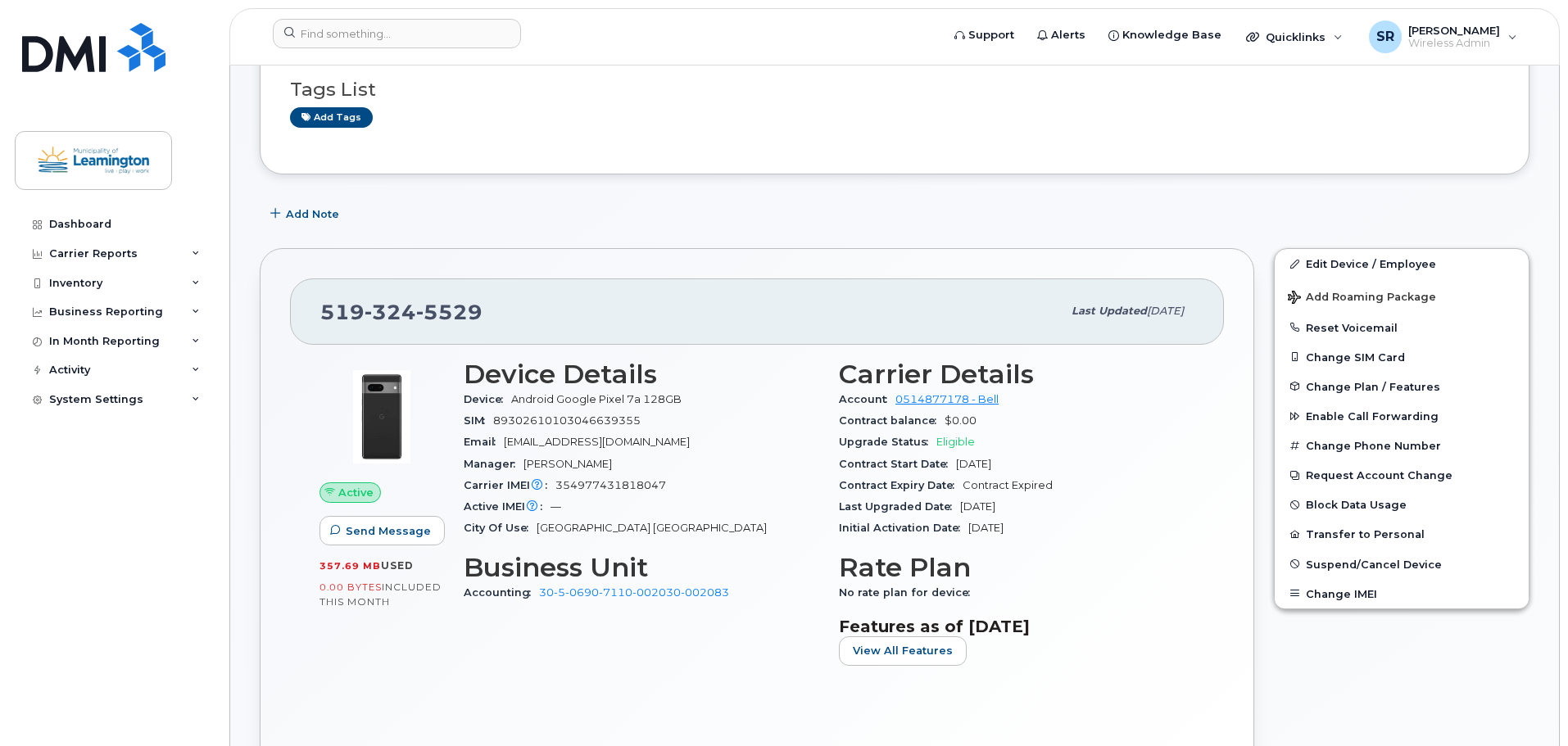
scroll to position [328, 0]
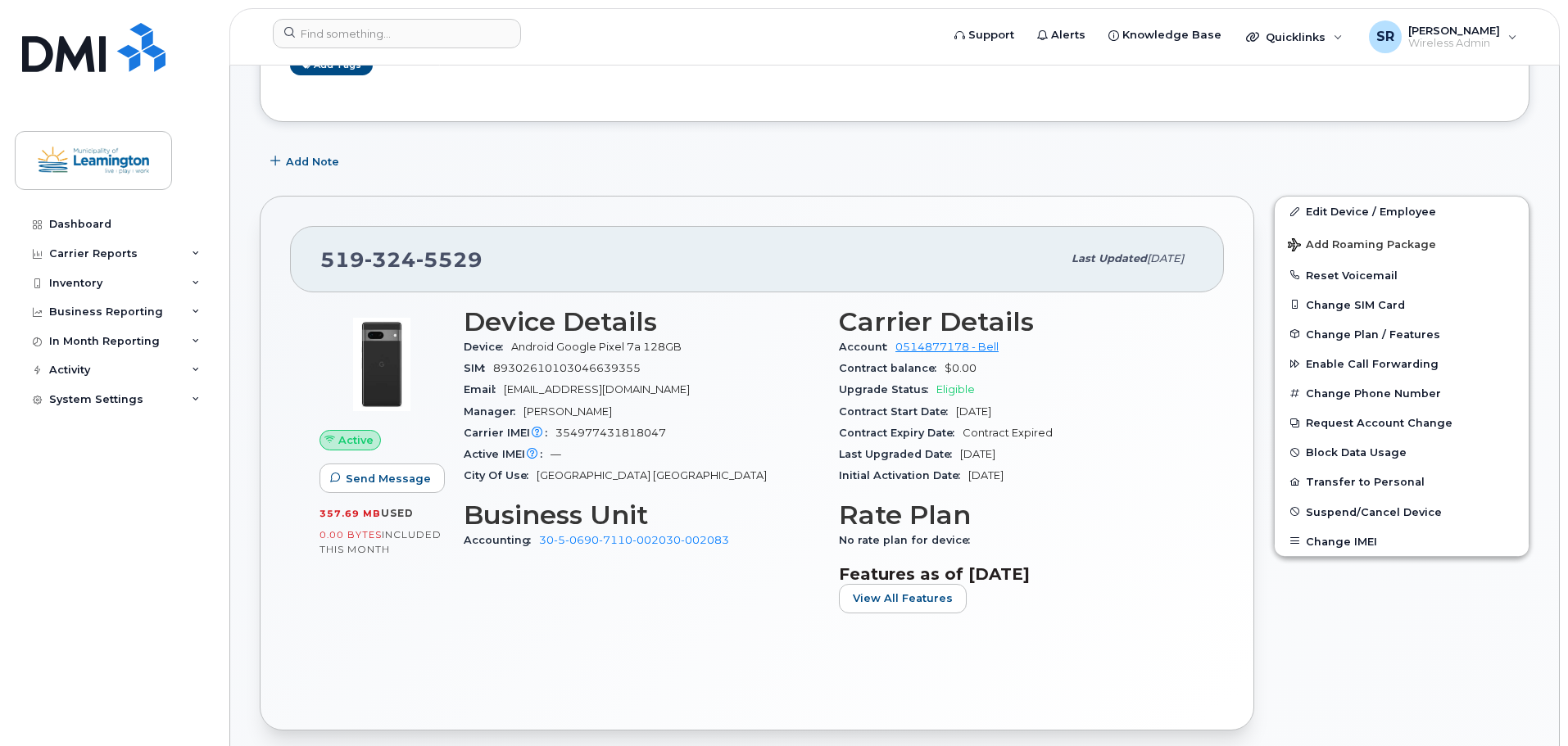
drag, startPoint x: 1031, startPoint y: 410, endPoint x: 958, endPoint y: 411, distance: 73.0
click at [958, 411] on div "Contract Start Date [DATE]" at bounding box center [1016, 412] width 355 height 22
copy span "[DATE]"
click at [407, 37] on input at bounding box center [397, 33] width 249 height 30
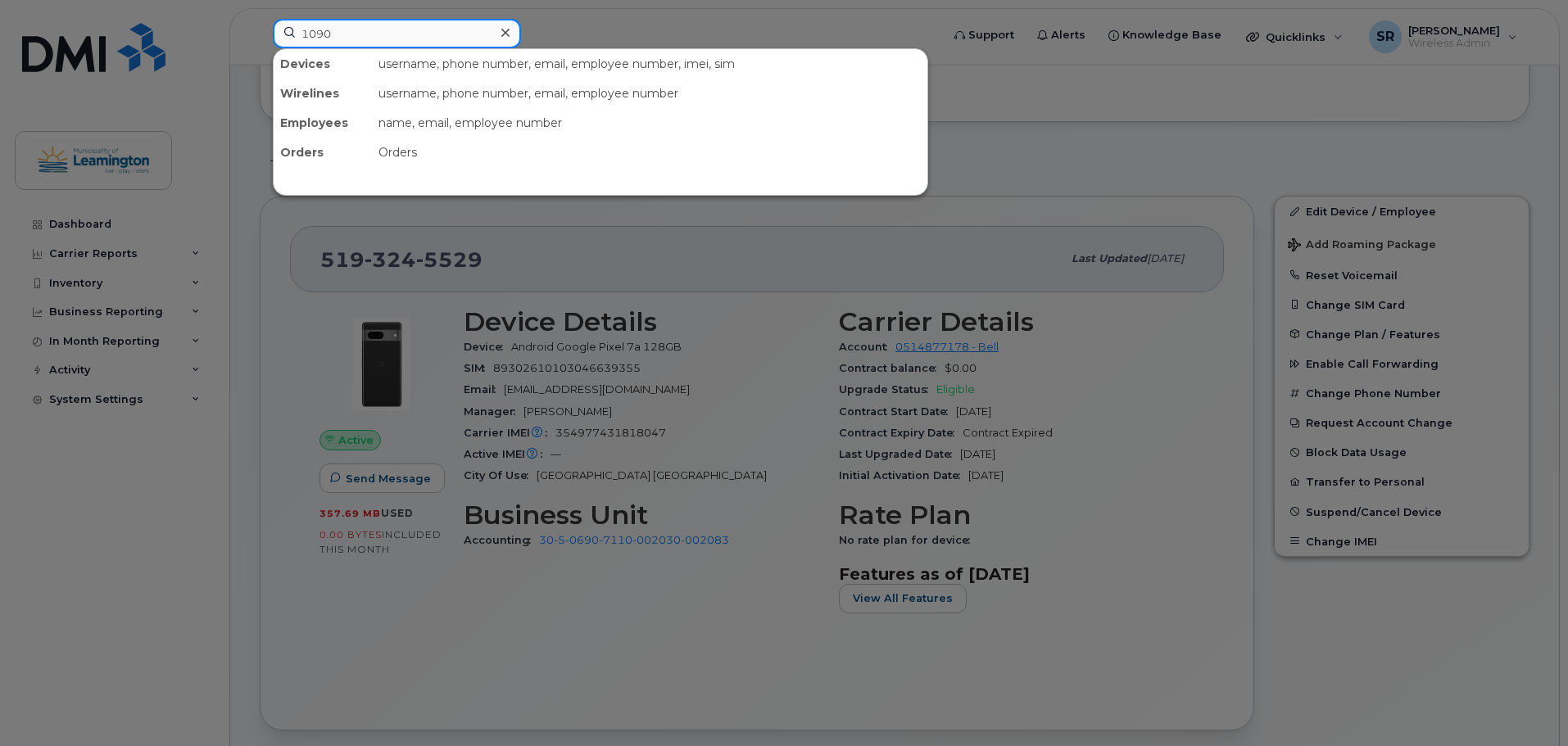
type input "1090"
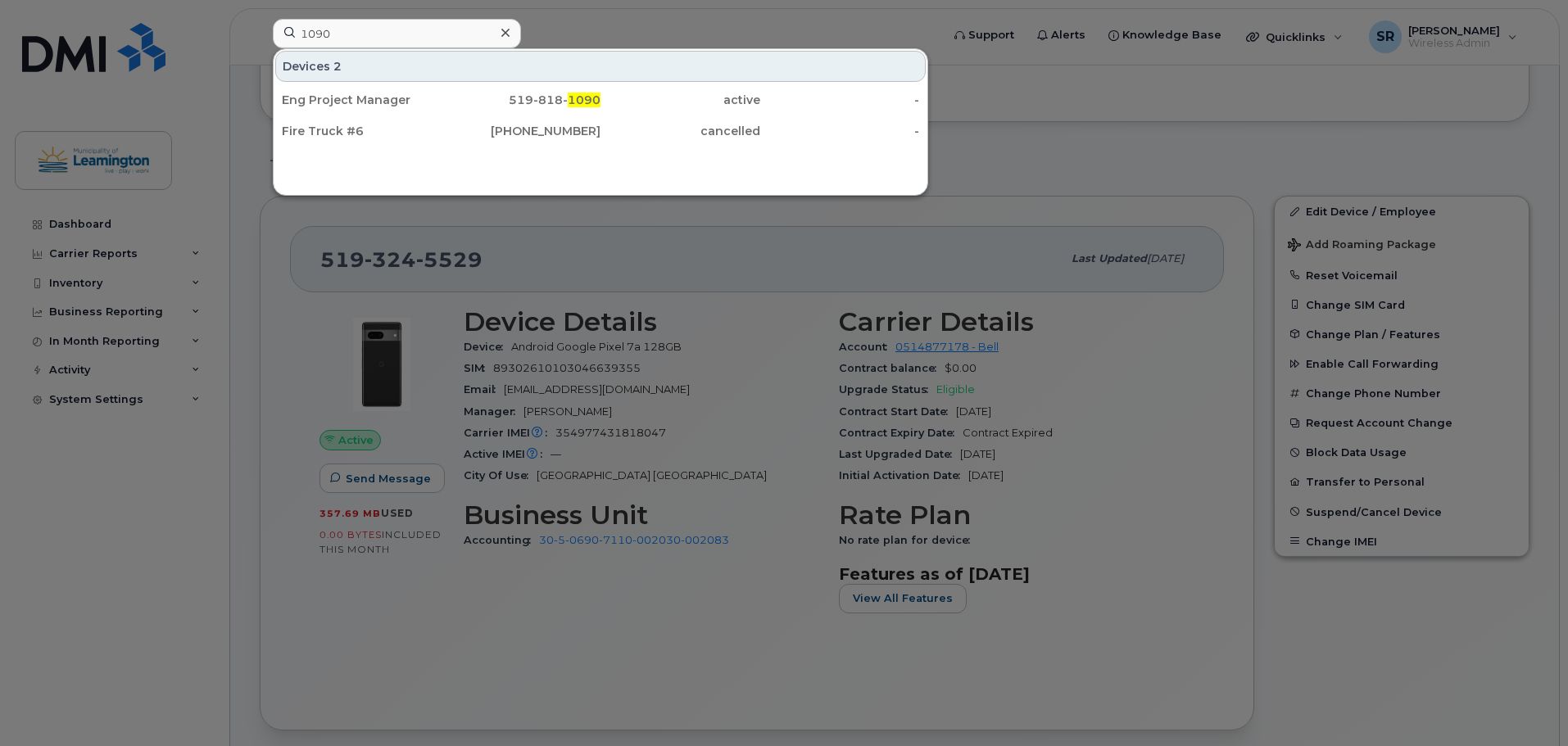
drag, startPoint x: 426, startPoint y: 92, endPoint x: 768, endPoint y: 167, distance: 350.1
click at [426, 92] on div "Eng Project Manager" at bounding box center [362, 100] width 160 height 16
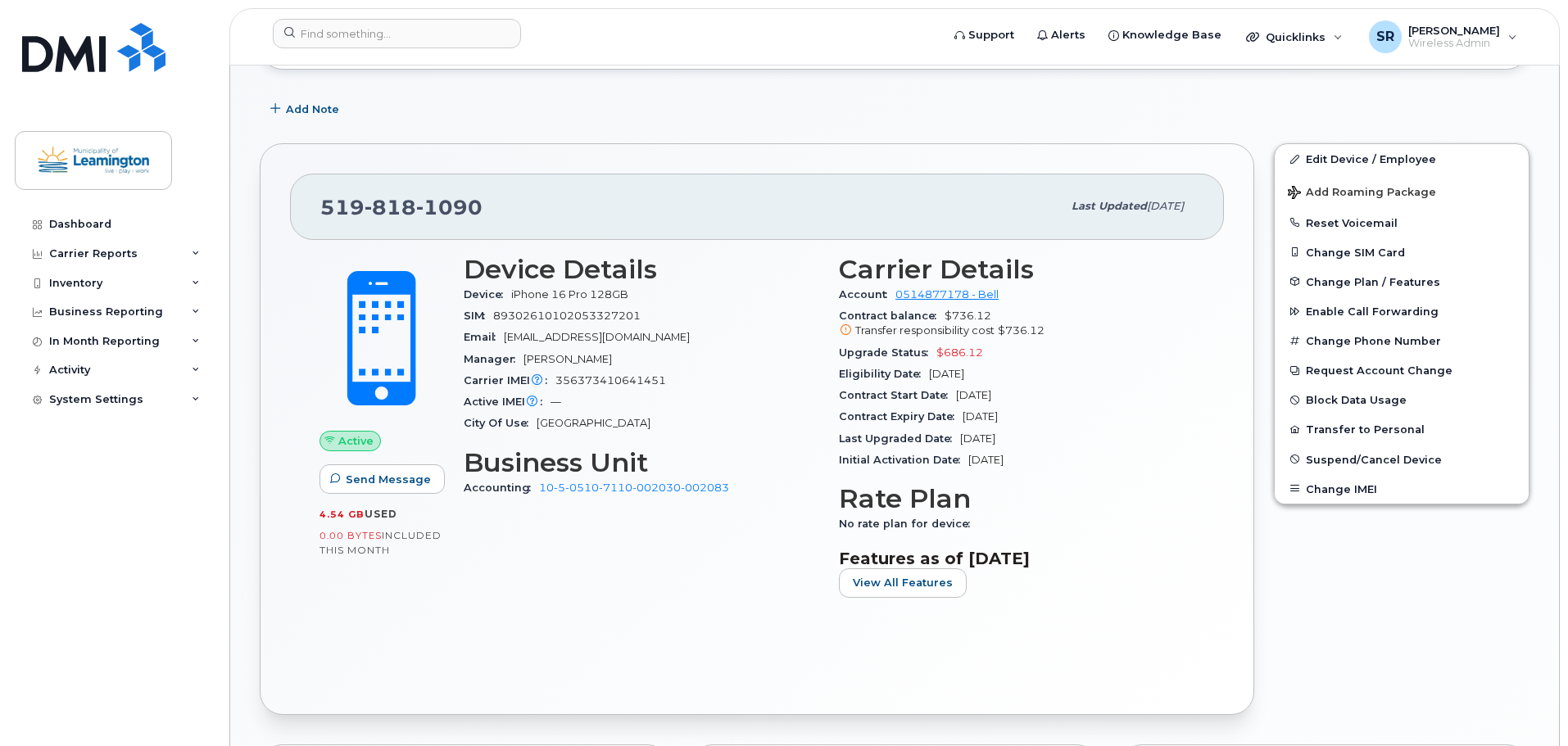
scroll to position [409, 0]
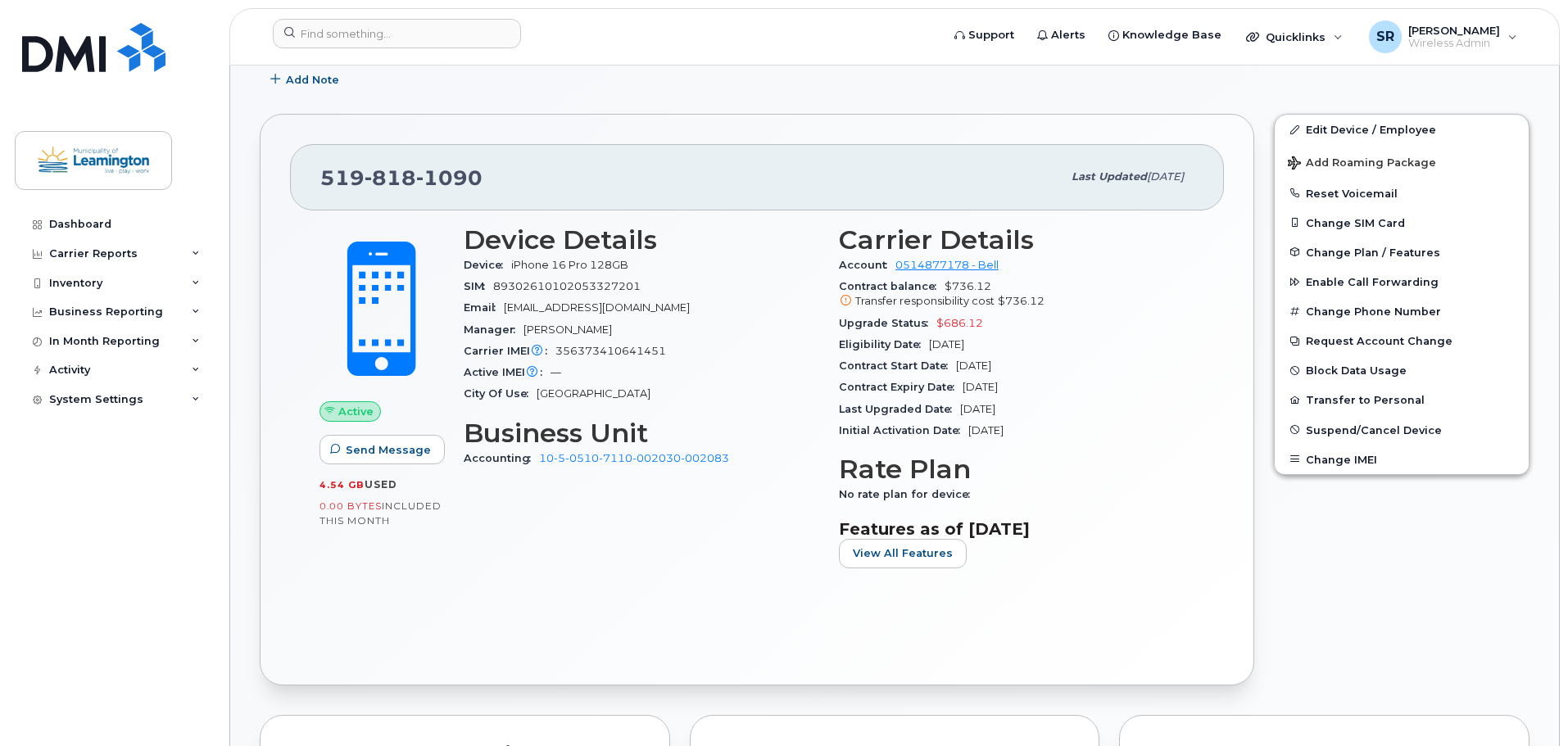
drag, startPoint x: 1025, startPoint y: 361, endPoint x: 956, endPoint y: 366, distance: 69.2
click at [956, 366] on span "[DATE]" at bounding box center [973, 366] width 35 height 13
copy span "[DATE]"
drag, startPoint x: 968, startPoint y: 386, endPoint x: 1040, endPoint y: 387, distance: 72.0
click at [968, 386] on span "Jan 22, 2027" at bounding box center [979, 387] width 35 height 13
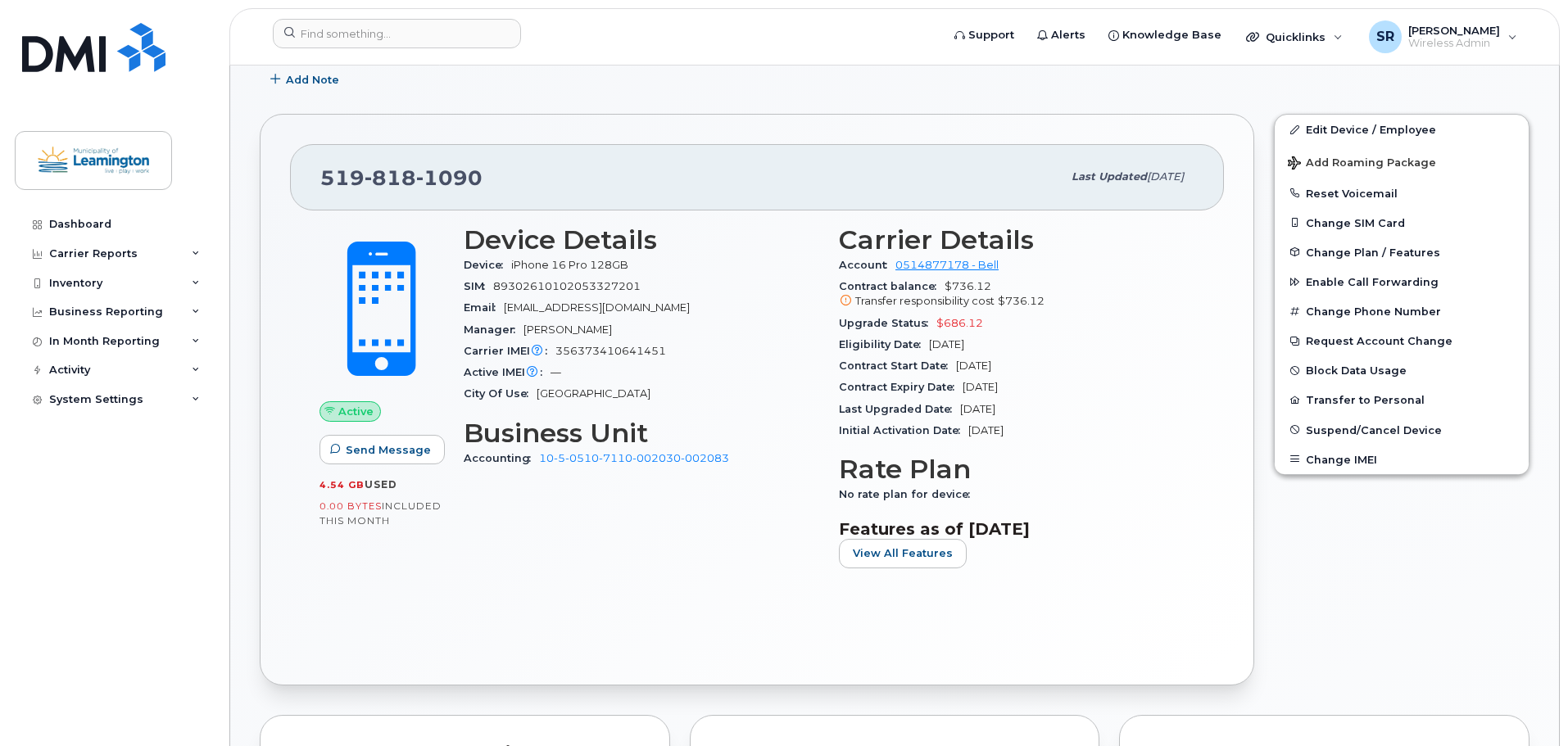
drag, startPoint x: 1039, startPoint y: 387, endPoint x: 960, endPoint y: 389, distance: 79.0
click at [960, 389] on div "Contract Expiry Date Jan 22, 2027" at bounding box center [1016, 388] width 355 height 22
copy span "Jan 22, 2027"
click at [1142, 430] on div "Initial Activation Date May 11, 2010" at bounding box center [1016, 431] width 355 height 22
click at [467, 39] on input at bounding box center [397, 33] width 249 height 30
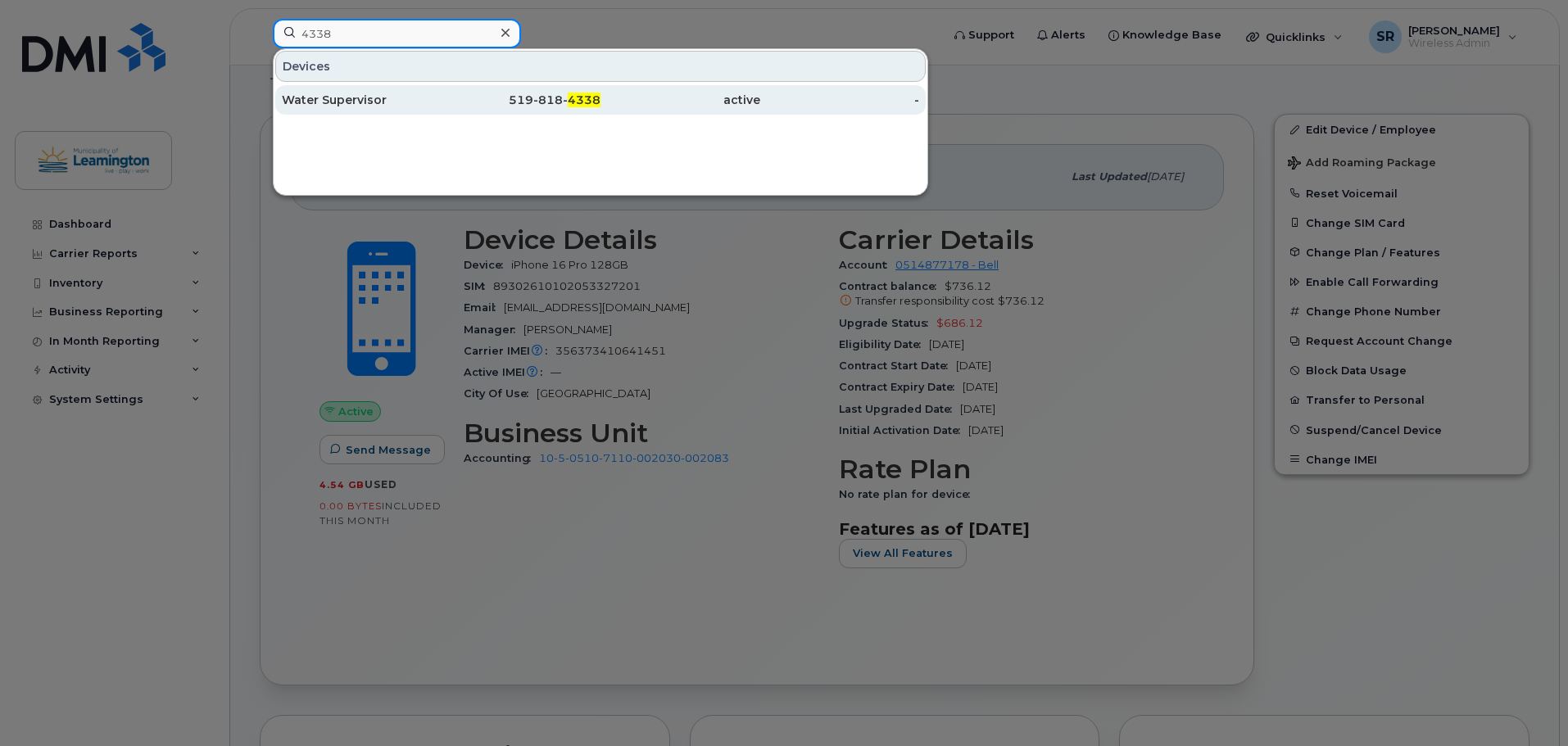
type input "4338"
click at [399, 100] on div "Water Supervisor" at bounding box center [362, 100] width 160 height 16
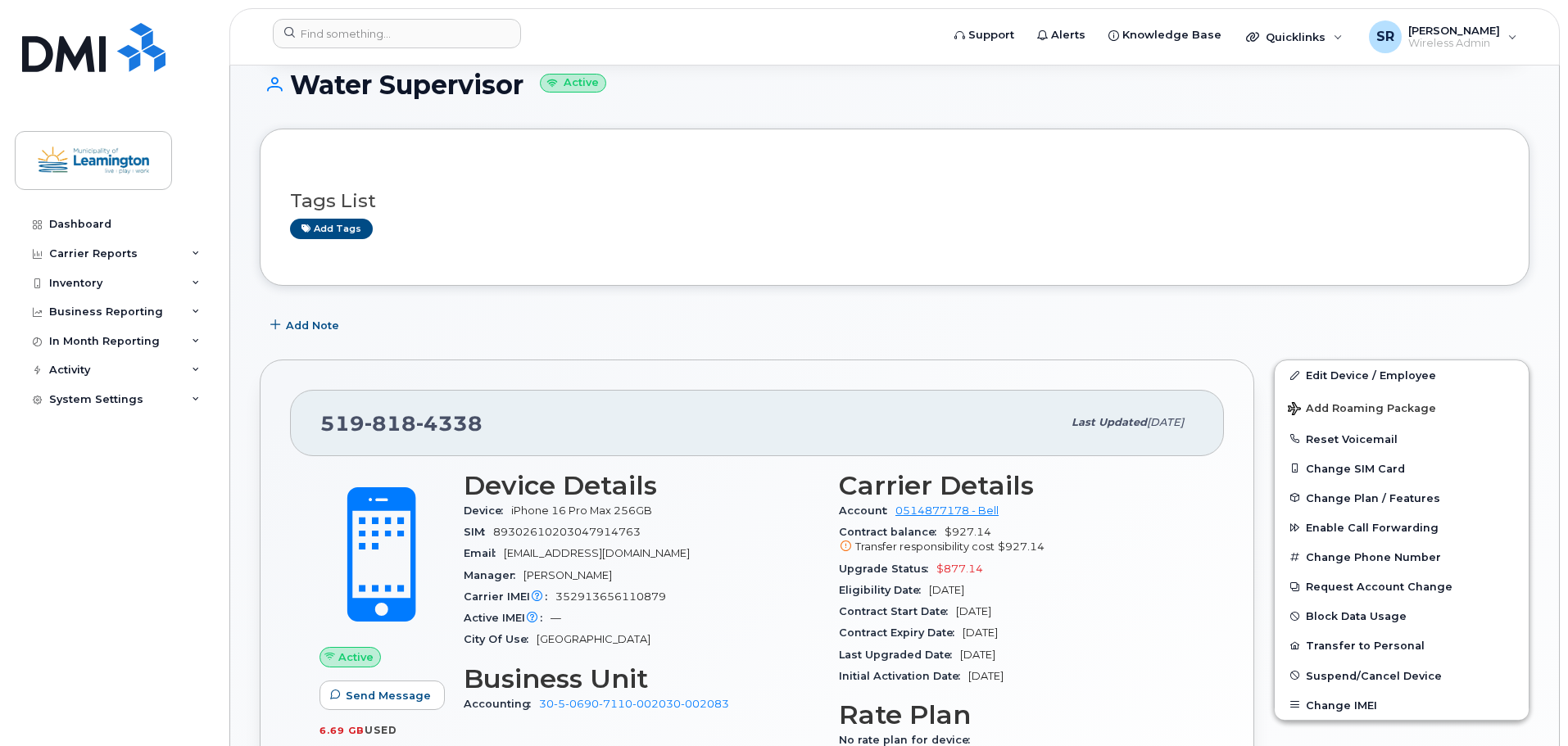
scroll to position [303, 0]
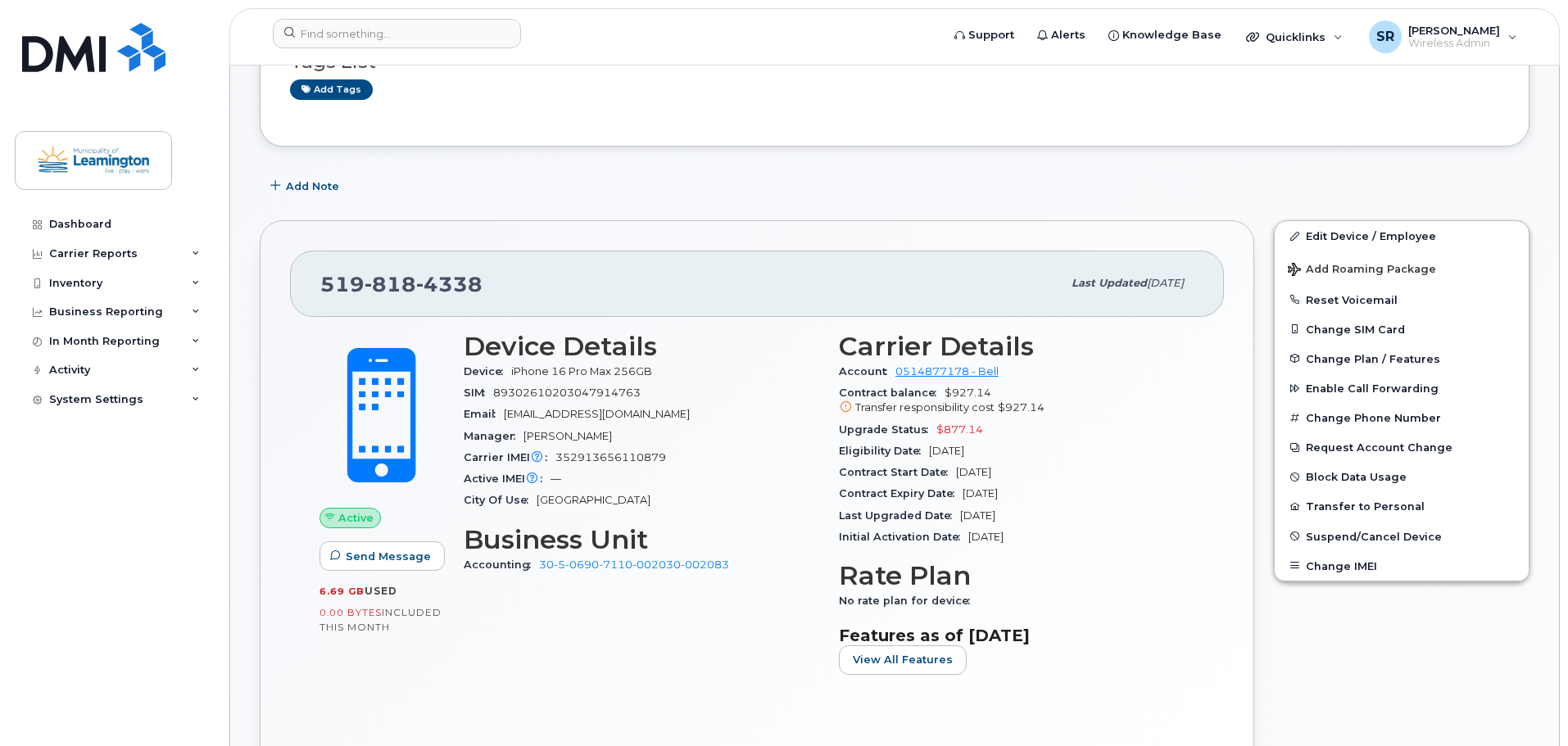
drag, startPoint x: 1030, startPoint y: 471, endPoint x: 958, endPoint y: 470, distance: 72.0
click at [958, 470] on div "Contract Start Date [DATE]" at bounding box center [1016, 473] width 355 height 22
copy span "[DATE]"
click at [1040, 520] on div "Last Upgraded Date [DATE]" at bounding box center [1016, 516] width 355 height 22
drag, startPoint x: 1037, startPoint y: 491, endPoint x: 964, endPoint y: 496, distance: 73.2
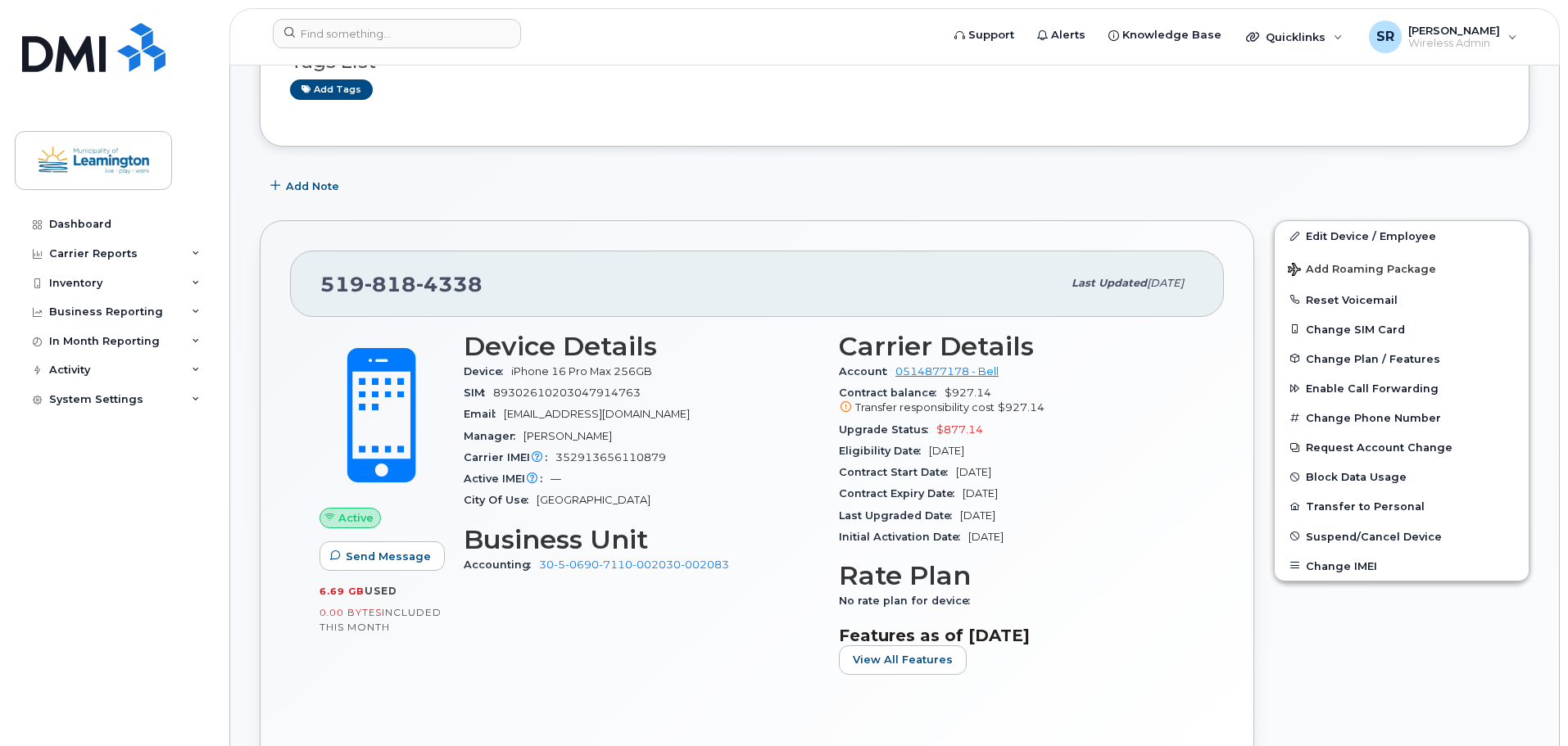
click at [964, 496] on div "Contract Expiry Date [DATE]" at bounding box center [1016, 494] width 355 height 22
copy span "[DATE]"
click at [454, 30] on input at bounding box center [397, 33] width 249 height 30
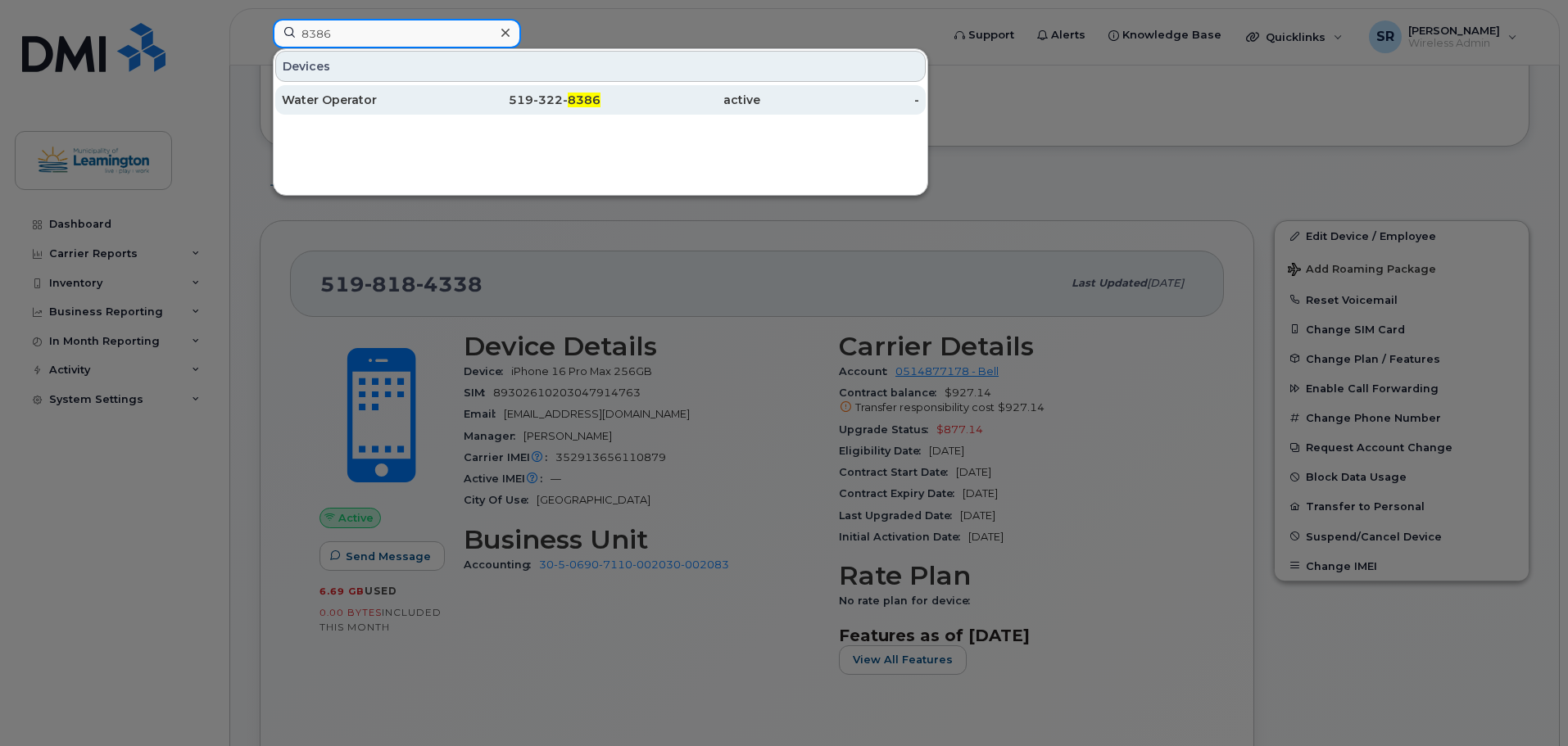
type input "8386"
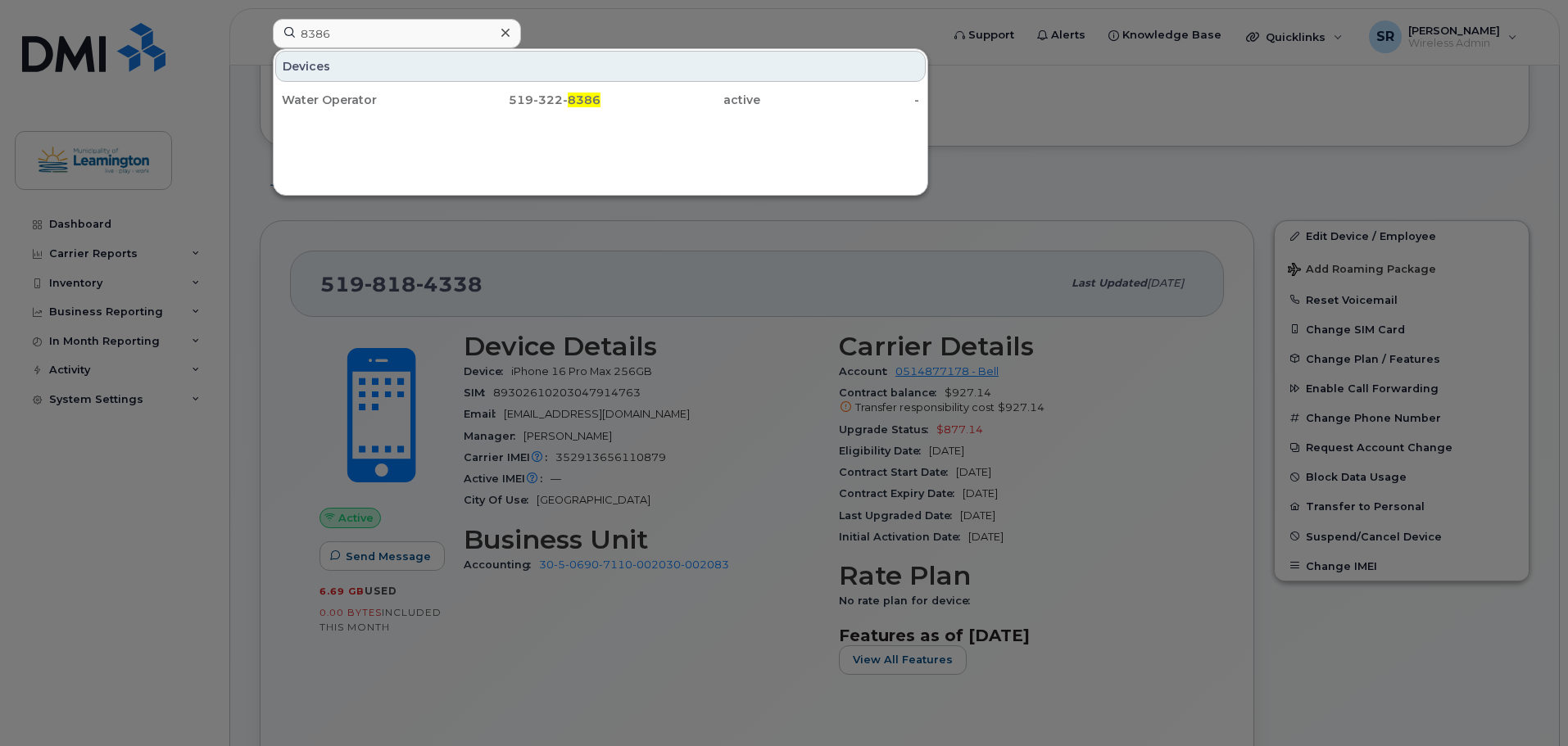
drag, startPoint x: 372, startPoint y: 94, endPoint x: 511, endPoint y: 117, distance: 140.9
click at [372, 94] on div "Water Operator" at bounding box center [362, 100] width 160 height 16
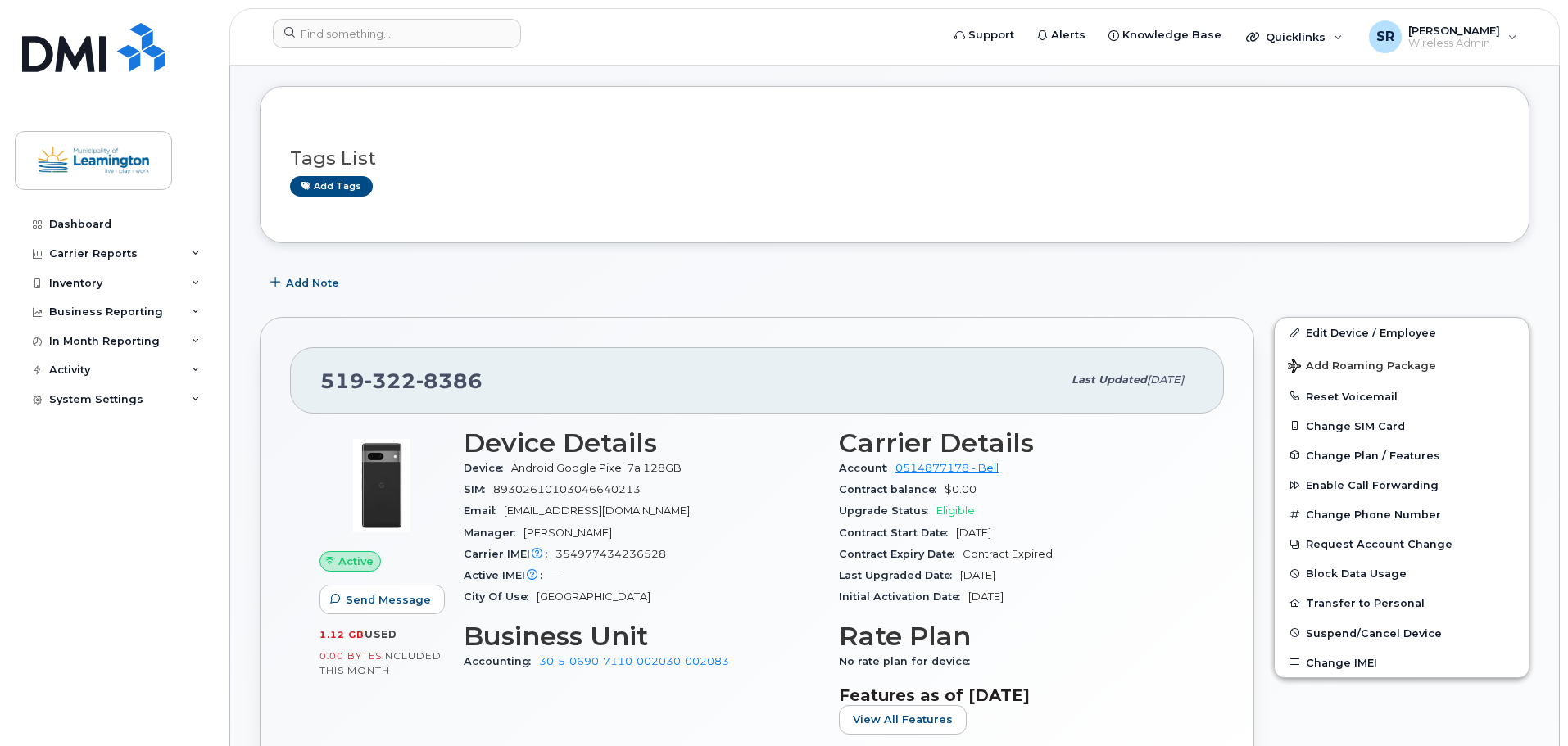
scroll to position [246, 0]
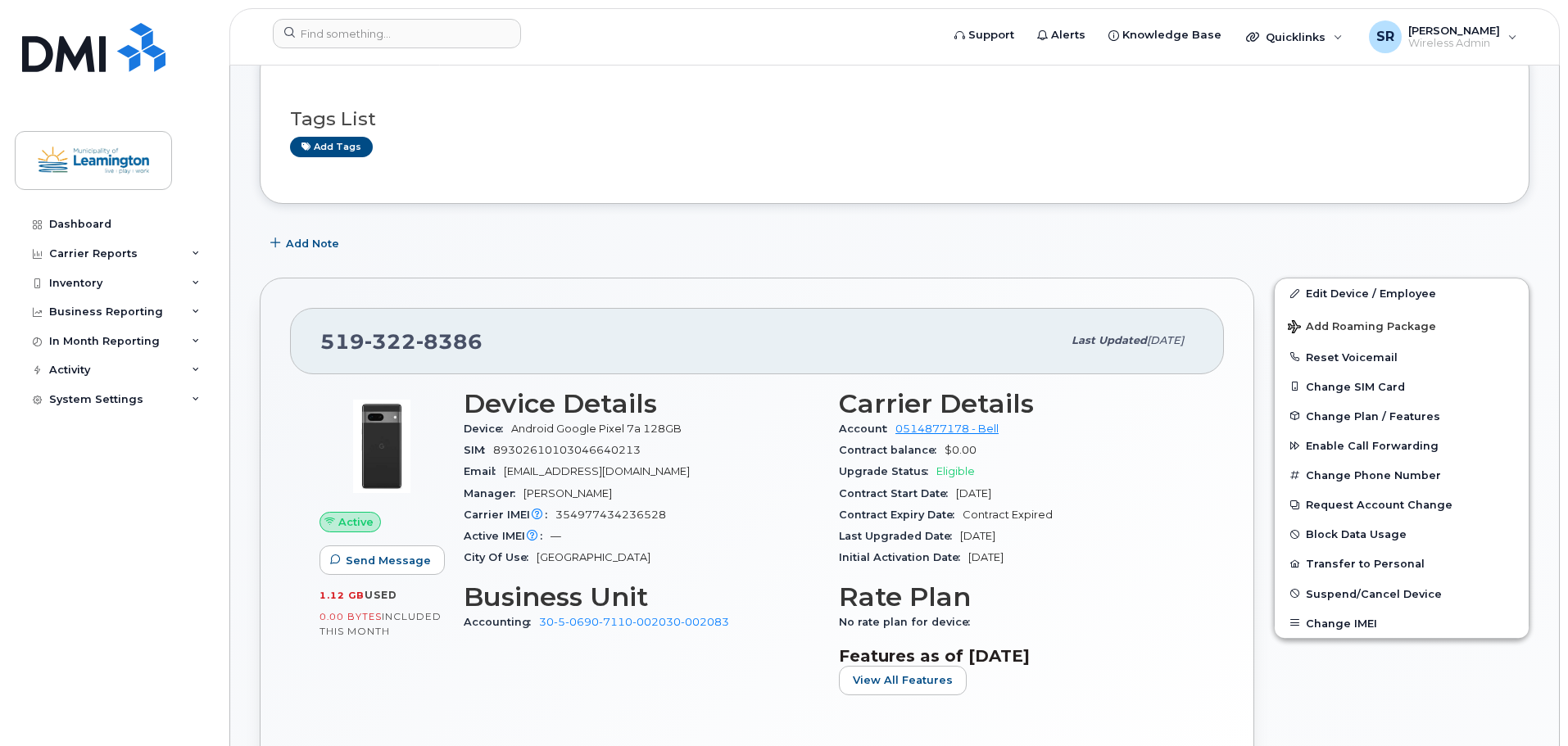
drag, startPoint x: 1040, startPoint y: 496, endPoint x: 956, endPoint y: 496, distance: 84.0
click at [956, 496] on div "Contract Start Date [DATE]" at bounding box center [1016, 494] width 355 height 22
copy span "Aug 30, 2023"
click at [460, 42] on input at bounding box center [397, 33] width 249 height 30
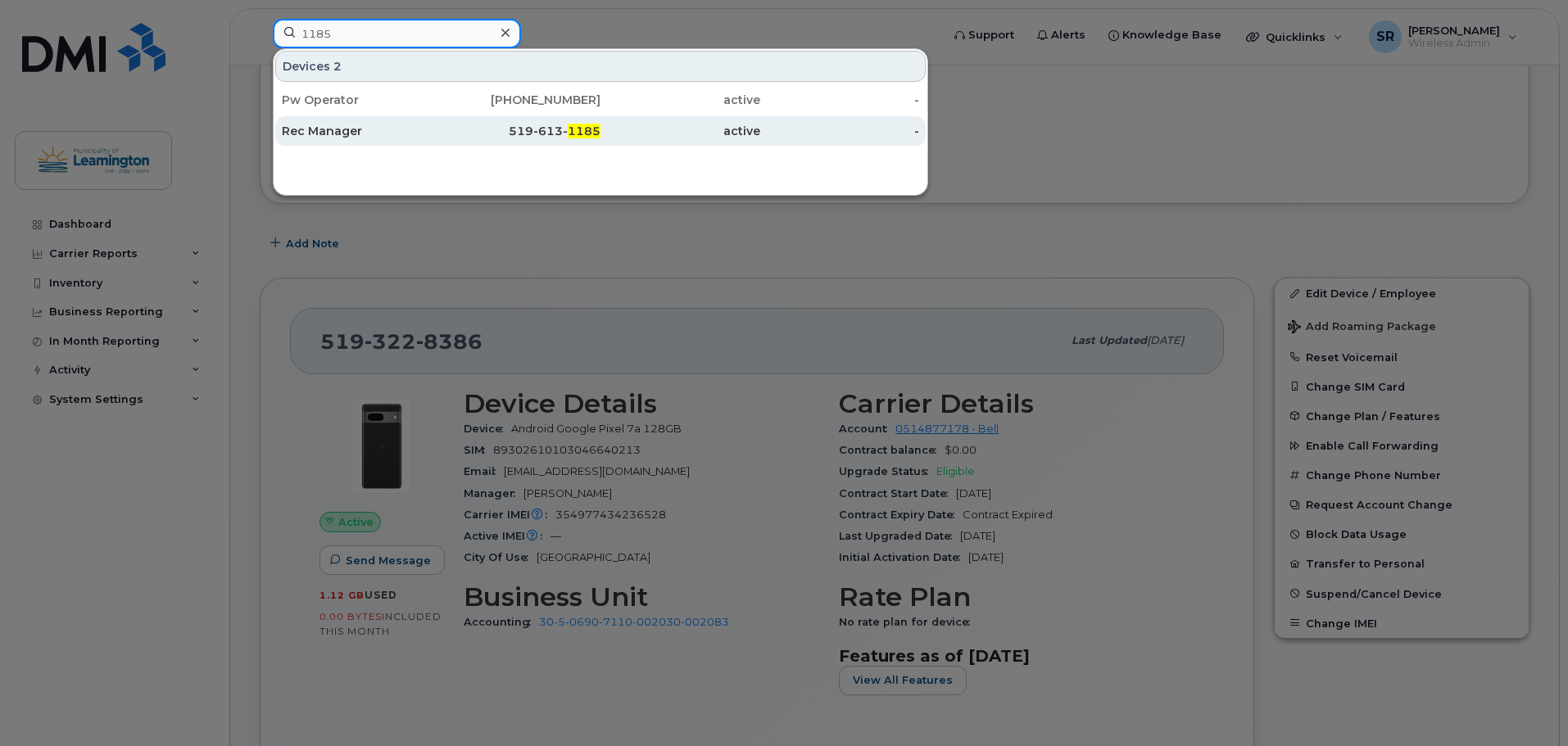
type input "1185"
click at [413, 134] on div "Rec Manager" at bounding box center [362, 131] width 160 height 16
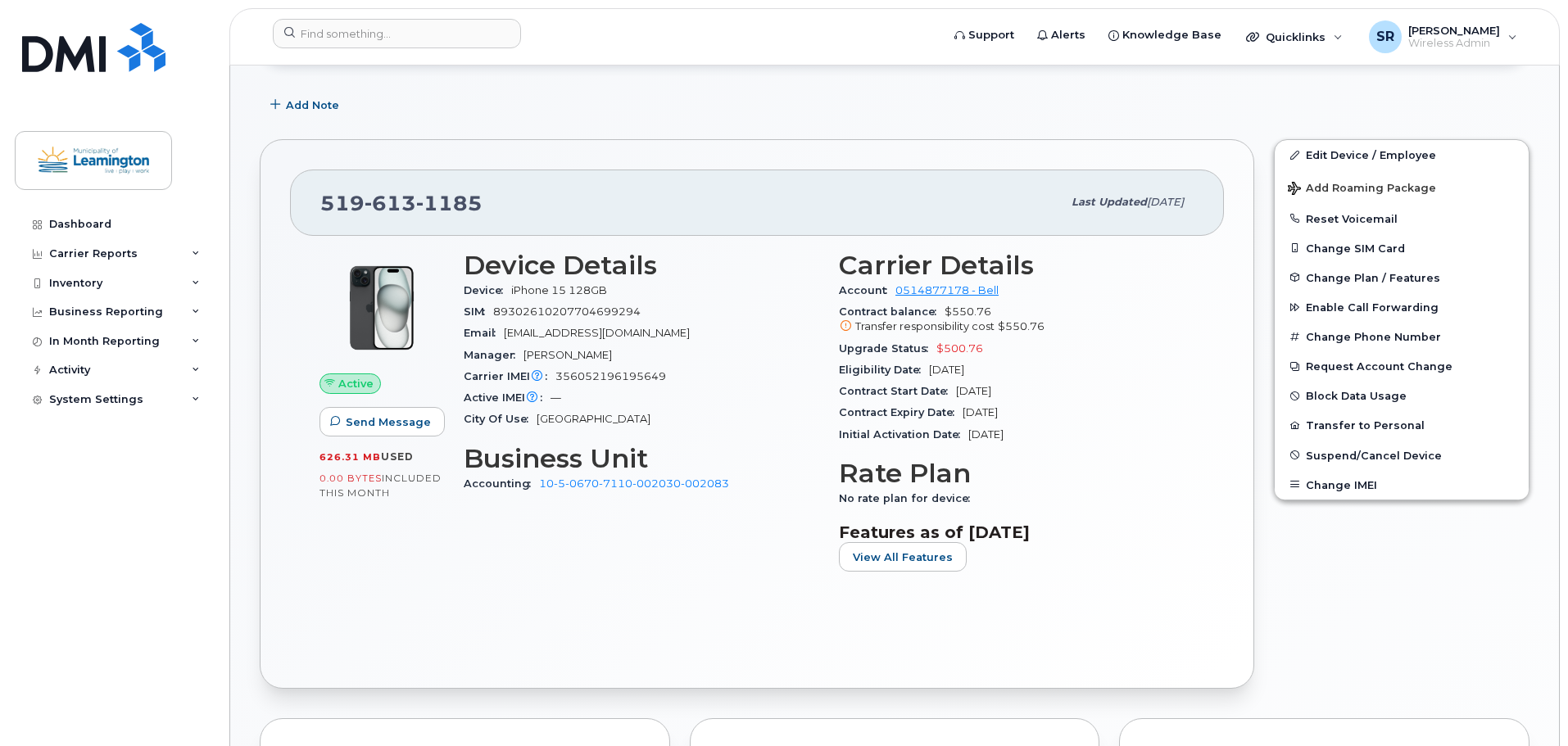
scroll to position [246, 0]
drag, startPoint x: 1036, startPoint y: 389, endPoint x: 958, endPoint y: 391, distance: 78.0
click at [958, 391] on div "Contract Start Date Feb 19, 2025" at bounding box center [1016, 391] width 355 height 22
copy span "Feb 19, 2025"
drag, startPoint x: 1040, startPoint y: 410, endPoint x: 962, endPoint y: 410, distance: 78.0
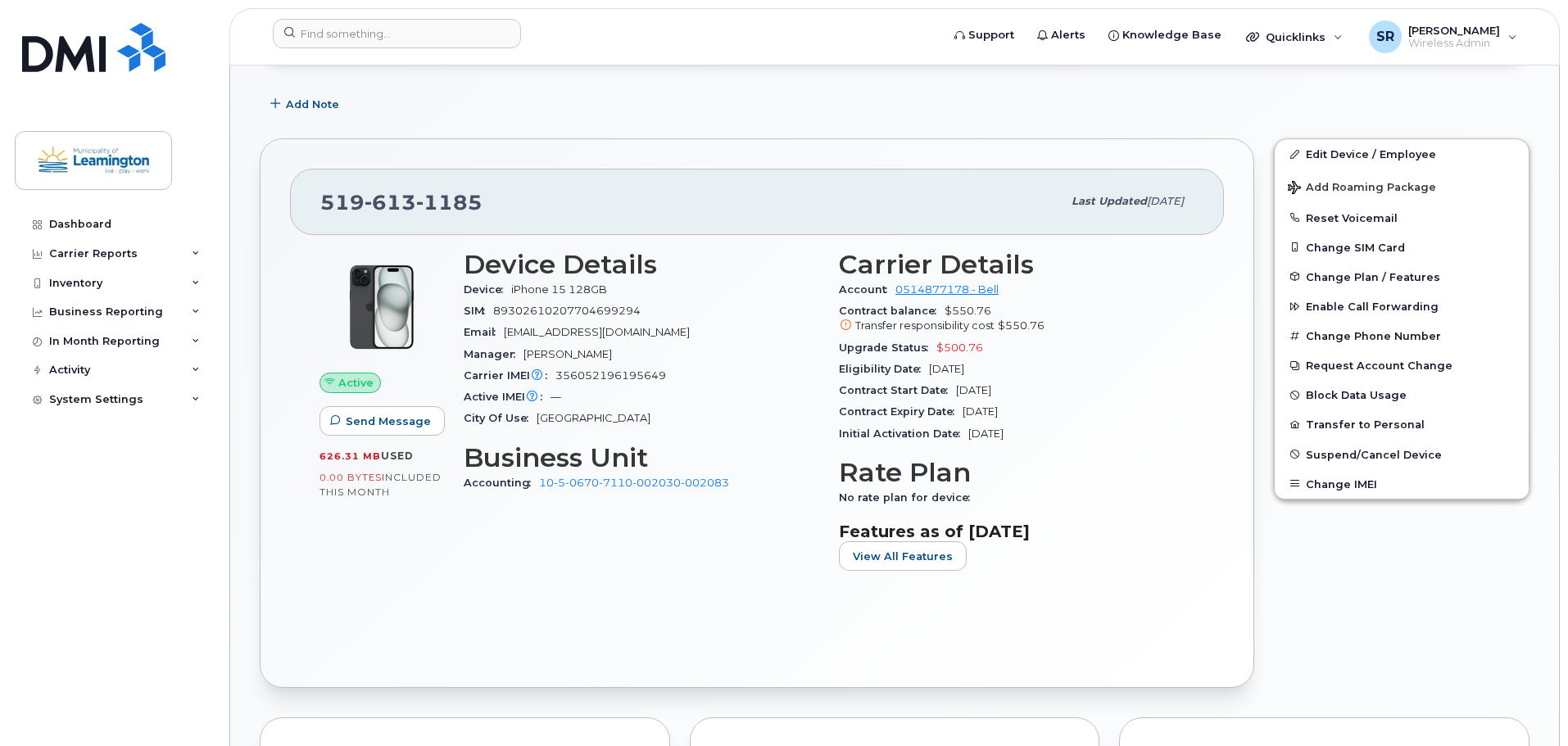
click at [962, 410] on div "Contract Expiry Date Feb 18, 2027" at bounding box center [1016, 412] width 355 height 22
copy span "Feb 18, 2027"
click at [422, 37] on input at bounding box center [397, 33] width 249 height 30
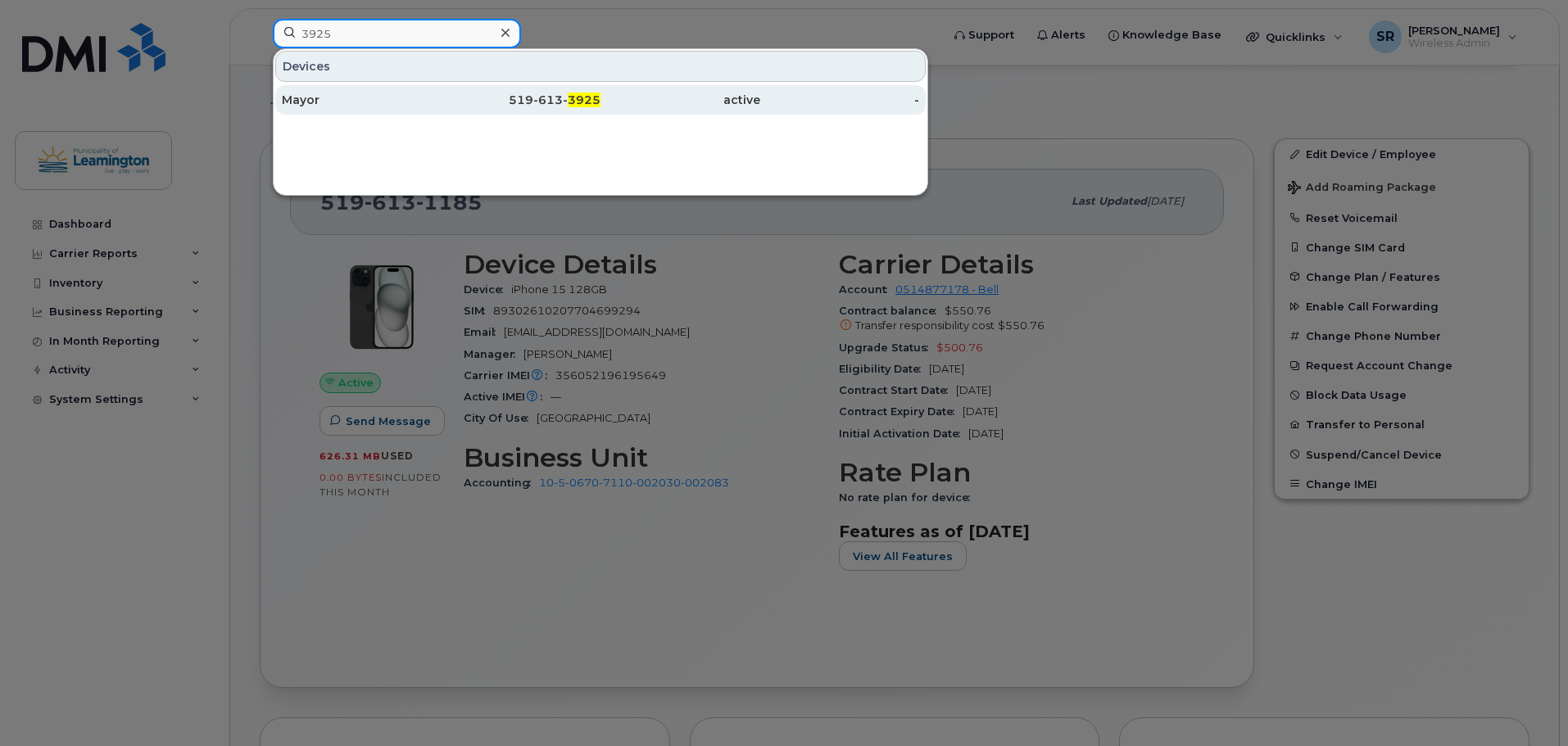
type input "3925"
click at [390, 91] on div "Mayor" at bounding box center [362, 100] width 160 height 30
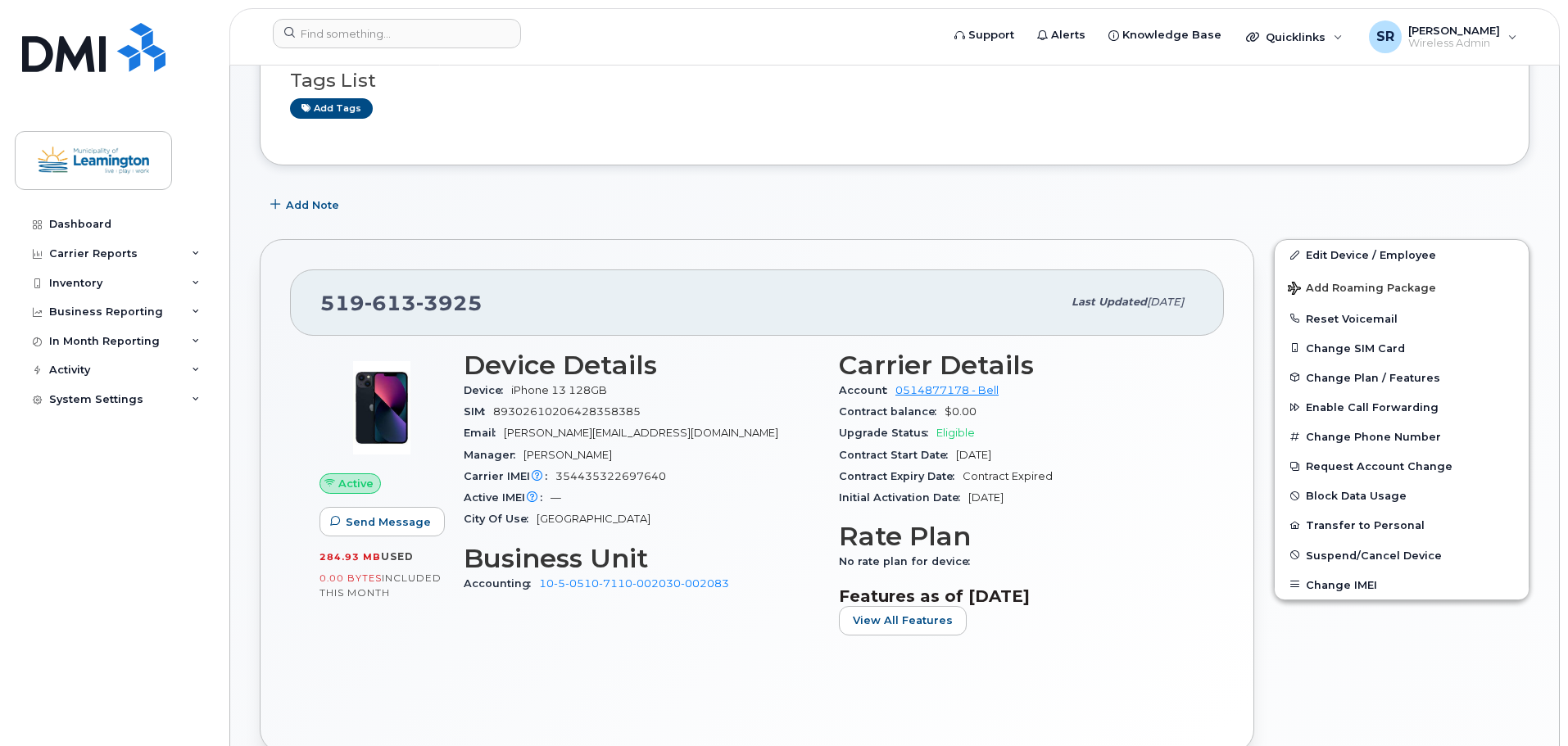
scroll to position [246, 0]
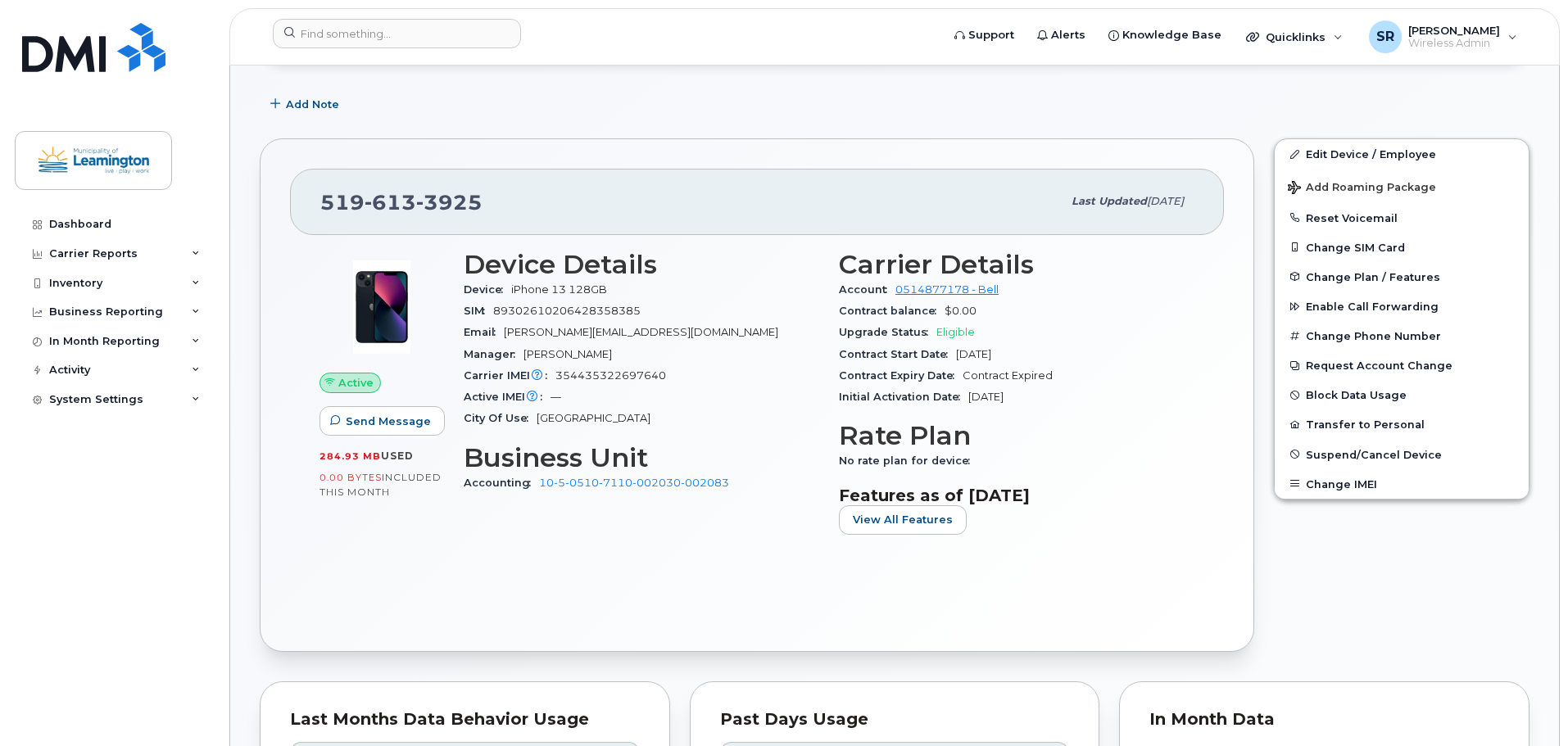
drag, startPoint x: 1043, startPoint y: 356, endPoint x: 954, endPoint y: 350, distance: 89.2
click at [954, 350] on div "Contract Start Date [DATE]" at bounding box center [1016, 355] width 355 height 22
copy span "[DATE]"
click at [486, 39] on input at bounding box center [397, 33] width 249 height 30
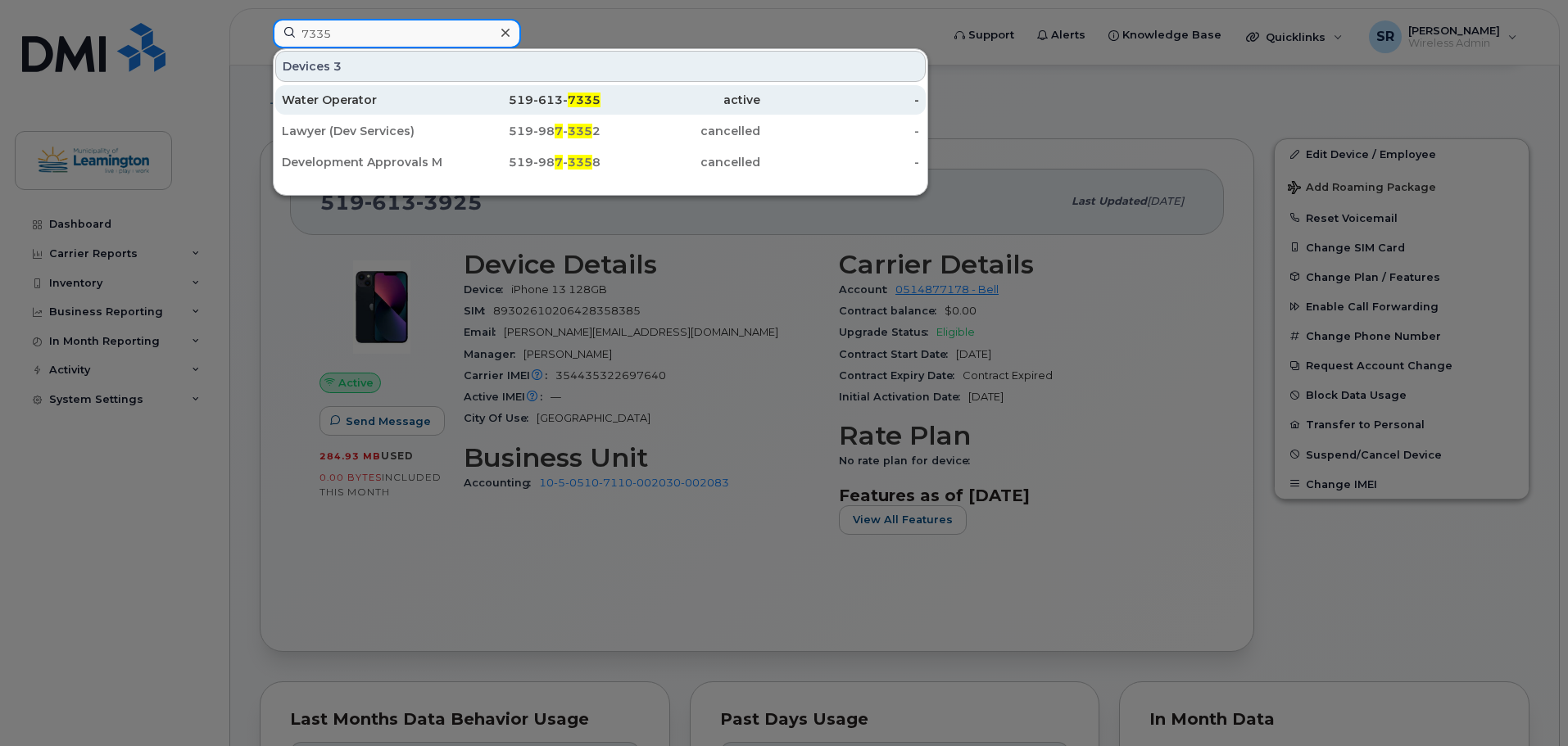
type input "7335"
drag, startPoint x: 387, startPoint y: 89, endPoint x: 574, endPoint y: 110, distance: 188.2
click at [387, 89] on div "Water Operator" at bounding box center [362, 100] width 160 height 30
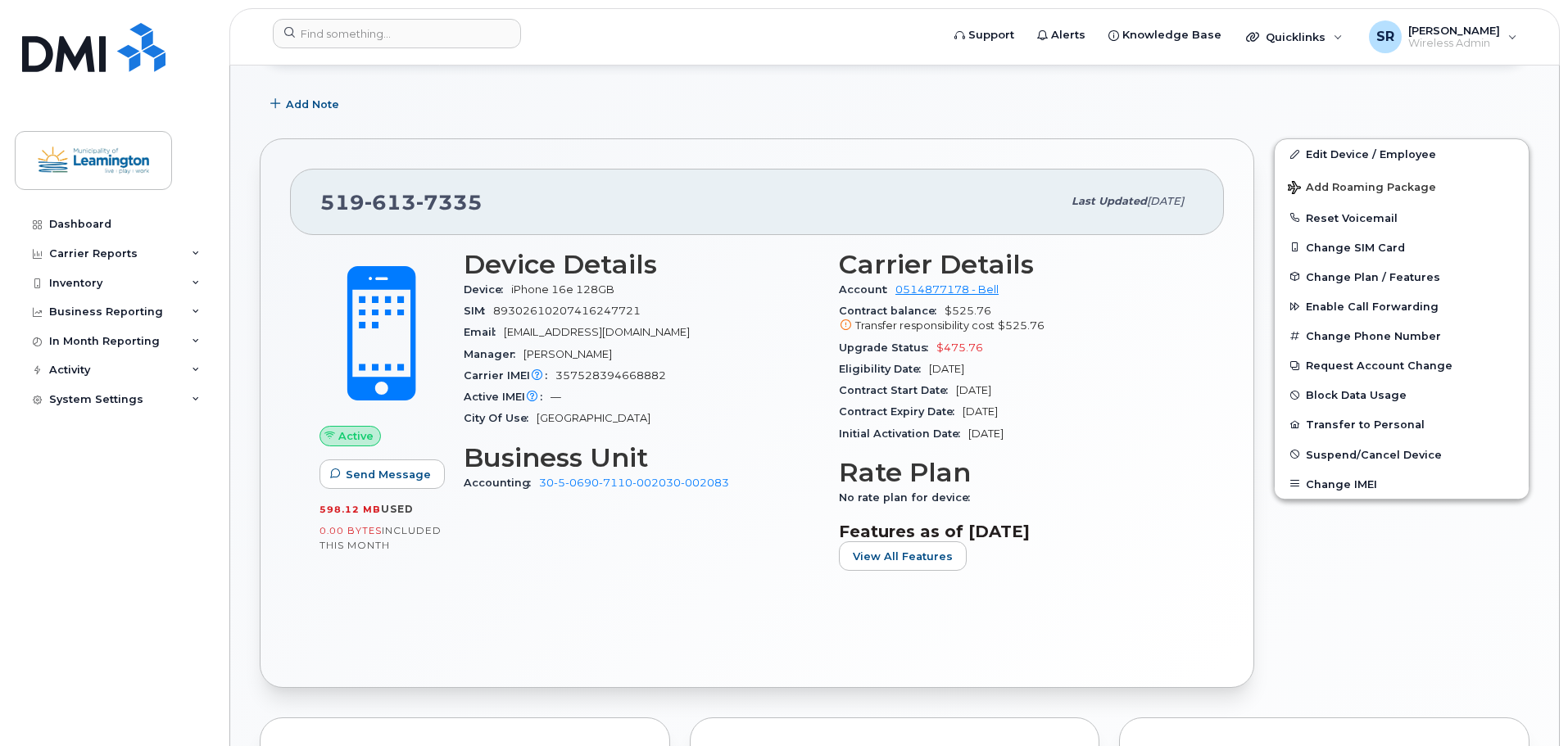
scroll to position [328, 0]
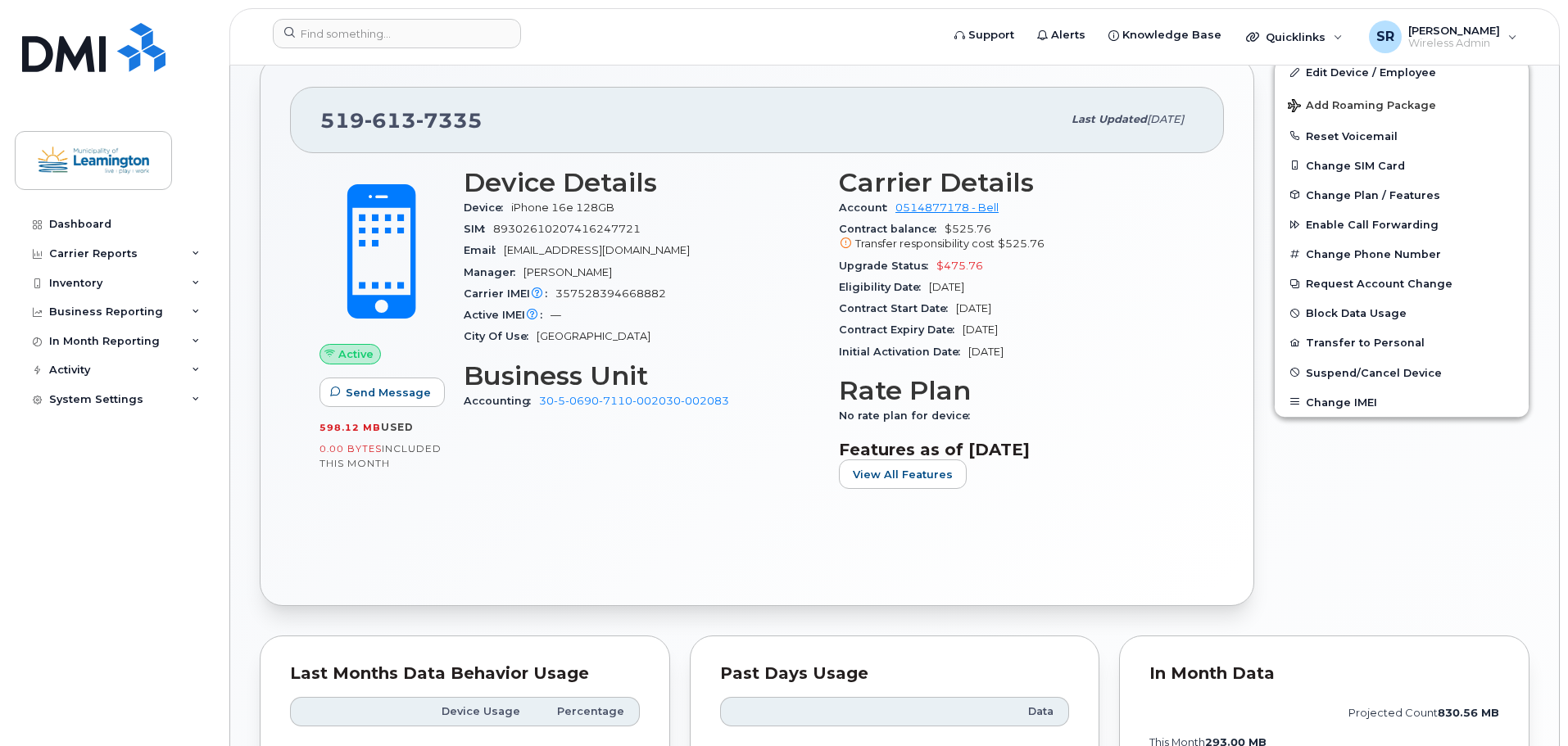
drag, startPoint x: 1032, startPoint y: 308, endPoint x: 954, endPoint y: 306, distance: 78.0
click at [954, 306] on div "Contract Start Date Mar 19, 2025" at bounding box center [1016, 309] width 355 height 22
copy span "Mar 19, 2025"
click at [1059, 320] on div "Contract Expiry Date Mar 18, 2027" at bounding box center [1016, 330] width 355 height 22
drag, startPoint x: 1045, startPoint y: 329, endPoint x: 965, endPoint y: 328, distance: 80.0
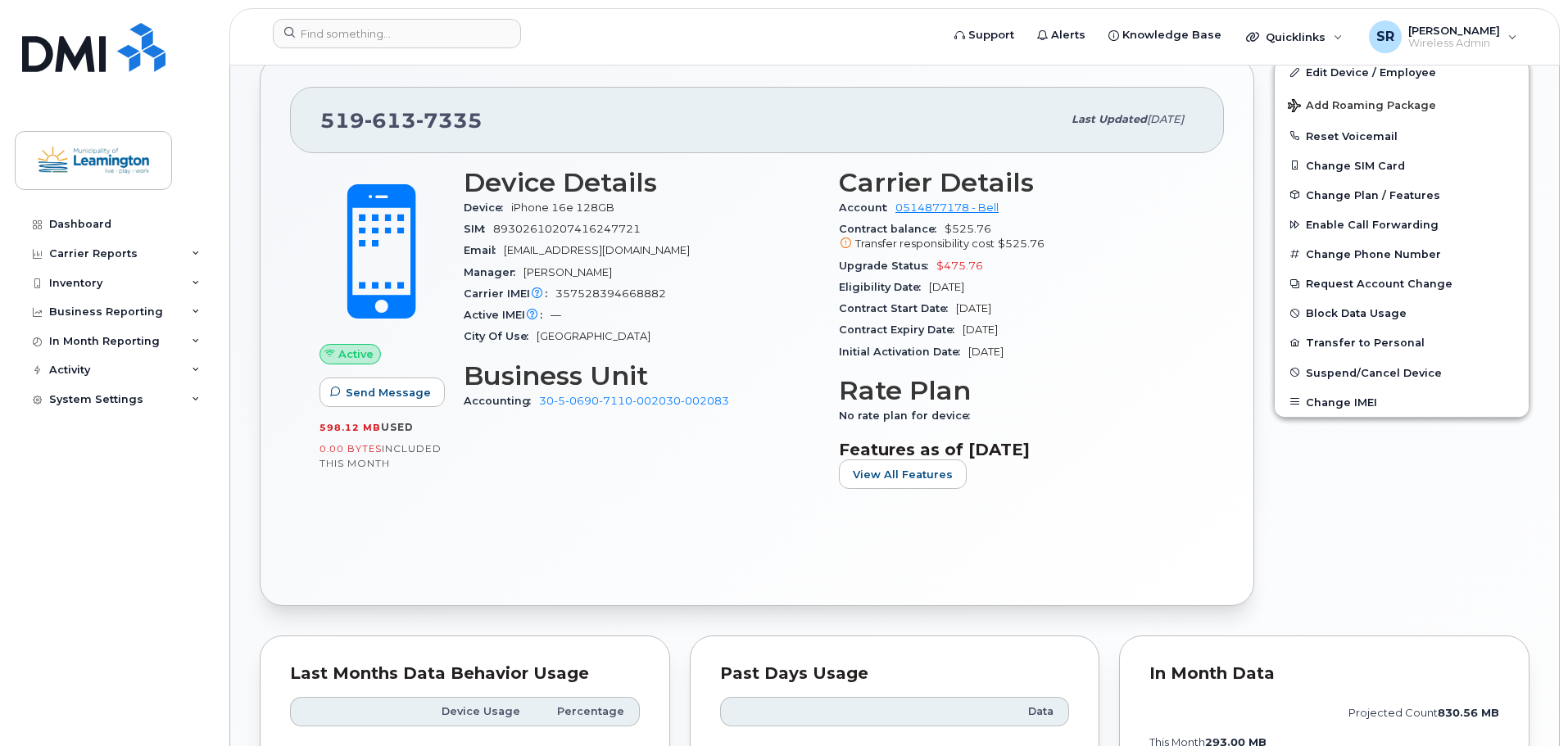
click at [965, 328] on div "Contract Expiry Date Mar 18, 2027" at bounding box center [1016, 330] width 355 height 22
copy span "Mar 18, 2027"
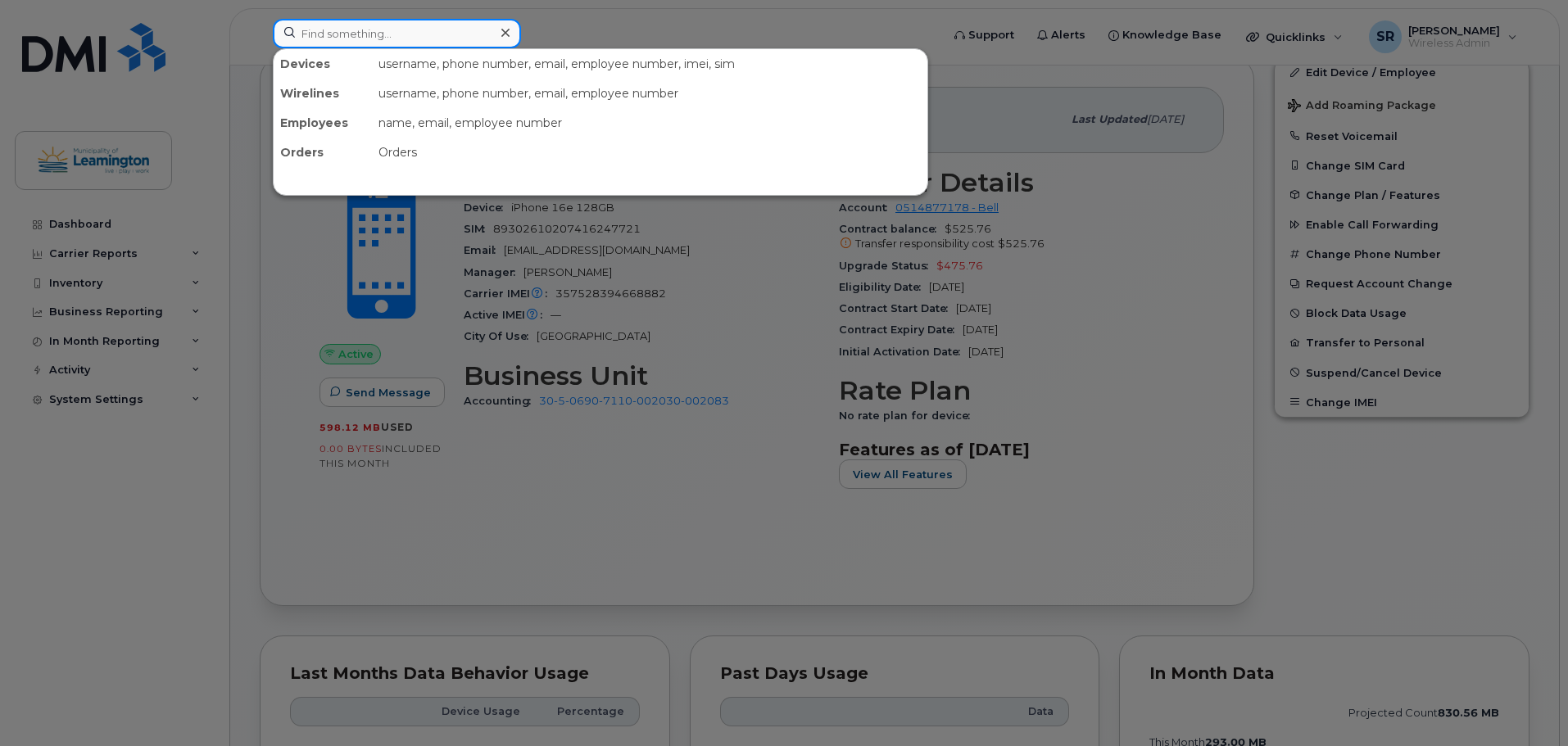
click at [460, 35] on input at bounding box center [397, 33] width 249 height 30
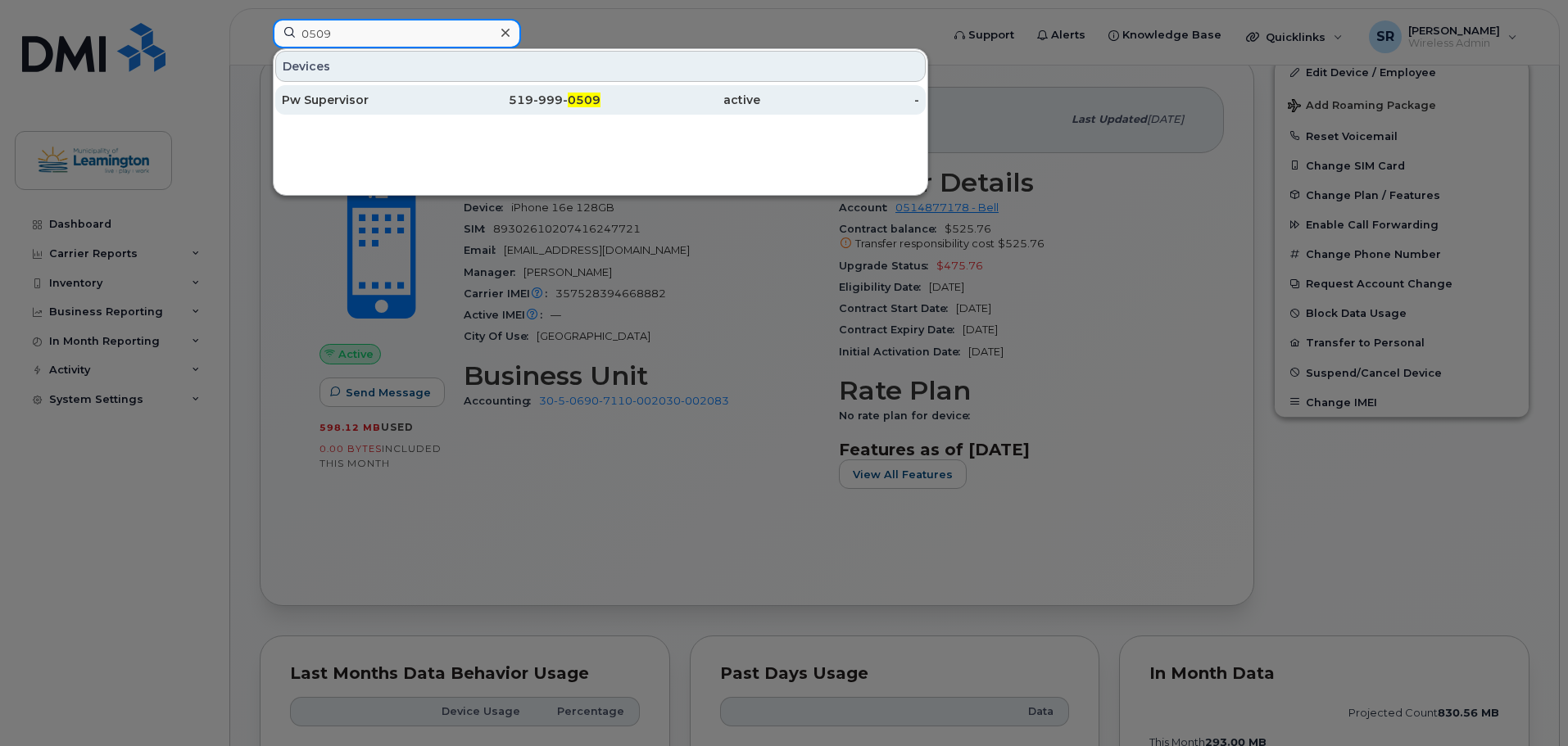
type input "0509"
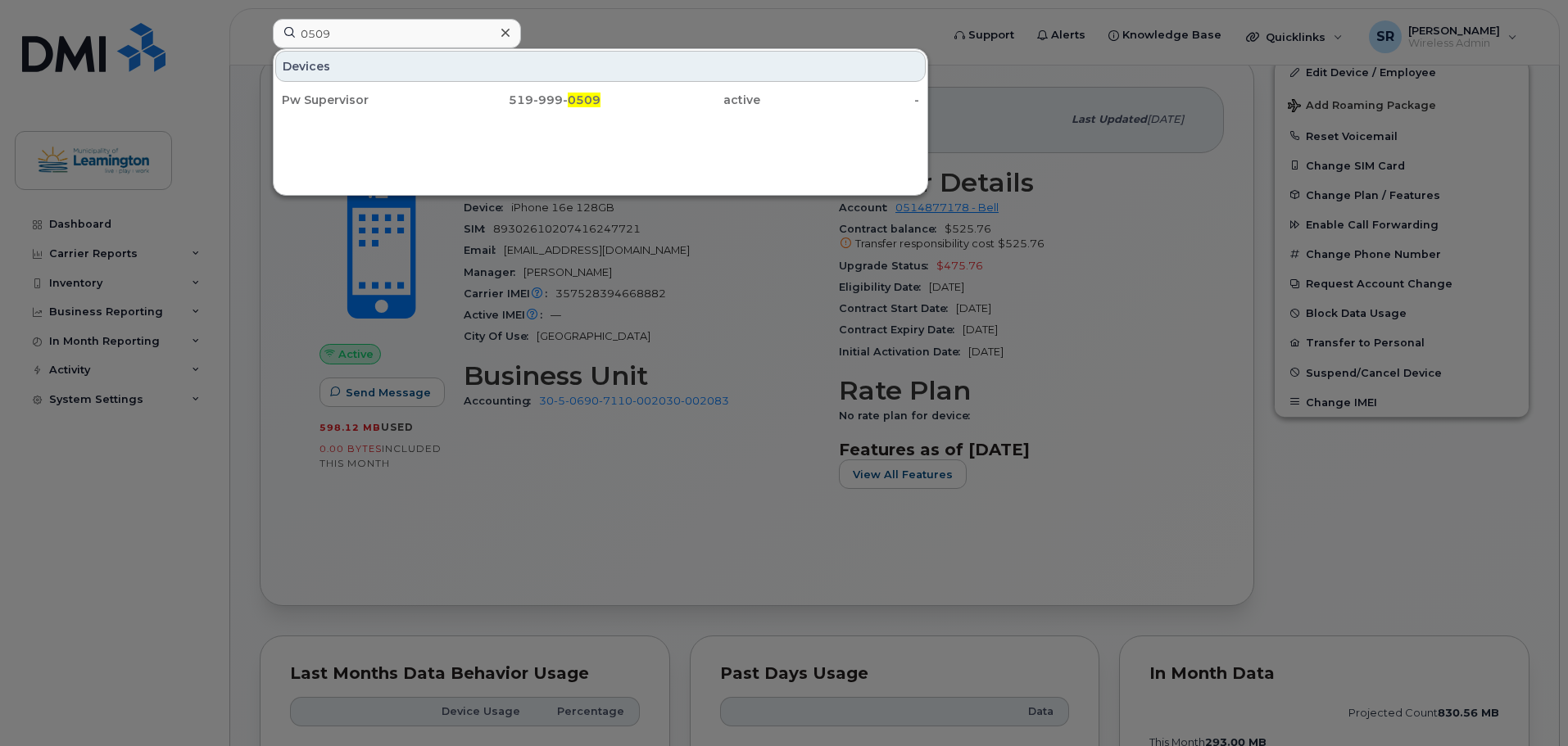
drag, startPoint x: 375, startPoint y: 101, endPoint x: 700, endPoint y: 127, distance: 326.0
click at [375, 101] on div "Pw Supervisor" at bounding box center [362, 100] width 160 height 16
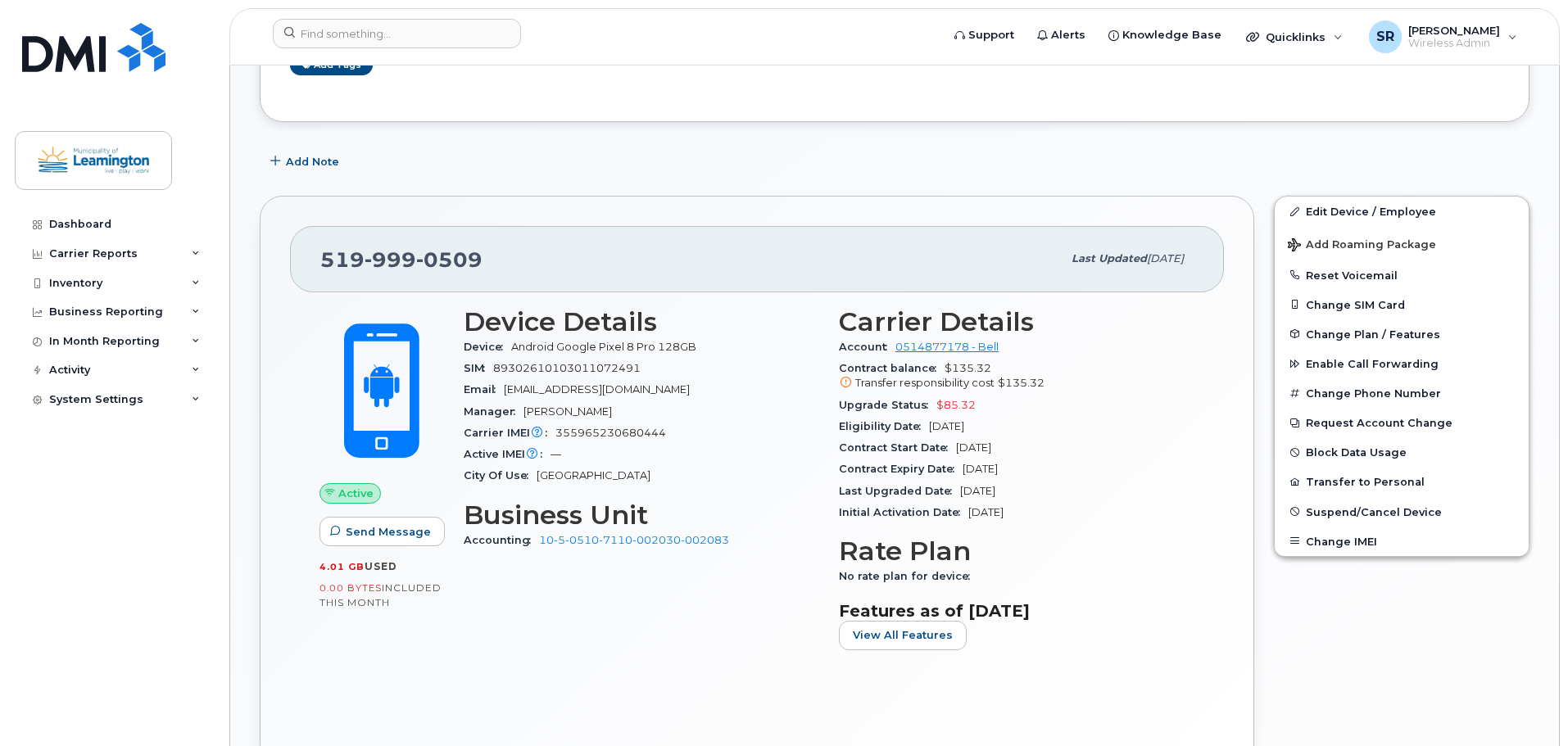
scroll to position [492, 0]
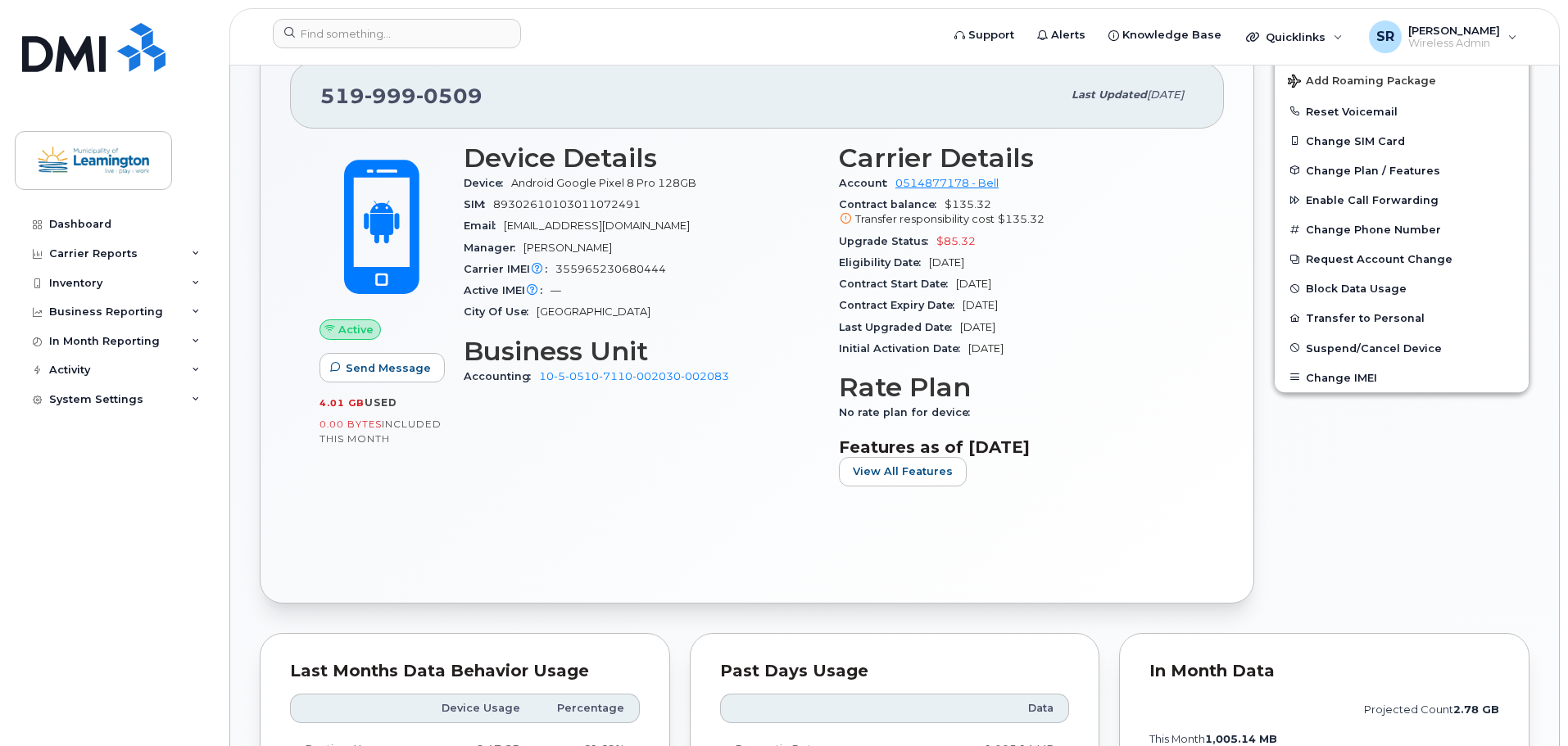
drag, startPoint x: 1032, startPoint y: 283, endPoint x: 955, endPoint y: 285, distance: 77.0
click at [955, 285] on div "Contract Start Date [DATE]" at bounding box center [1016, 285] width 355 height 22
copy span "[DATE]"
drag, startPoint x: 1039, startPoint y: 301, endPoint x: 959, endPoint y: 304, distance: 80.1
click at [959, 304] on div "Contract Expiry Date [DATE]" at bounding box center [1016, 306] width 355 height 22
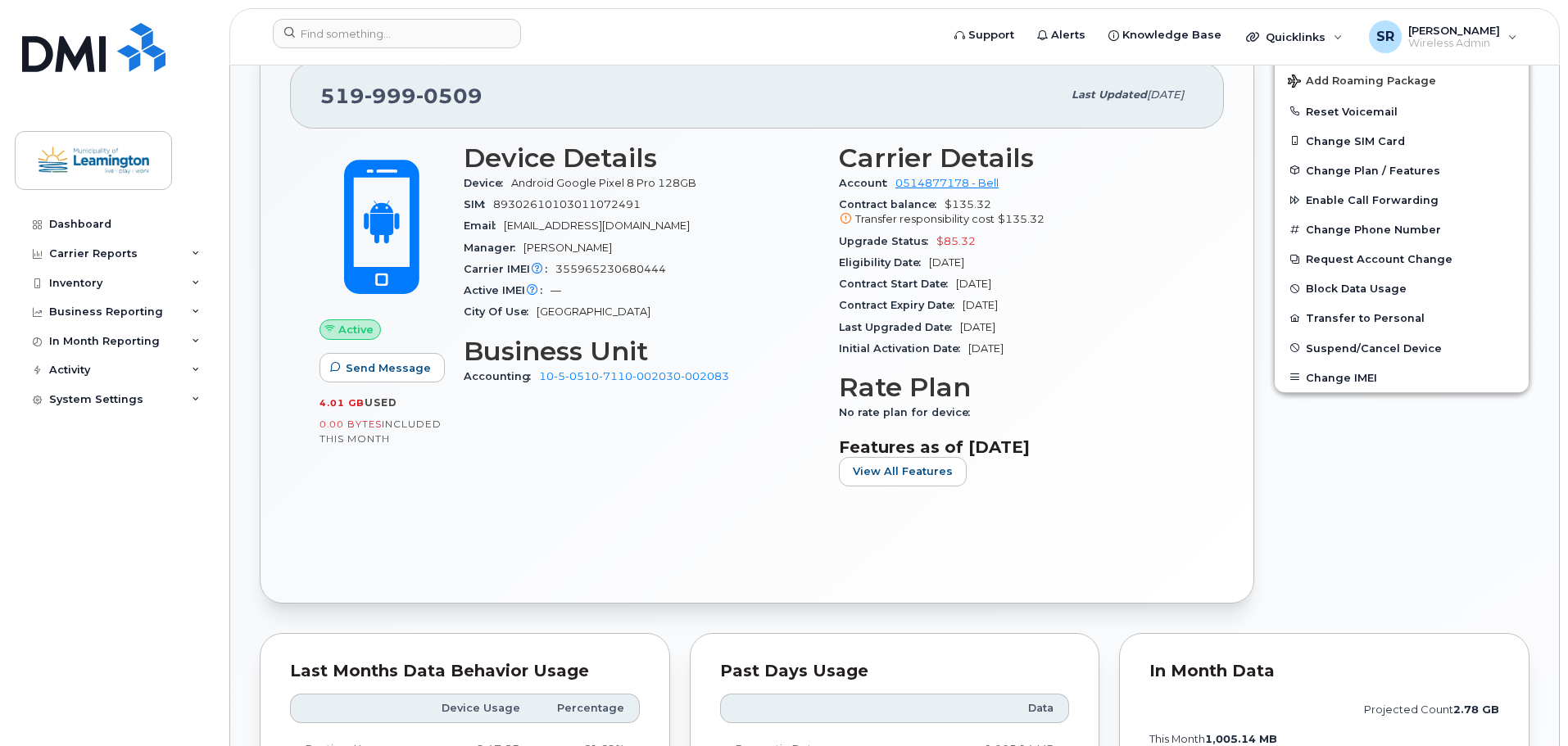
copy span "[DATE]"
click at [440, 33] on input at bounding box center [397, 33] width 249 height 30
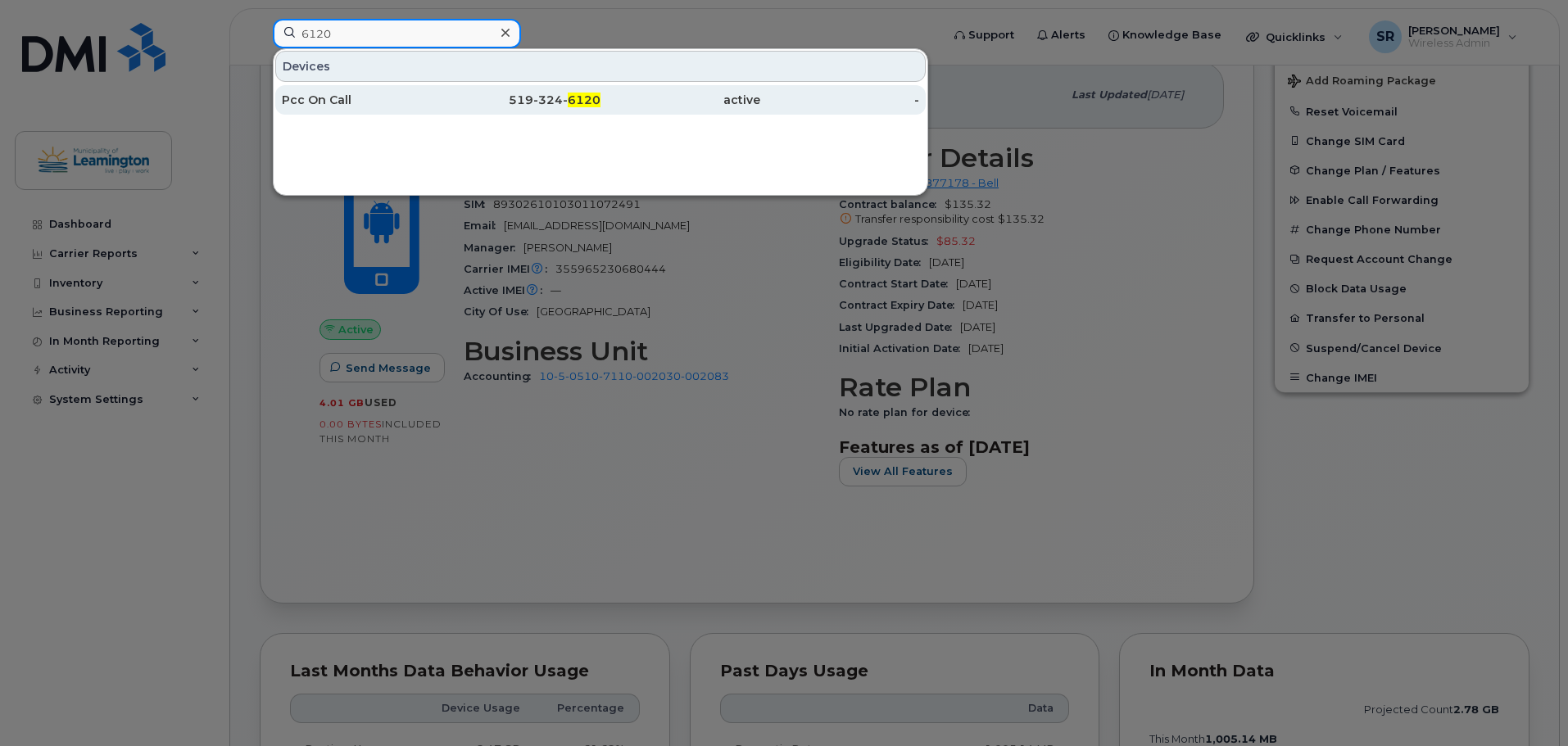
type input "6120"
click at [391, 94] on div "Pcc On Call" at bounding box center [362, 100] width 160 height 16
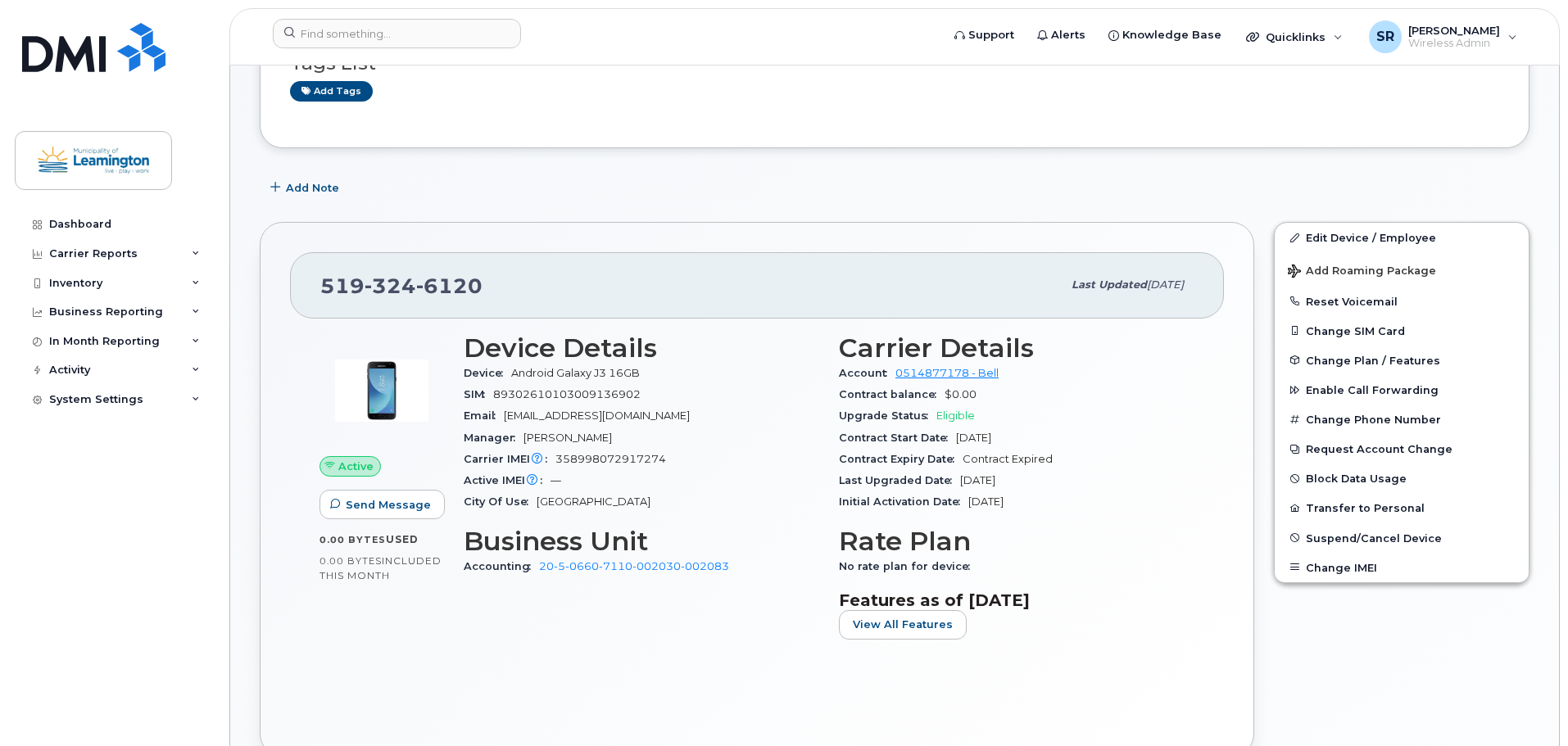
scroll to position [164, 0]
drag, startPoint x: 1038, startPoint y: 436, endPoint x: 956, endPoint y: 435, distance: 82.0
click at [956, 435] on div "Contract Start Date [DATE]" at bounding box center [1016, 437] width 355 height 22
copy span "Mar 01, 2017"
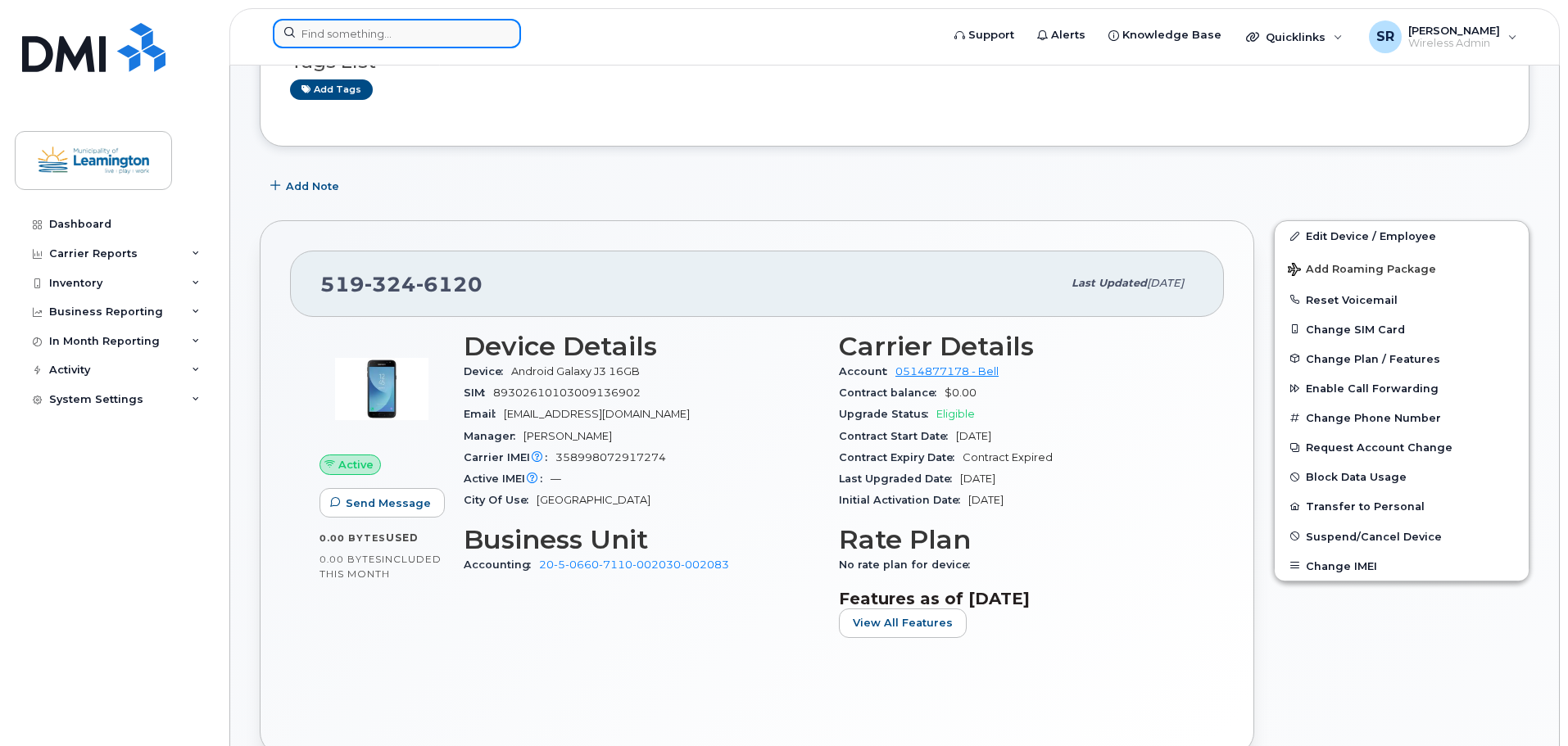
click at [431, 37] on input at bounding box center [397, 33] width 249 height 30
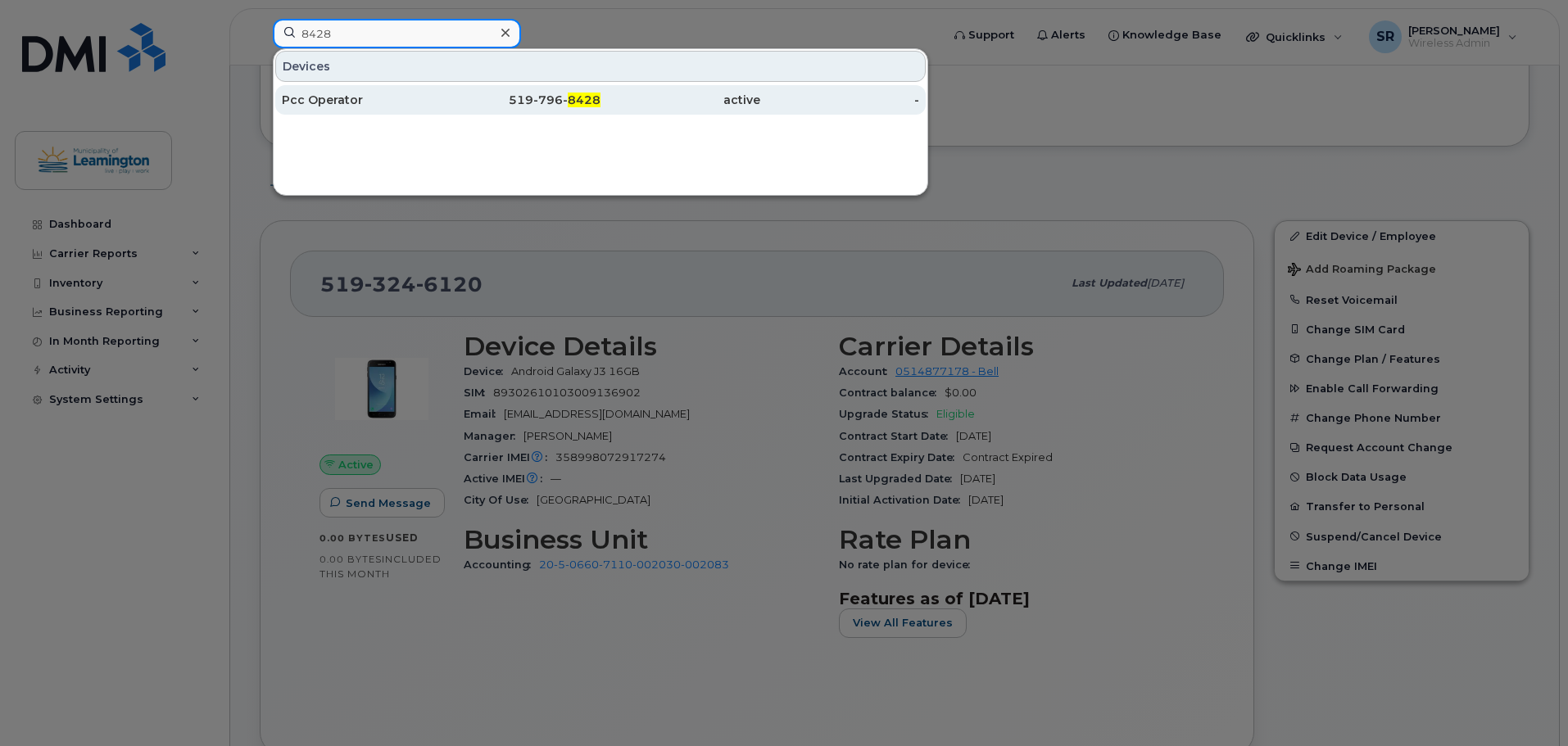
type input "8428"
click at [392, 93] on div "Pcc Operator" at bounding box center [362, 100] width 160 height 16
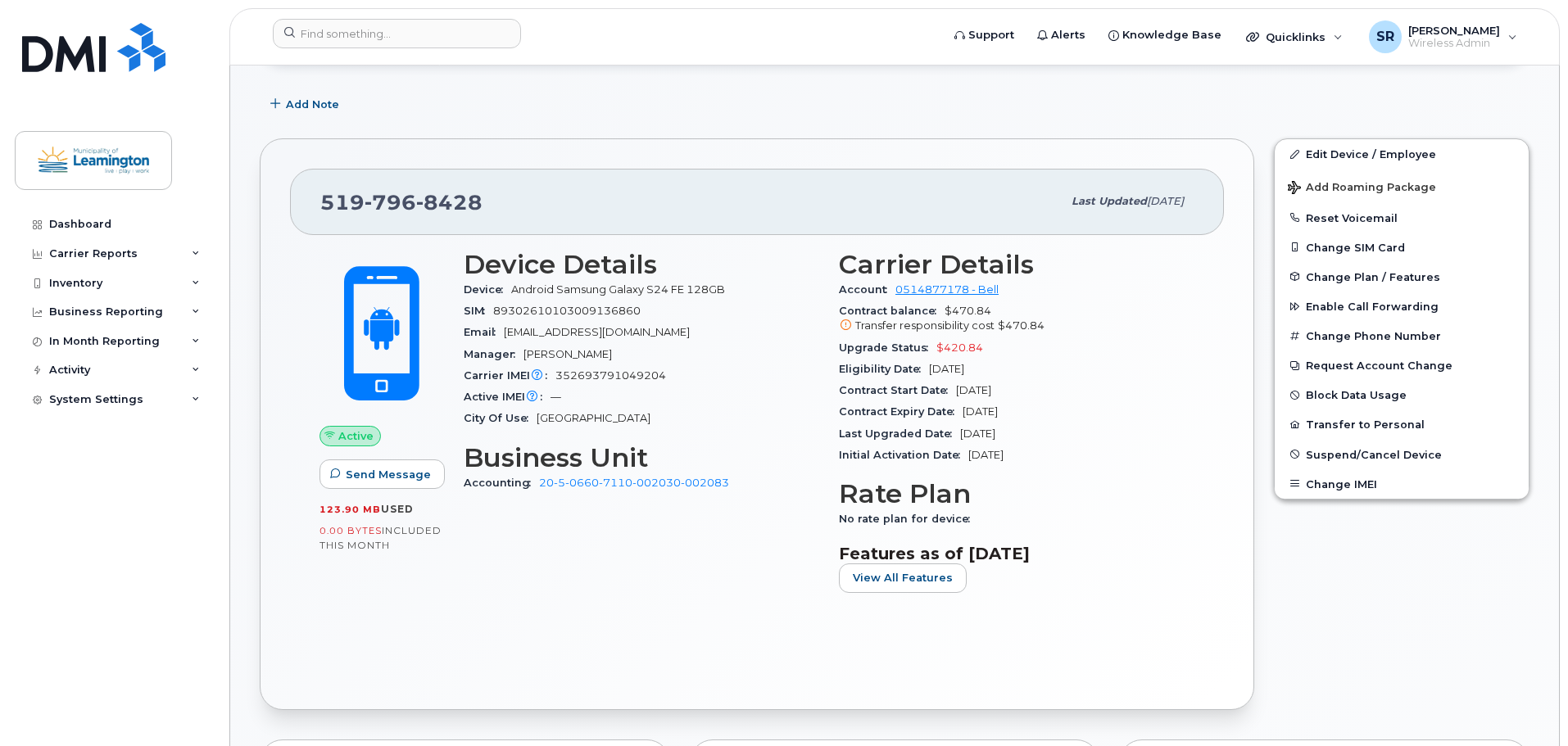
scroll to position [385, 0]
drag, startPoint x: 1027, startPoint y: 387, endPoint x: 957, endPoint y: 388, distance: 70.0
click at [957, 388] on div "Contract Start Date Oct 16, 2024" at bounding box center [1016, 391] width 355 height 22
copy span "Oct 16, 2024"
drag, startPoint x: 1040, startPoint y: 411, endPoint x: 963, endPoint y: 416, distance: 77.2
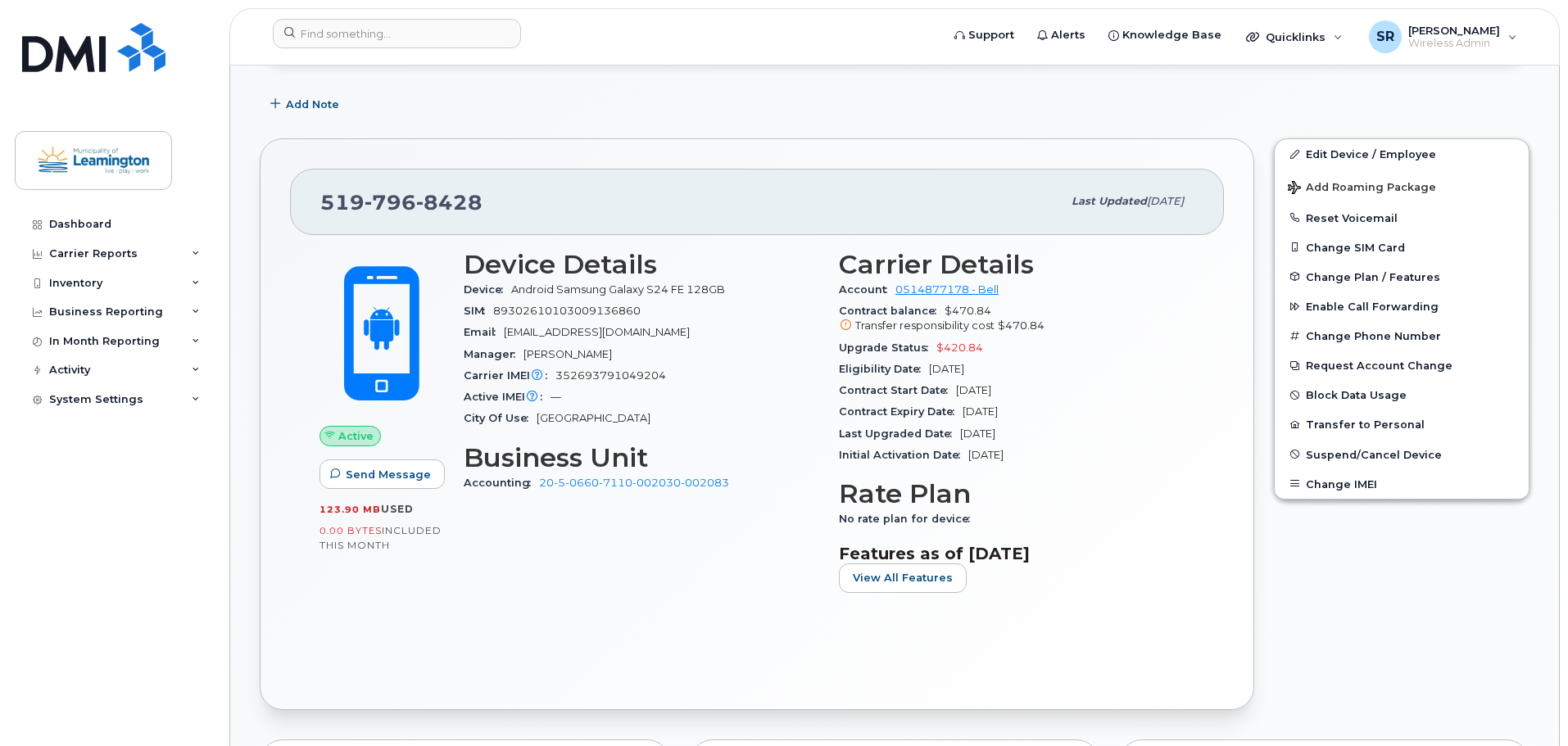
click at [963, 416] on div "Contract Expiry Date Oct 15, 2026" at bounding box center [1016, 412] width 355 height 22
copy span "Oct 15, 2026"
click at [445, 39] on input at bounding box center [397, 33] width 249 height 30
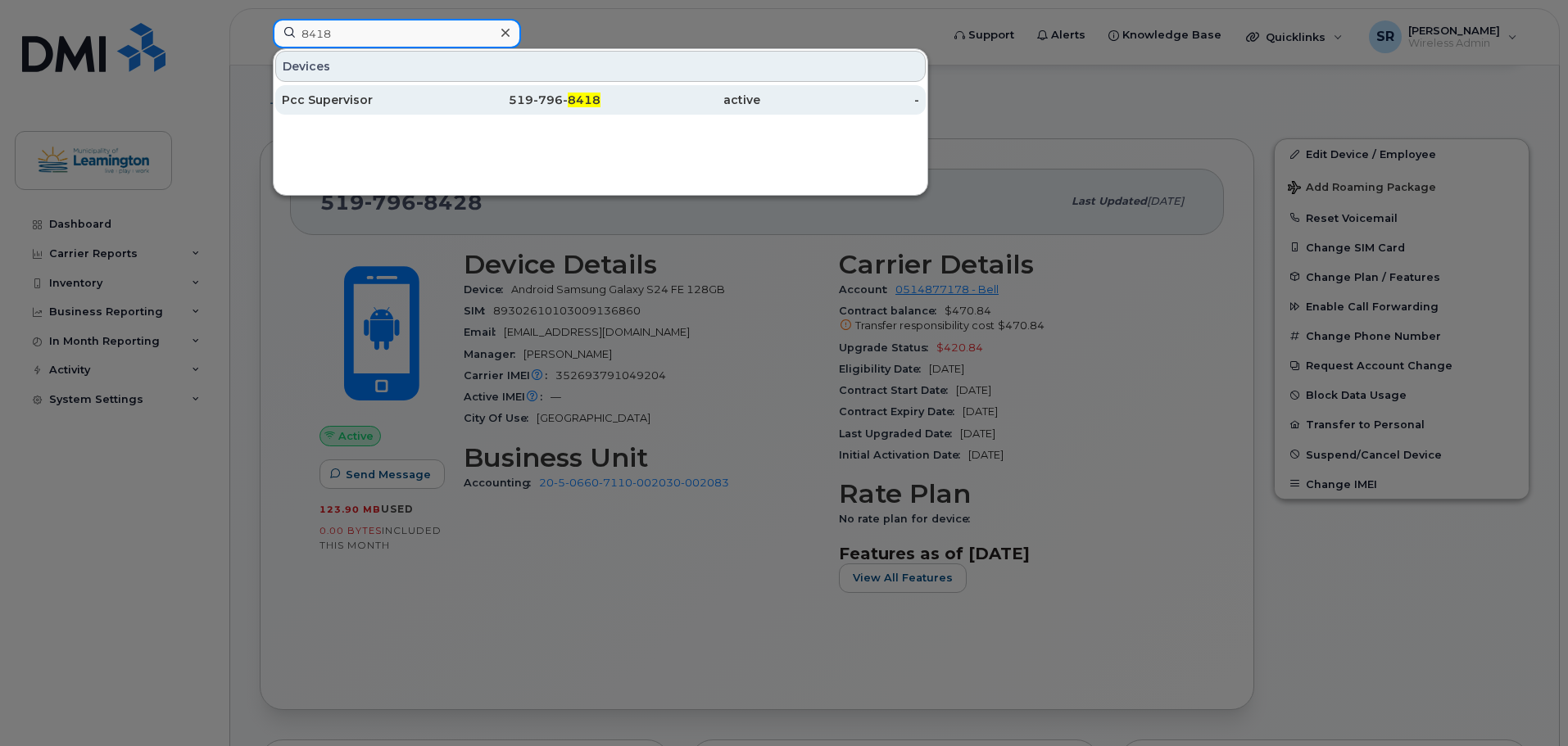
type input "8418"
click at [415, 95] on div "Pcc Supervisor" at bounding box center [362, 100] width 160 height 16
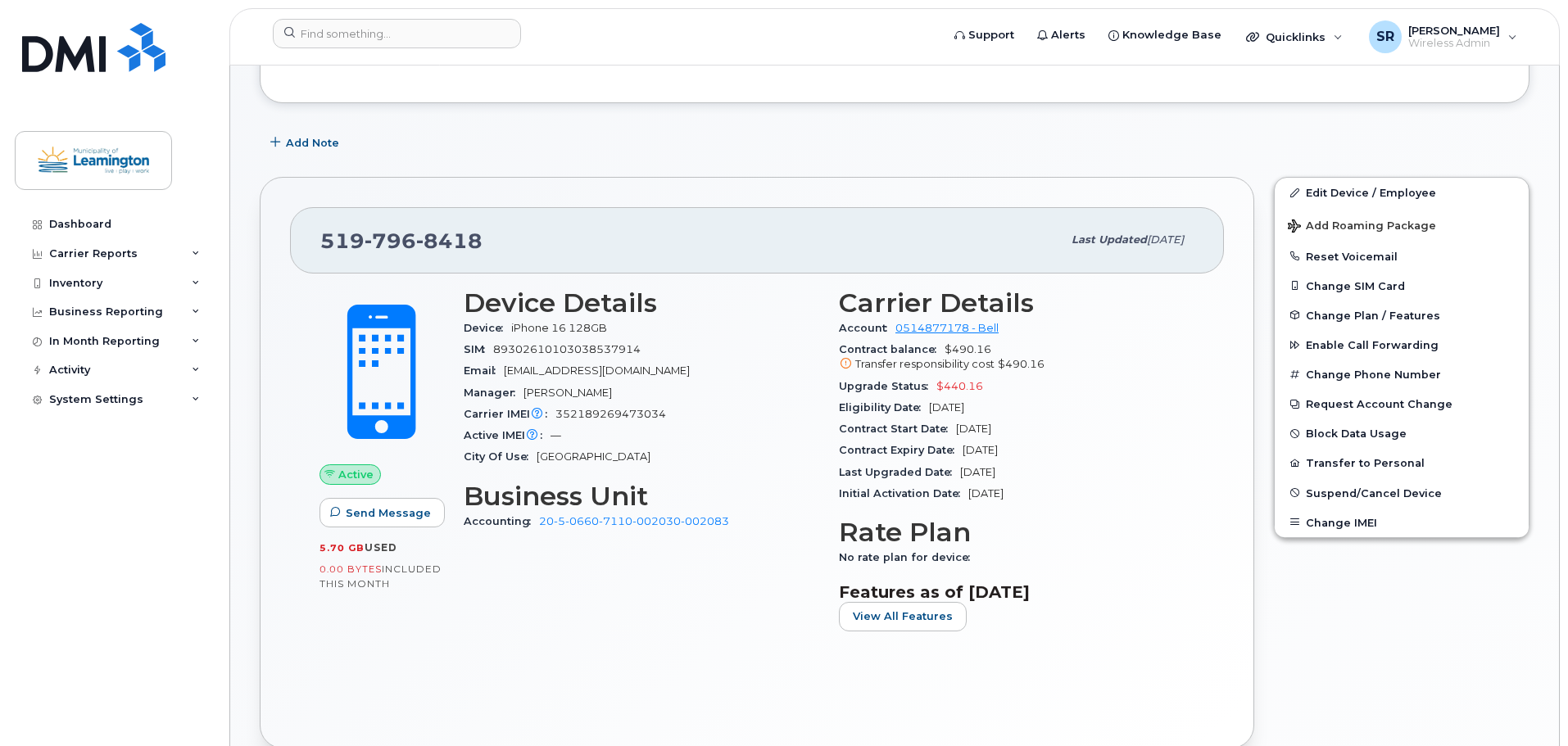
scroll to position [246, 0]
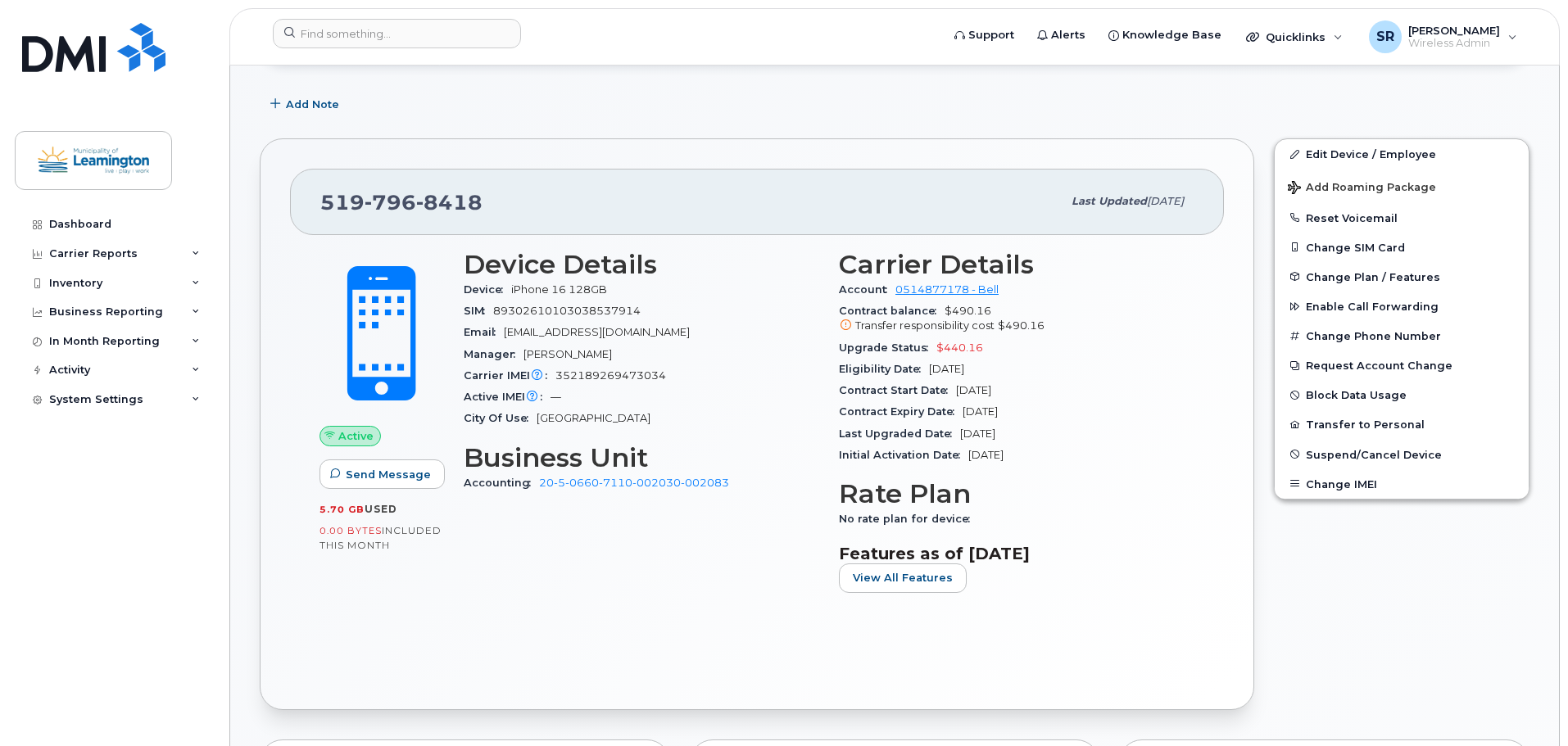
drag, startPoint x: 1044, startPoint y: 385, endPoint x: 958, endPoint y: 389, distance: 86.1
click at [958, 389] on div "Contract Start Date [DATE]" at bounding box center [1016, 391] width 355 height 22
copy span "[DATE]"
drag, startPoint x: 1036, startPoint y: 408, endPoint x: 950, endPoint y: 413, distance: 86.1
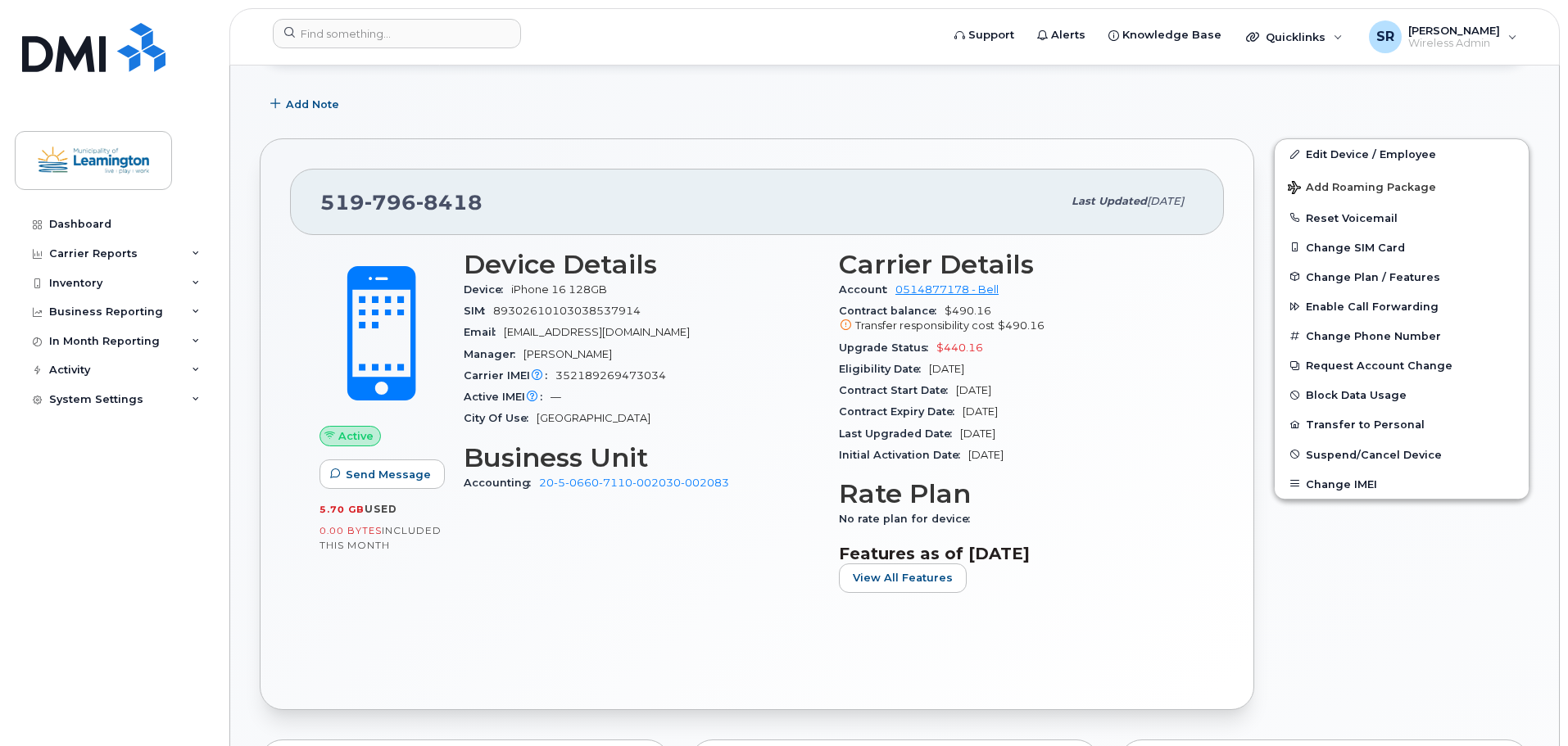
click at [950, 413] on div "Contract Expiry Date [DATE]" at bounding box center [1016, 412] width 355 height 22
copy div "[DATE]"
click at [494, 41] on div at bounding box center [397, 33] width 249 height 30
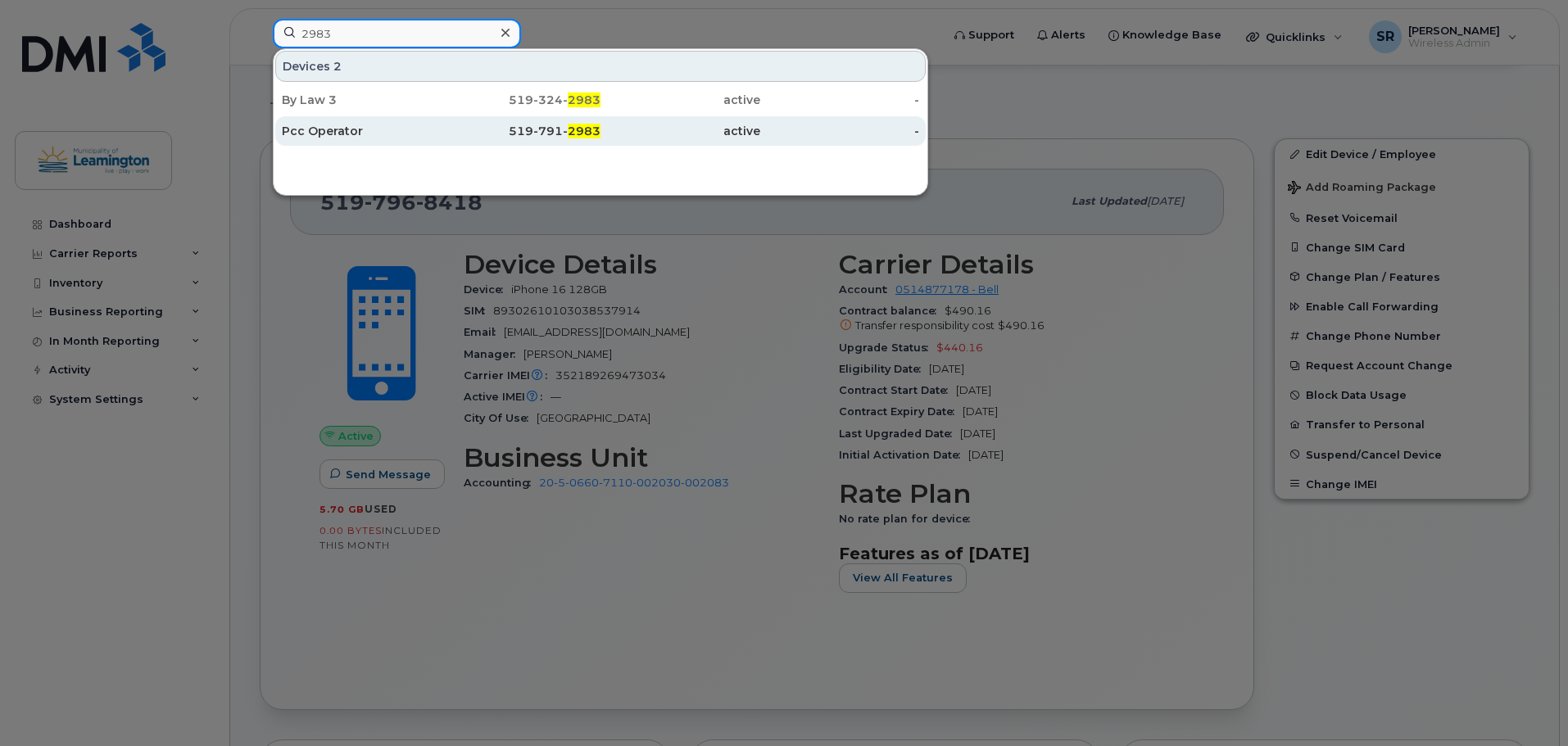
type input "2983"
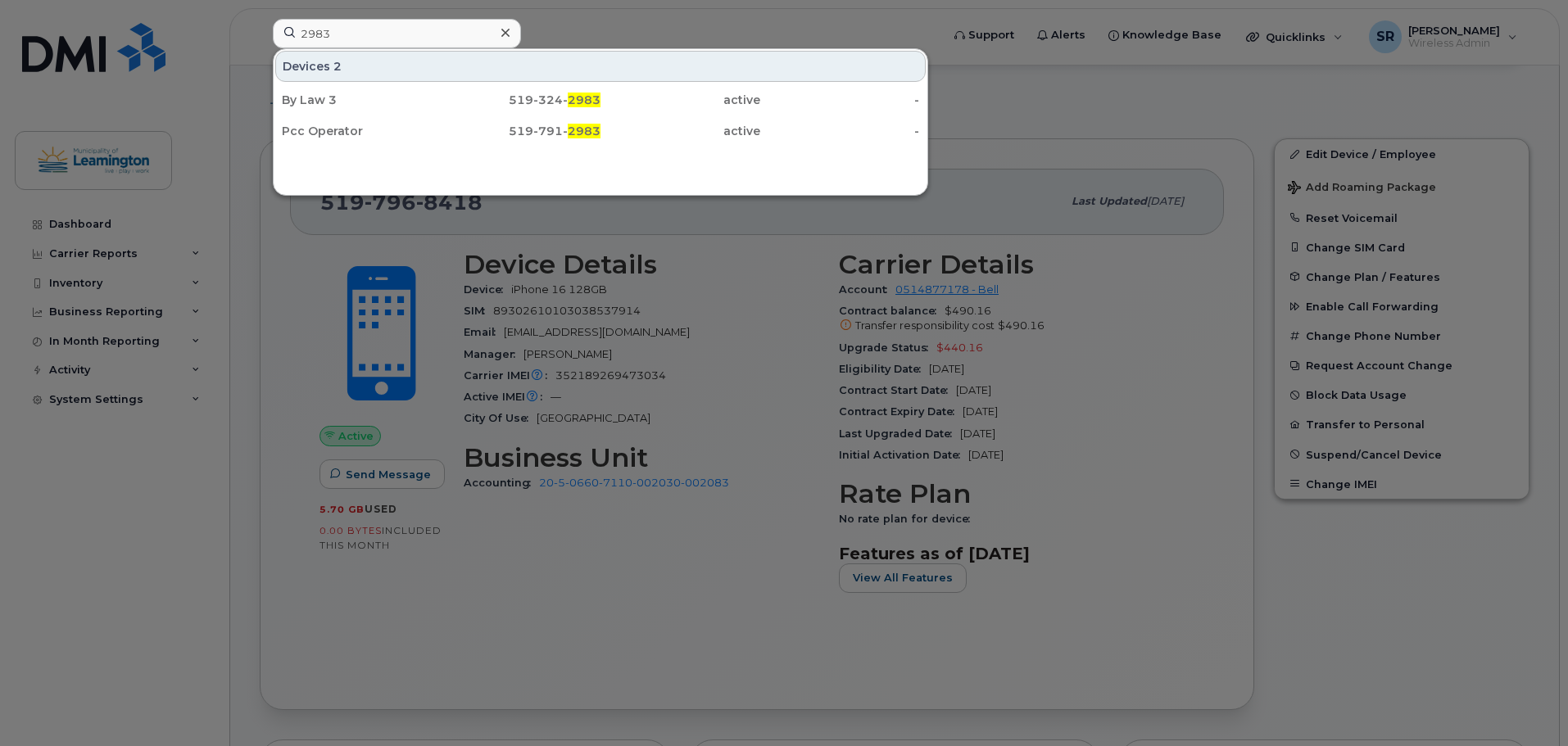
drag, startPoint x: 466, startPoint y: 127, endPoint x: 568, endPoint y: 157, distance: 106.3
click at [466, 127] on div "519-791- 2983" at bounding box center [521, 131] width 160 height 16
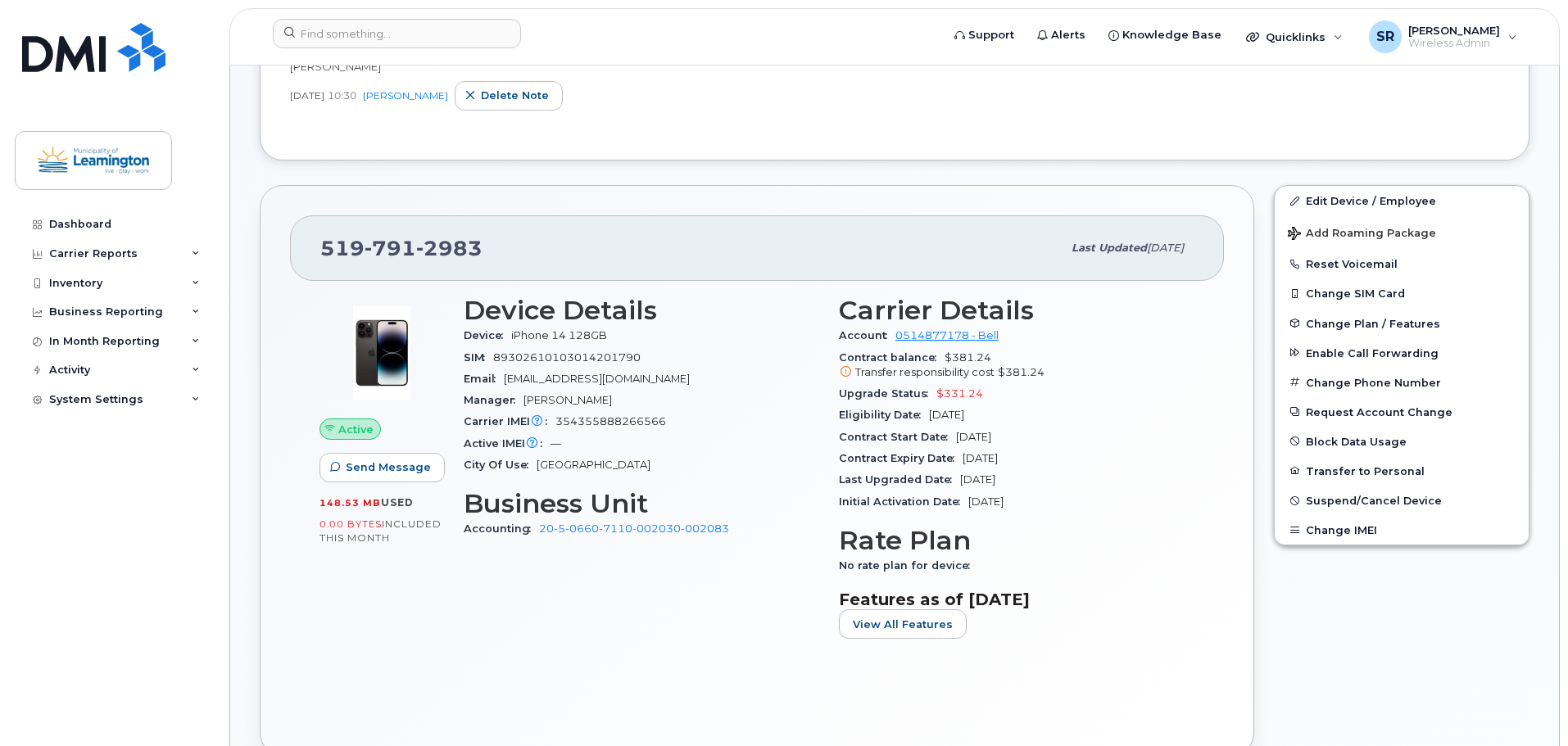
scroll to position [631, 0]
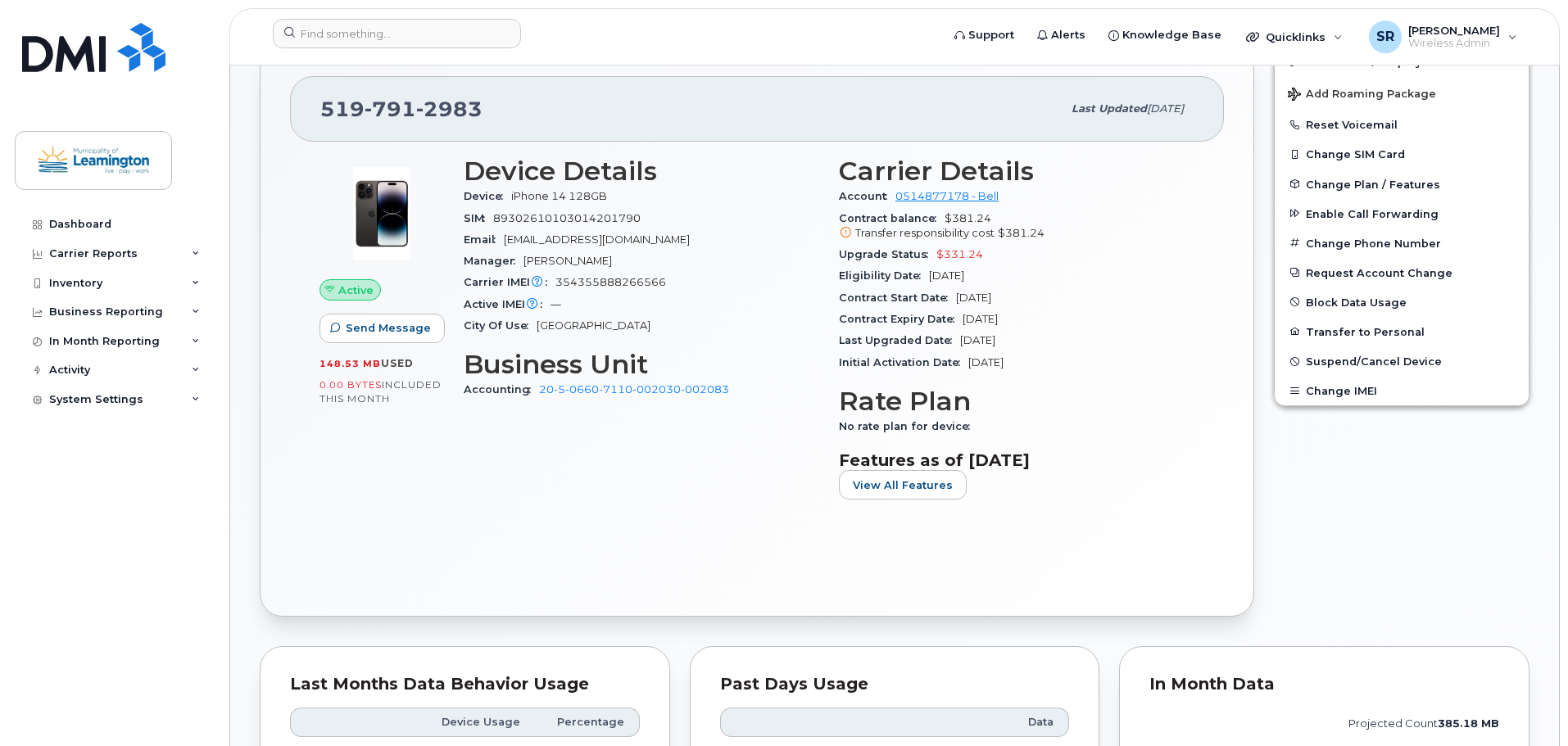
drag, startPoint x: 1031, startPoint y: 298, endPoint x: 956, endPoint y: 299, distance: 75.0
click at [956, 299] on div "Contract Start Date [DATE]" at bounding box center [1016, 298] width 355 height 22
copy span "[DATE]"
drag, startPoint x: 1038, startPoint y: 333, endPoint x: 1039, endPoint y: 324, distance: 9.1
click at [1038, 333] on div "Last Upgraded Date [DATE]" at bounding box center [1016, 341] width 355 height 22
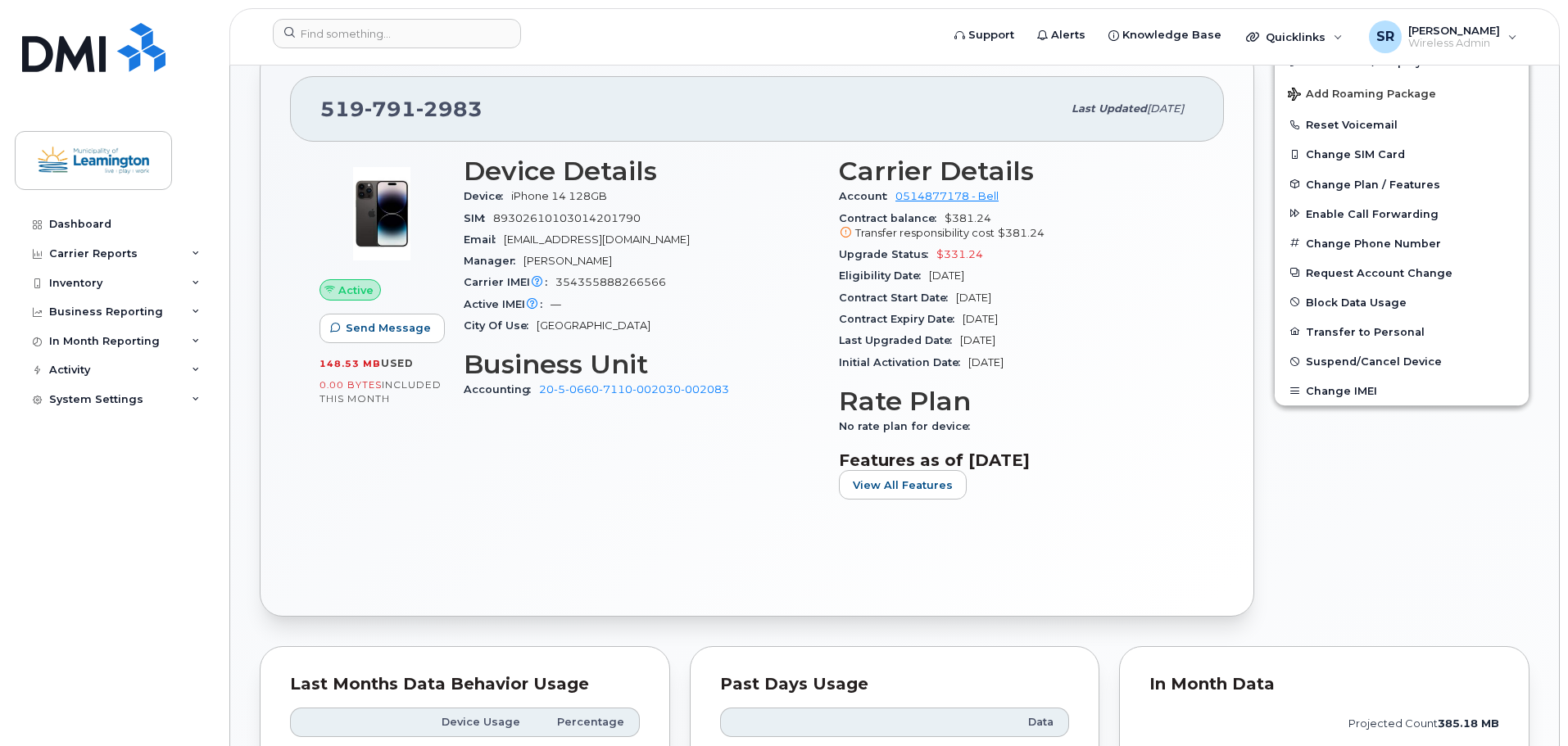
drag, startPoint x: 1036, startPoint y: 319, endPoint x: 965, endPoint y: 319, distance: 71.0
click at [965, 319] on div "Contract Expiry Date [DATE]" at bounding box center [1016, 320] width 355 height 22
copy span "[DATE]"
click at [454, 40] on input at bounding box center [397, 33] width 249 height 30
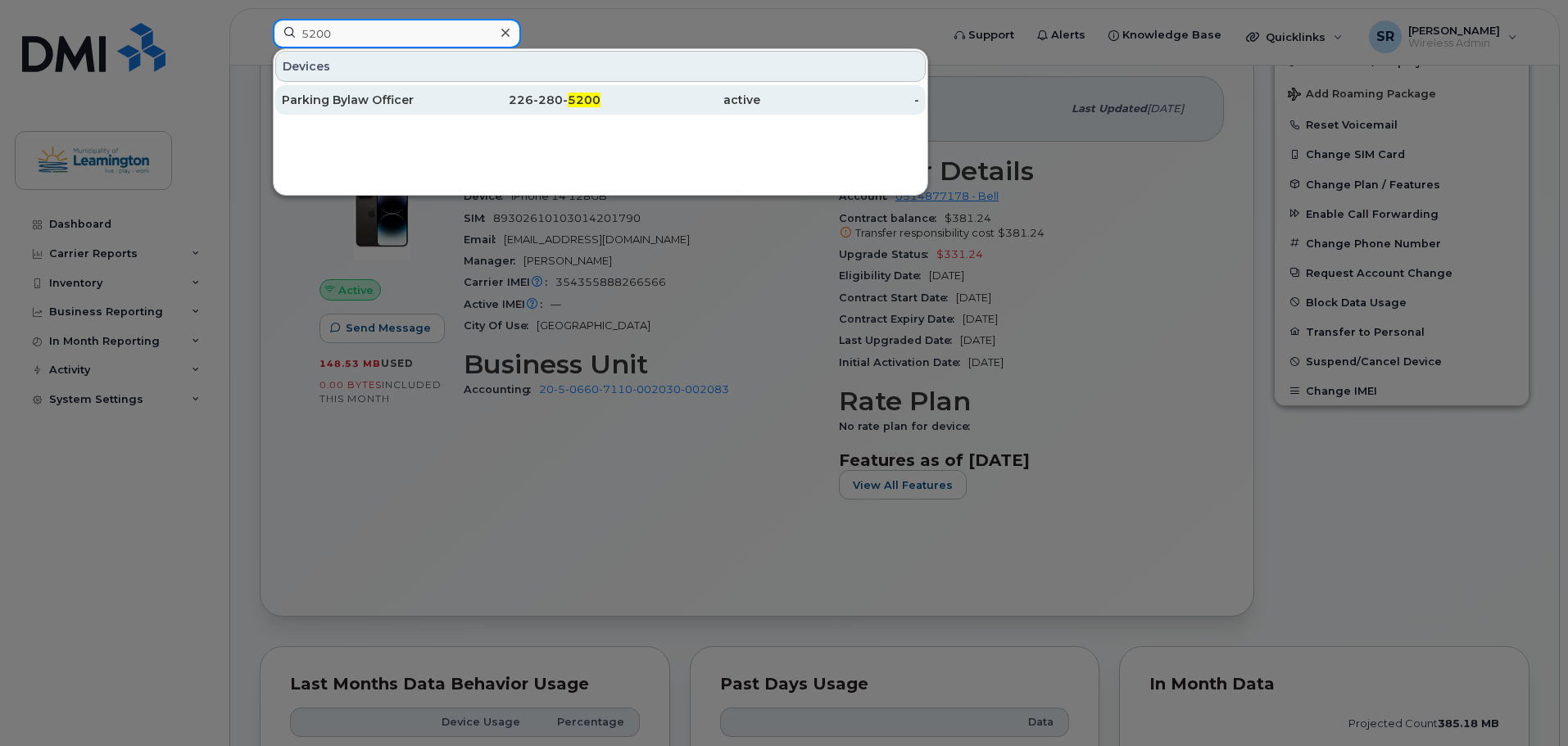
type input "5200"
click at [407, 93] on div "Parking Bylaw Officer" at bounding box center [362, 100] width 160 height 16
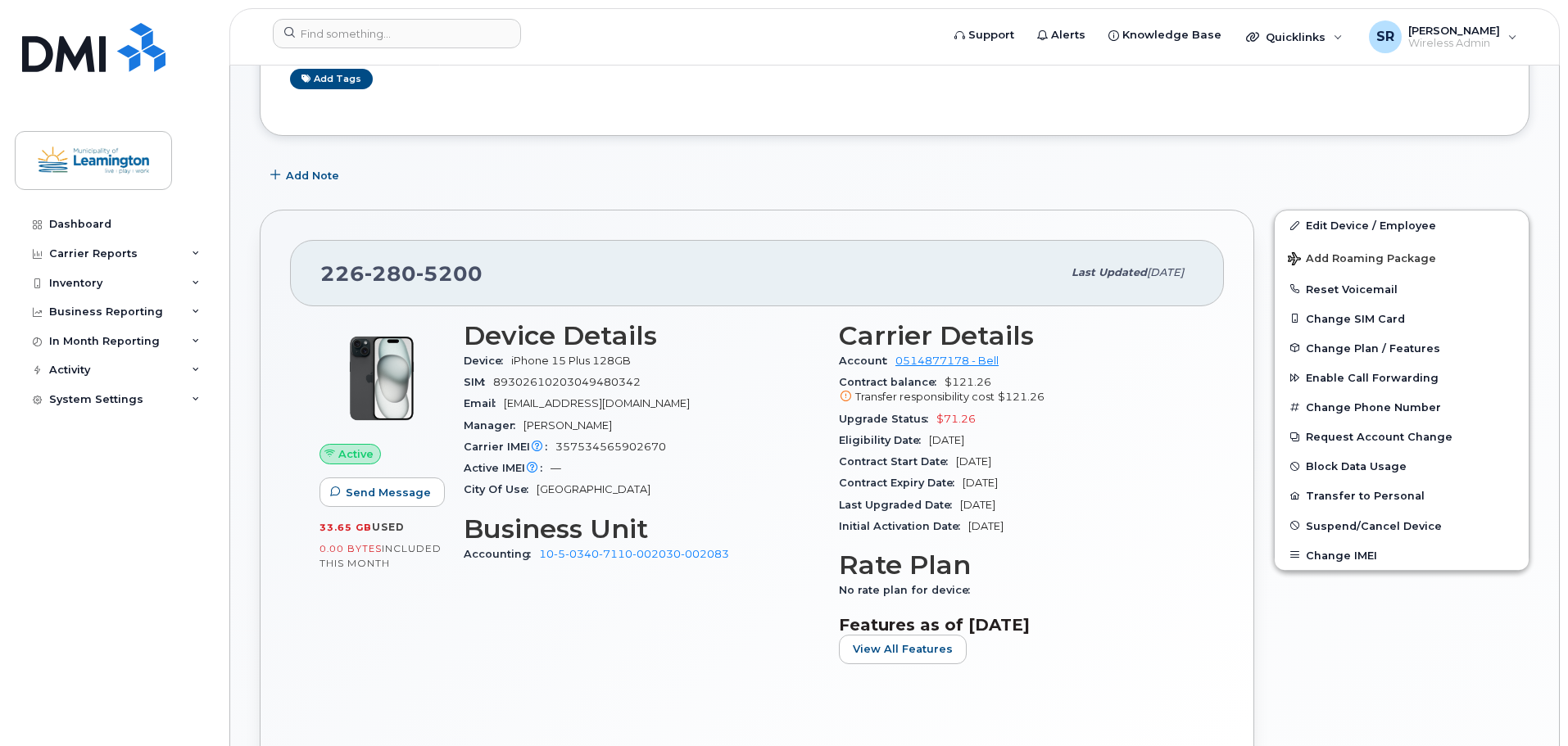
scroll to position [328, 0]
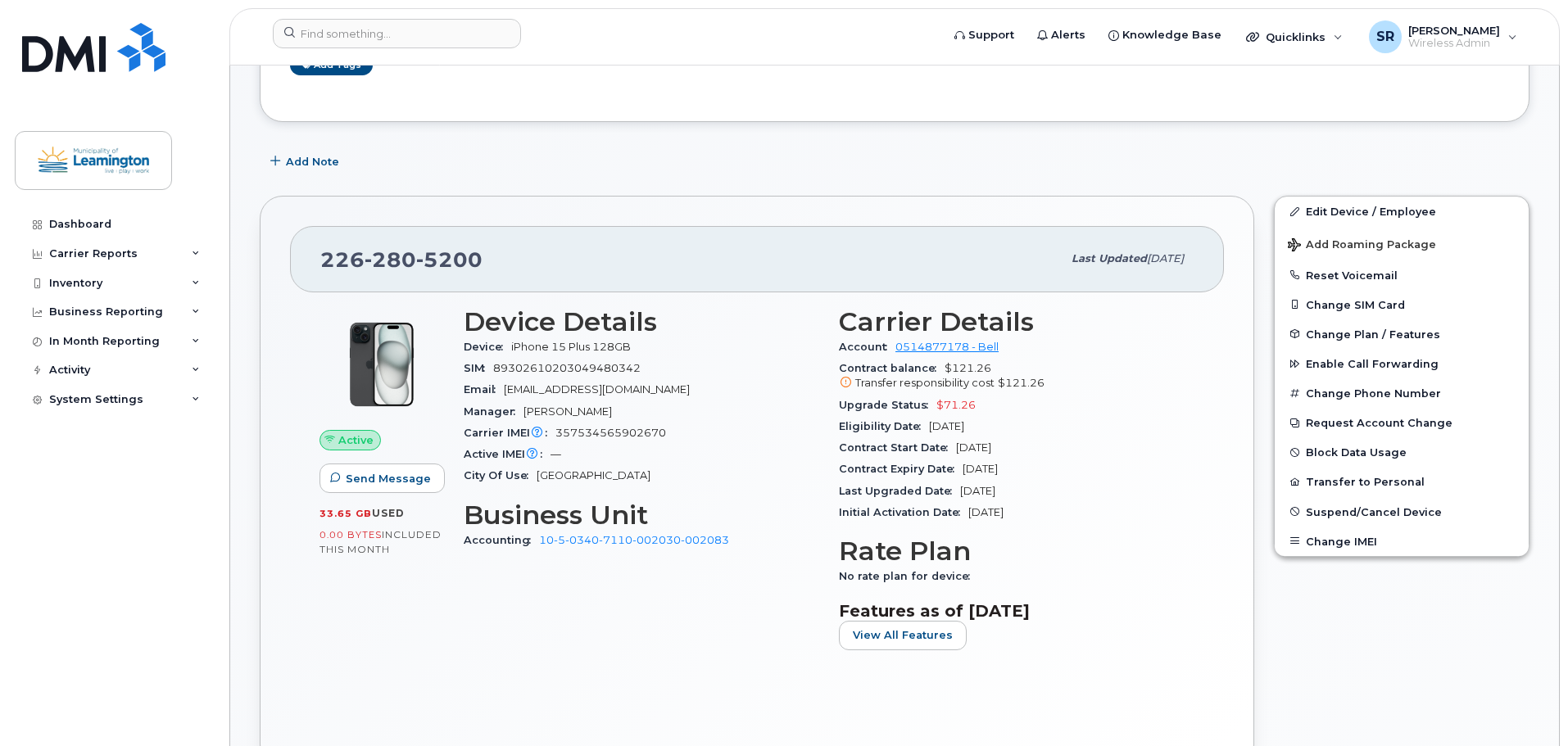
drag, startPoint x: 1002, startPoint y: 448, endPoint x: 954, endPoint y: 445, distance: 48.1
click at [954, 445] on div "Contract Start Date [DATE]" at bounding box center [1016, 448] width 355 height 22
copy span "[DATE]"
drag, startPoint x: 1053, startPoint y: 470, endPoint x: 964, endPoint y: 471, distance: 89.0
click at [964, 471] on div "Contract Expiry Date [DATE]" at bounding box center [1016, 470] width 355 height 22
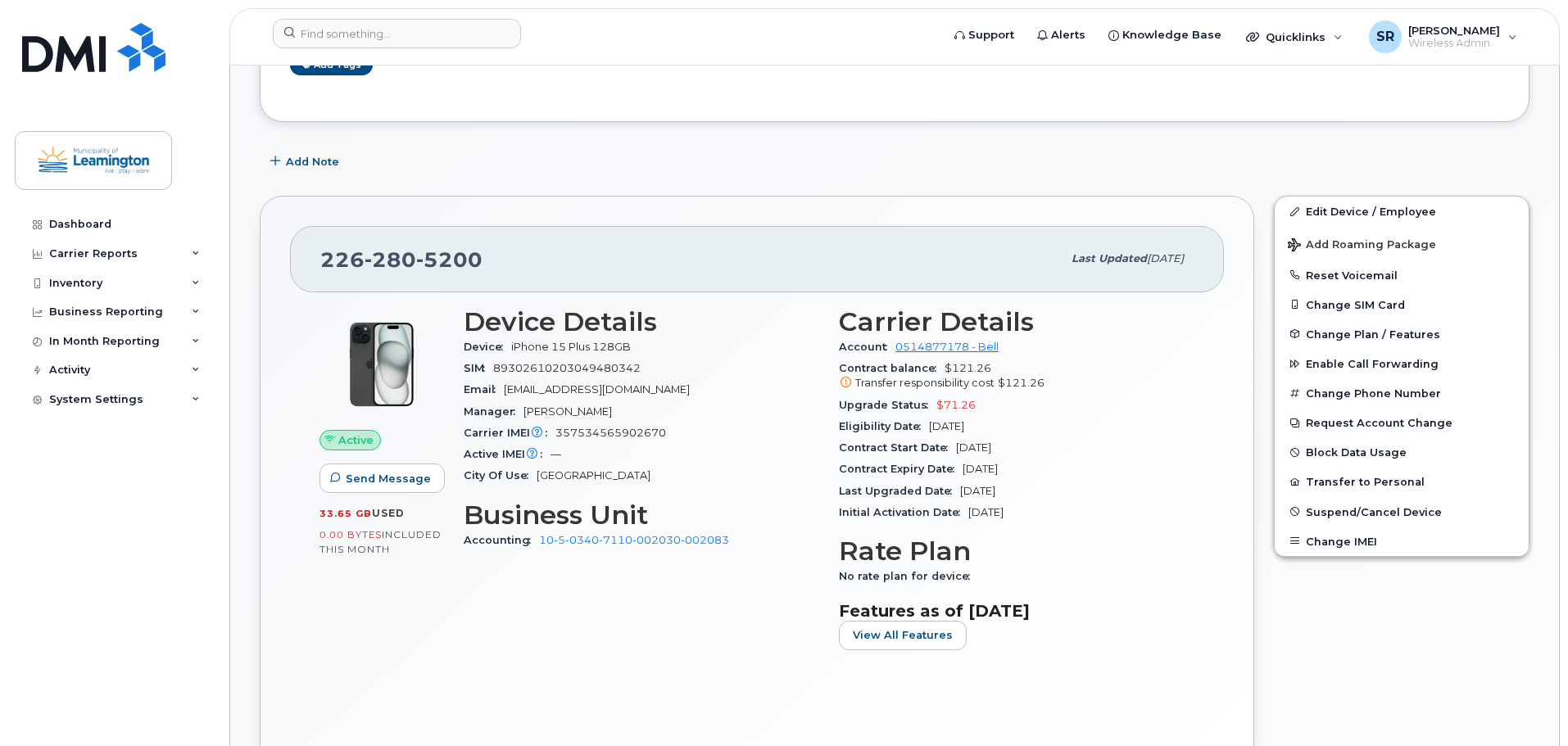
copy span "[DATE]"
click at [442, 33] on input at bounding box center [397, 33] width 249 height 30
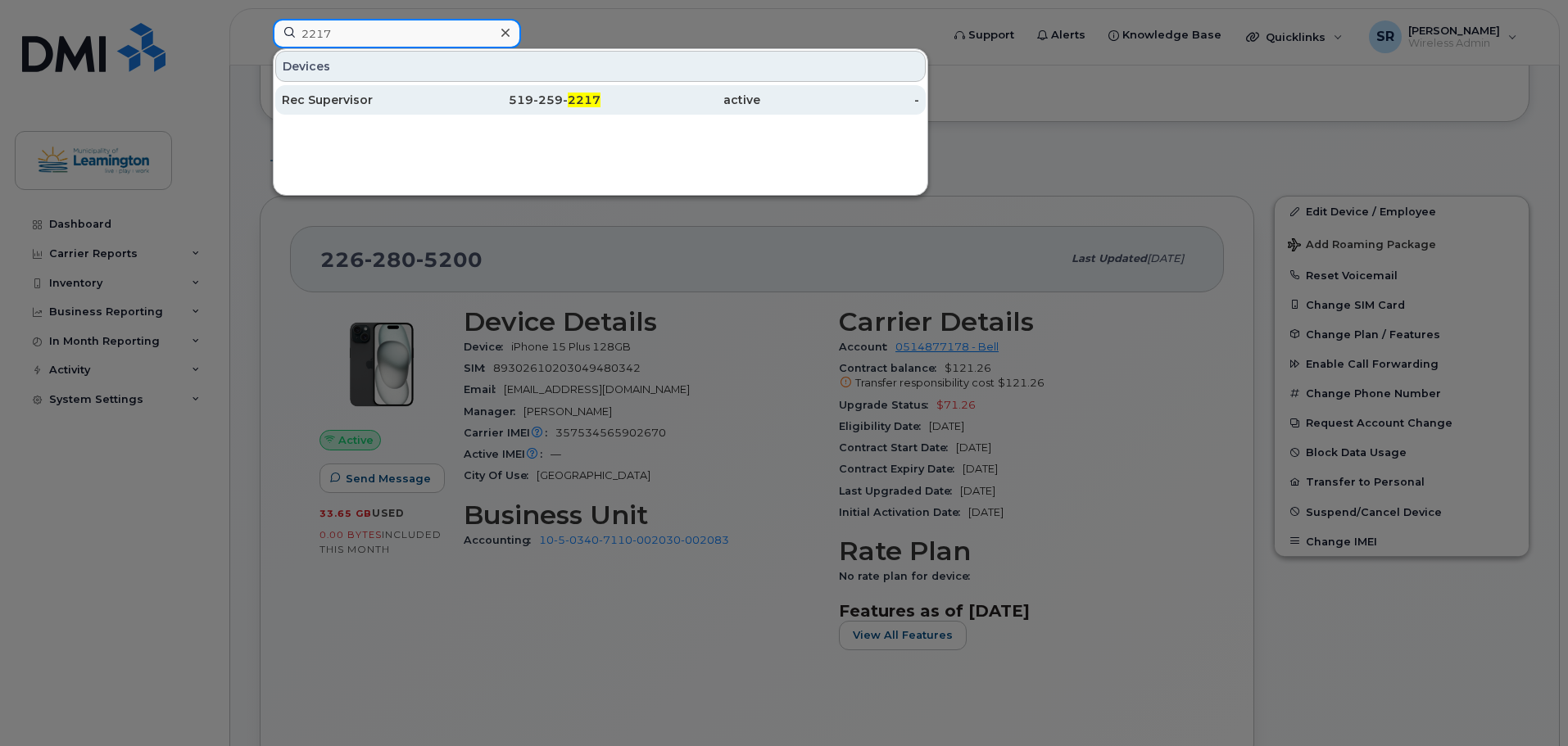
type input "2217"
click at [518, 102] on div "519-259- 2217" at bounding box center [521, 100] width 160 height 16
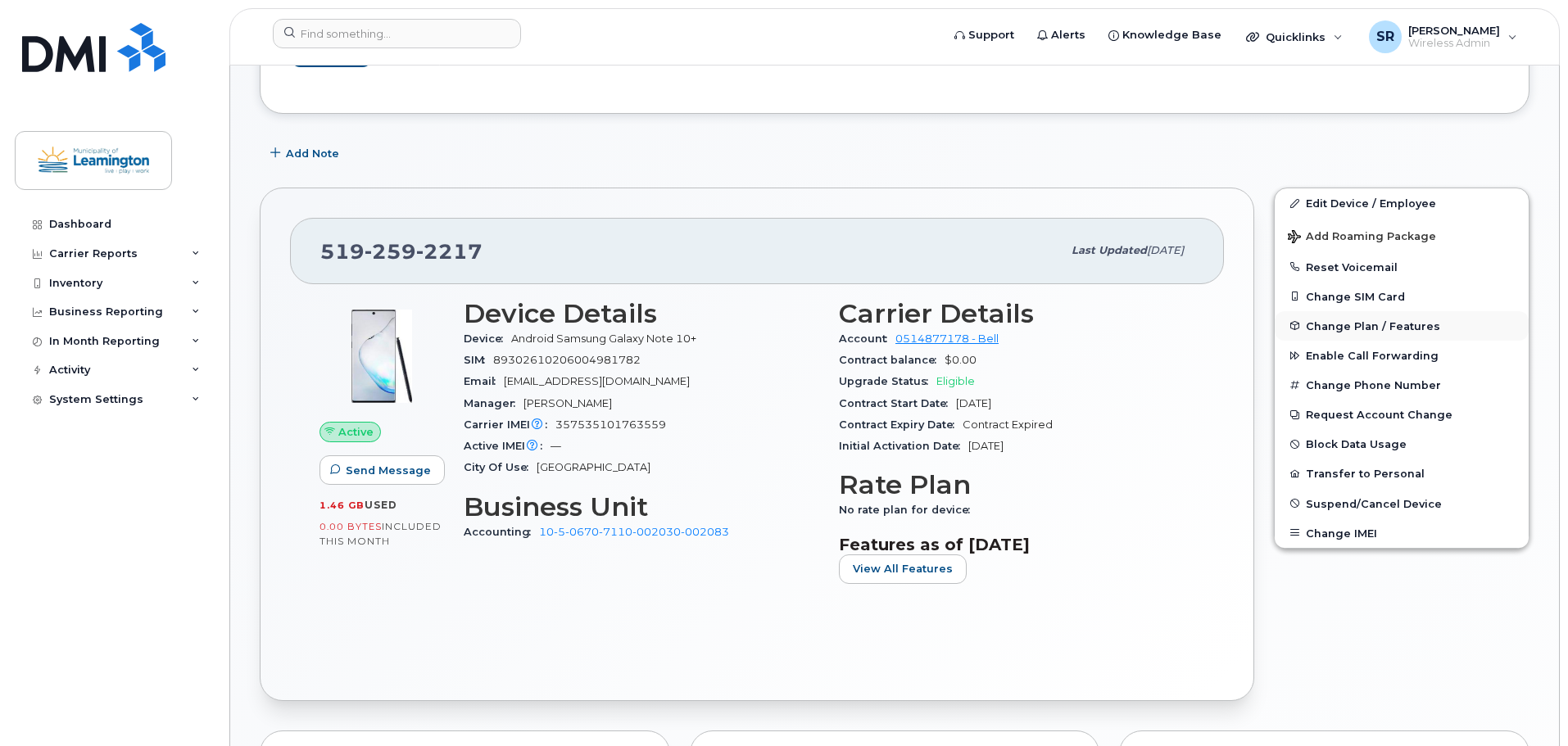
scroll to position [409, 0]
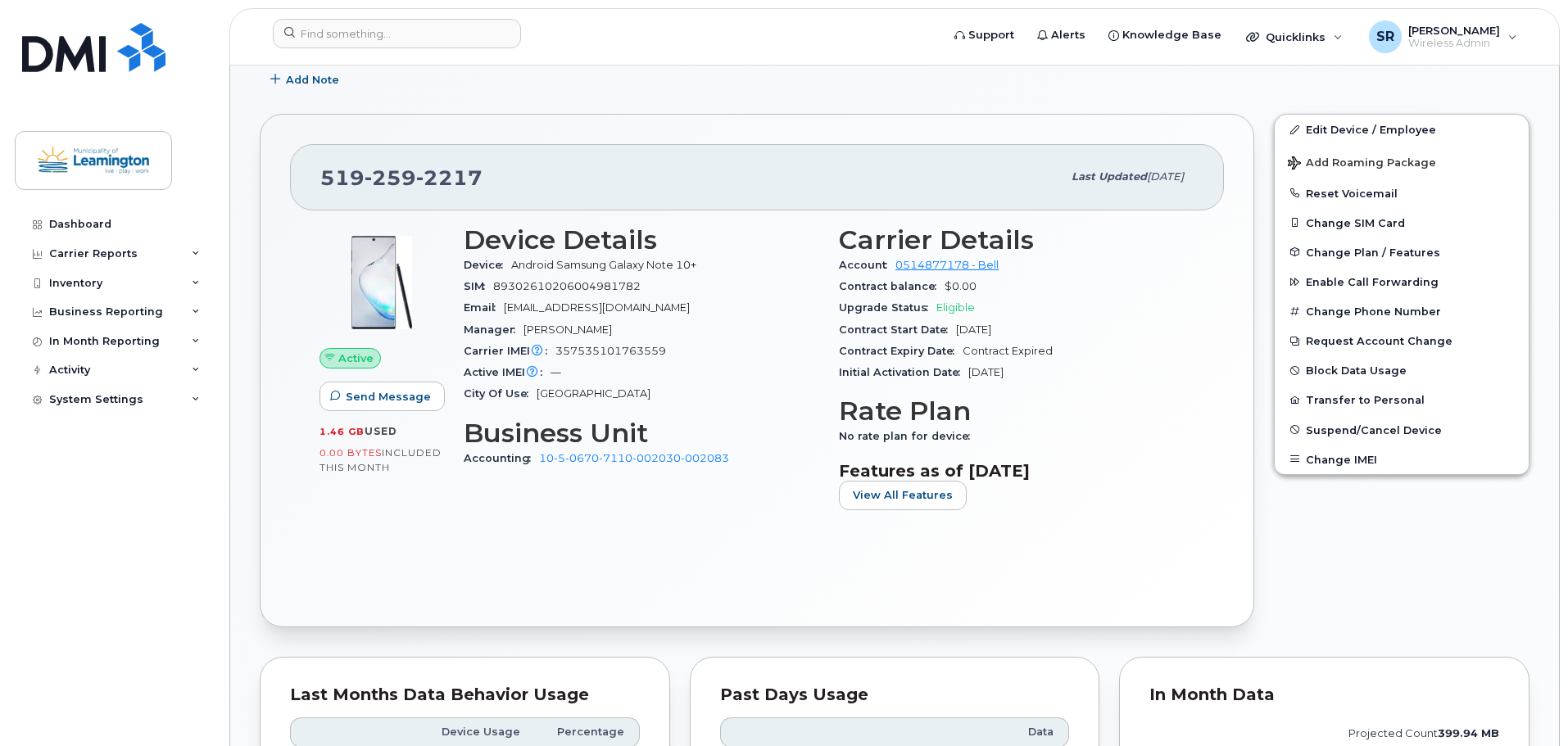
drag, startPoint x: 1026, startPoint y: 322, endPoint x: 957, endPoint y: 329, distance: 69.4
click at [957, 329] on div "Contract Start Date [DATE]" at bounding box center [1016, 330] width 355 height 22
copy span "[DATE]"
click at [424, 34] on input at bounding box center [397, 33] width 249 height 30
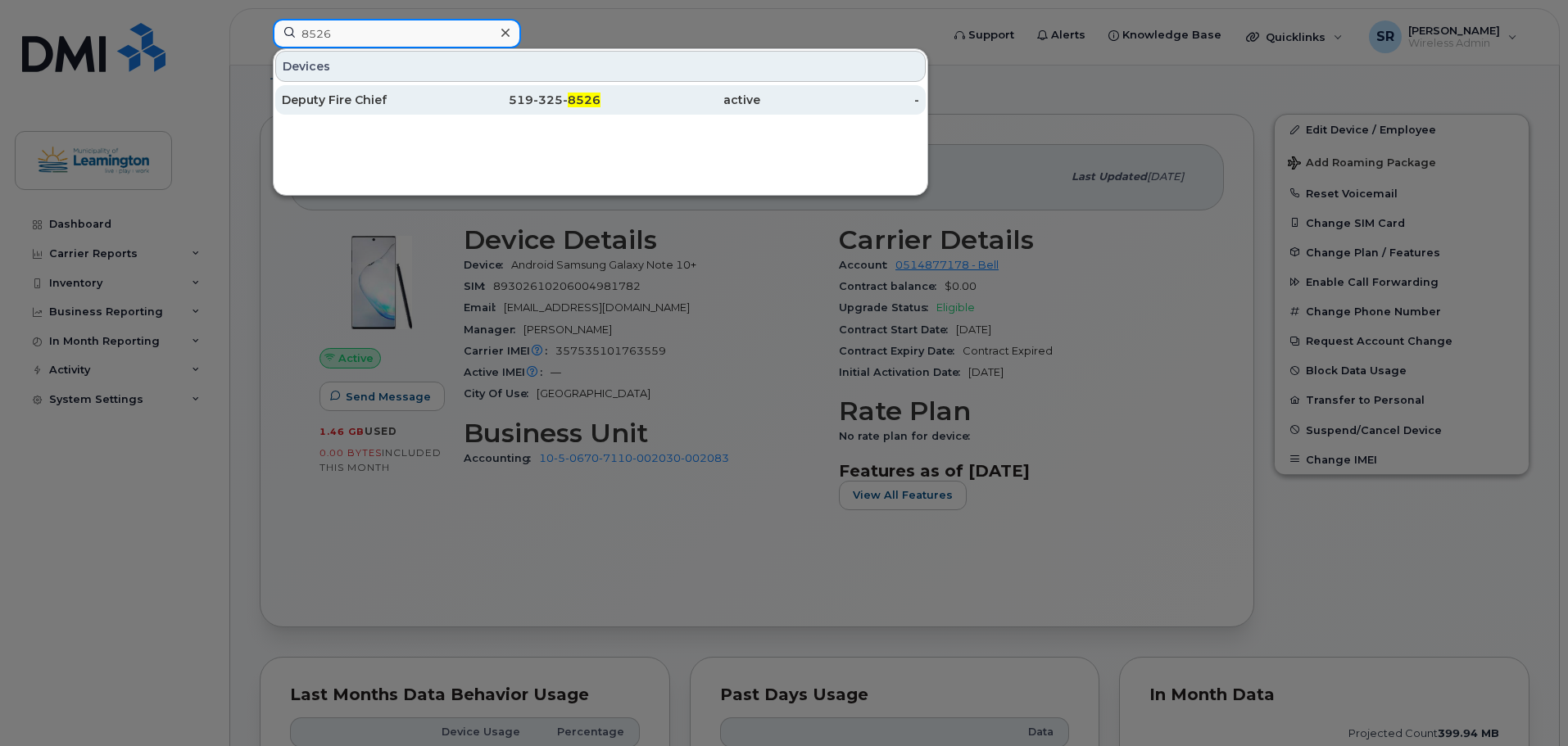
type input "8526"
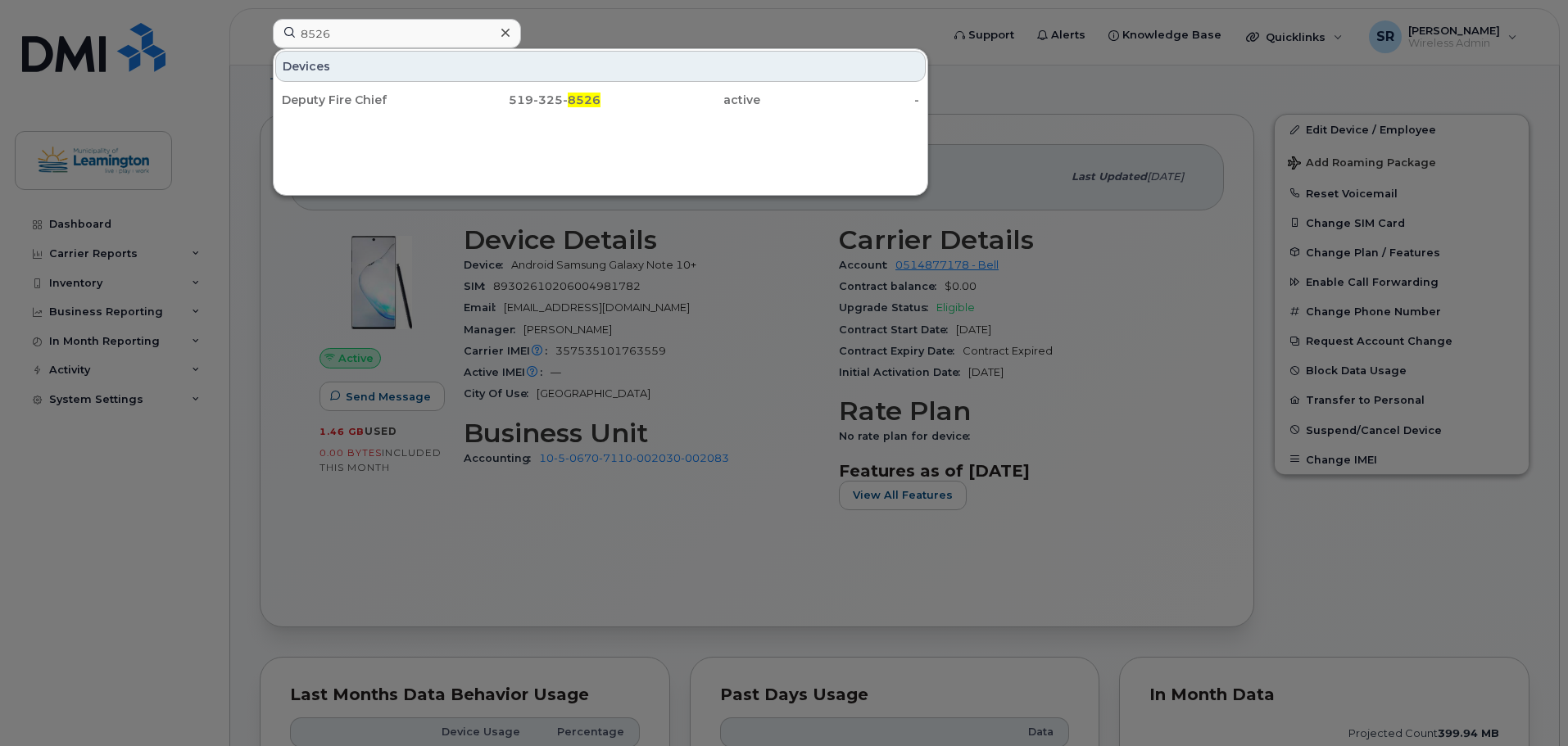
drag, startPoint x: 359, startPoint y: 94, endPoint x: 779, endPoint y: 159, distance: 425.0
click at [359, 94] on div "Deputy Fire Chief" at bounding box center [362, 100] width 160 height 16
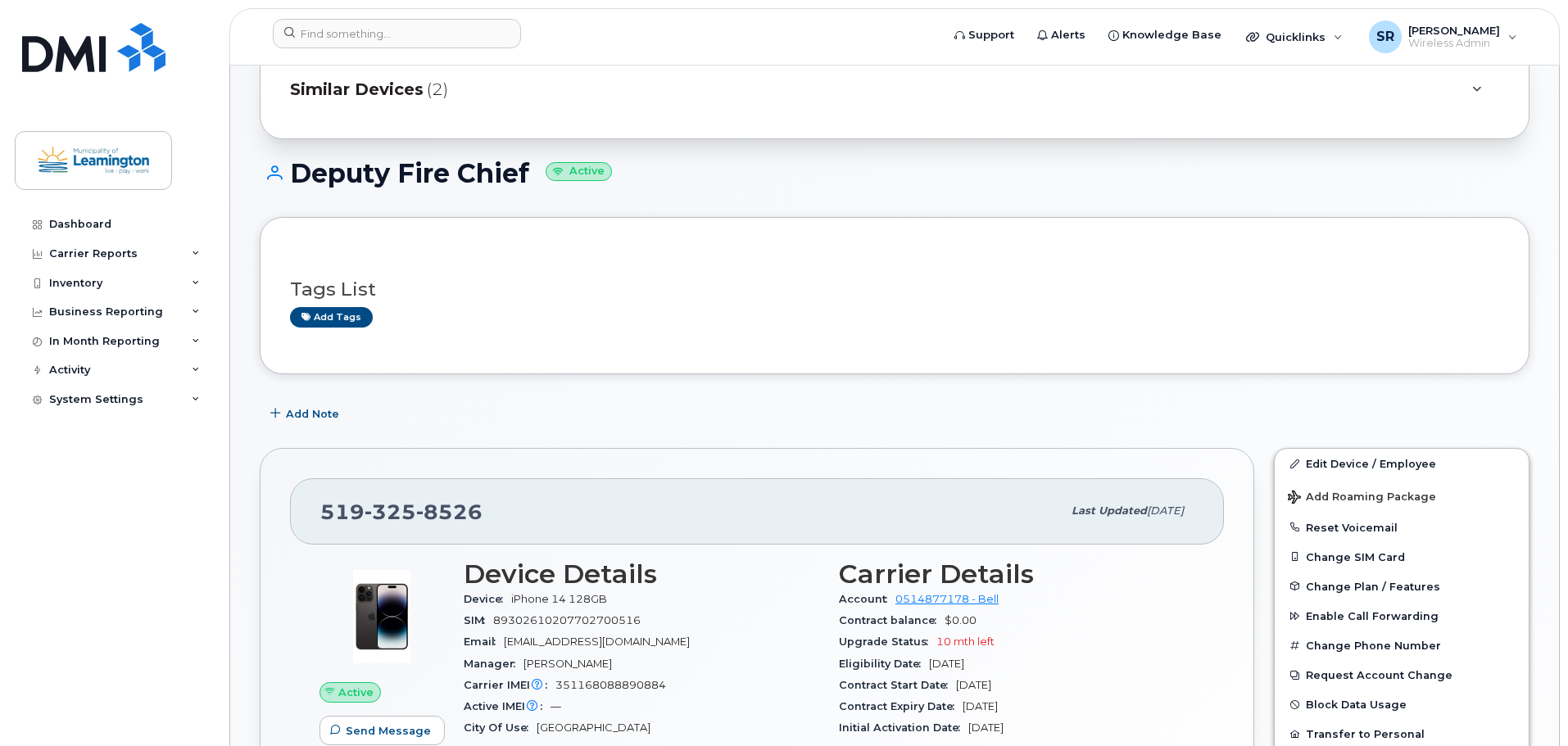
scroll to position [328, 0]
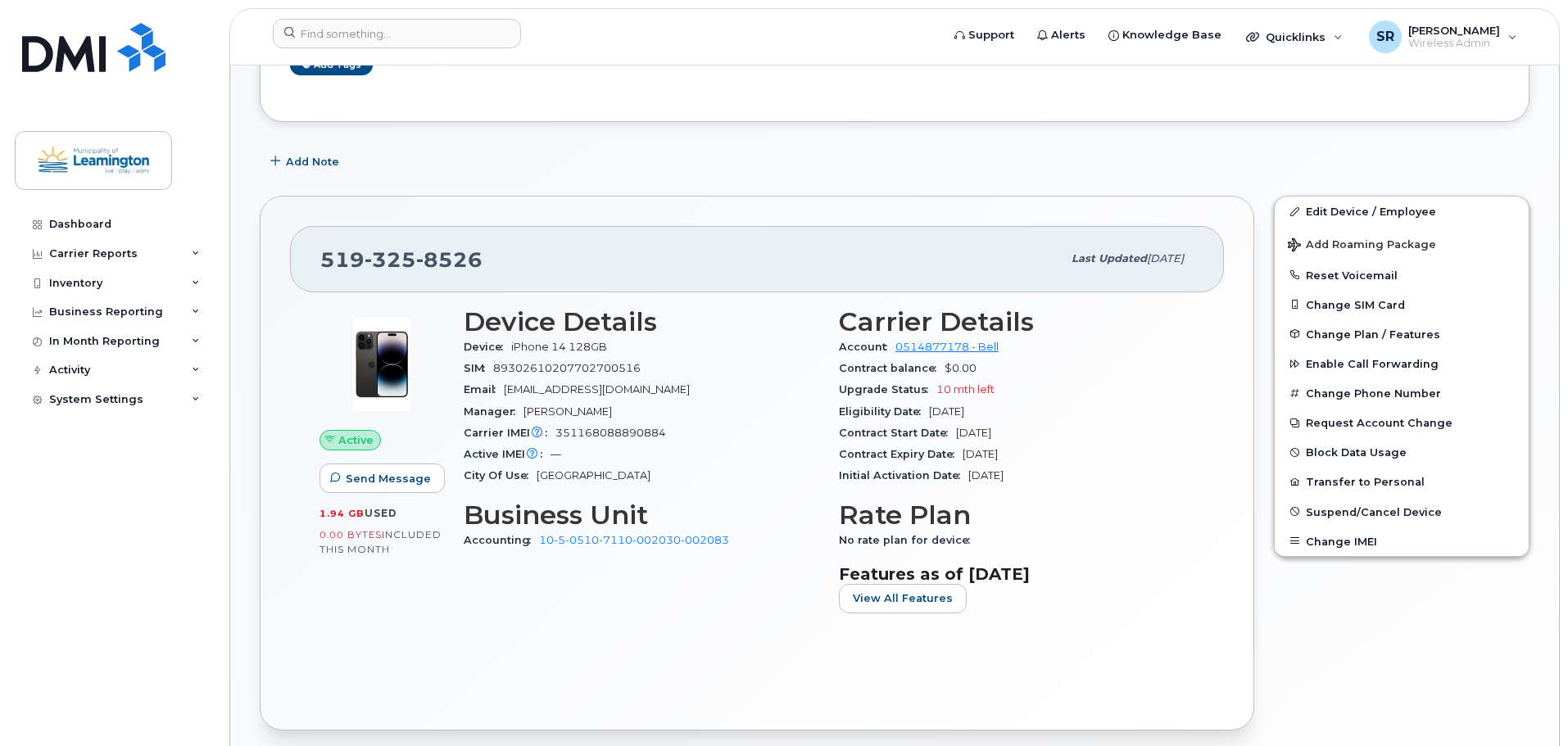
drag, startPoint x: 1003, startPoint y: 409, endPoint x: 930, endPoint y: 414, distance: 73.2
click at [930, 414] on div "Eligibility Date Jul 15, 2026" at bounding box center [1016, 412] width 355 height 22
drag, startPoint x: 1029, startPoint y: 432, endPoint x: 956, endPoint y: 432, distance: 73.0
click at [956, 432] on div "Contract Start Date Jun 24, 2025" at bounding box center [1016, 434] width 355 height 22
copy span "Jun 24, 2025"
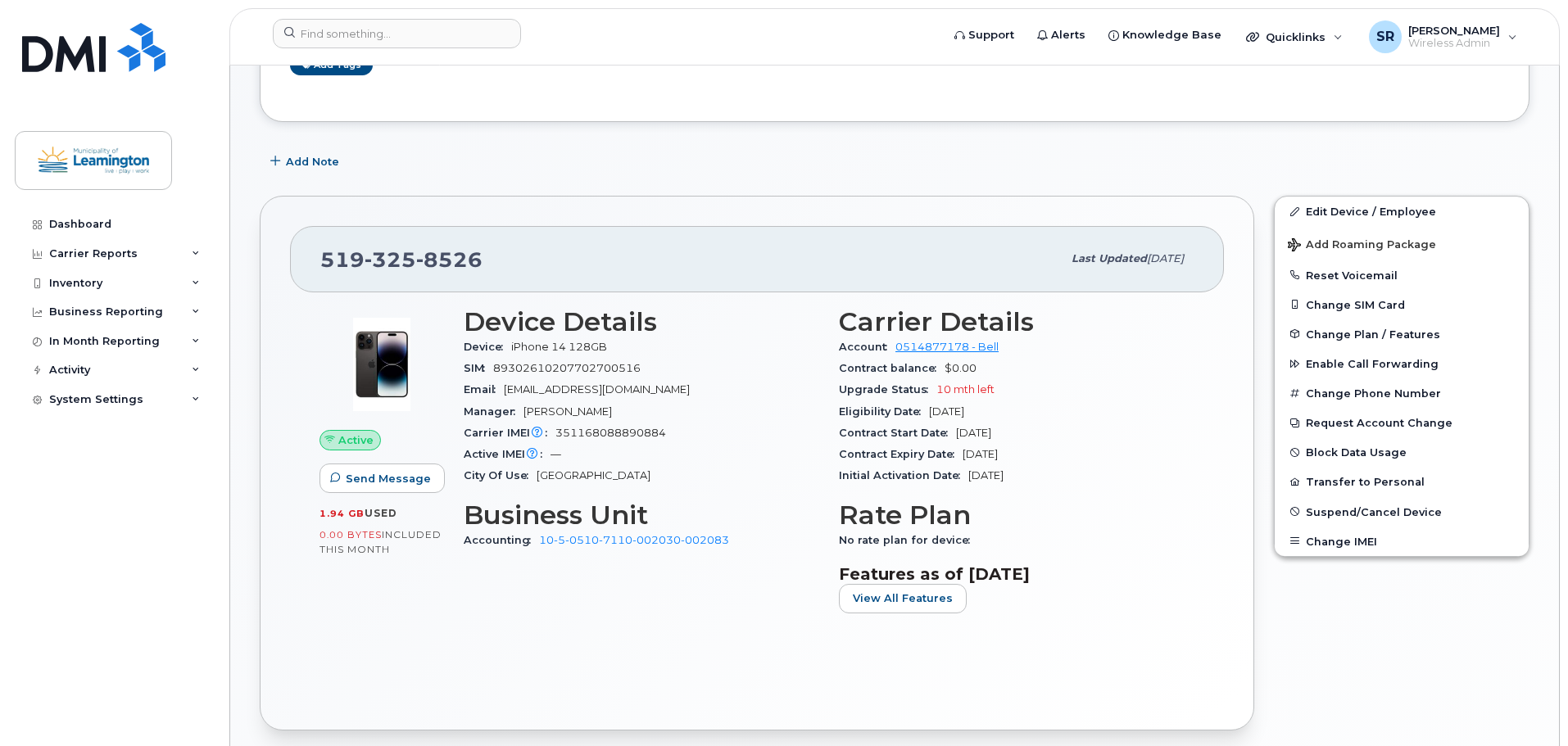
click at [1056, 458] on div "Contract Expiry Date Jun 23, 2027" at bounding box center [1016, 455] width 355 height 22
drag, startPoint x: 1044, startPoint y: 457, endPoint x: 964, endPoint y: 457, distance: 80.0
click at [964, 457] on div "Contract Expiry Date Jun 23, 2027" at bounding box center [1016, 455] width 355 height 22
copy span "Jun 23, 2027"
click at [370, 29] on input at bounding box center [397, 33] width 249 height 30
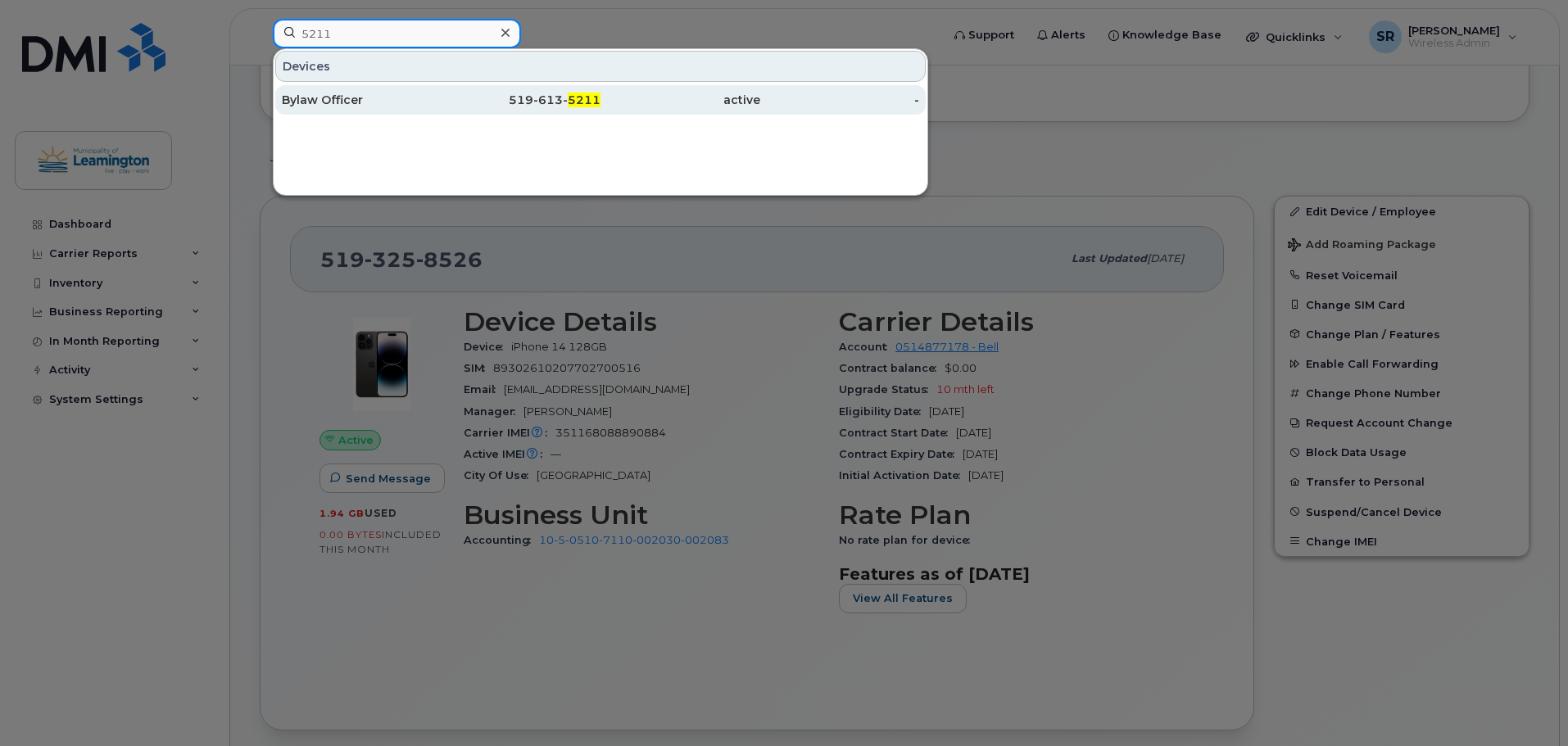
type input "5211"
click at [387, 104] on div "Bylaw Officer" at bounding box center [362, 100] width 160 height 16
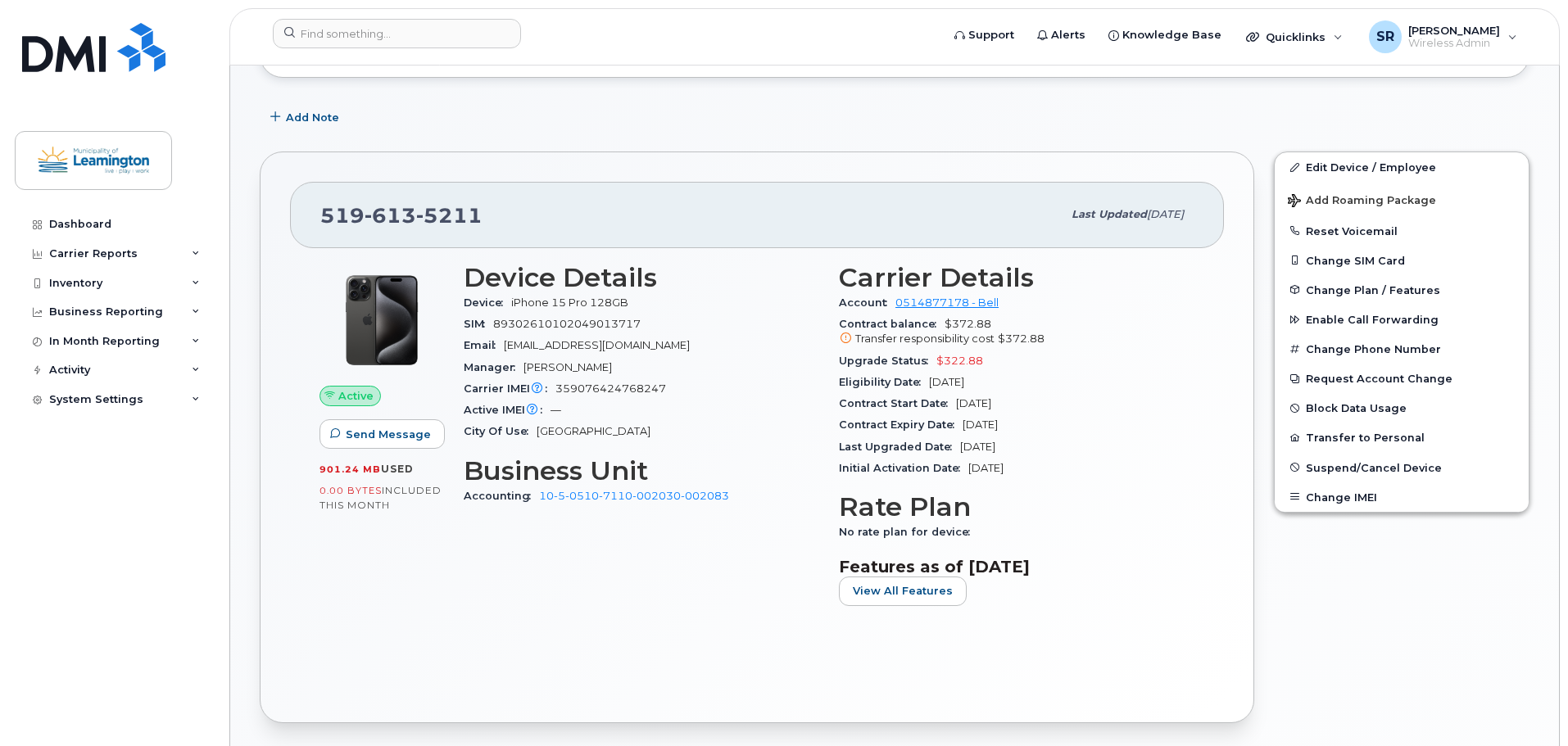
scroll to position [246, 0]
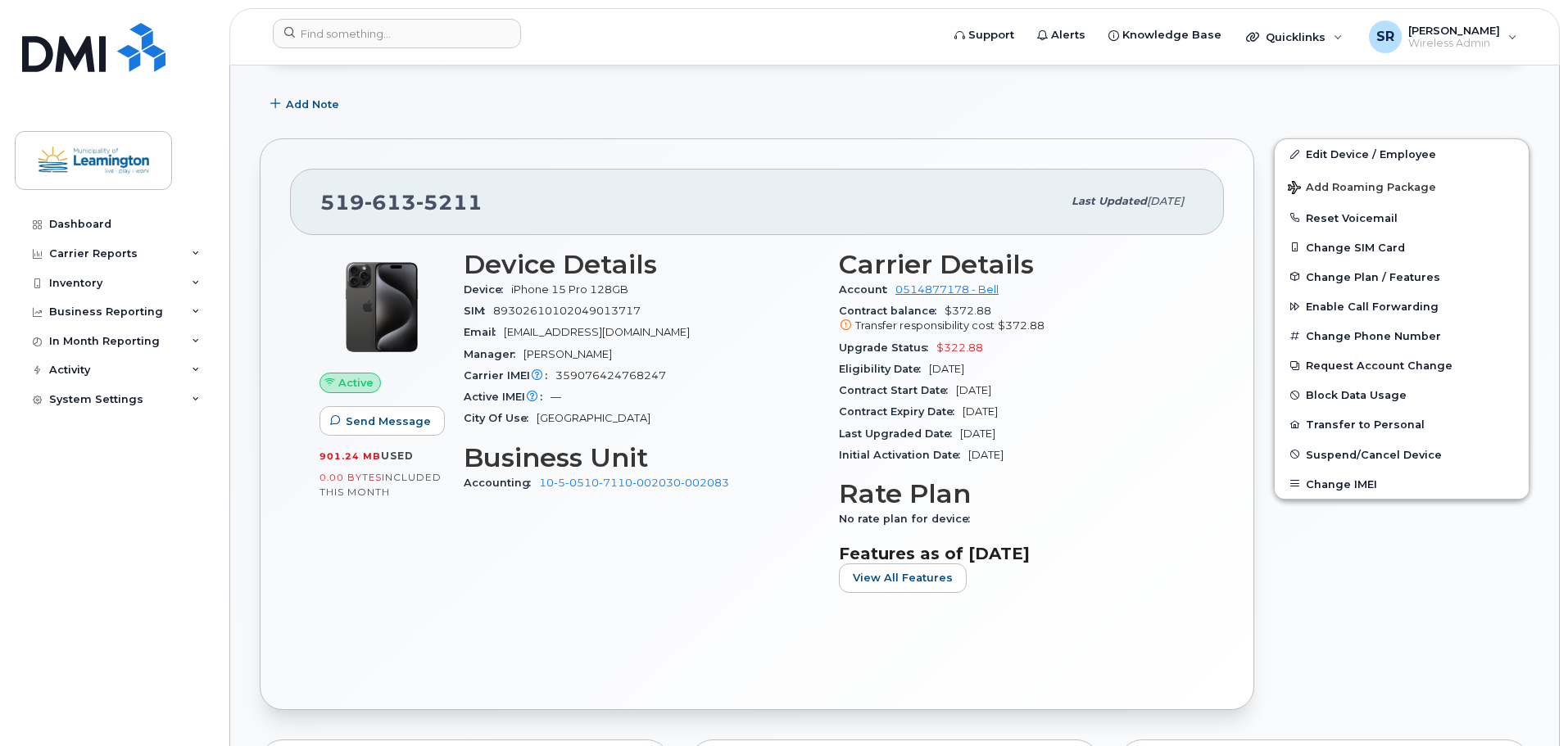
drag, startPoint x: 1025, startPoint y: 389, endPoint x: 957, endPoint y: 389, distance: 68.0
click at [957, 389] on span "[DATE]" at bounding box center [973, 391] width 35 height 13
copy span "[DATE]"
click at [1043, 409] on div "Contract Expiry Date [DATE]" at bounding box center [1016, 412] width 355 height 22
drag, startPoint x: 1043, startPoint y: 409, endPoint x: 963, endPoint y: 408, distance: 80.0
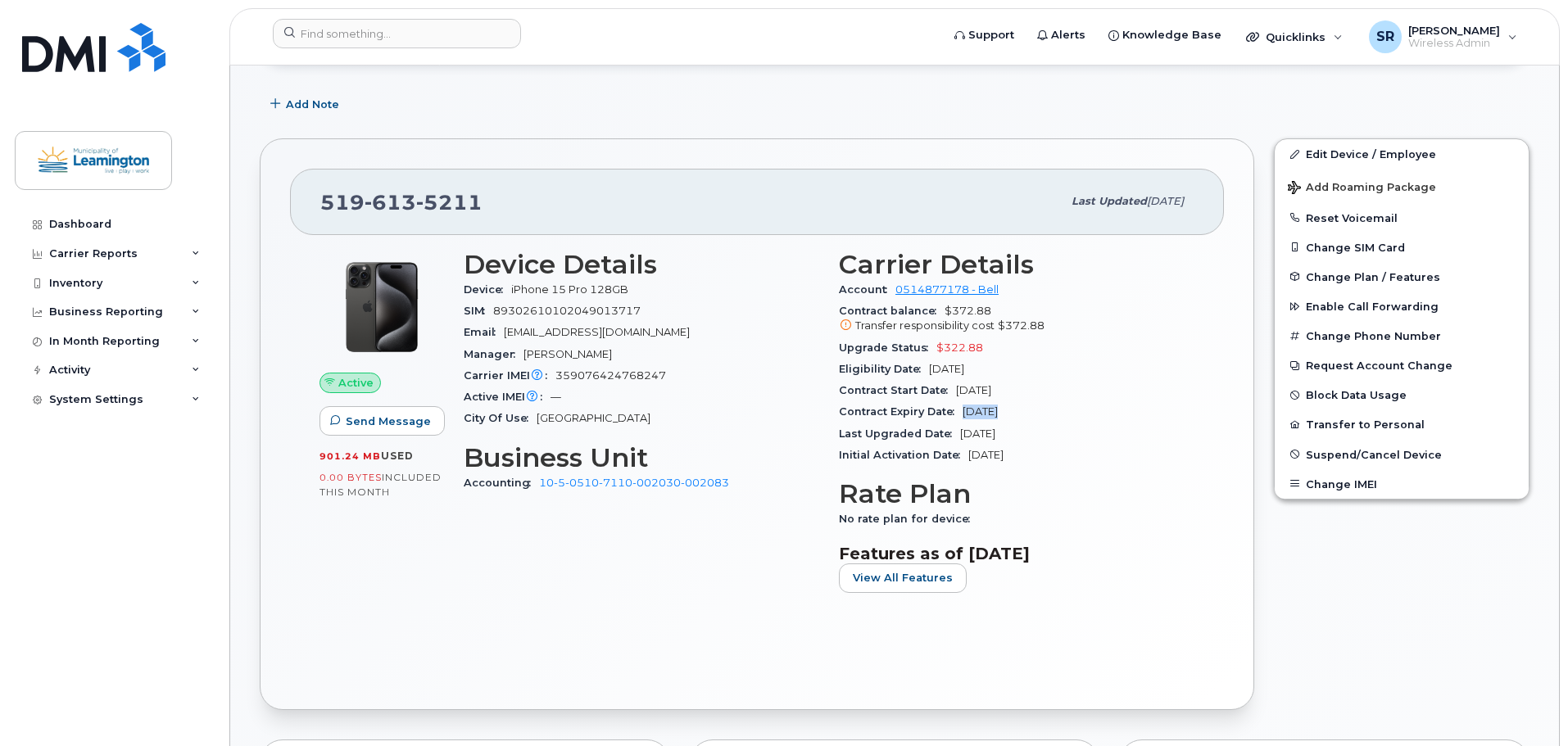
click at [963, 408] on div "Contract Expiry Date [DATE]" at bounding box center [1016, 412] width 355 height 22
copy span "[DATE]"
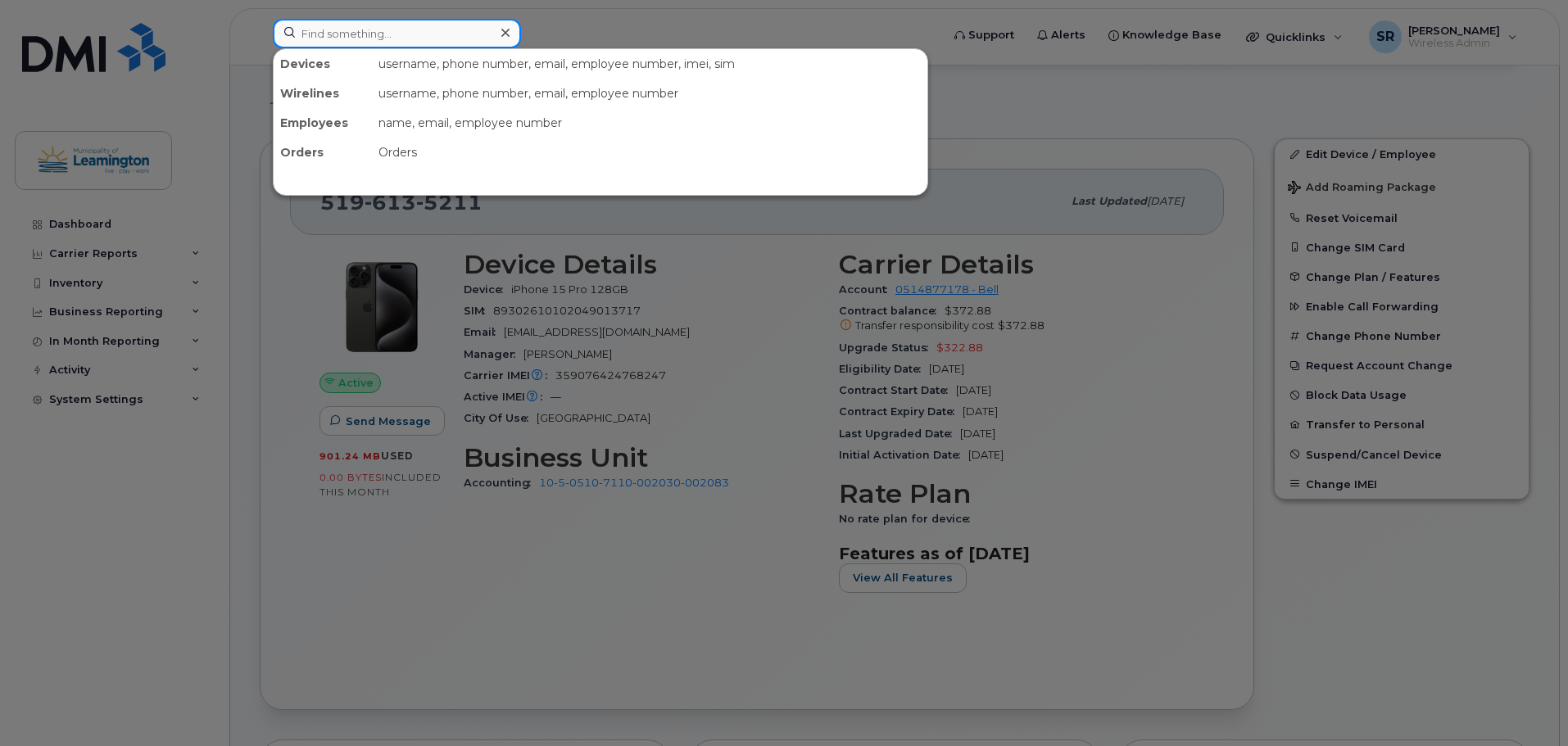
click at [369, 31] on input at bounding box center [397, 33] width 249 height 30
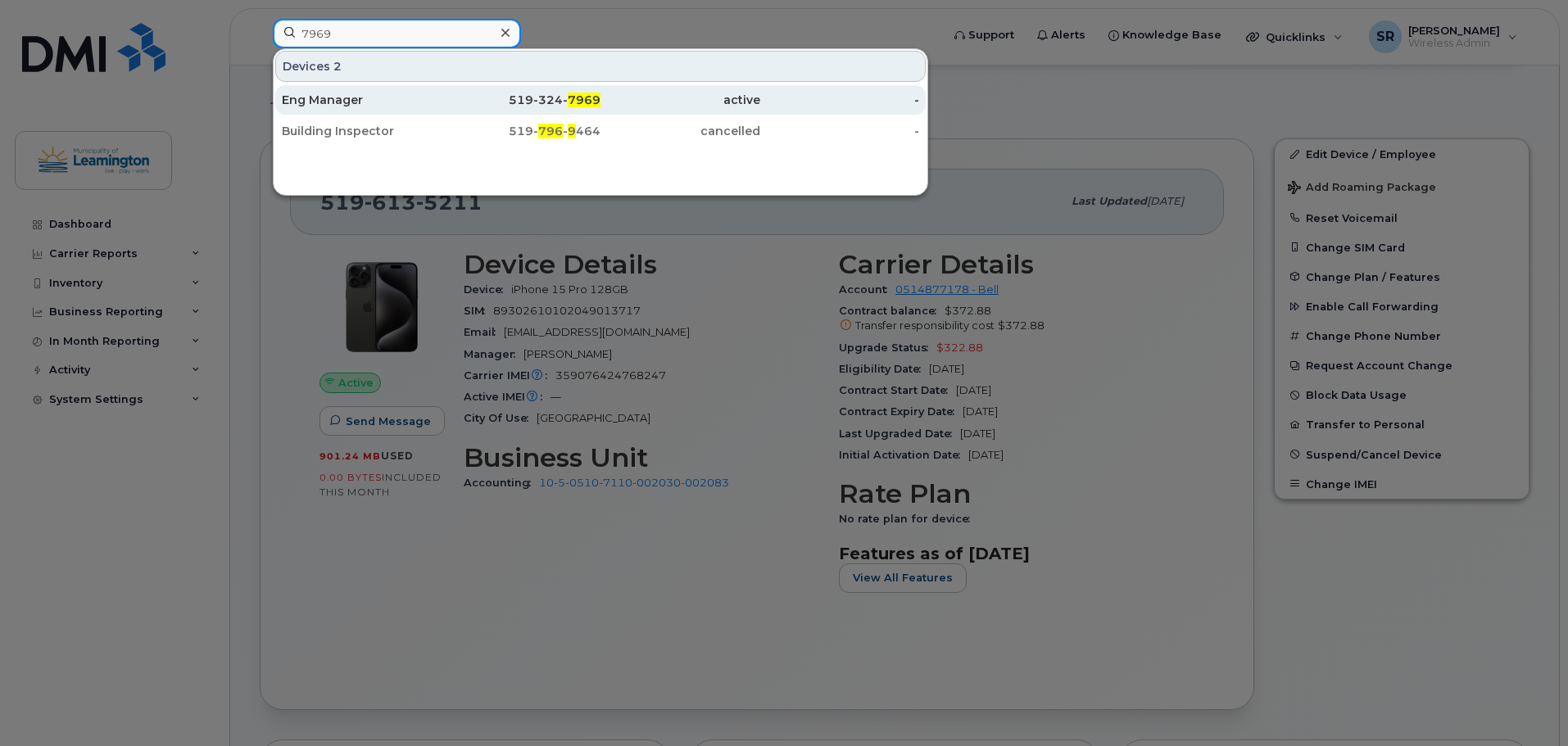
type input "7969"
click at [342, 92] on div "Eng Manager" at bounding box center [362, 100] width 160 height 30
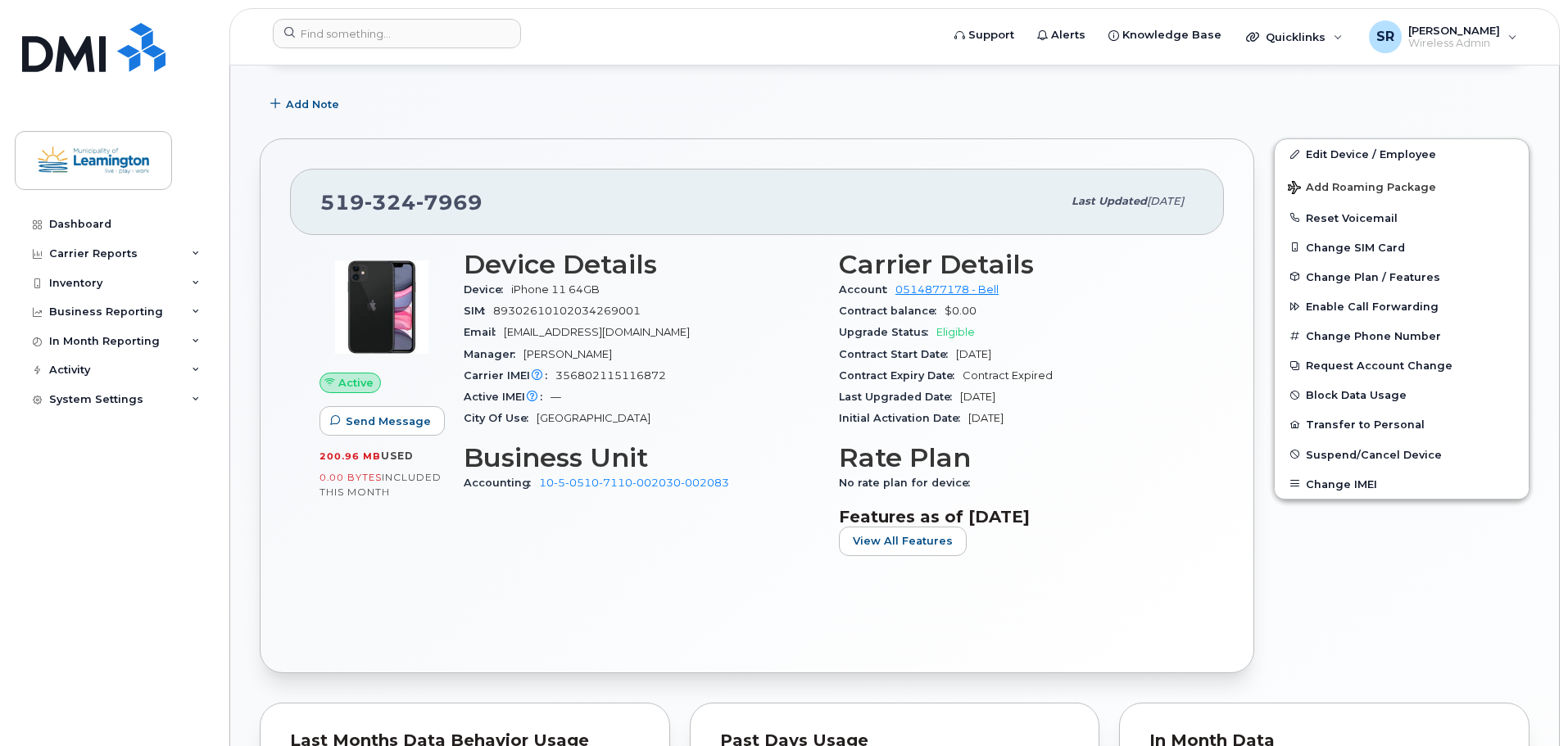
scroll to position [328, 0]
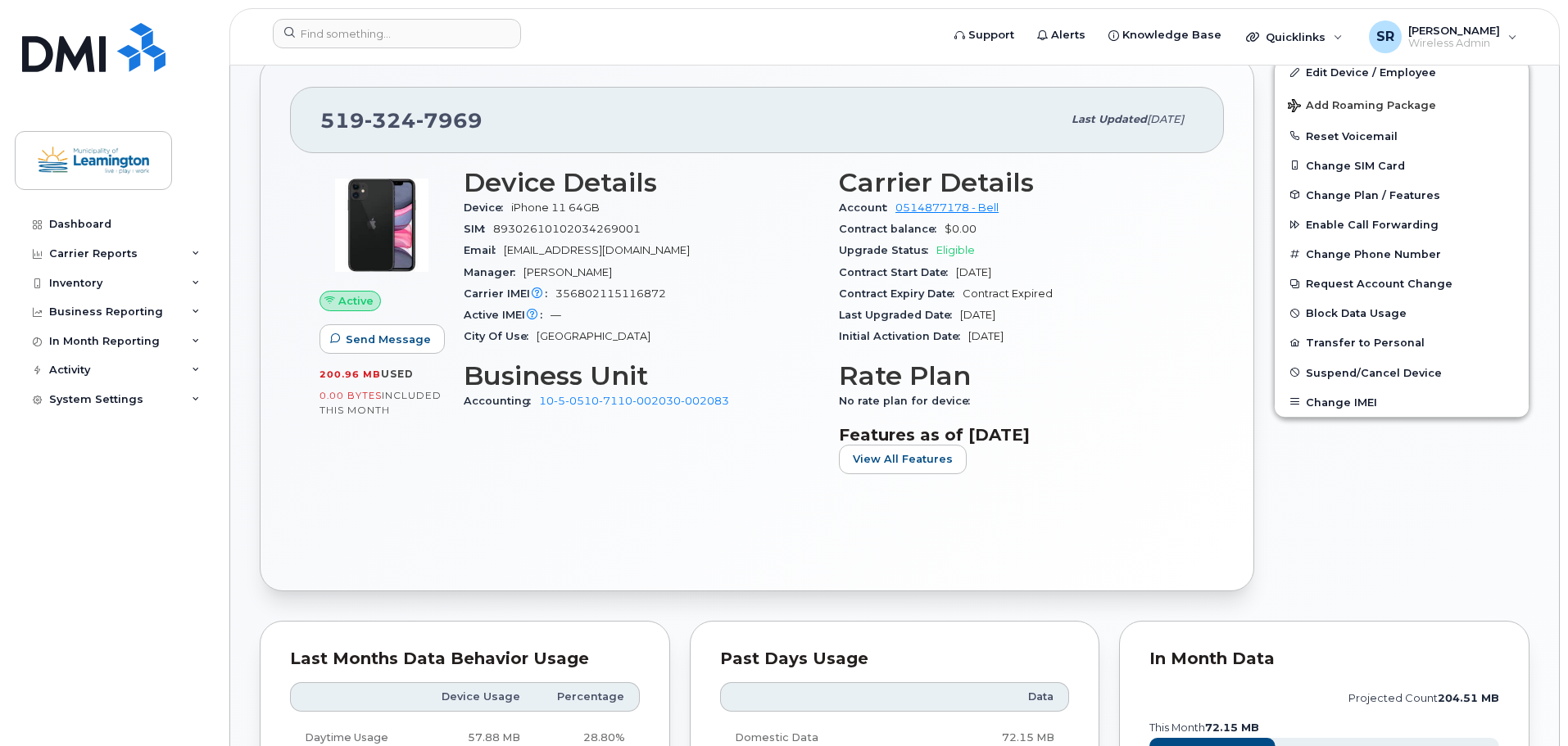
drag, startPoint x: 1036, startPoint y: 272, endPoint x: 954, endPoint y: 272, distance: 82.0
click at [954, 272] on div "Contract Start Date [DATE]" at bounding box center [1016, 273] width 355 height 22
copy span "[DATE]"
click at [400, 39] on input at bounding box center [397, 33] width 249 height 30
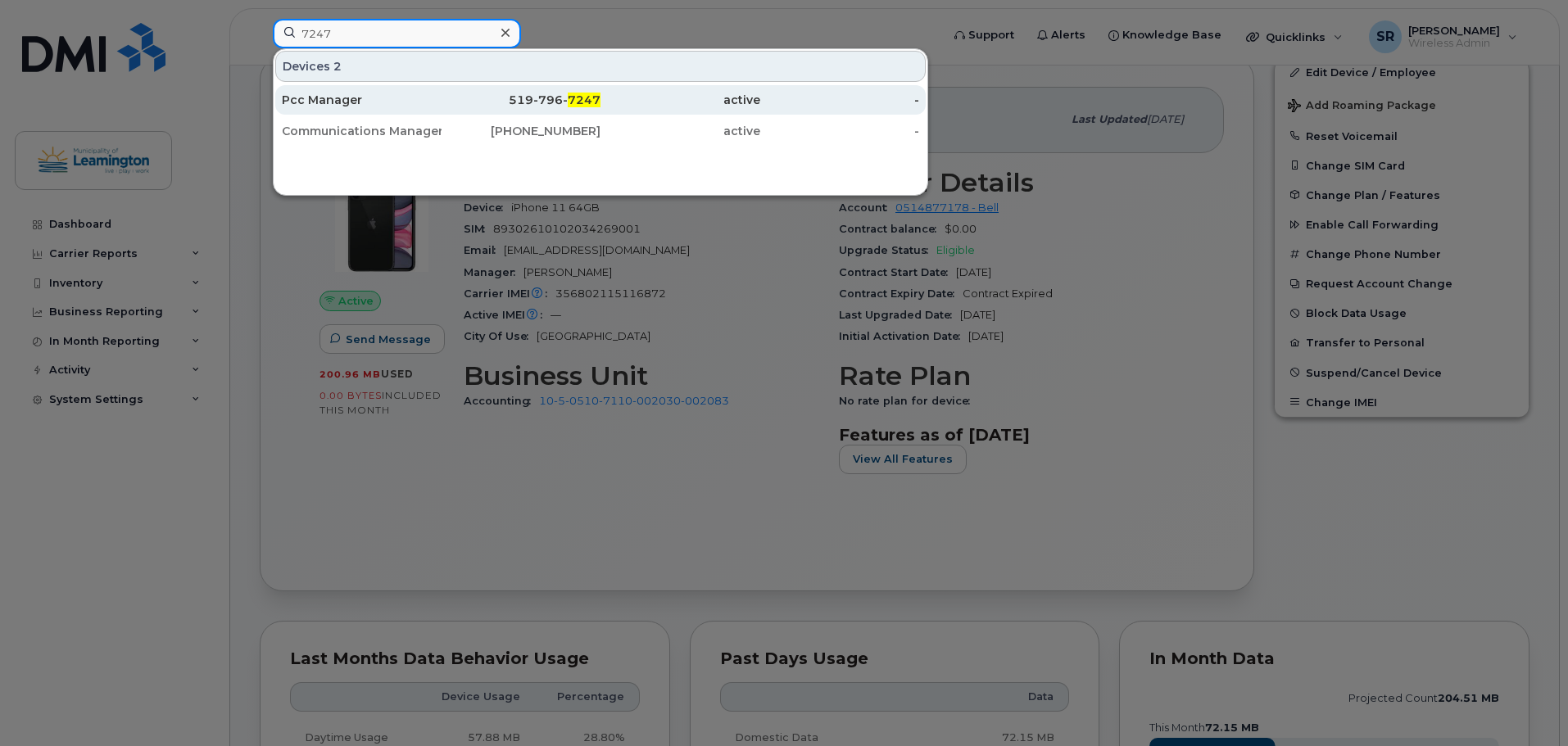
type input "7247"
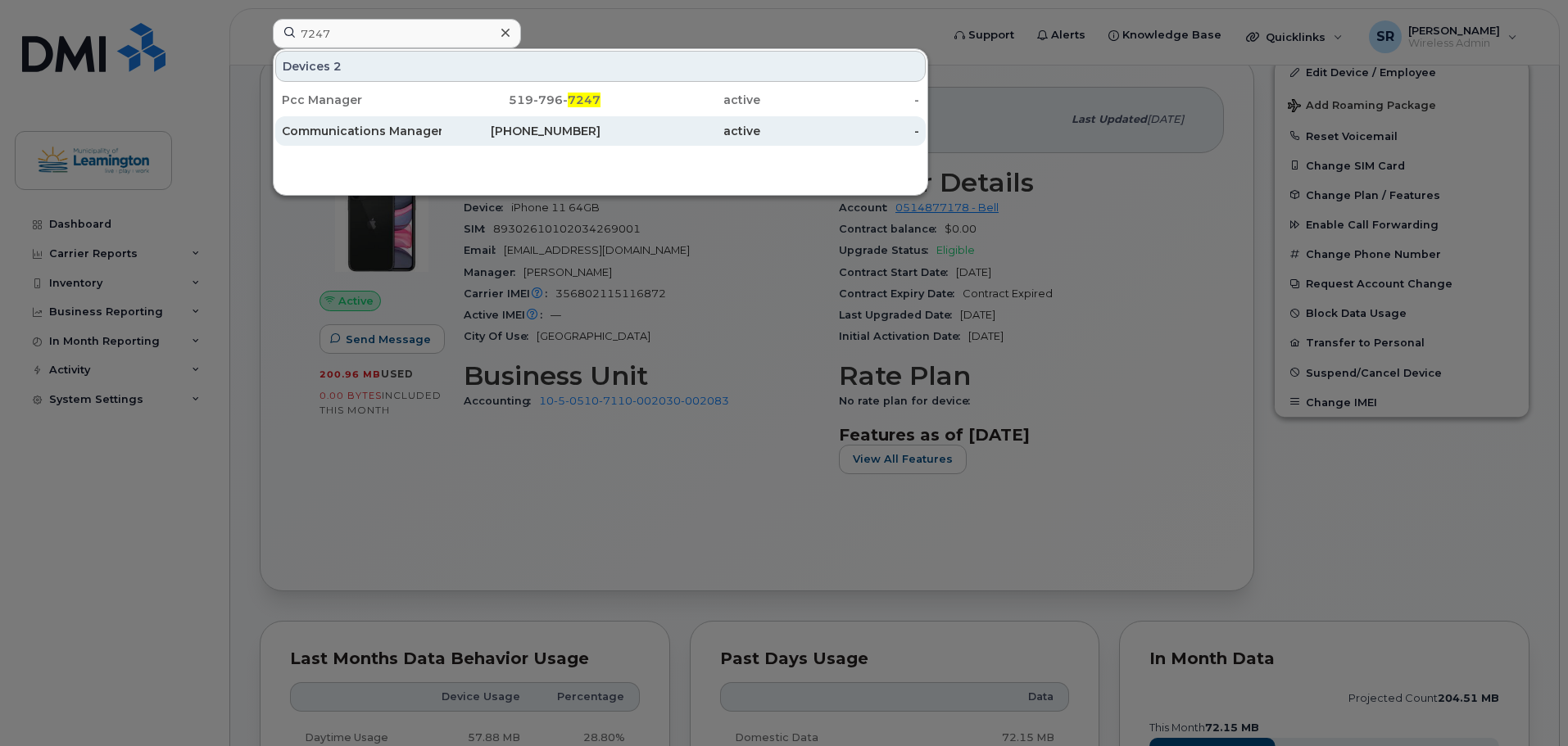
drag, startPoint x: 377, startPoint y: 92, endPoint x: 851, endPoint y: 118, distance: 474.7
click at [377, 92] on div "Pcc Manager" at bounding box center [362, 100] width 160 height 16
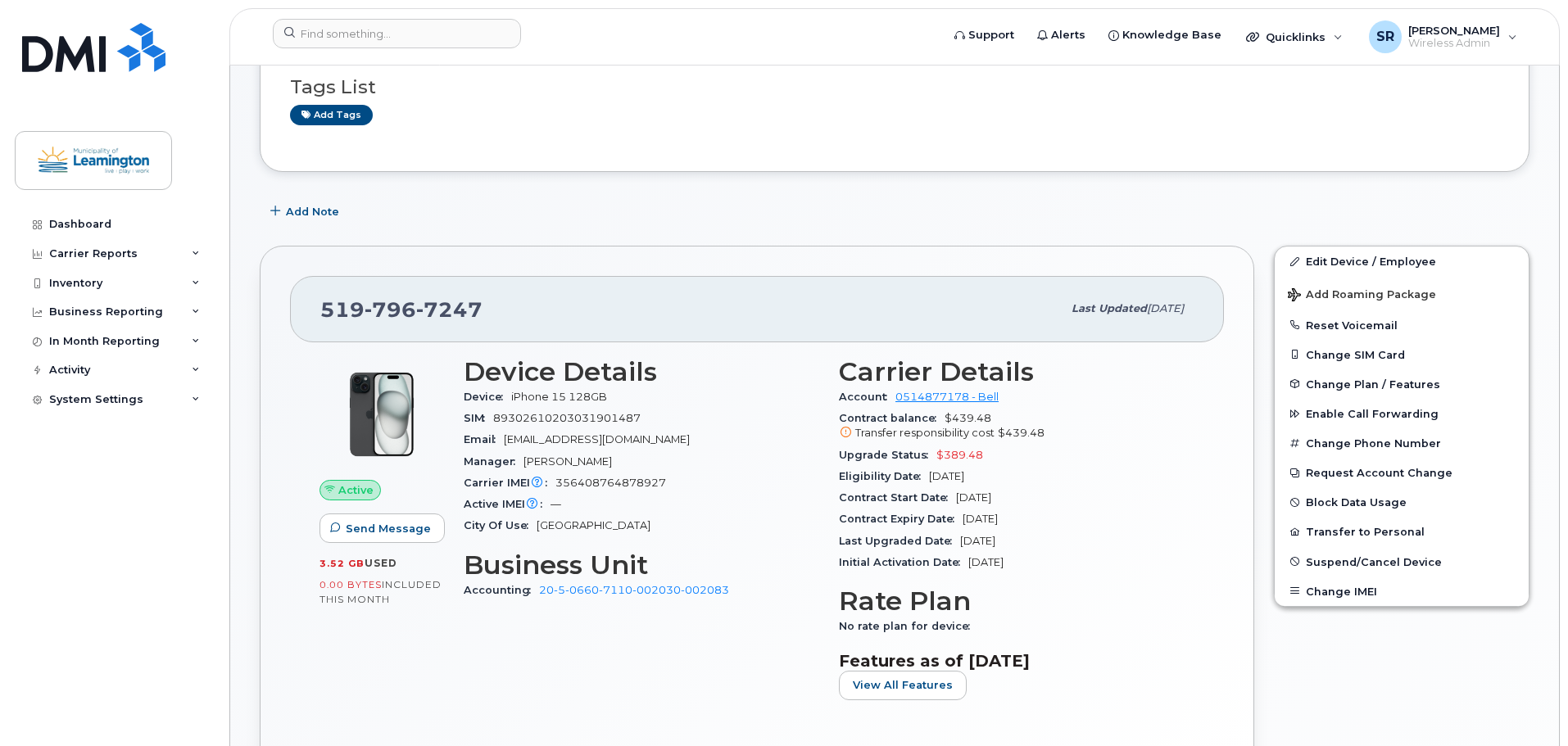
scroll to position [164, 0]
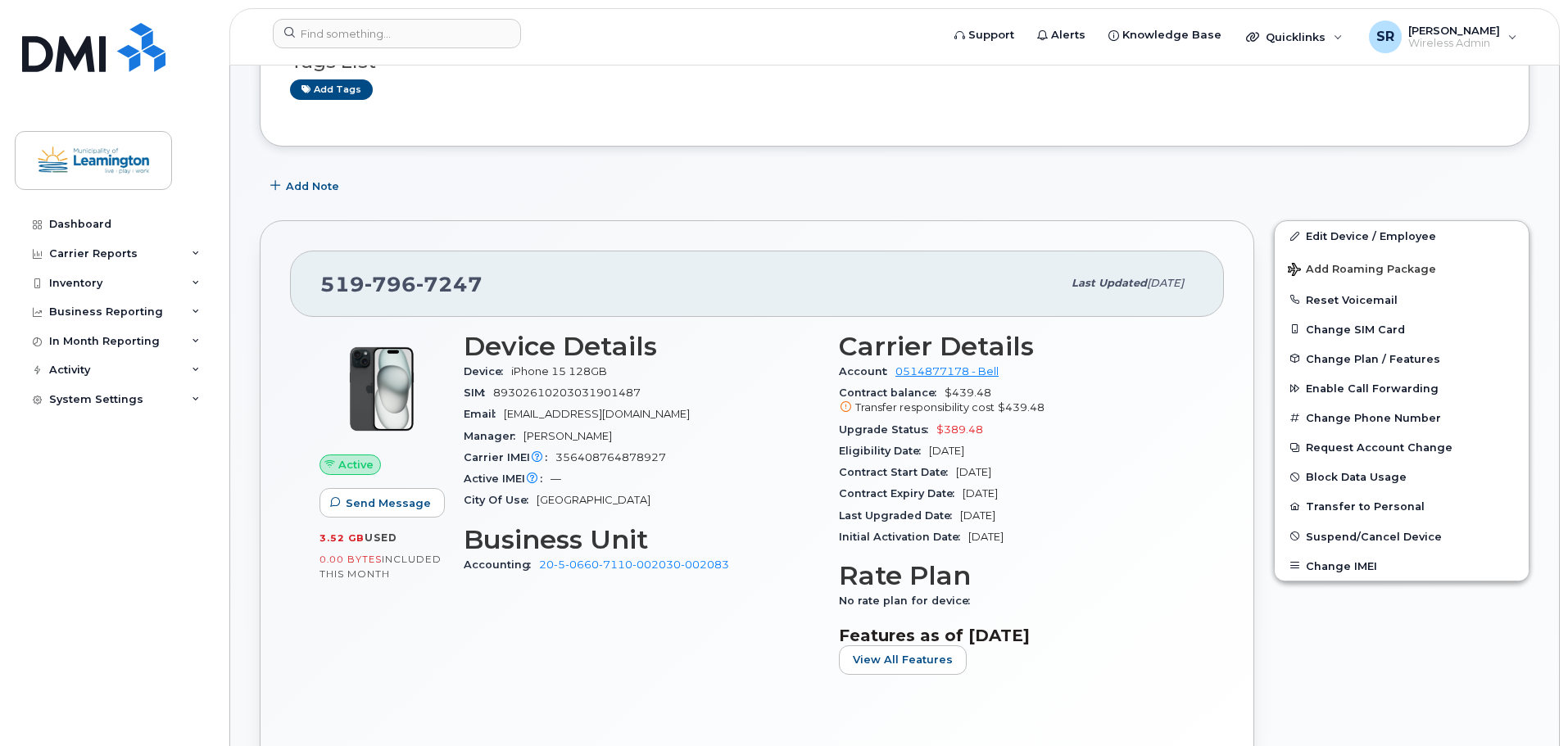
drag, startPoint x: 1029, startPoint y: 473, endPoint x: 956, endPoint y: 477, distance: 73.1
click at [956, 477] on div "Contract Start Date Oct 16, 2024" at bounding box center [1016, 473] width 355 height 22
copy span "Oct 16, 2024"
click at [1034, 464] on div "Contract Start Date Oct 16, 2024" at bounding box center [1016, 473] width 355 height 22
drag, startPoint x: 1043, startPoint y: 491, endPoint x: 960, endPoint y: 491, distance: 83.0
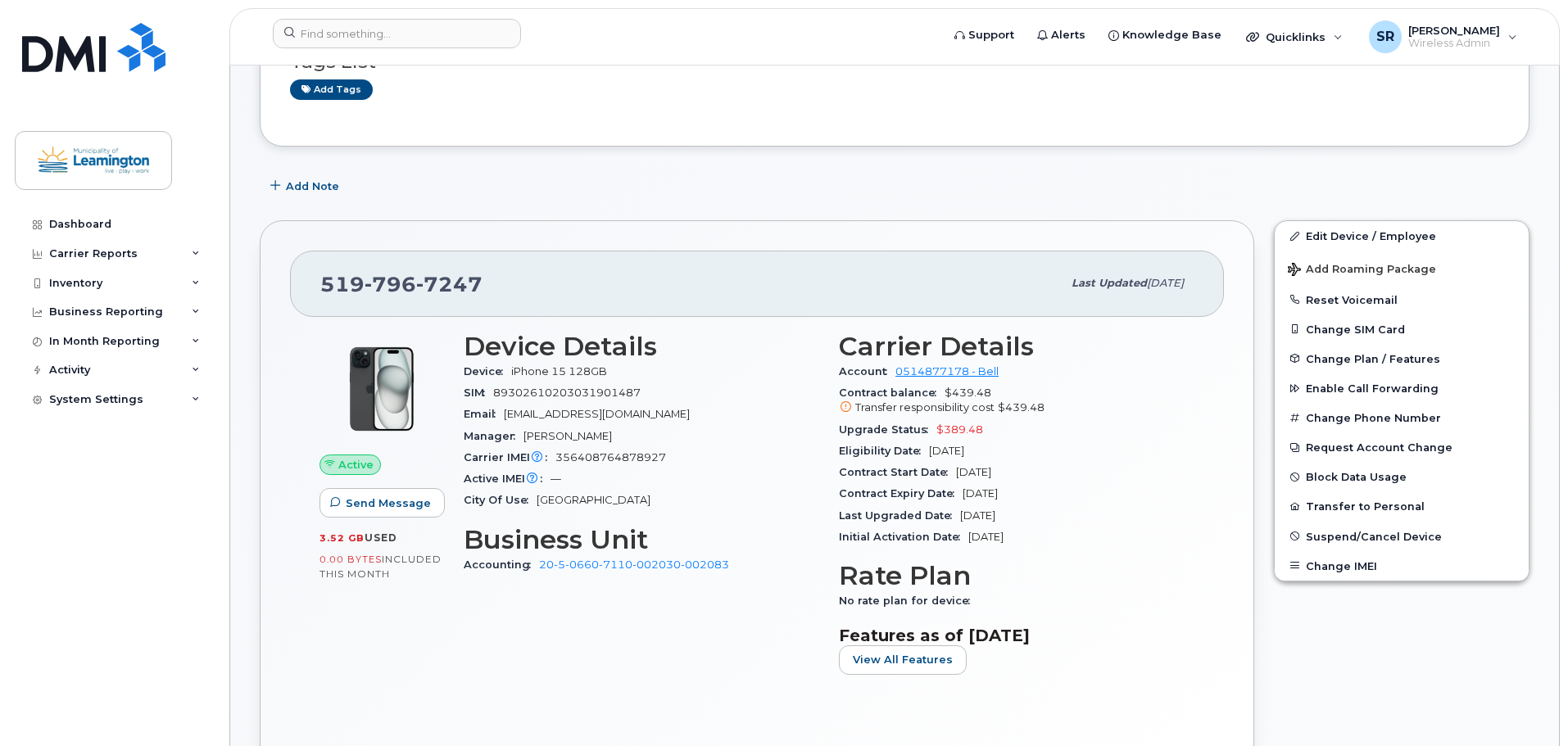
click at [960, 491] on div "Contract Expiry Date Oct 15, 2026" at bounding box center [1016, 494] width 355 height 22
copy span "Oct 15, 2026"
click at [1135, 508] on div "Last Upgraded Date Oct 16, 2024" at bounding box center [1016, 516] width 355 height 22
click at [399, 35] on input at bounding box center [397, 33] width 249 height 30
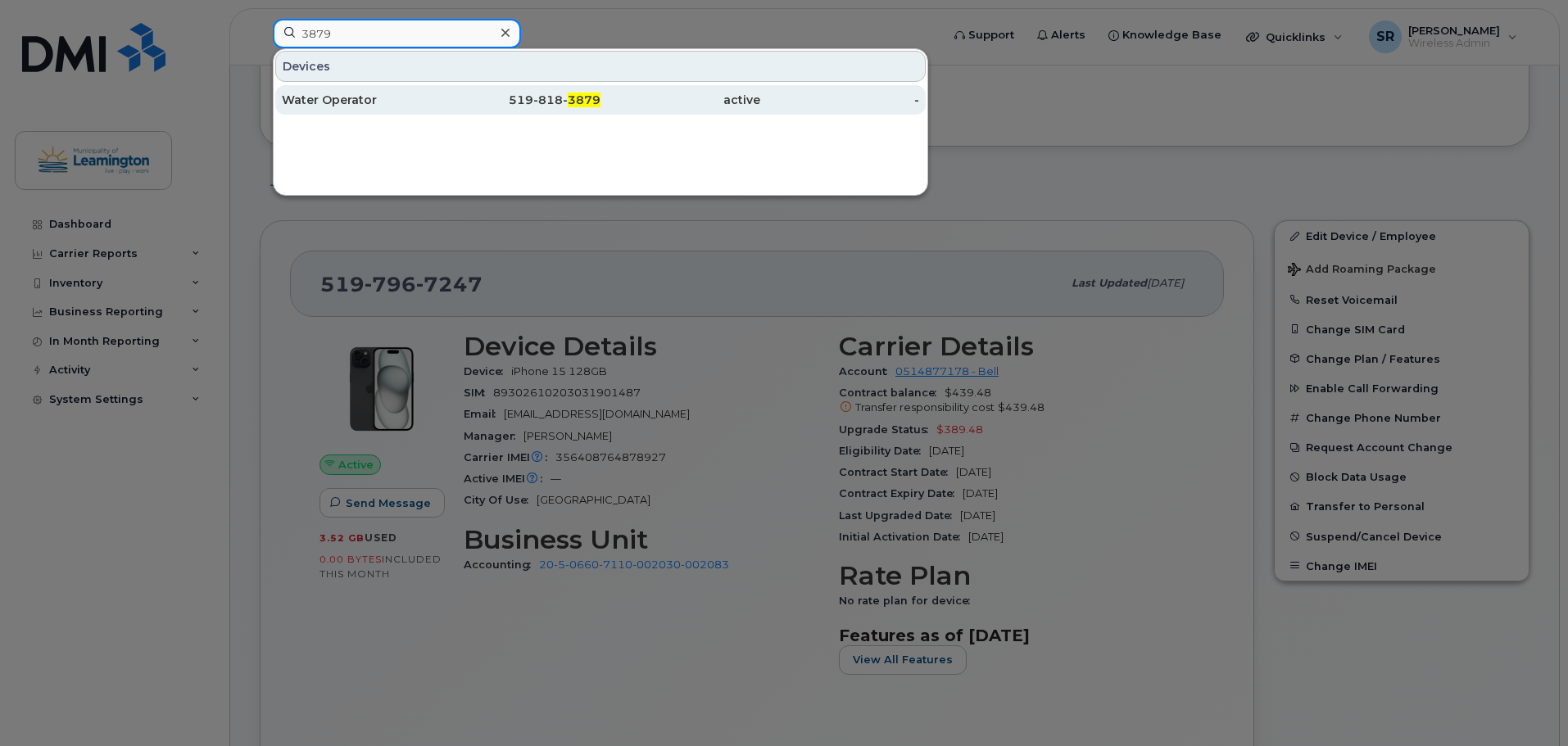
type input "3879"
click at [394, 98] on div "Water Operator" at bounding box center [362, 100] width 160 height 16
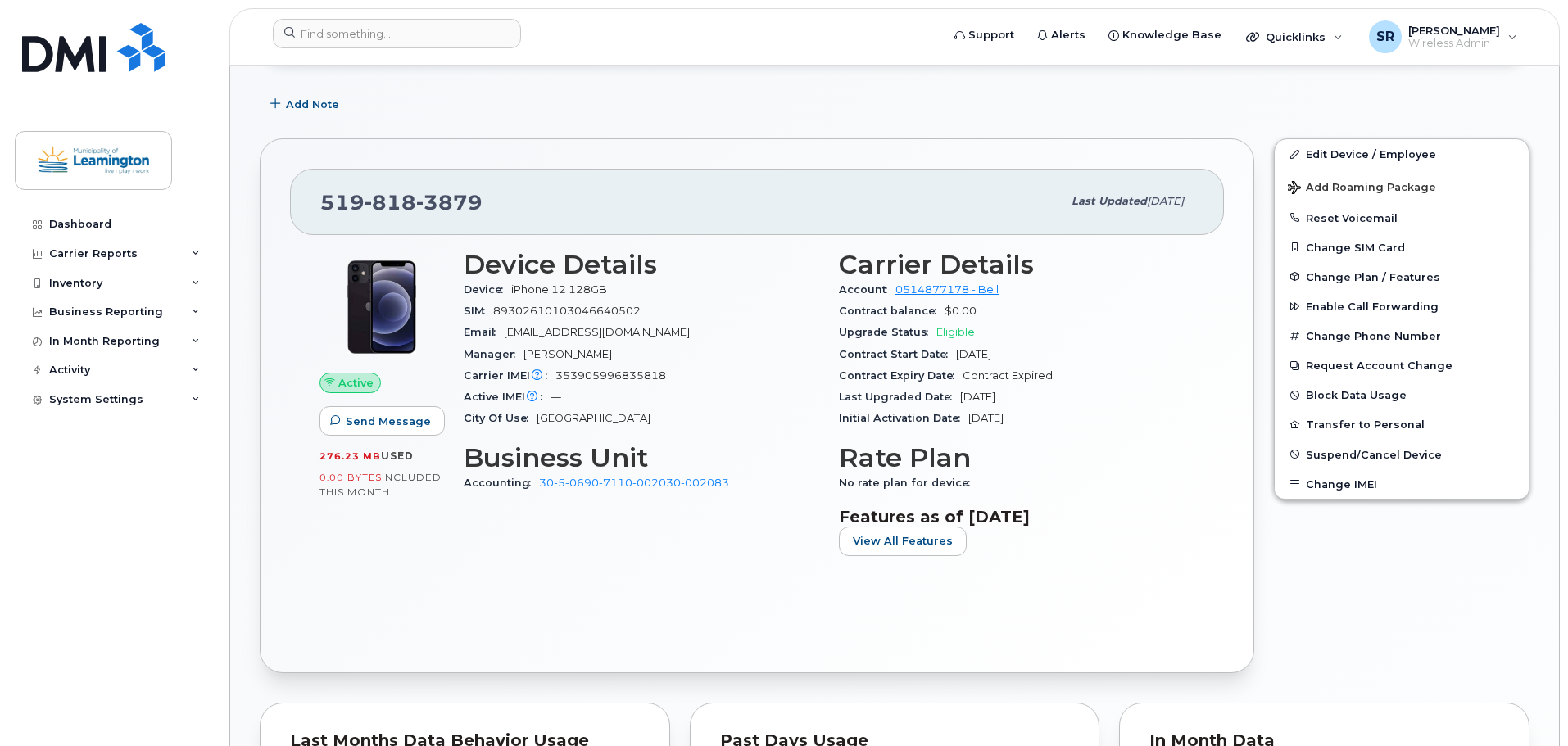
scroll to position [385, 0]
drag, startPoint x: 1043, startPoint y: 352, endPoint x: 955, endPoint y: 354, distance: 88.0
click at [955, 354] on div "Contract Start Date [DATE]" at bounding box center [1016, 355] width 355 height 22
copy span "[DATE]"
click at [404, 39] on input at bounding box center [397, 33] width 249 height 30
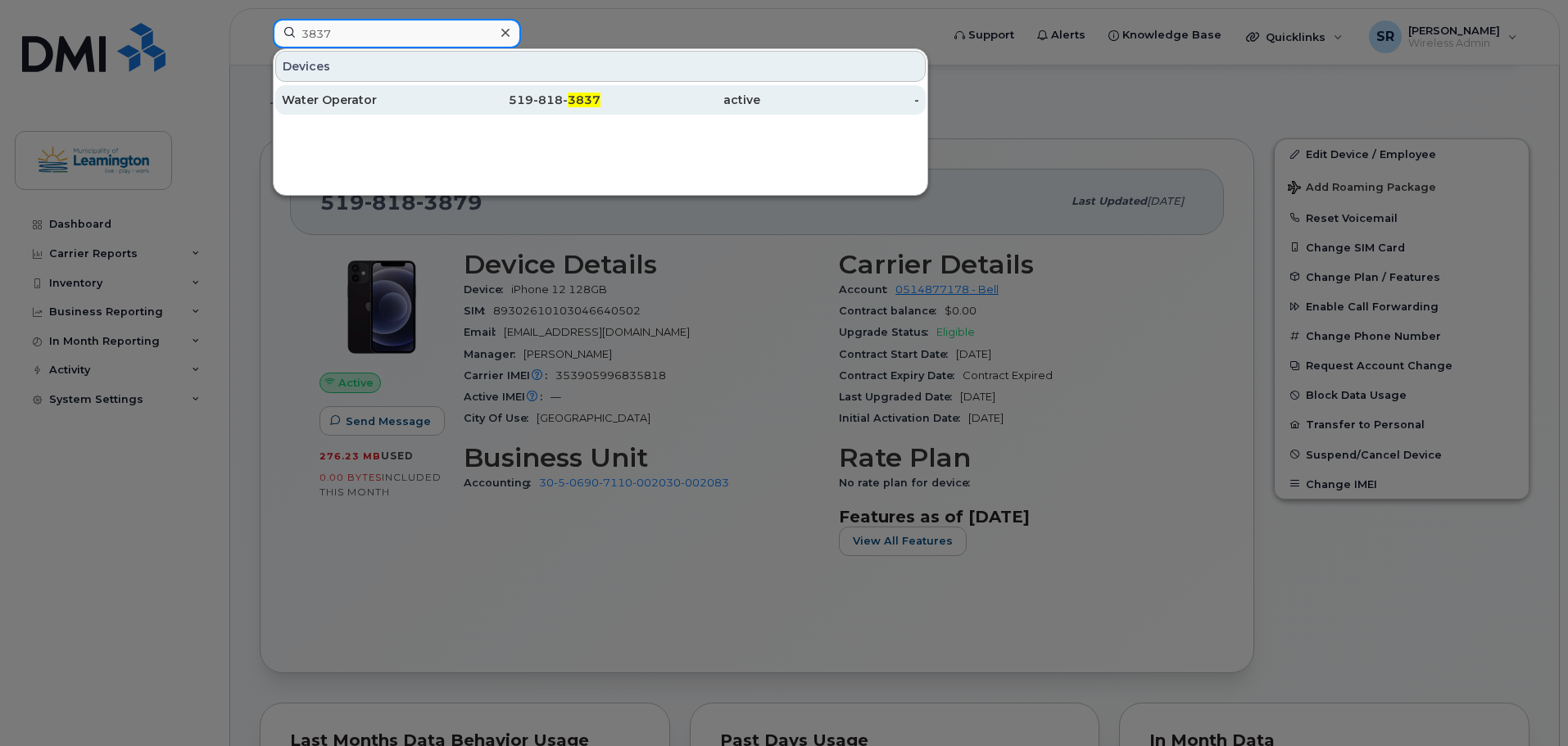
type input "3837"
click at [416, 98] on div "Water Operator" at bounding box center [362, 100] width 160 height 16
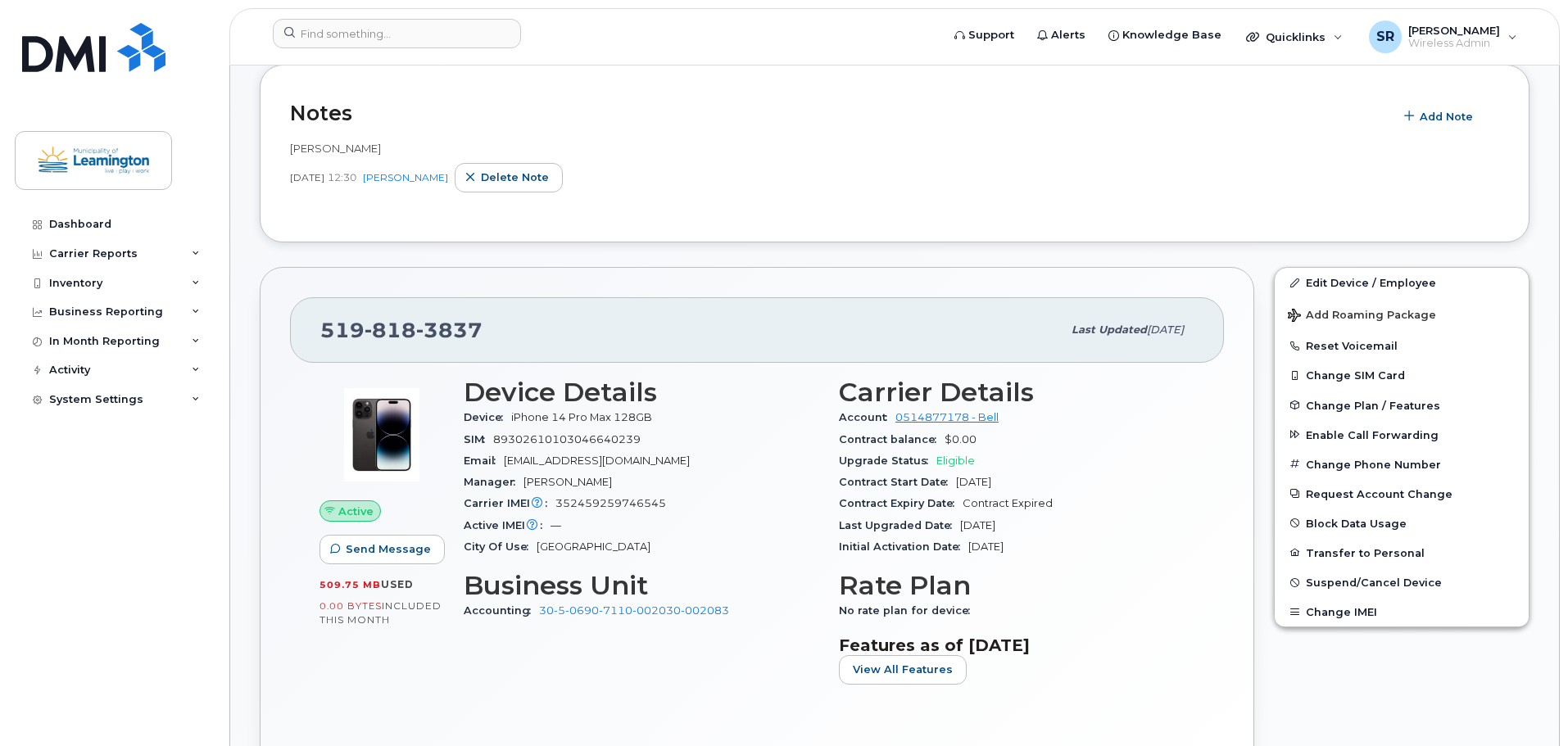
scroll to position [549, 0]
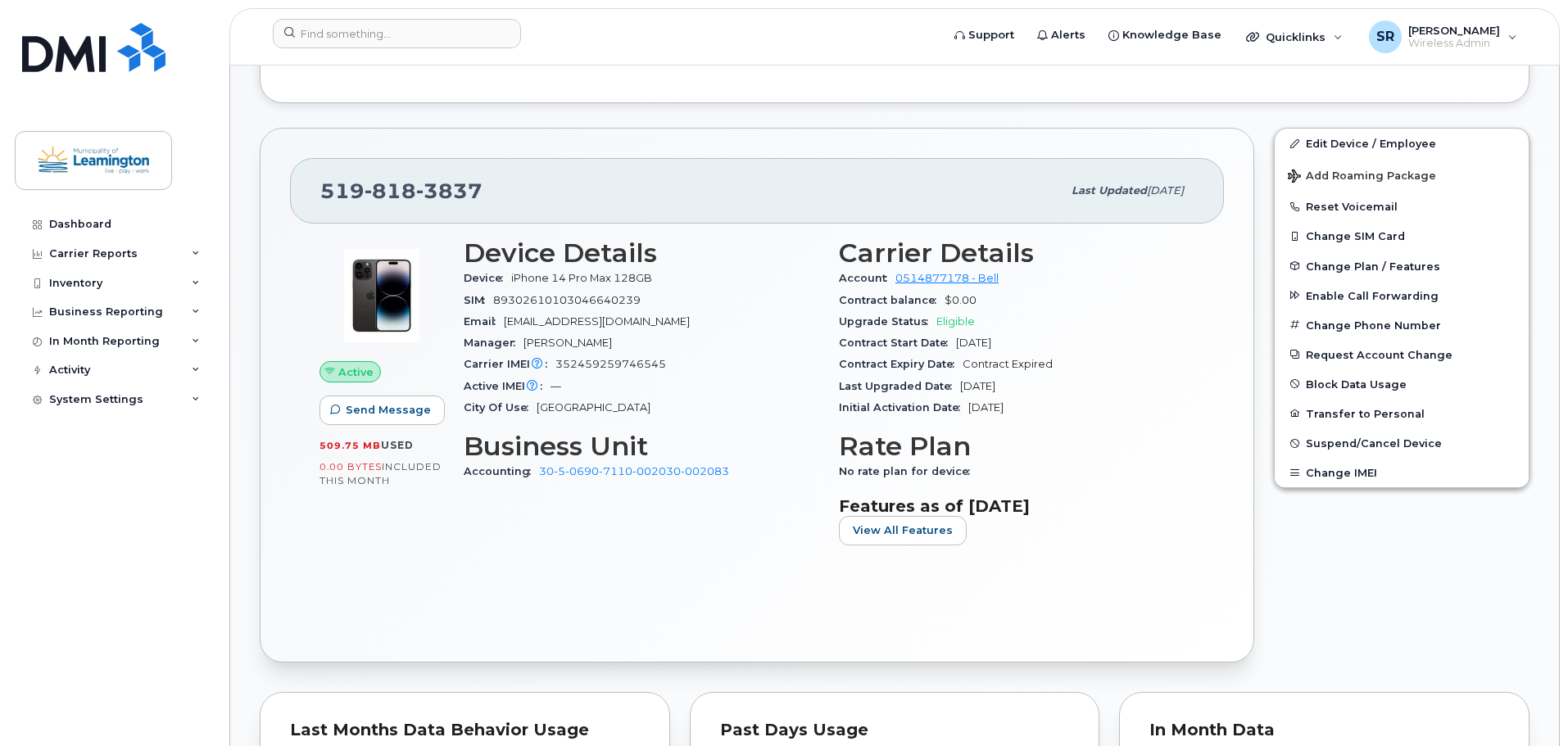
drag, startPoint x: 1040, startPoint y: 344, endPoint x: 953, endPoint y: 340, distance: 87.1
click at [953, 340] on div "Contract Start Date [DATE]" at bounding box center [1016, 344] width 355 height 22
copy span "[DATE]"
click at [435, 35] on input at bounding box center [397, 33] width 249 height 30
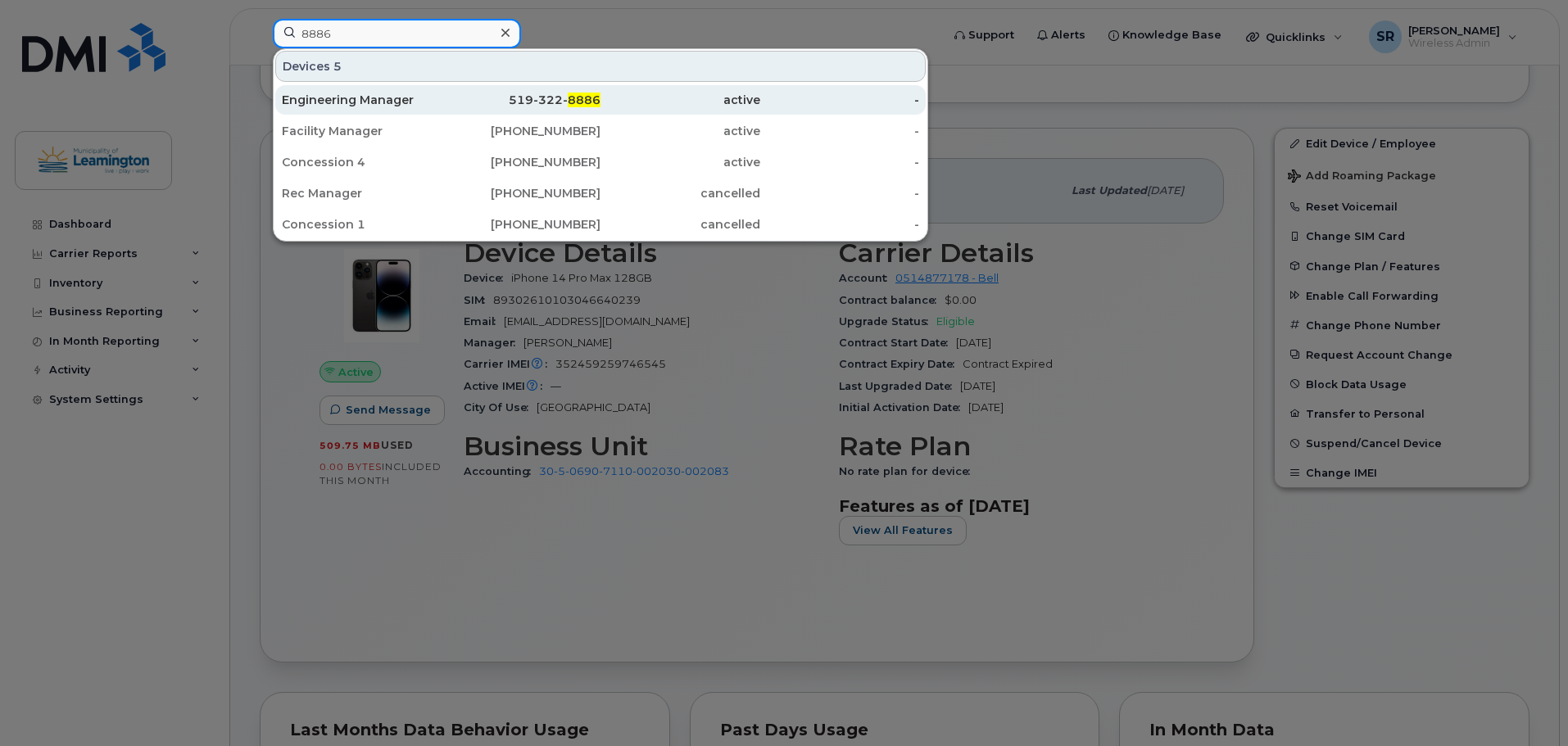
type input "8886"
drag, startPoint x: 394, startPoint y: 101, endPoint x: 696, endPoint y: 106, distance: 302.0
click at [394, 101] on div "Engineering Manager" at bounding box center [362, 100] width 160 height 16
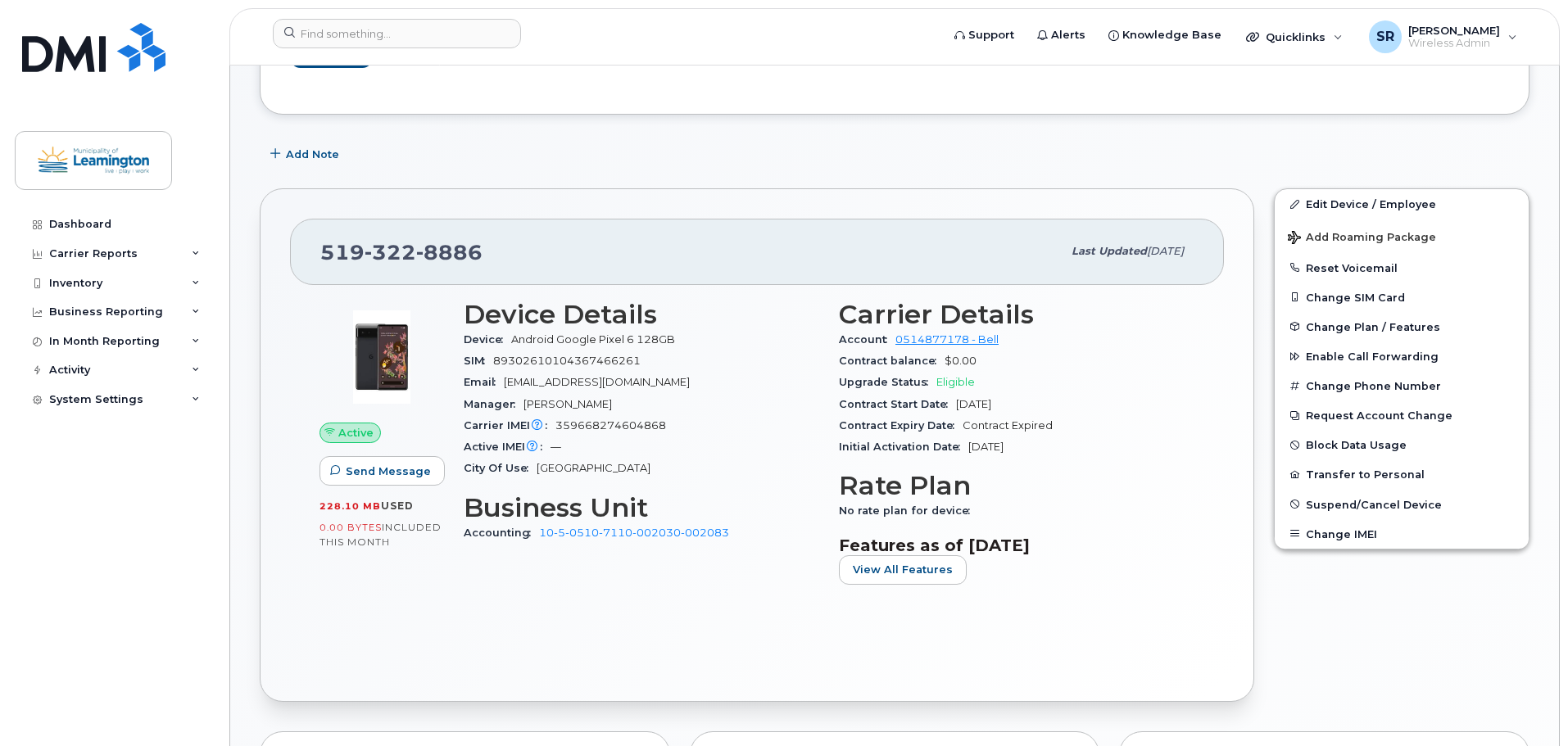
scroll to position [246, 0]
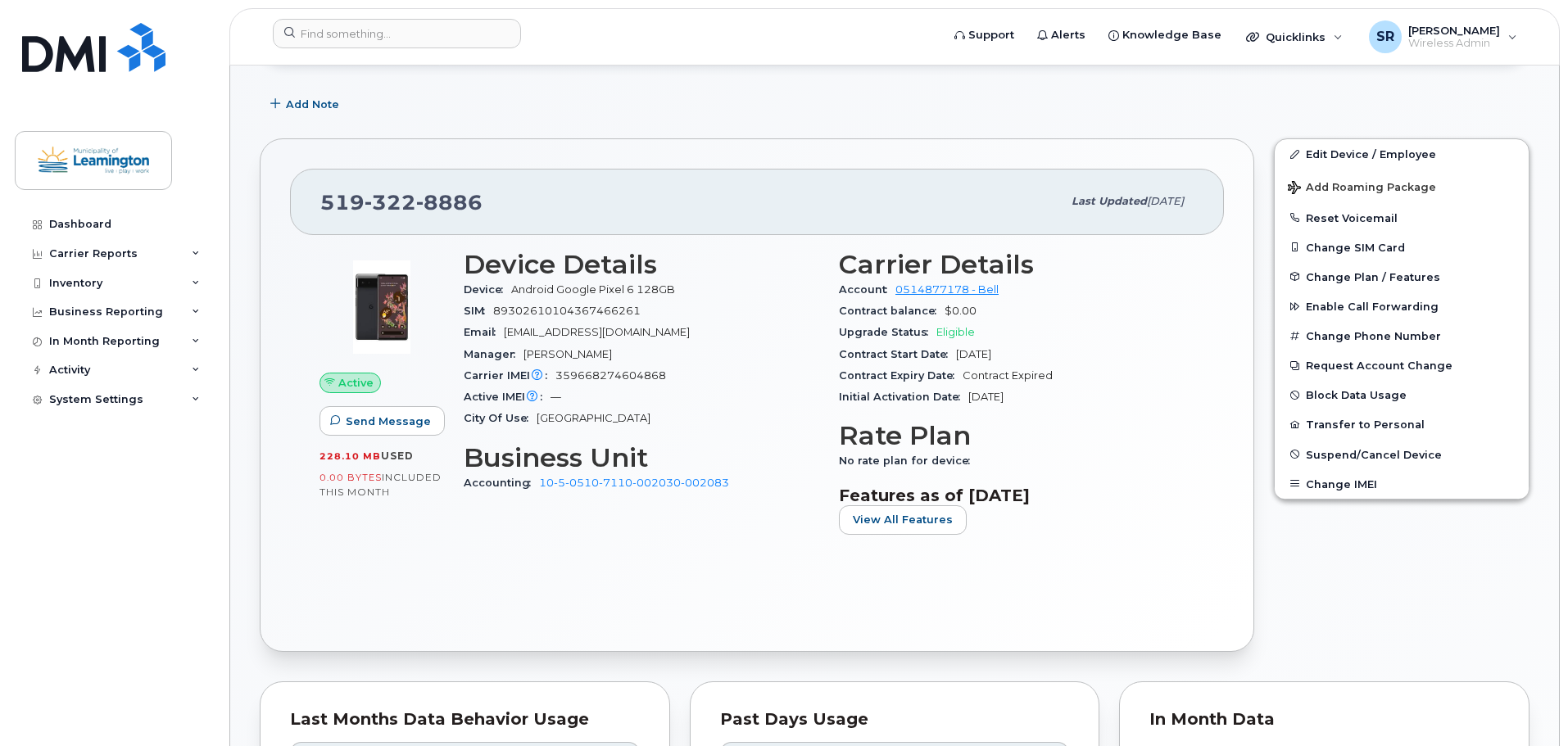
drag, startPoint x: 1037, startPoint y: 355, endPoint x: 954, endPoint y: 356, distance: 83.0
click at [954, 356] on div "Contract Start Date [DATE]" at bounding box center [1016, 355] width 355 height 22
copy span "[DATE]"
click at [427, 40] on input at bounding box center [397, 33] width 249 height 30
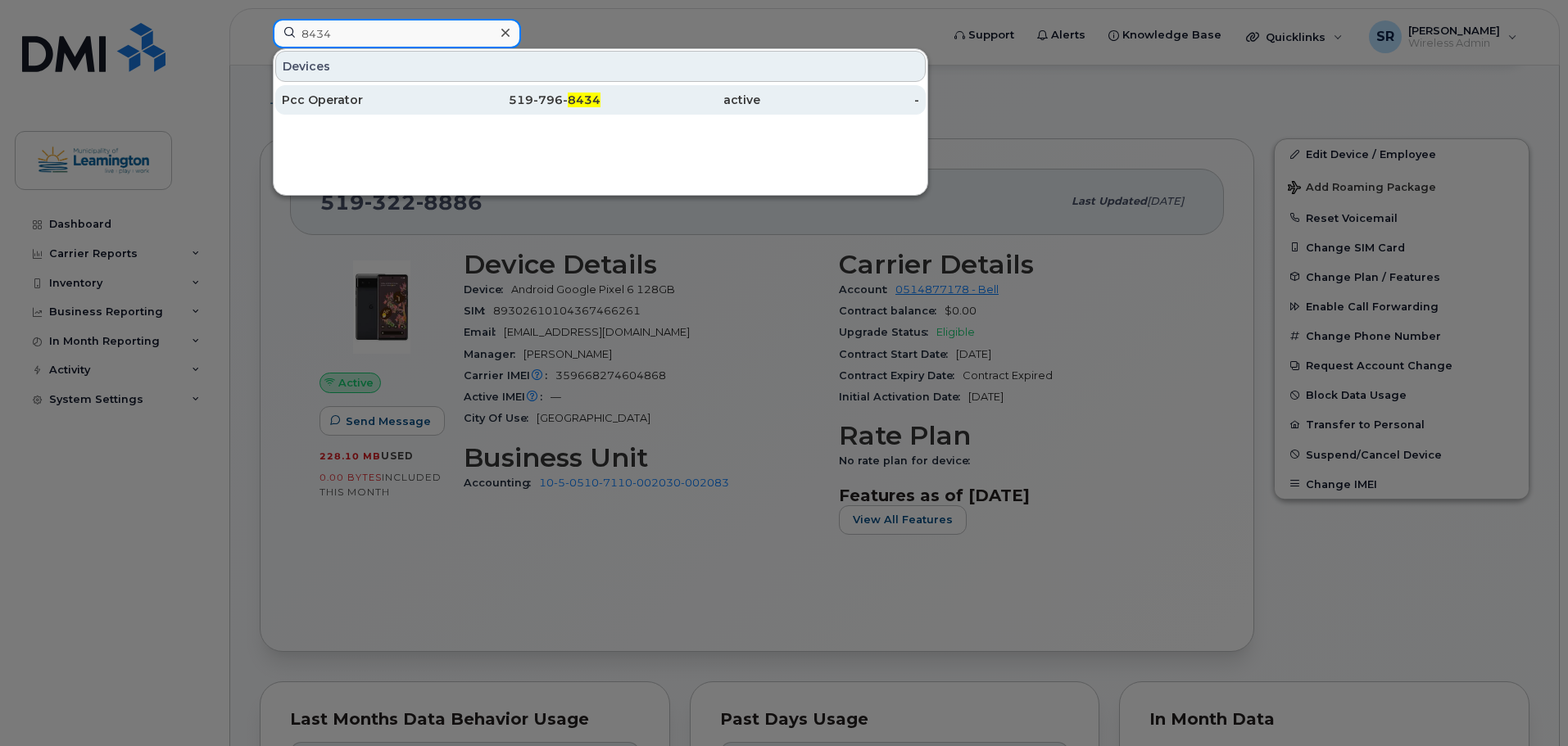
type input "8434"
click at [425, 93] on div "Pcc Operator" at bounding box center [362, 100] width 160 height 16
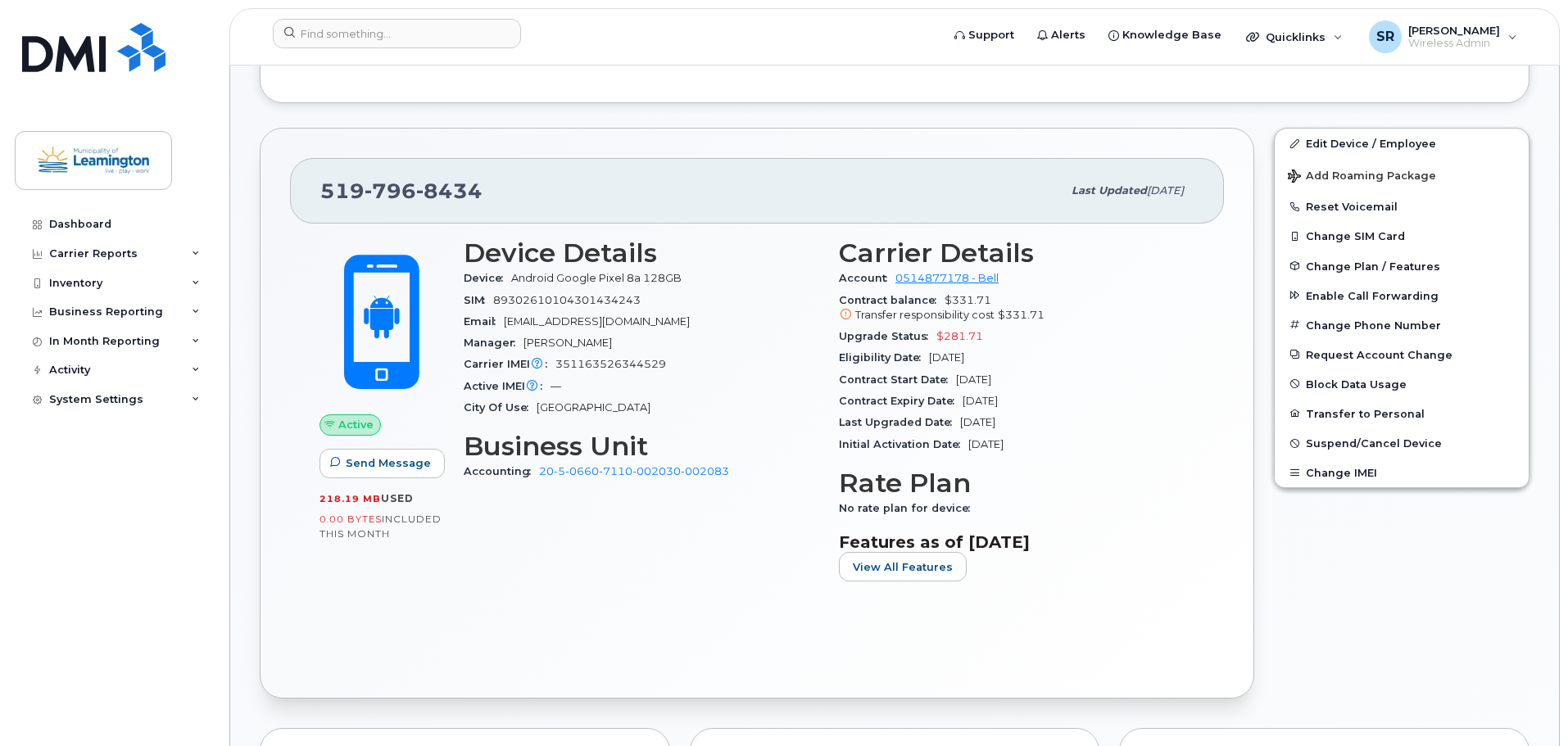
scroll to position [549, 0]
drag, startPoint x: 1034, startPoint y: 381, endPoint x: 958, endPoint y: 380, distance: 76.0
click at [958, 380] on div "Contract Start Date Sep 24, 2024" at bounding box center [1016, 381] width 355 height 22
copy span "Sep 24, 2024"
drag, startPoint x: 1068, startPoint y: 402, endPoint x: 1047, endPoint y: 399, distance: 21.2
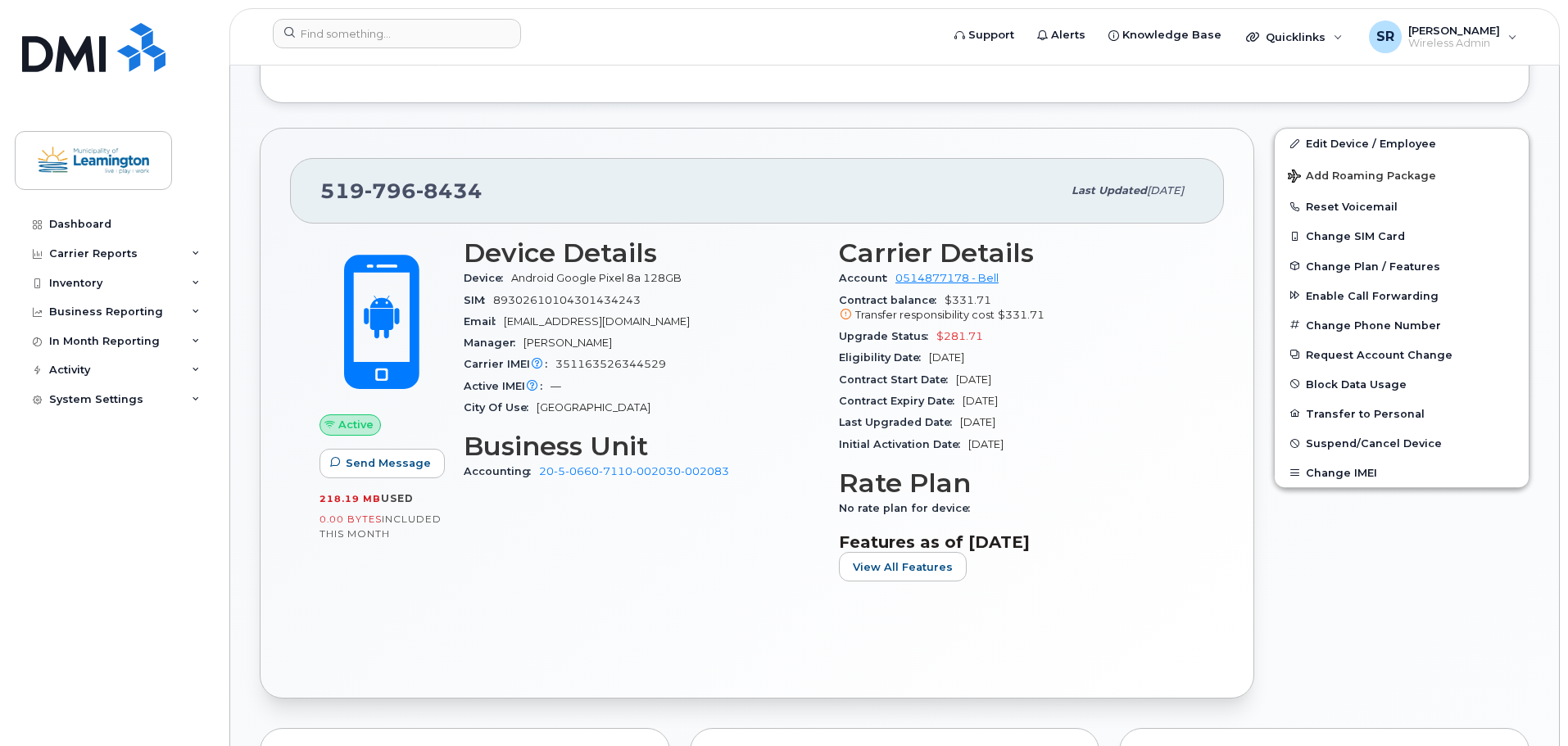
click at [1068, 402] on div "Contract Expiry Date Sep 23, 2026" at bounding box center [1016, 401] width 355 height 22
drag, startPoint x: 1046, startPoint y: 399, endPoint x: 962, endPoint y: 399, distance: 84.0
click at [962, 399] on div "Contract Expiry Date Sep 23, 2026" at bounding box center [1016, 401] width 355 height 22
copy span "Sep 23, 2026"
click at [472, 39] on input at bounding box center [397, 33] width 249 height 30
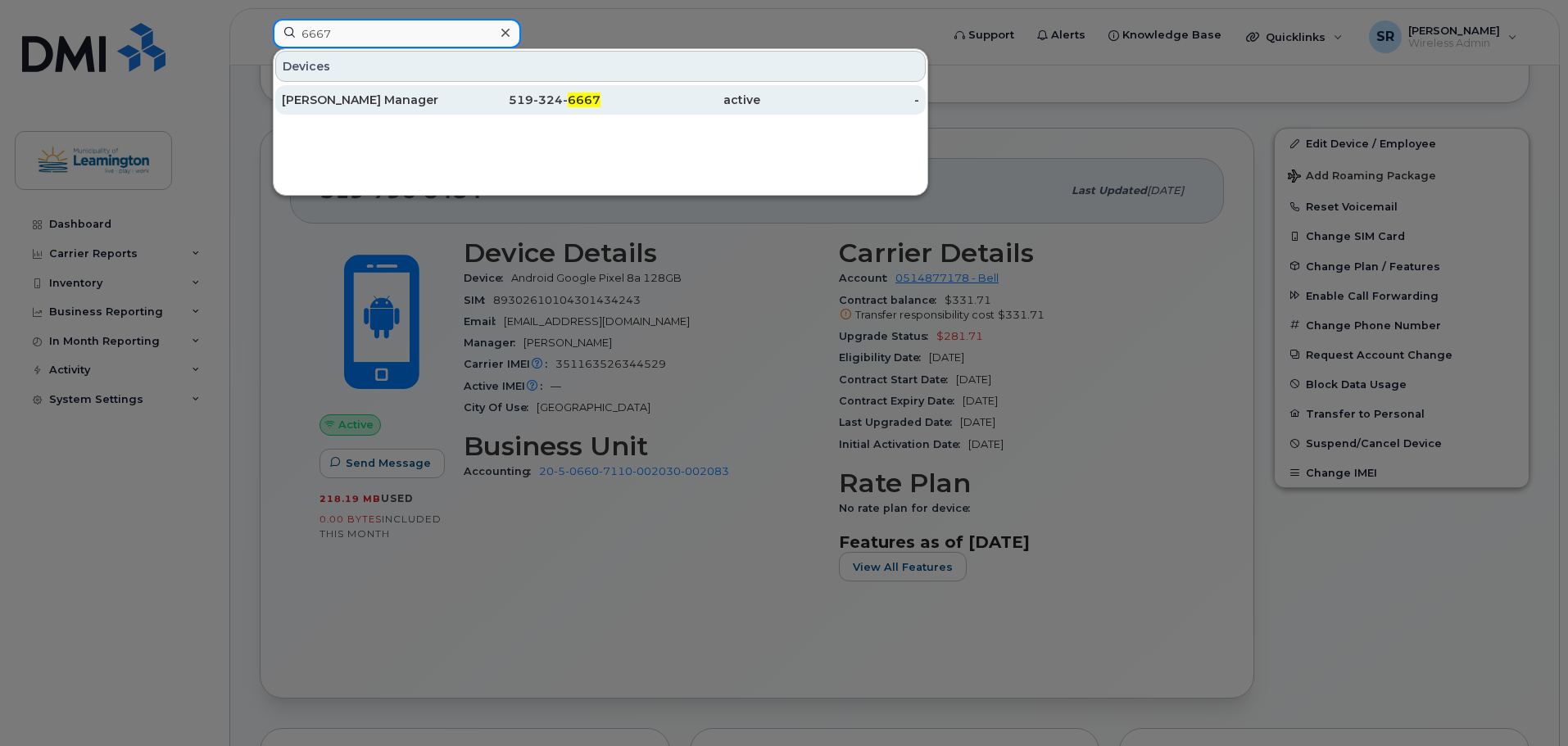
type input "6667"
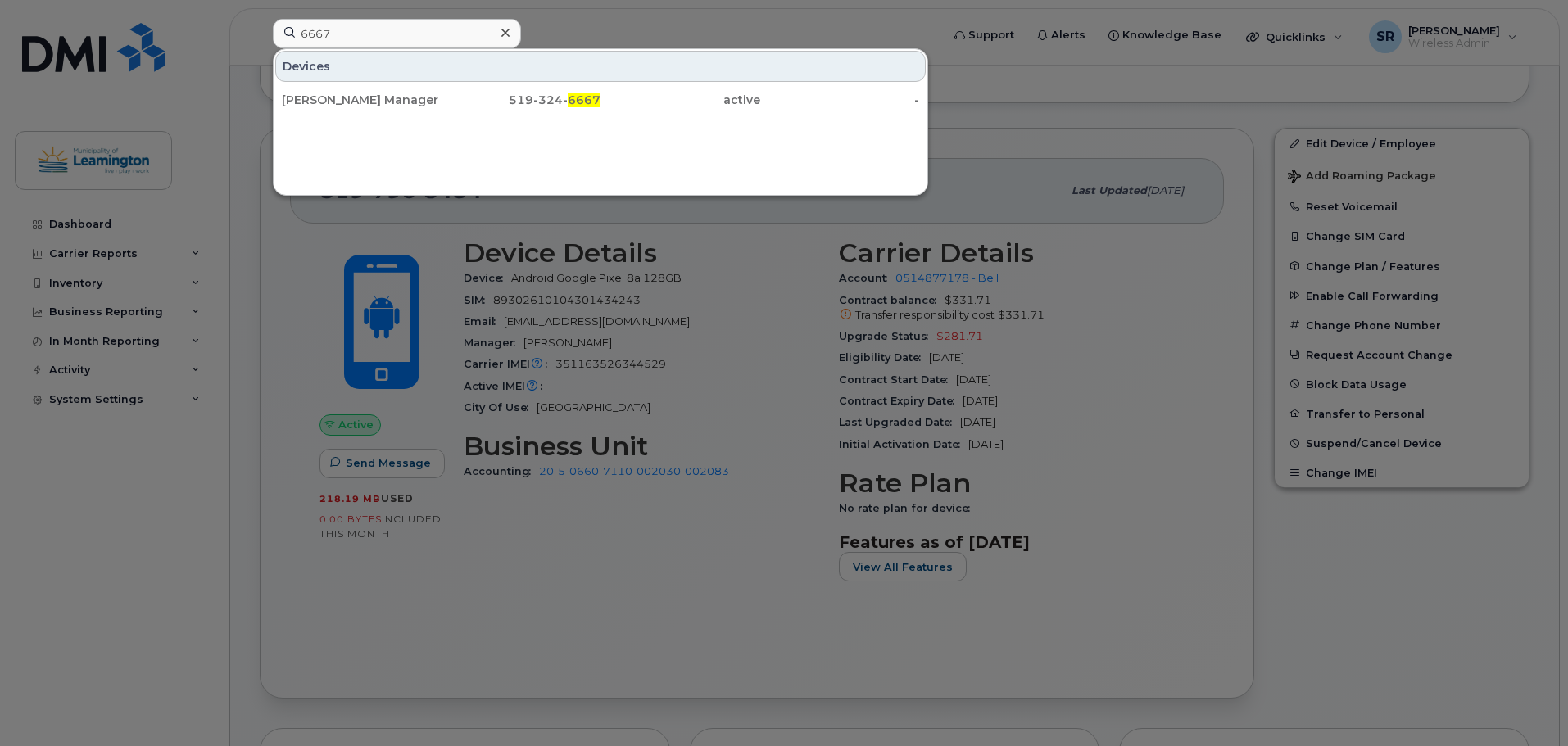
drag, startPoint x: 434, startPoint y: 100, endPoint x: 832, endPoint y: 134, distance: 399.4
click at [434, 100] on div "Marina Manager" at bounding box center [362, 100] width 160 height 16
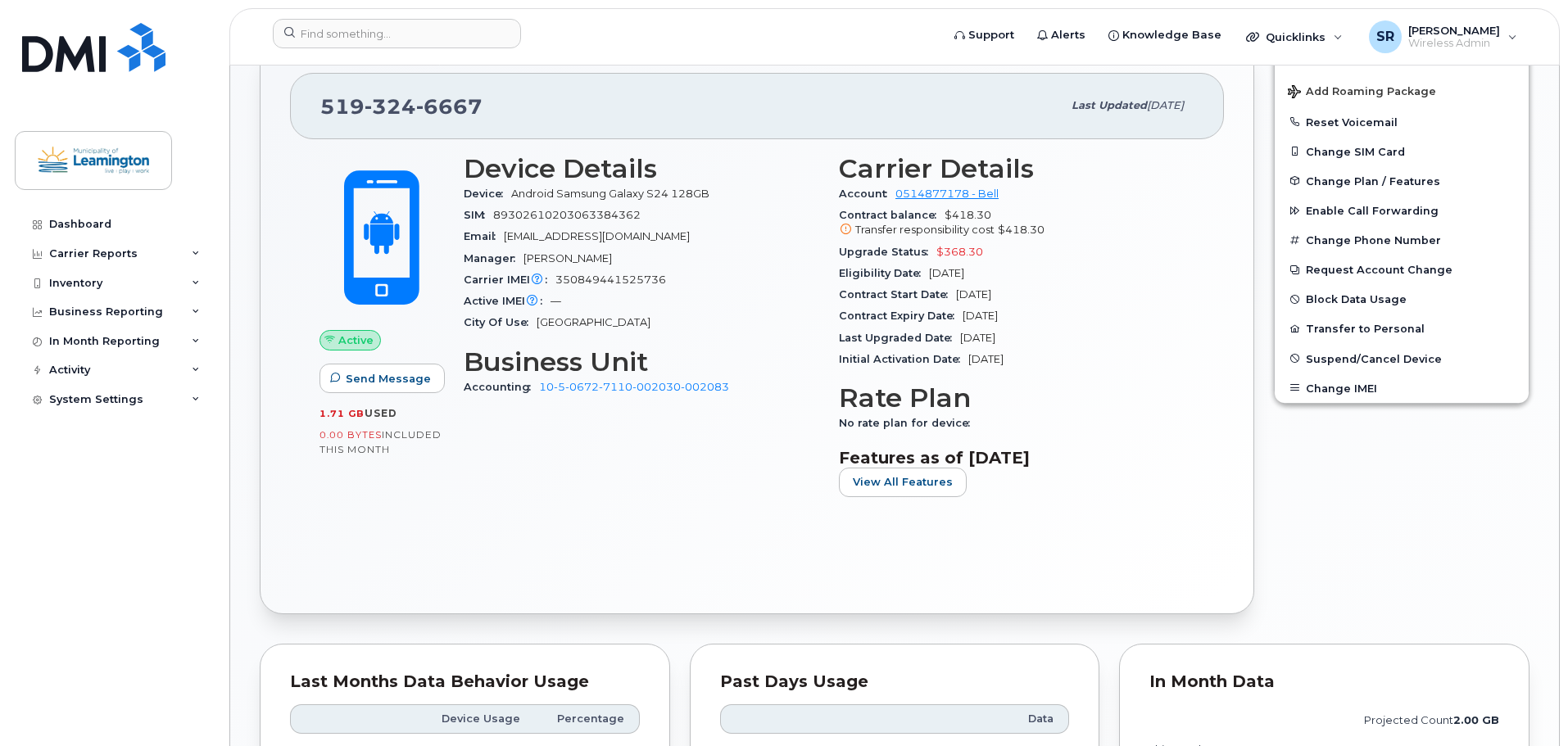
scroll to position [492, 0]
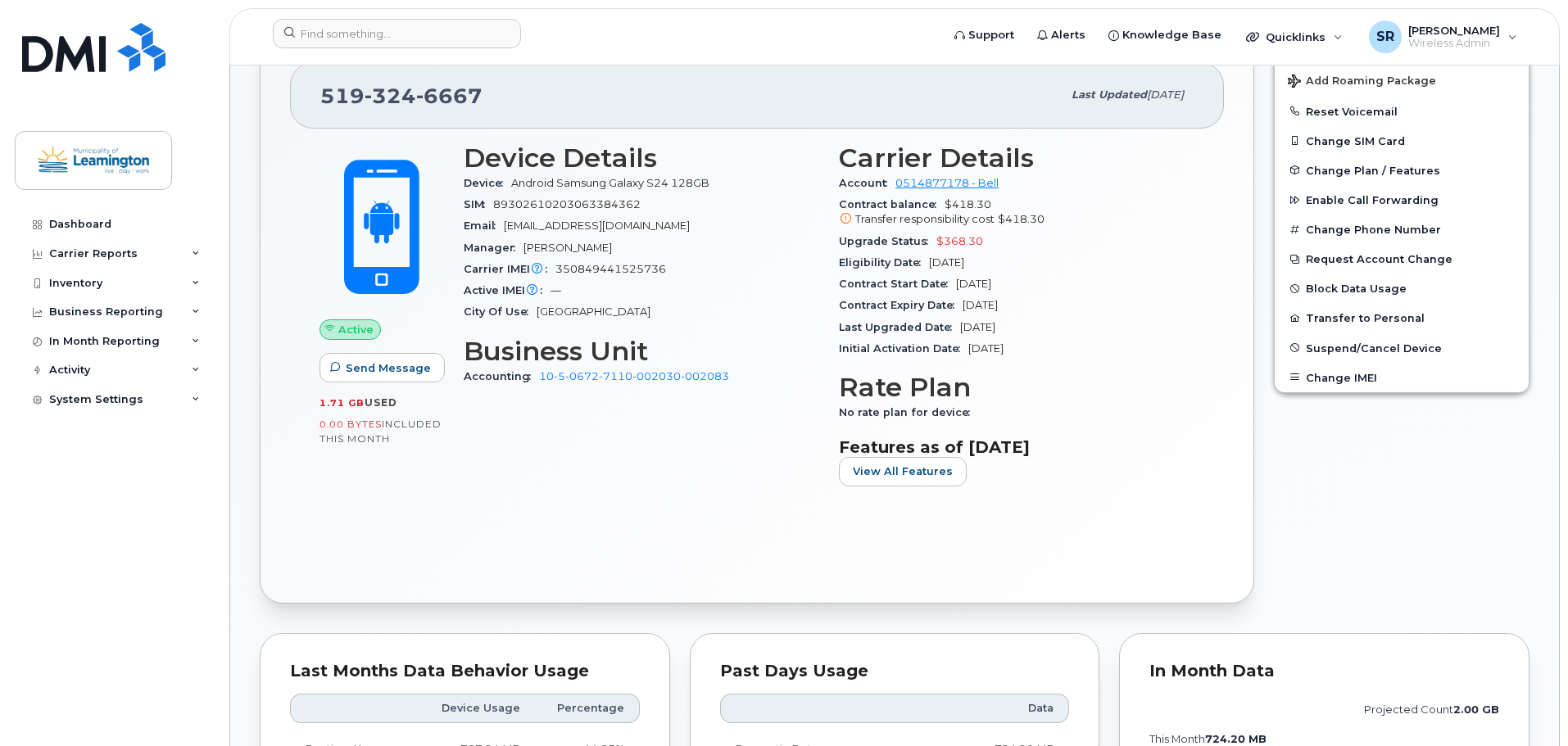
drag, startPoint x: 1028, startPoint y: 283, endPoint x: 957, endPoint y: 288, distance: 71.2
click at [957, 288] on div "Contract Start Date [DATE]" at bounding box center [1016, 285] width 355 height 22
copy span "[DATE]"
drag, startPoint x: 1035, startPoint y: 307, endPoint x: 958, endPoint y: 309, distance: 77.0
click at [958, 309] on div "Contract Expiry Date [DATE]" at bounding box center [1016, 306] width 355 height 22
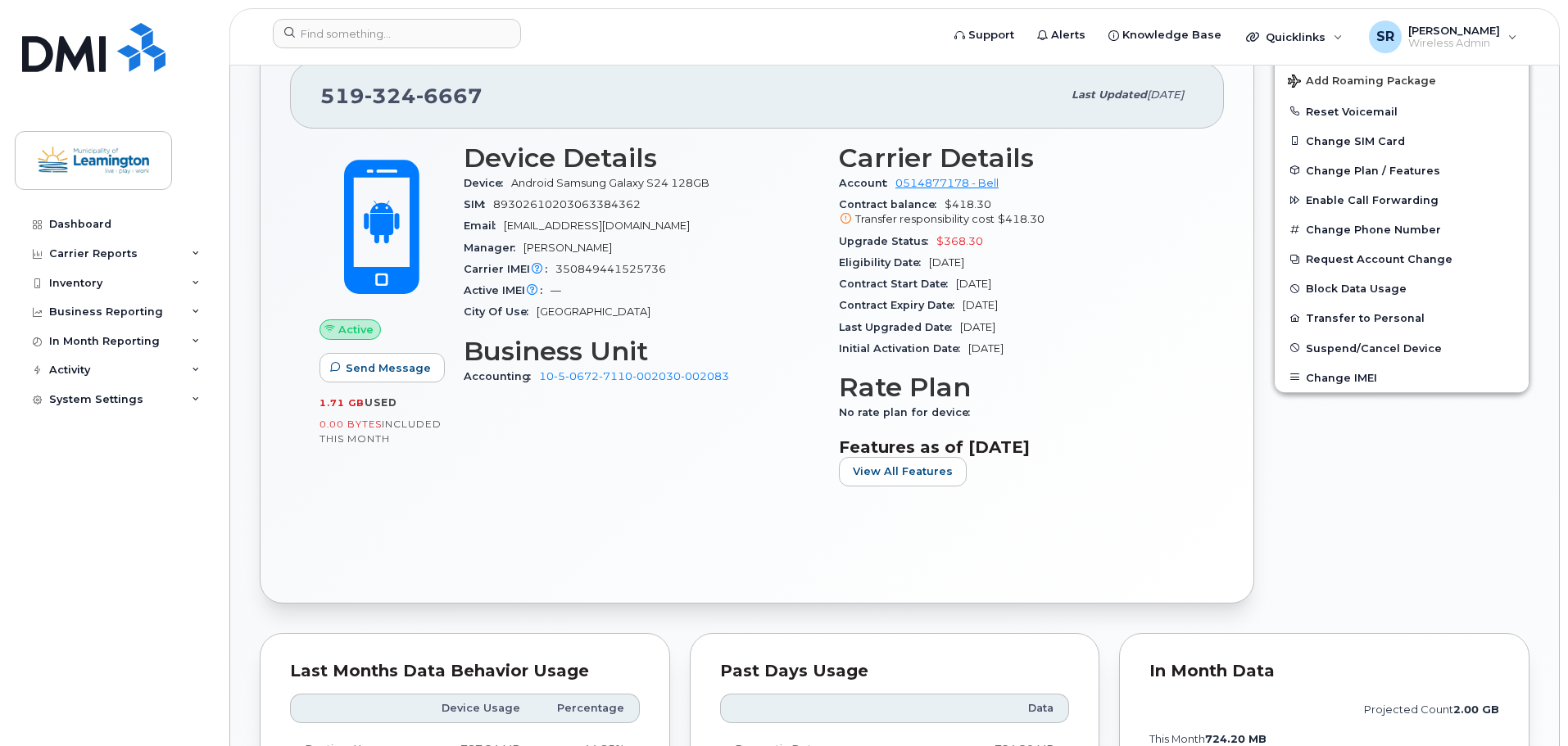
copy span "[DATE]"
click at [452, 23] on input at bounding box center [397, 33] width 249 height 30
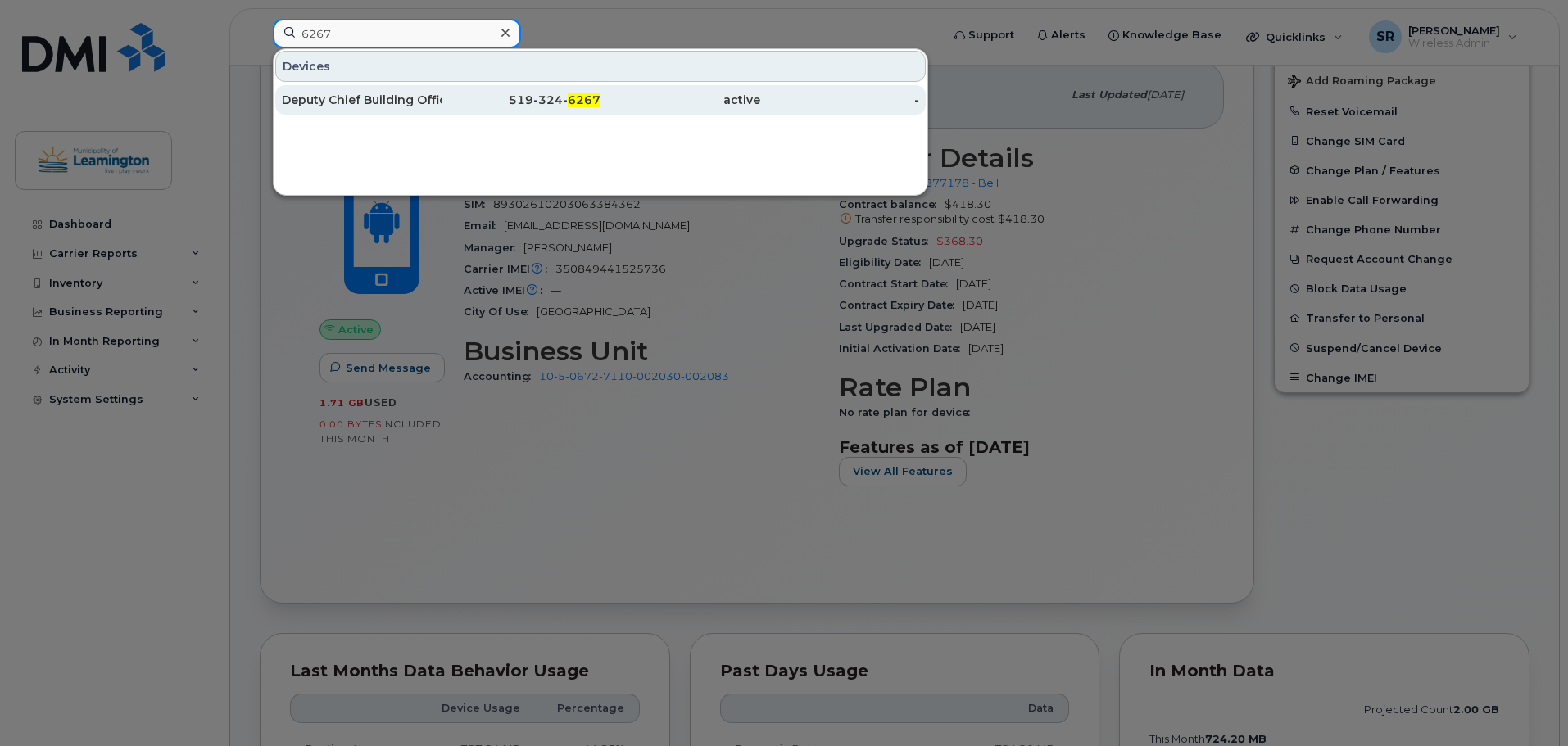
type input "6267"
click at [430, 92] on div "Deputy Chief Building Official" at bounding box center [362, 100] width 160 height 30
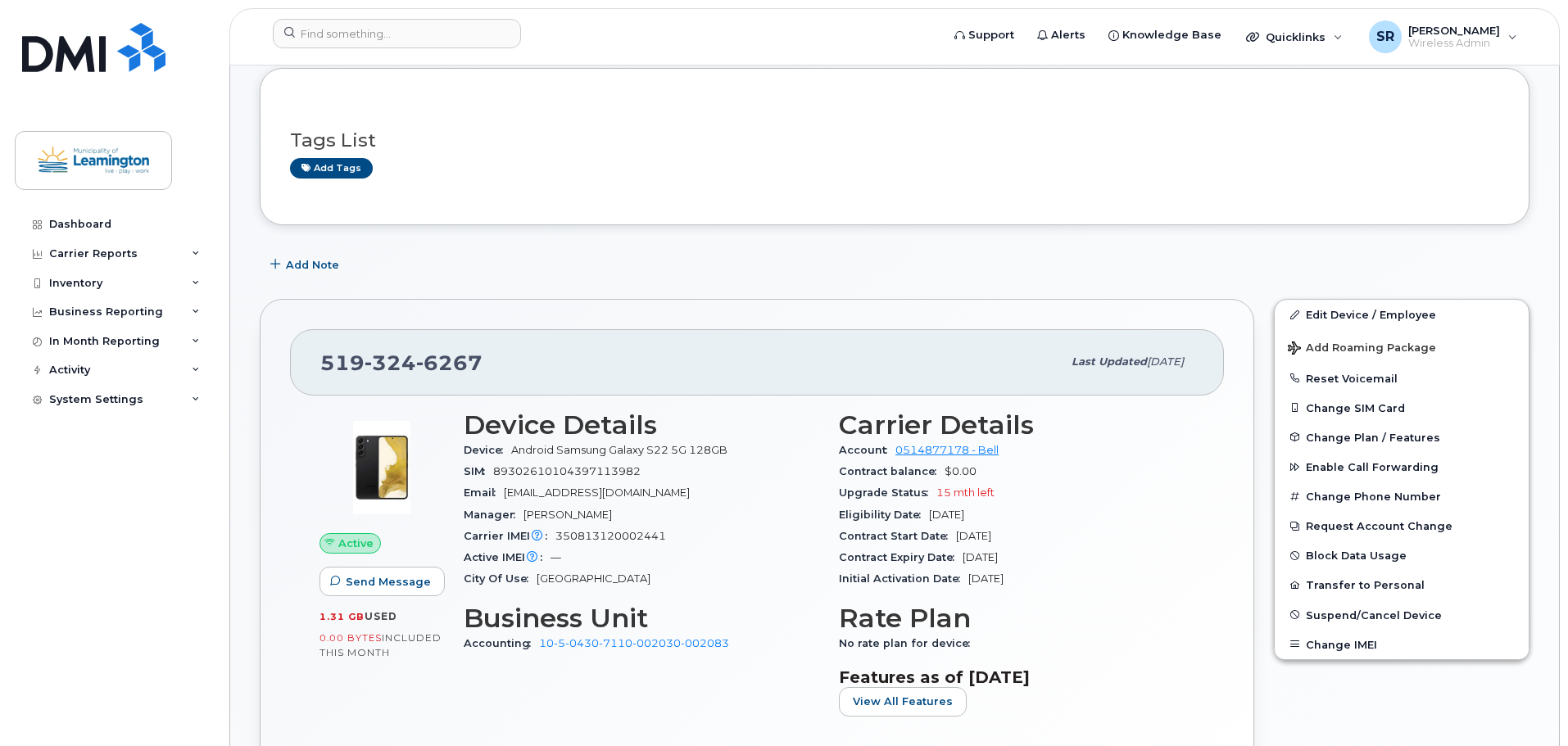
scroll to position [328, 0]
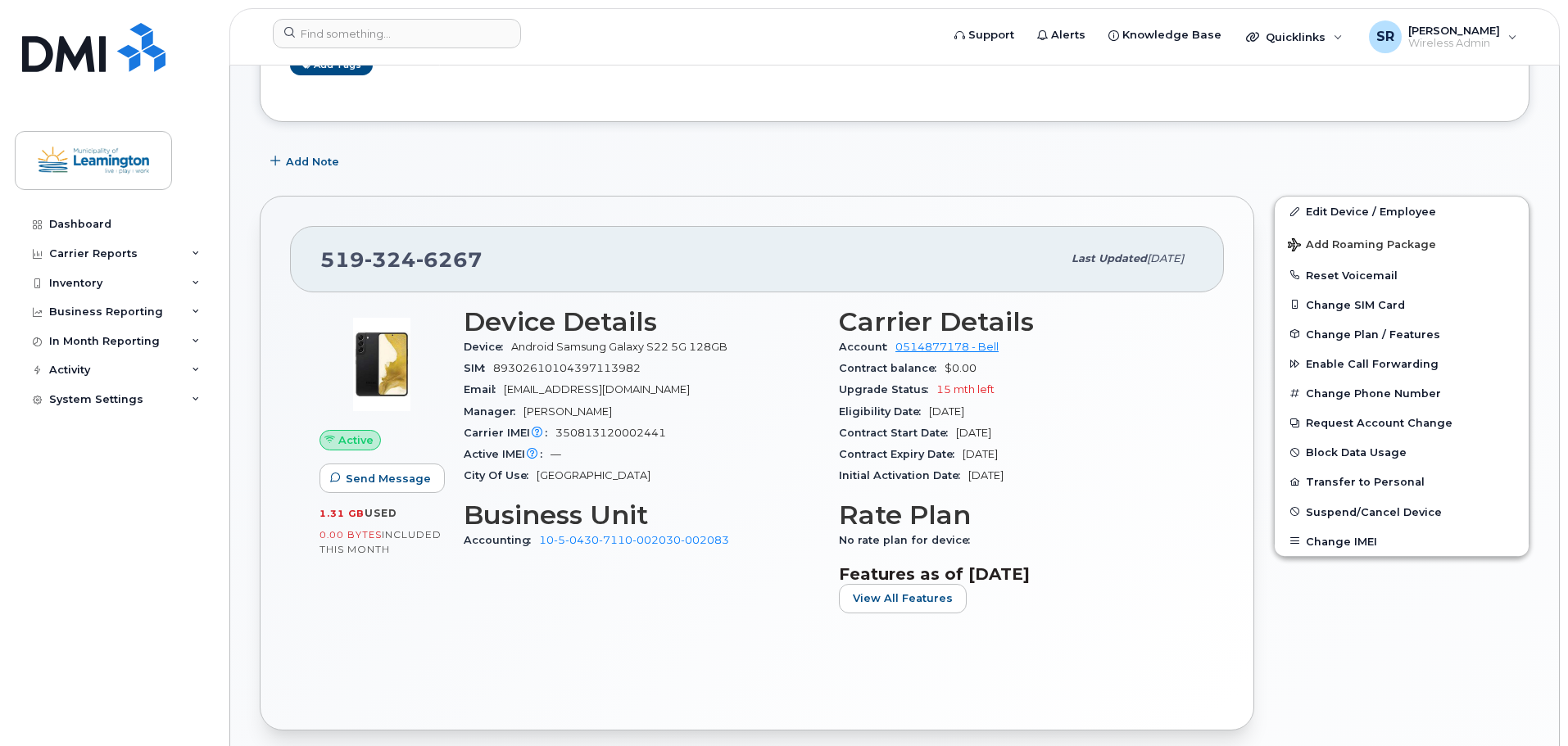
drag, startPoint x: 1039, startPoint y: 433, endPoint x: 956, endPoint y: 434, distance: 83.0
click at [956, 434] on div "Contract Start Date [DATE]" at bounding box center [1016, 434] width 355 height 22
copy span "[DATE]"
drag, startPoint x: 1050, startPoint y: 460, endPoint x: 954, endPoint y: 458, distance: 96.0
click at [954, 458] on div "Contract Expiry Date [DATE]" at bounding box center [1016, 455] width 355 height 22
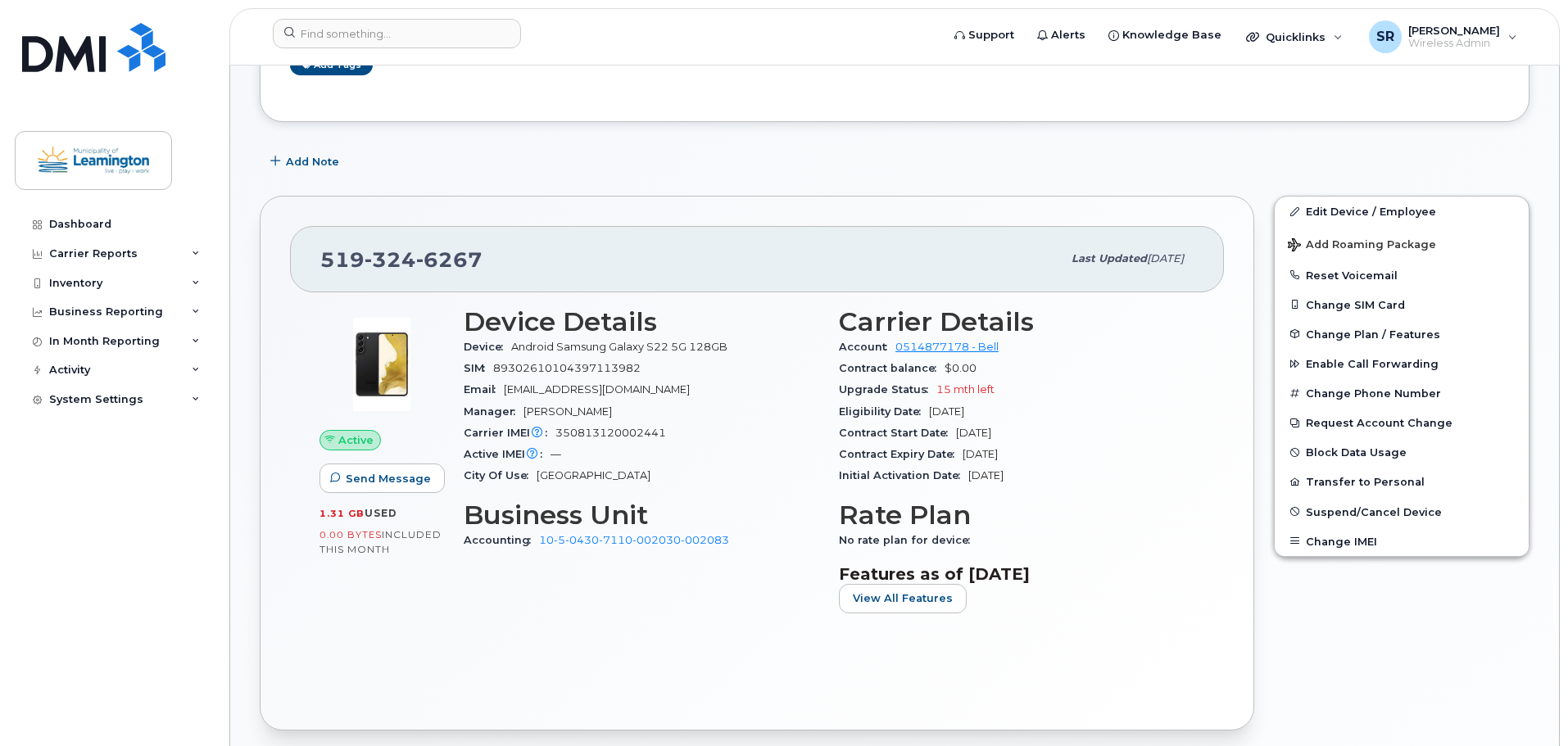
copy span "[DATE]"
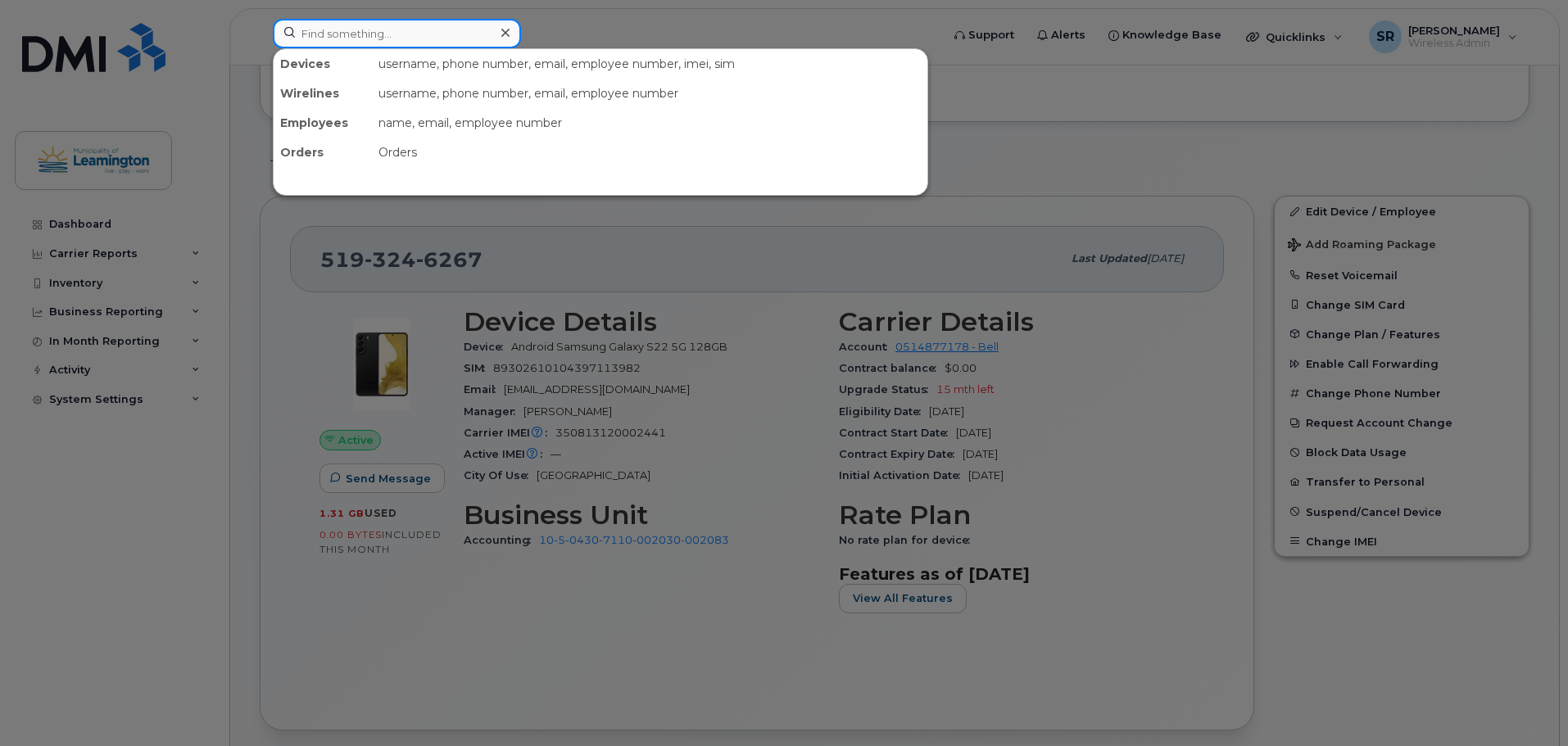
click at [480, 38] on input at bounding box center [397, 33] width 249 height 30
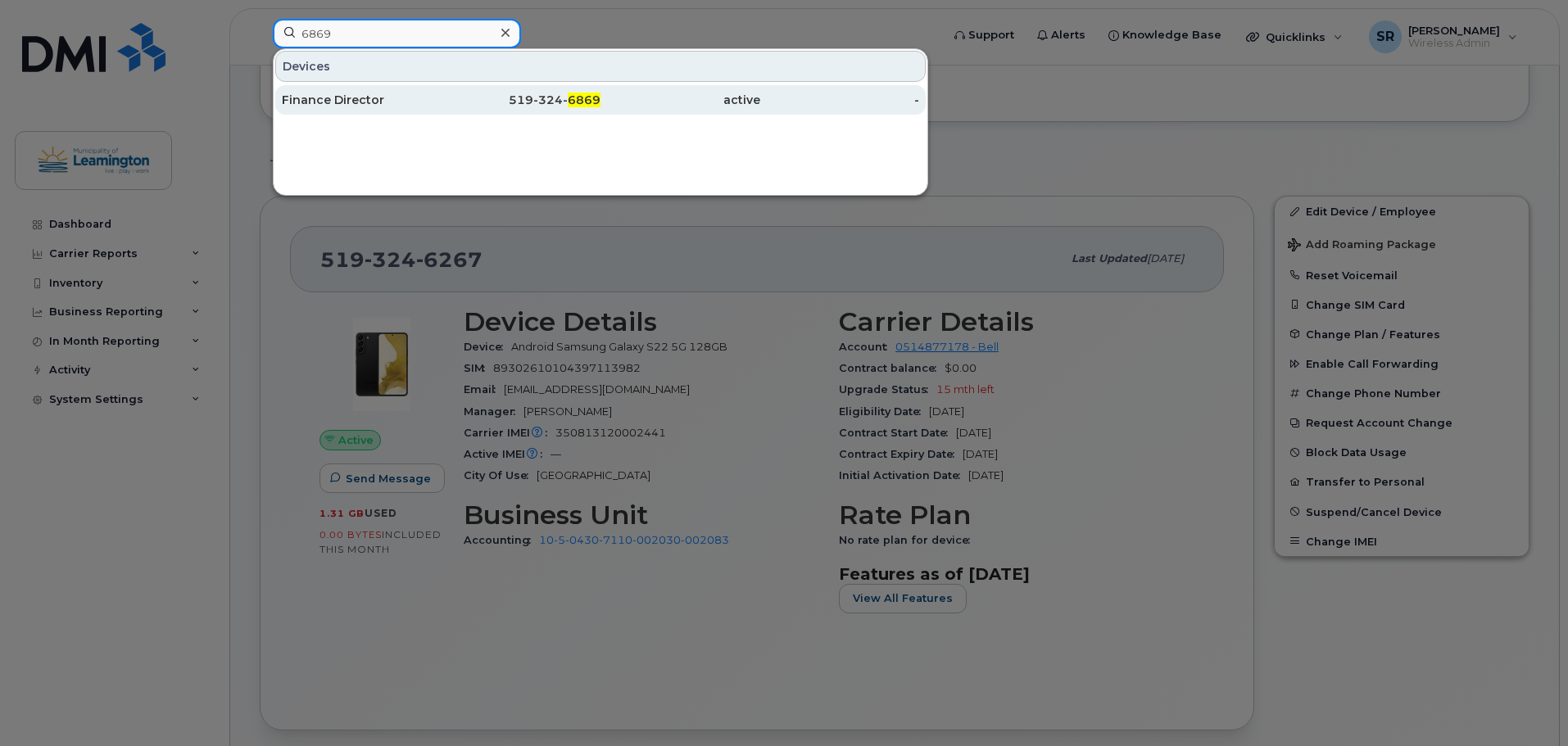
type input "6869"
click at [407, 110] on div "Finance Director" at bounding box center [362, 100] width 160 height 30
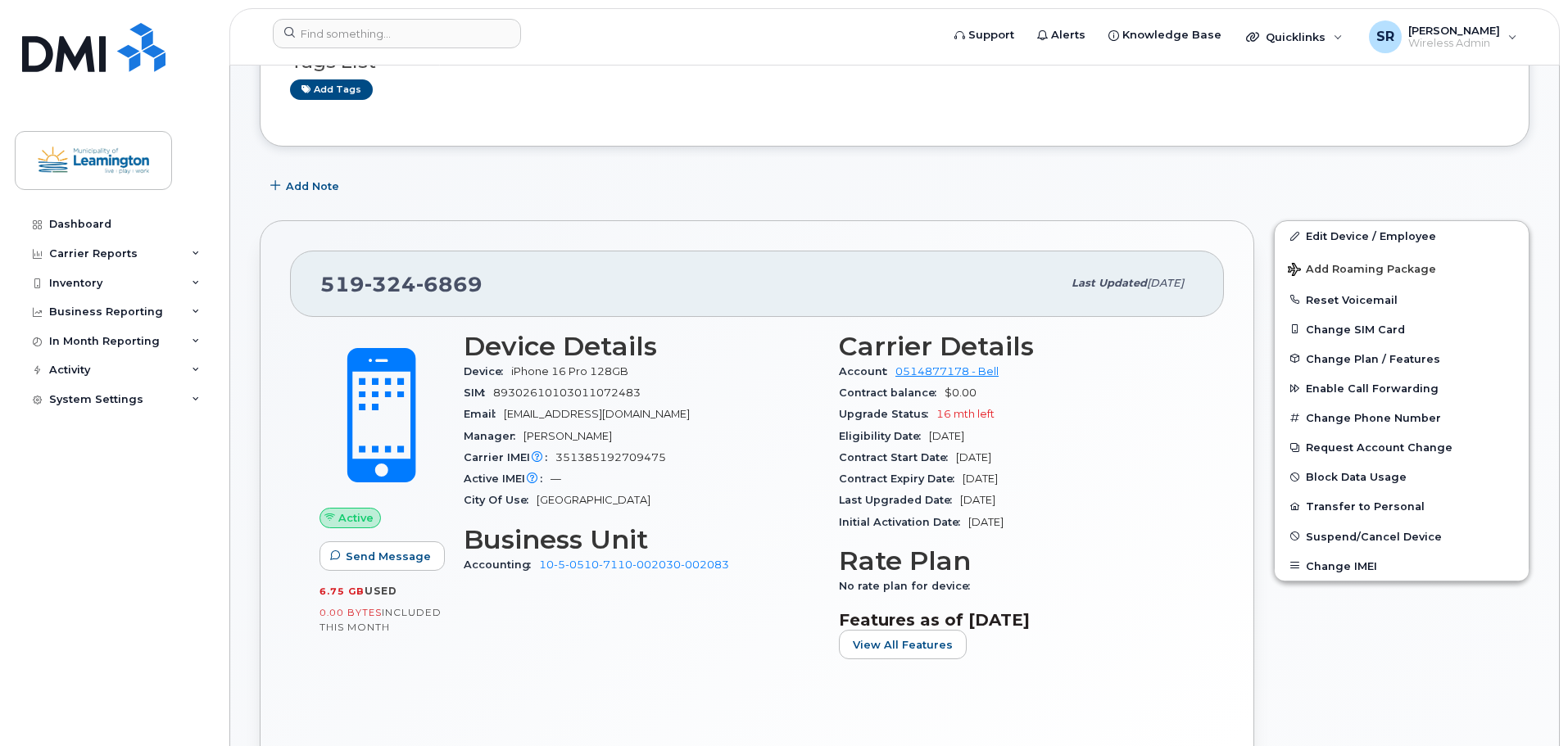
scroll to position [246, 0]
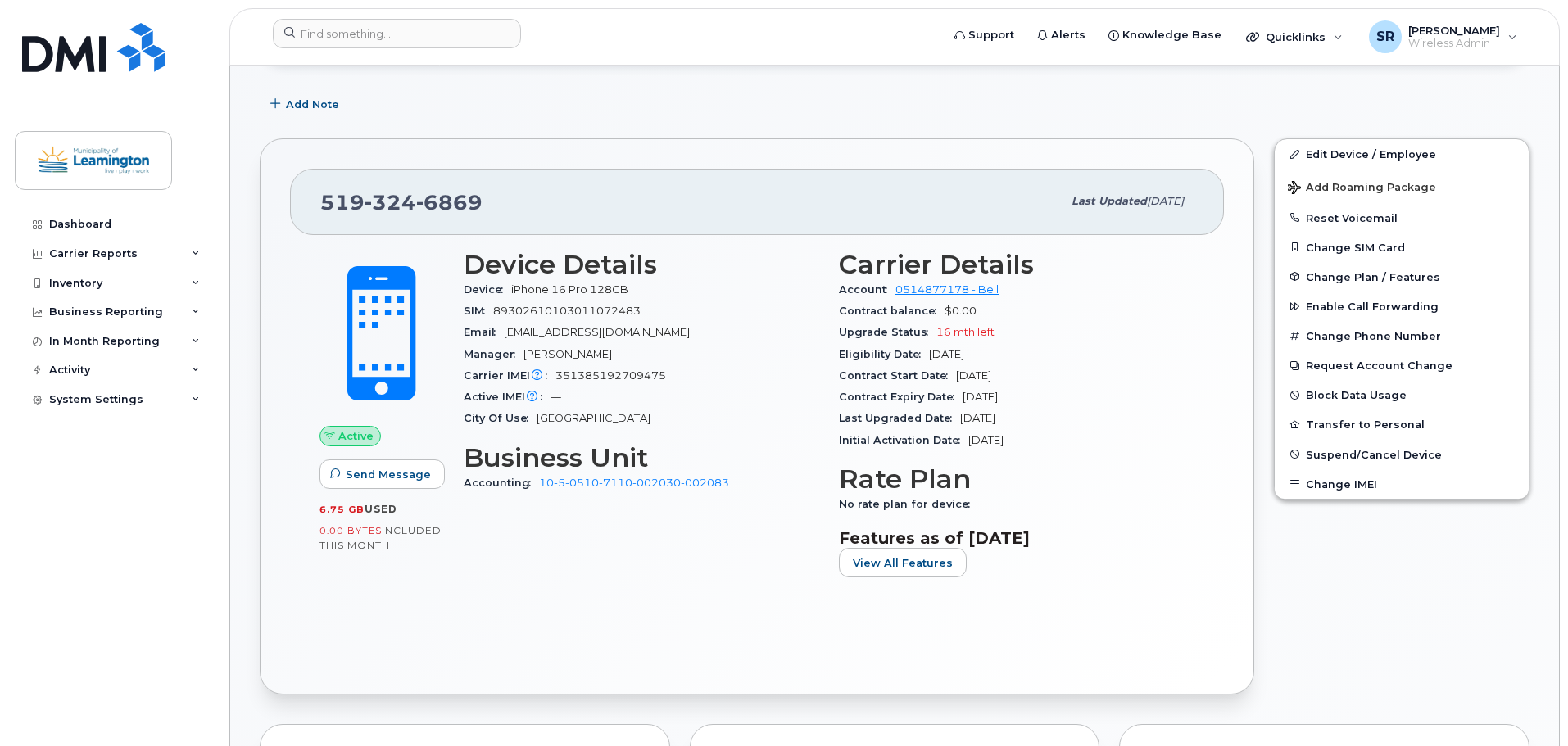
drag, startPoint x: 1038, startPoint y: 371, endPoint x: 956, endPoint y: 373, distance: 82.0
click at [956, 373] on div "Contract Start Date Jan 23, 2025" at bounding box center [1016, 376] width 355 height 22
copy span "Jan 23, 2025"
drag, startPoint x: 1061, startPoint y: 396, endPoint x: 960, endPoint y: 402, distance: 101.2
click at [960, 402] on div "Contract Expiry Date Jan 22, 2027" at bounding box center [1016, 398] width 355 height 22
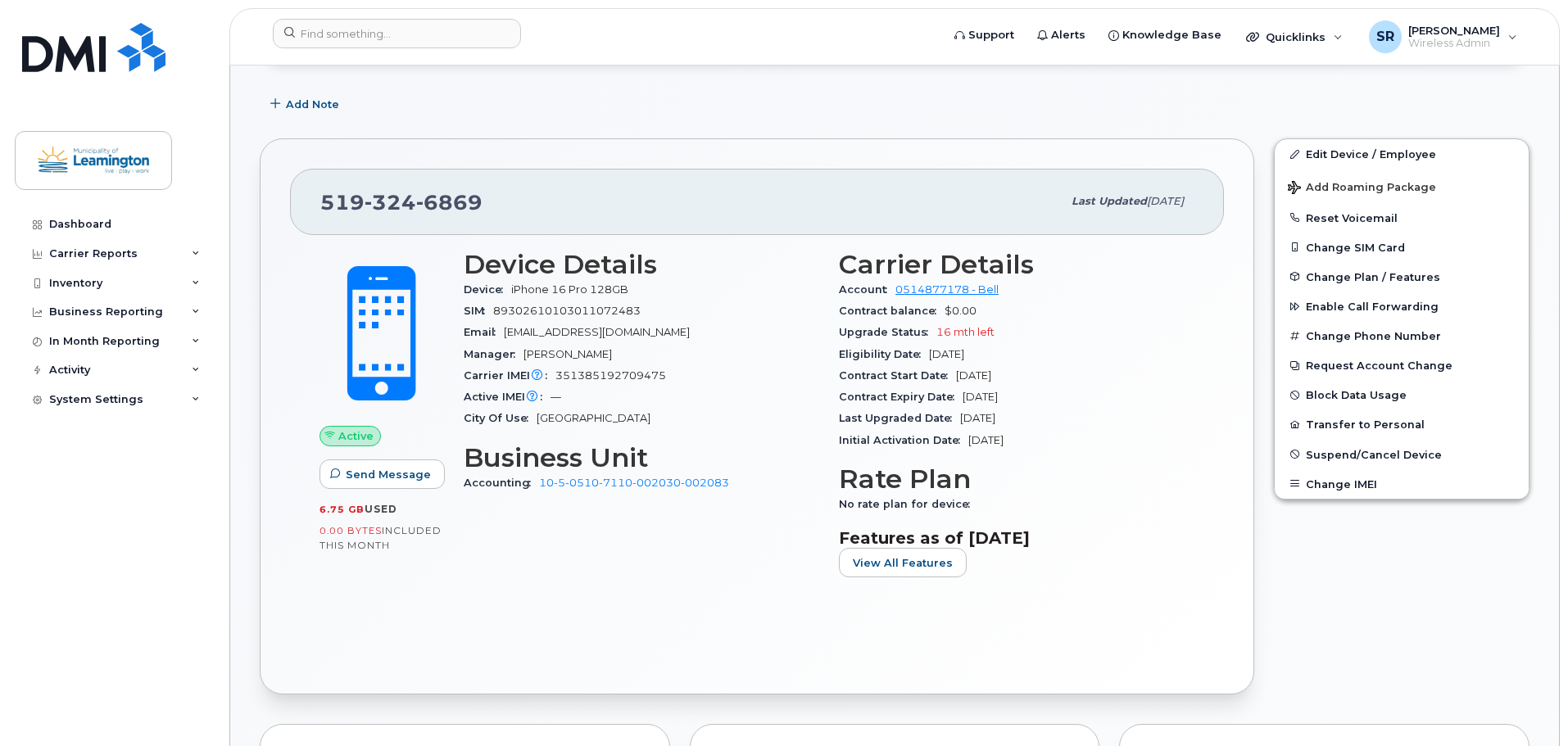
copy span "Jan 22, 2027"
